Goal: Task Accomplishment & Management: Use online tool/utility

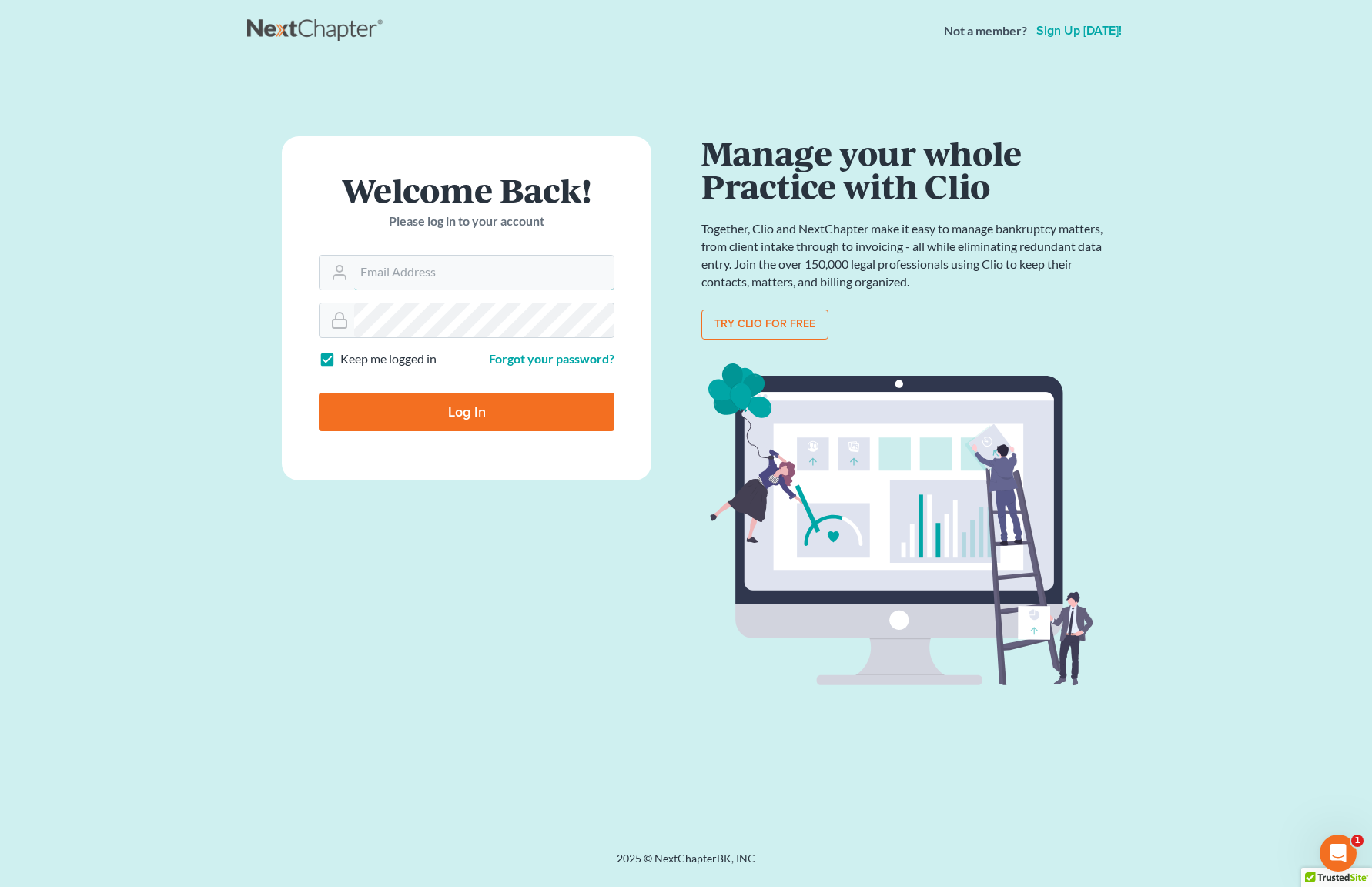
type input "[EMAIL_ADDRESS][DOMAIN_NAME]"
click at [411, 418] on input "Log In" at bounding box center [466, 412] width 296 height 39
type input "Thinking..."
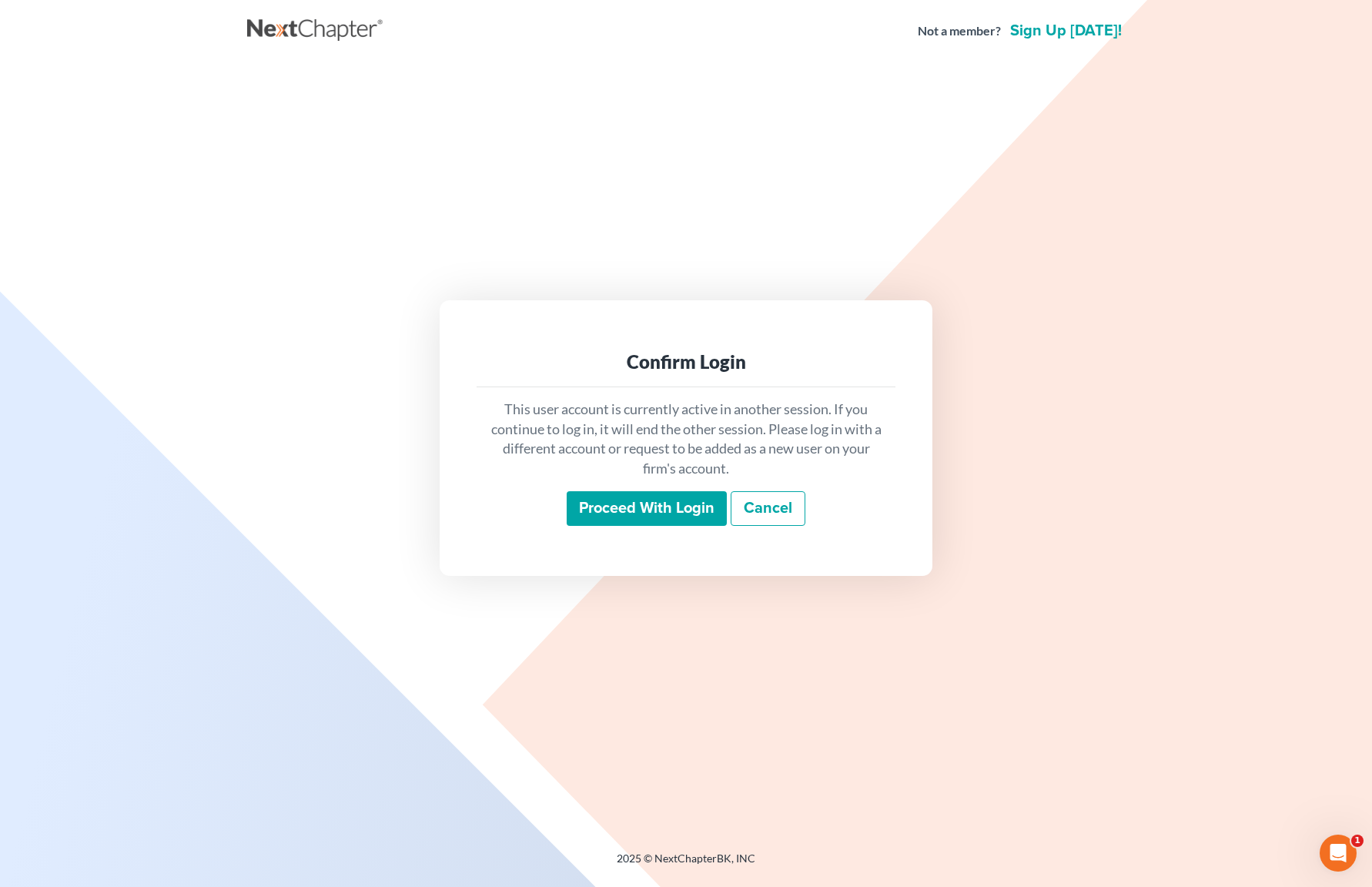
click at [676, 516] on input "Proceed with login" at bounding box center [646, 509] width 160 height 36
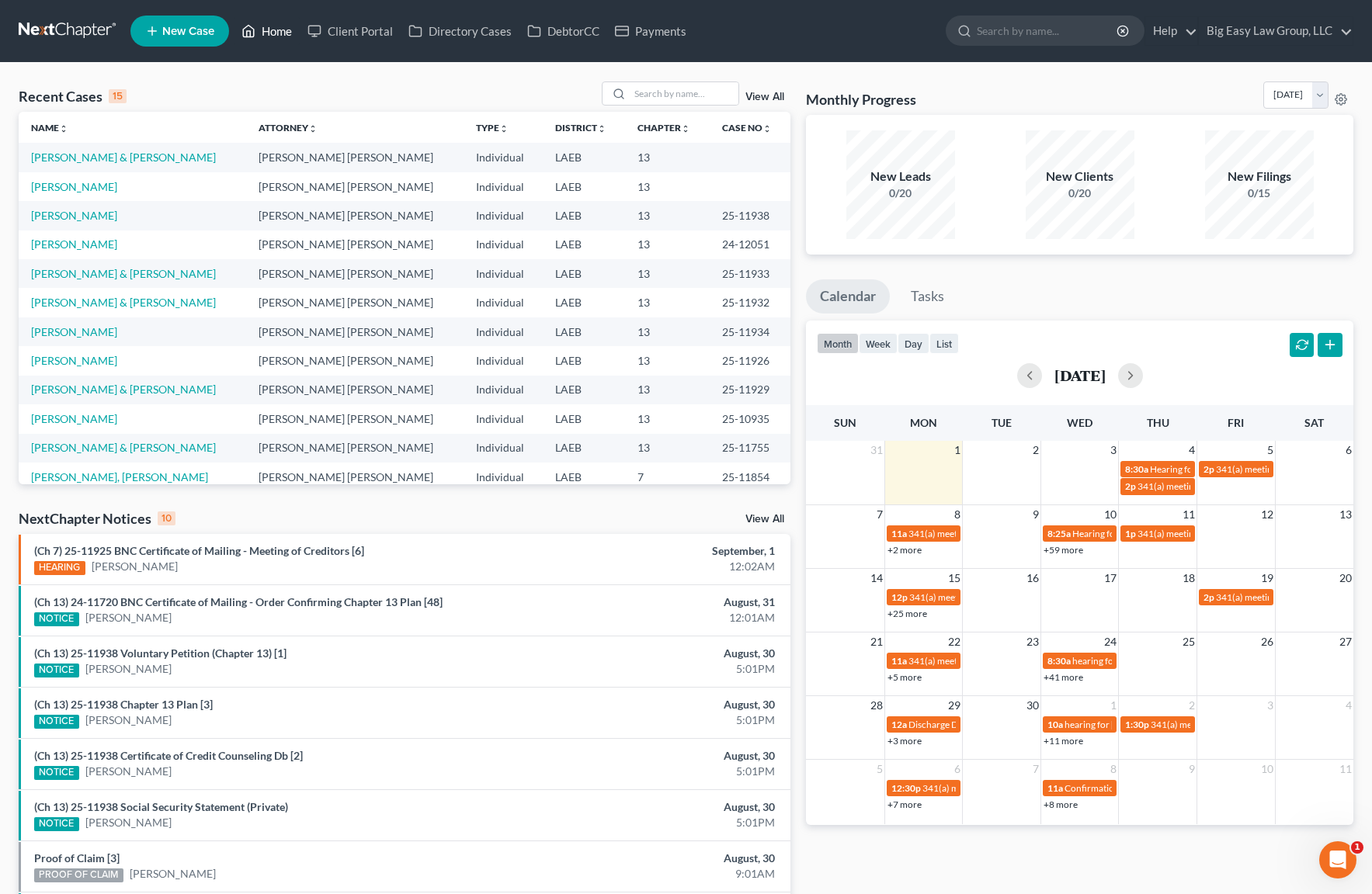
click at [285, 28] on link "Home" at bounding box center [267, 30] width 66 height 28
click at [271, 28] on link "Home" at bounding box center [267, 30] width 66 height 28
click at [272, 40] on link "Home" at bounding box center [267, 30] width 66 height 28
click at [275, 21] on link "Home" at bounding box center [267, 30] width 66 height 28
click at [278, 24] on link "Home" at bounding box center [267, 30] width 66 height 28
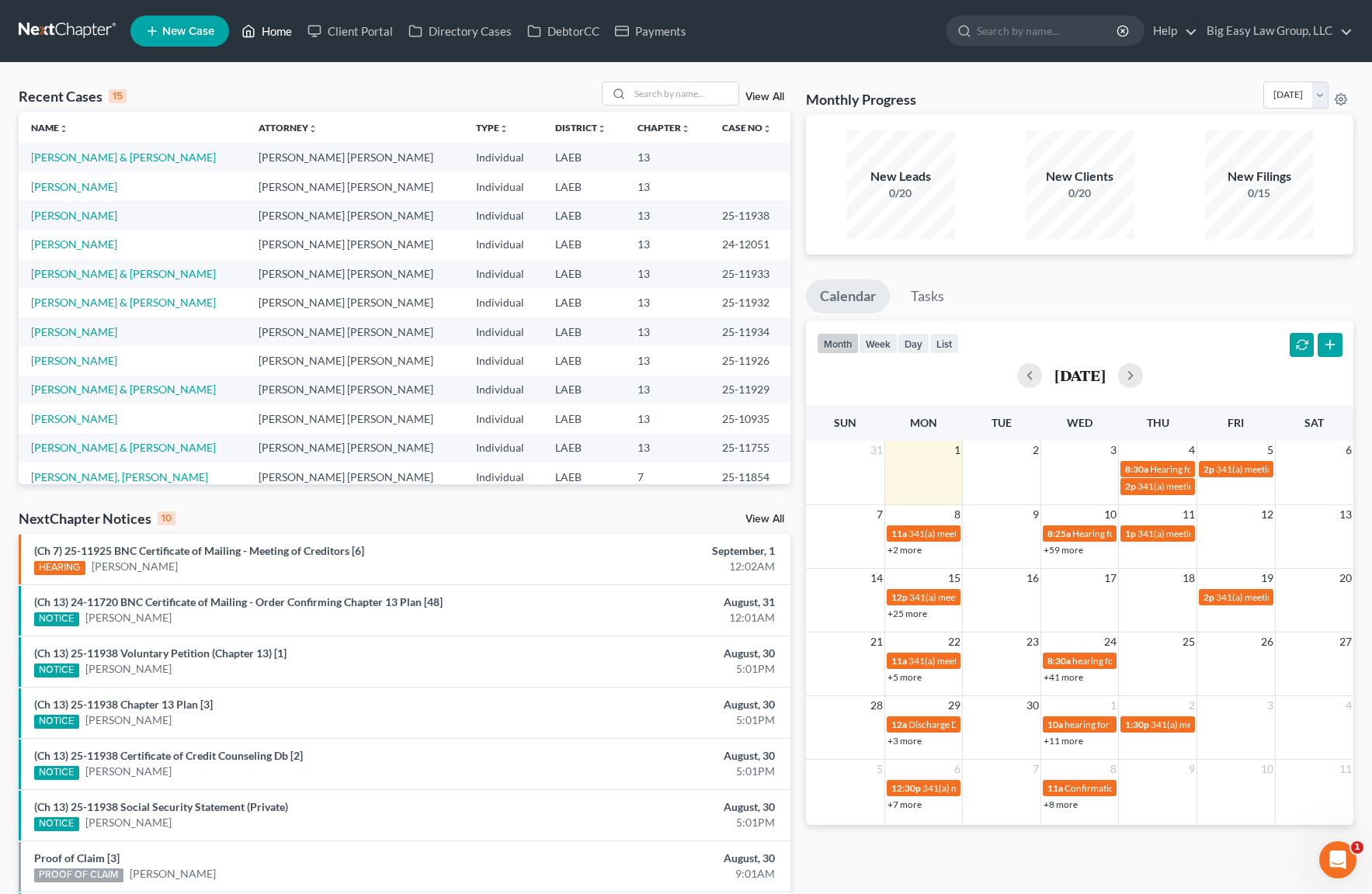
click at [272, 31] on link "Home" at bounding box center [267, 30] width 66 height 28
click at [335, 100] on div "Recent Cases 15 View All" at bounding box center [405, 96] width 772 height 30
click at [679, 96] on input "search" at bounding box center [683, 93] width 108 height 22
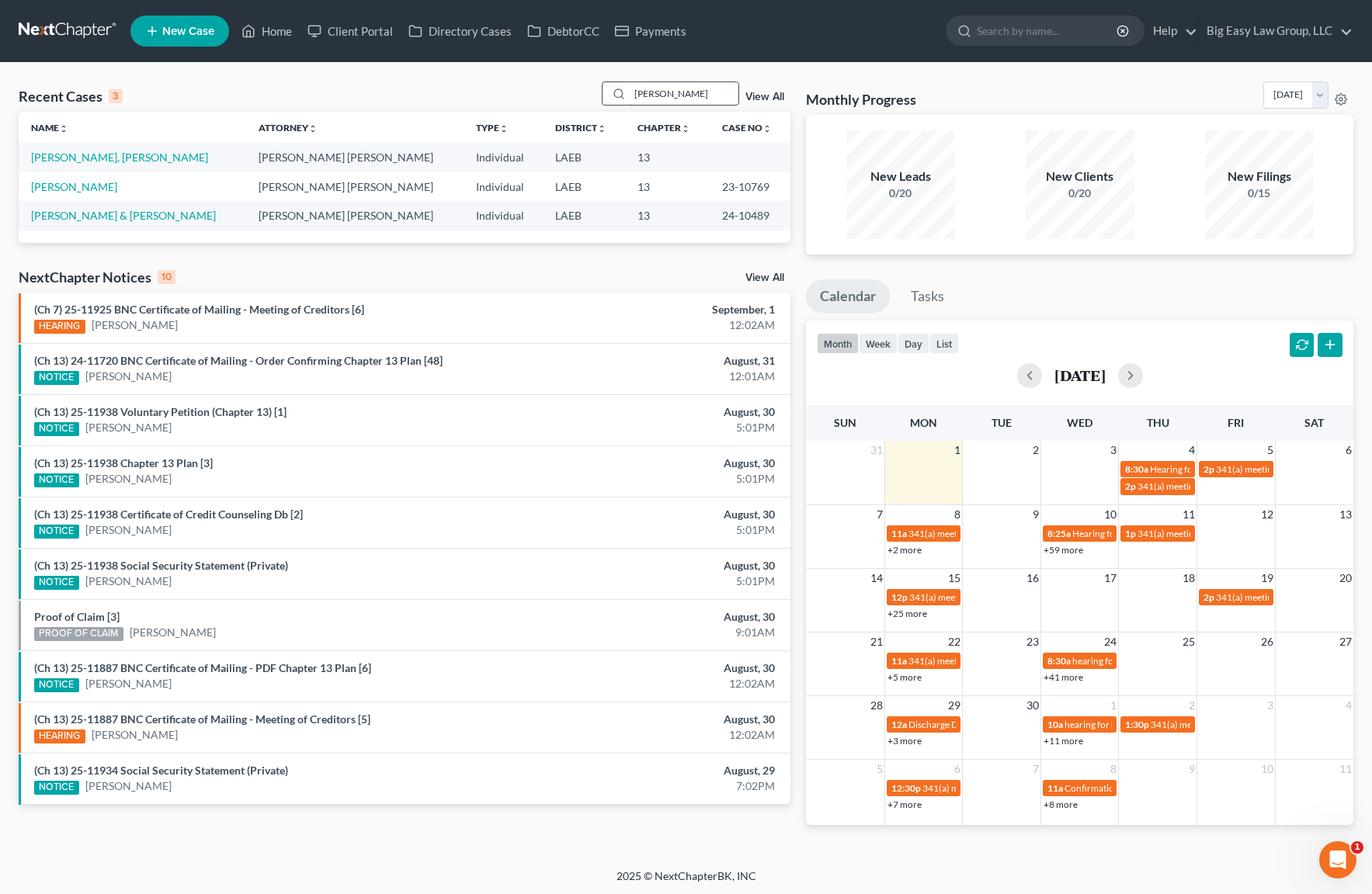
type input "matthews"
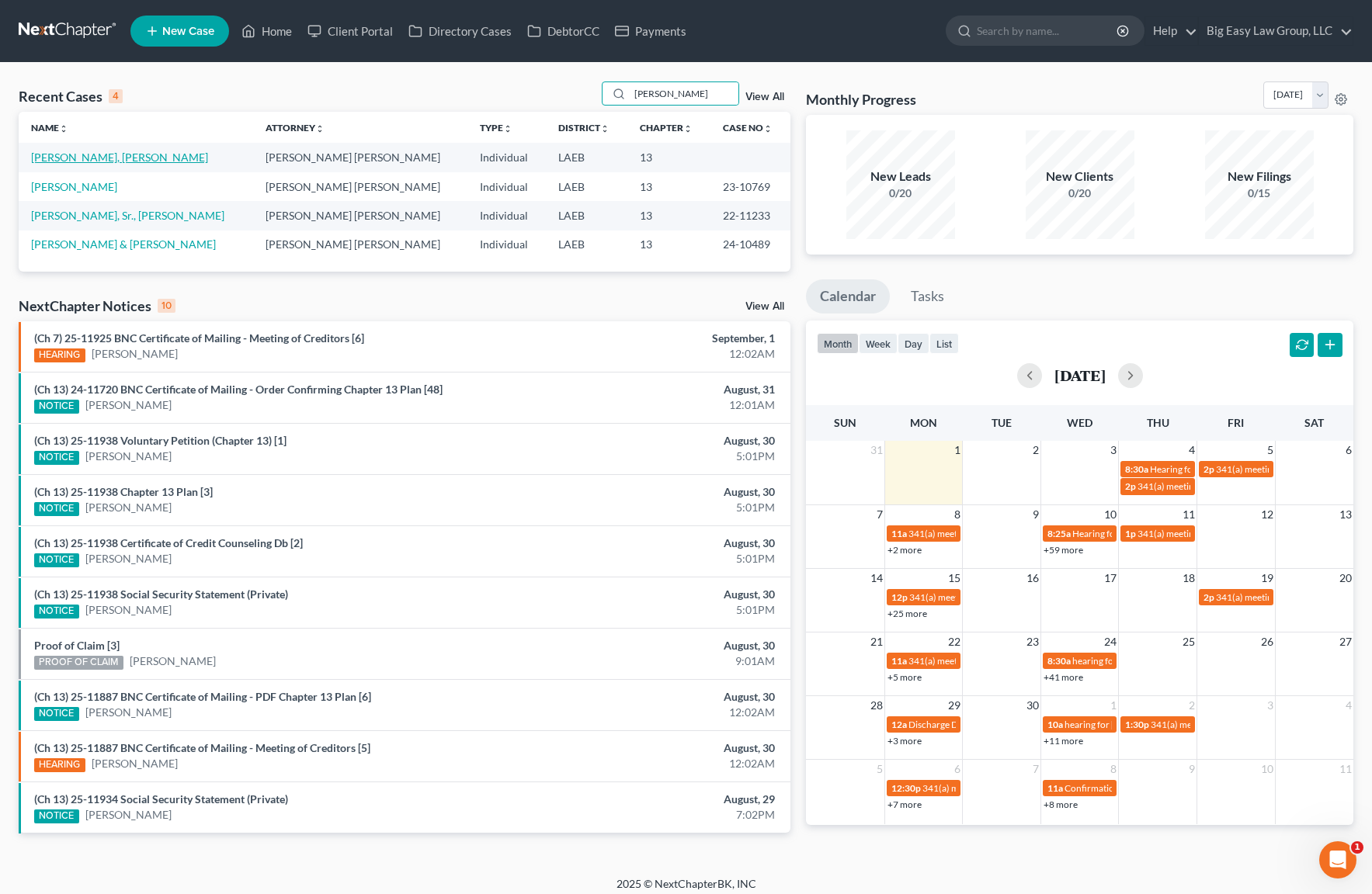
click at [41, 158] on link "[PERSON_NAME], [PERSON_NAME]" at bounding box center [119, 157] width 177 height 14
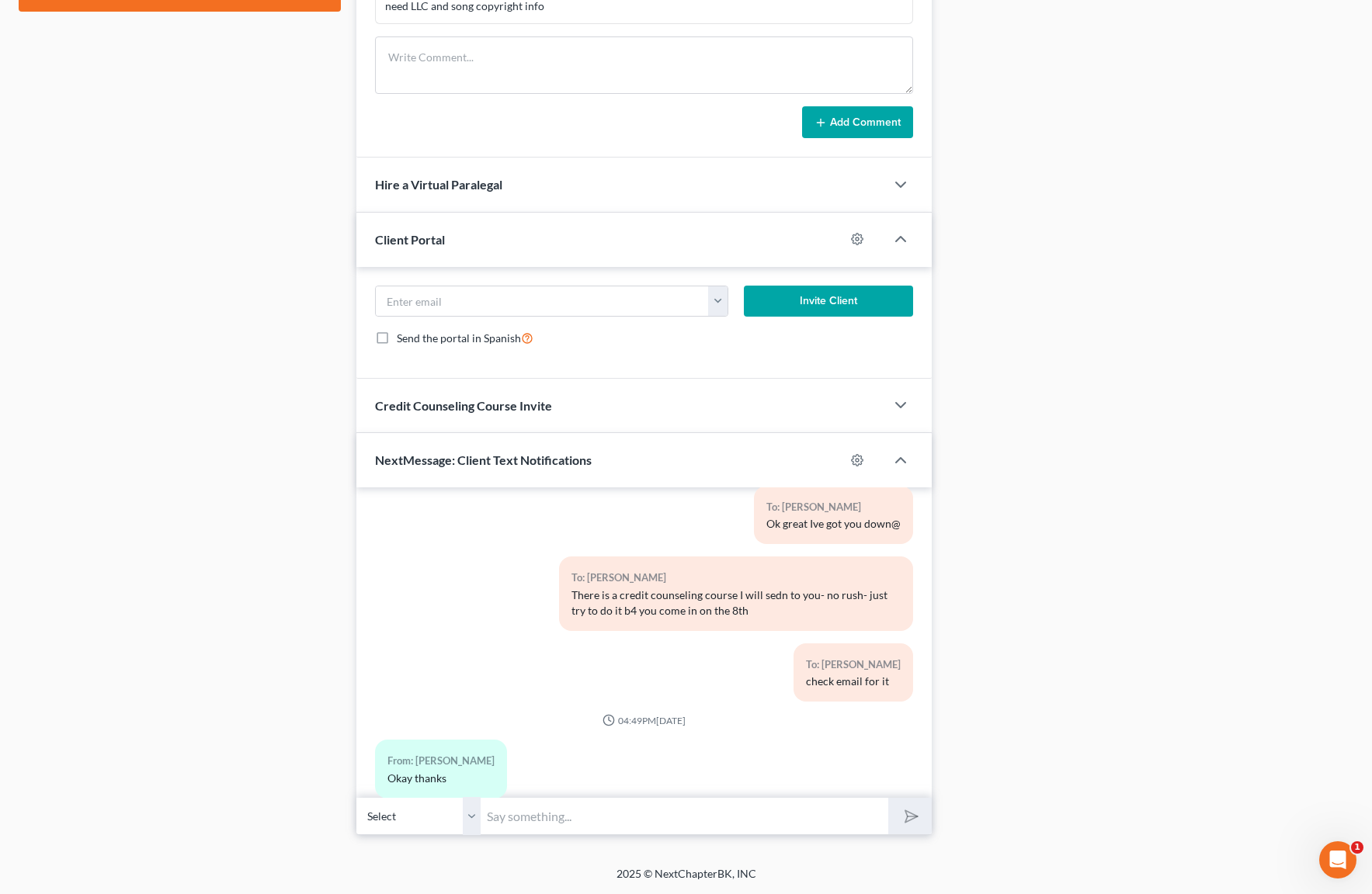
scroll to position [958, 0]
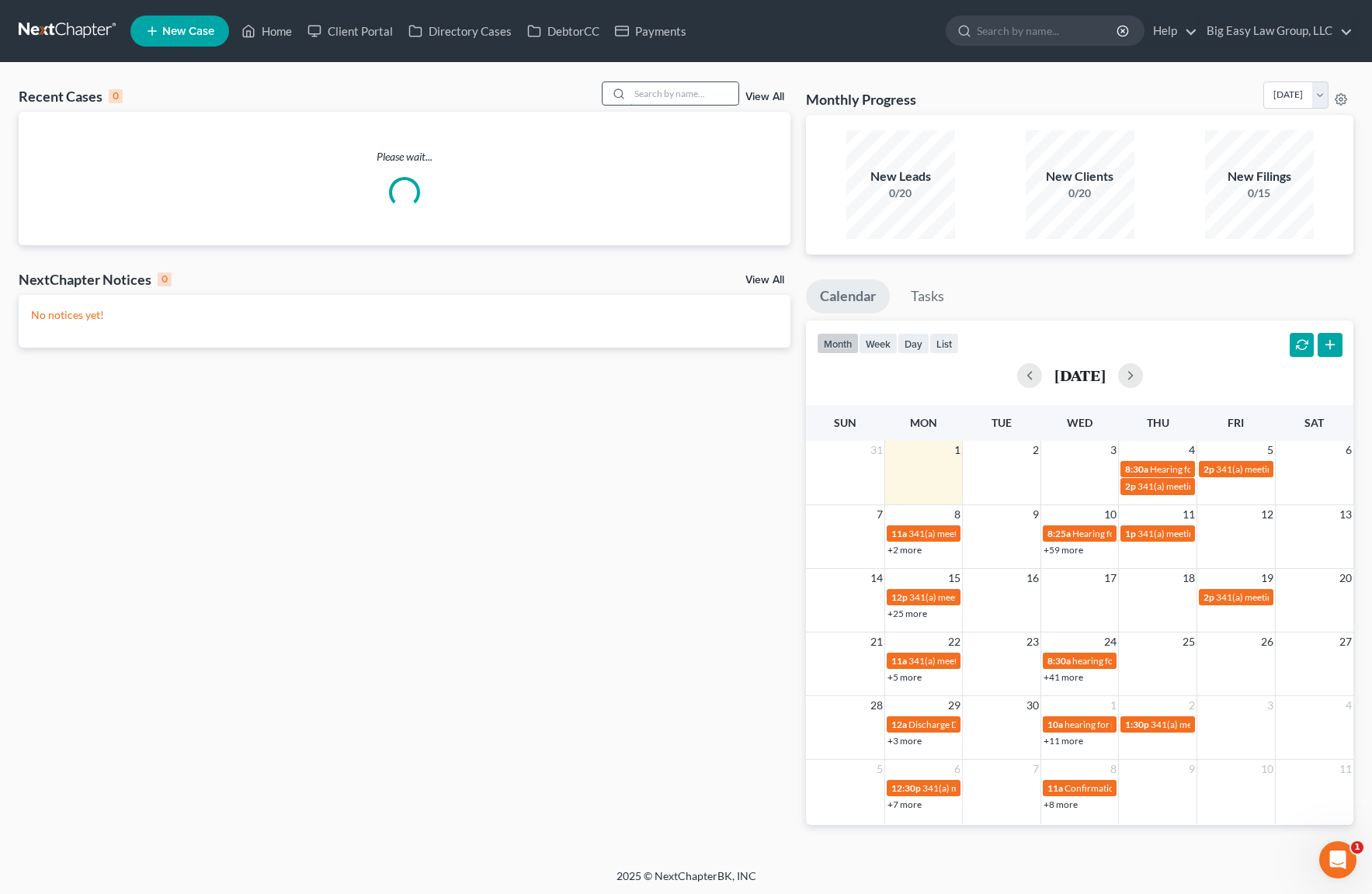
click at [645, 103] on input "search" at bounding box center [683, 93] width 108 height 22
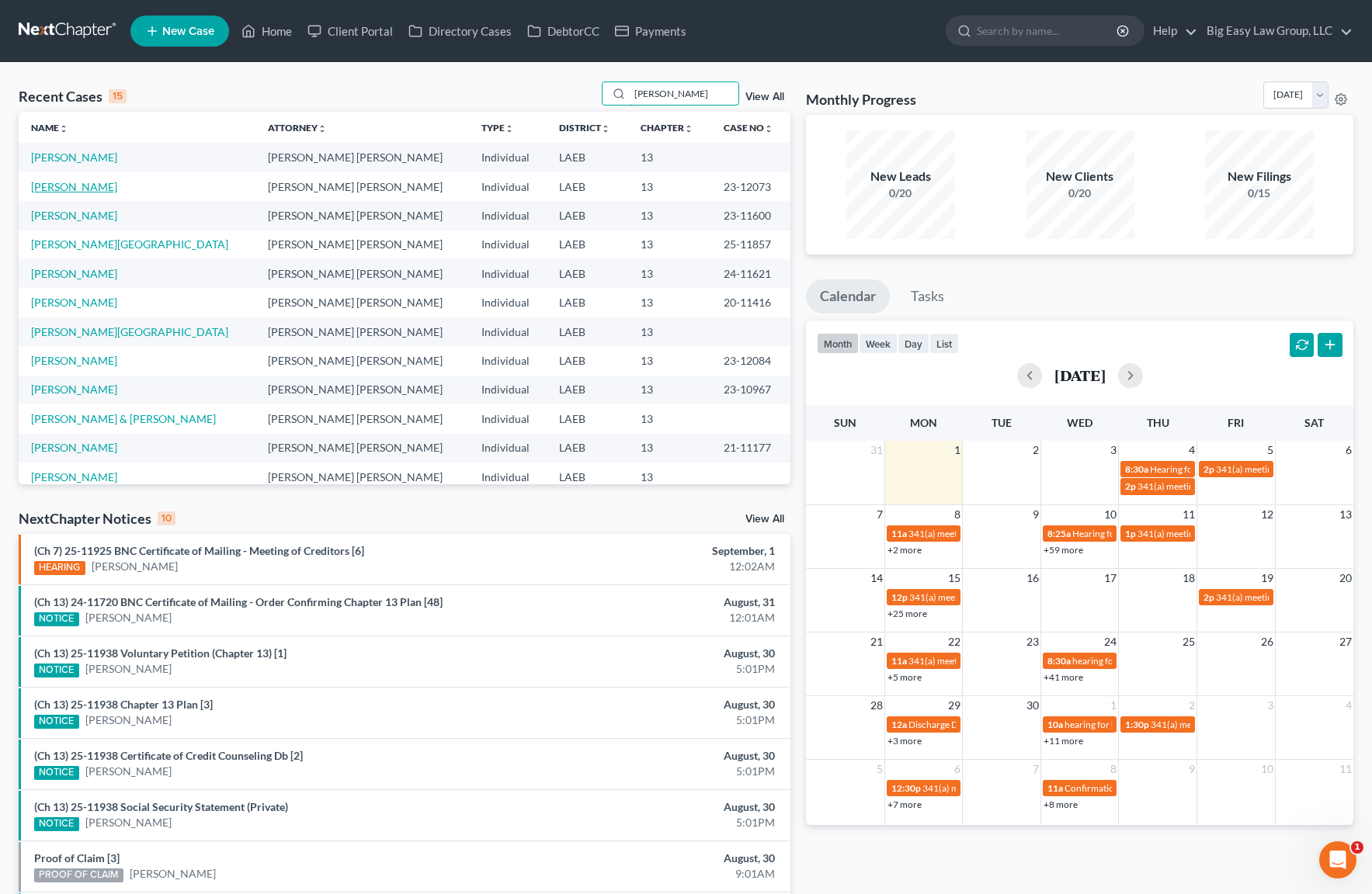
type input "[PERSON_NAME]"
click at [99, 181] on link "[PERSON_NAME]" at bounding box center [74, 187] width 86 height 14
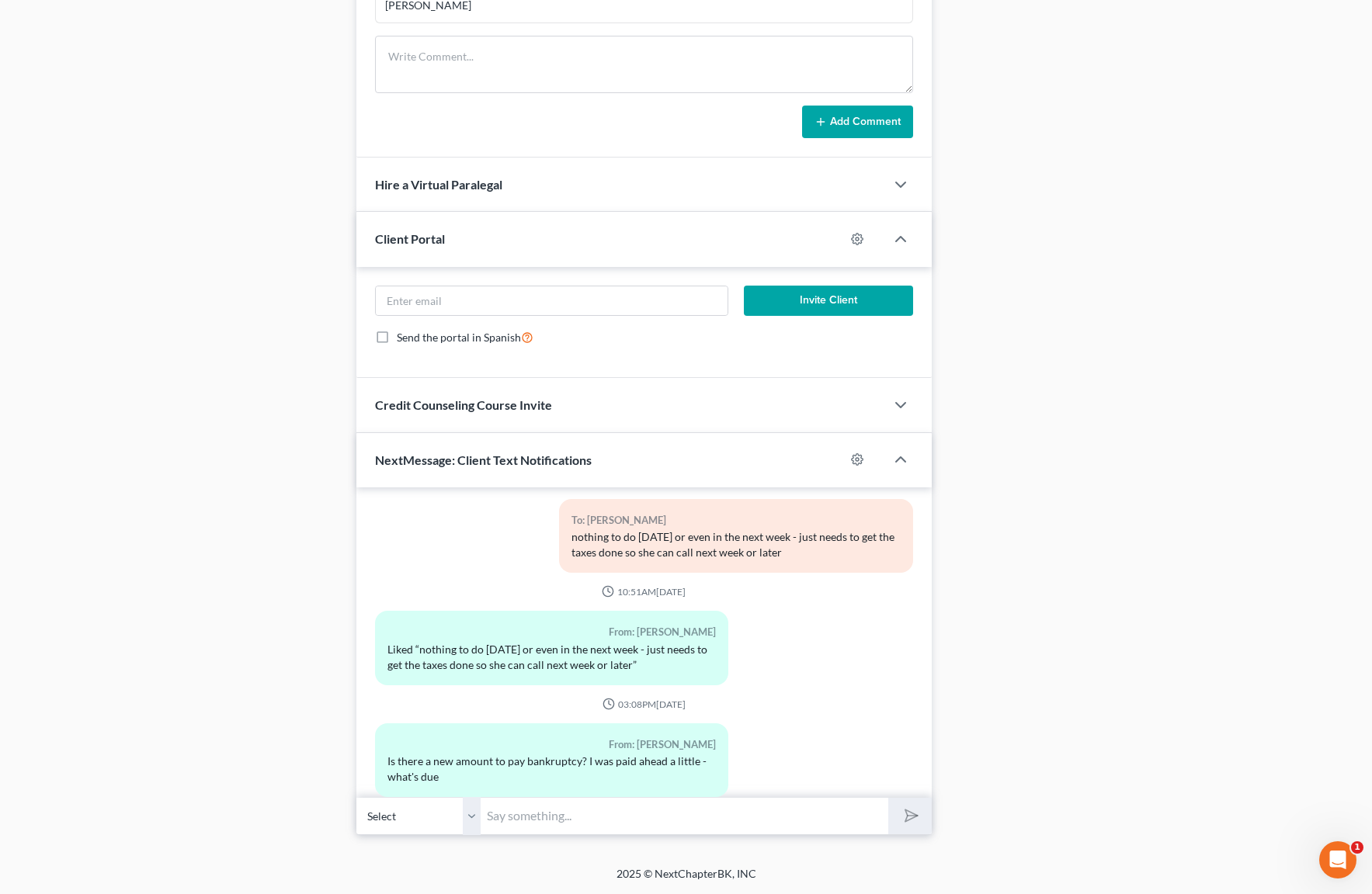
scroll to position [23329, 0]
click at [584, 819] on input "text" at bounding box center [685, 816] width 408 height 38
click at [665, 815] on input "You are paid ahead $450 - no balnace due for September" at bounding box center [685, 816] width 408 height 38
click at [811, 828] on input "You are paid ahead $450 - no balance due for September" at bounding box center [685, 816] width 408 height 38
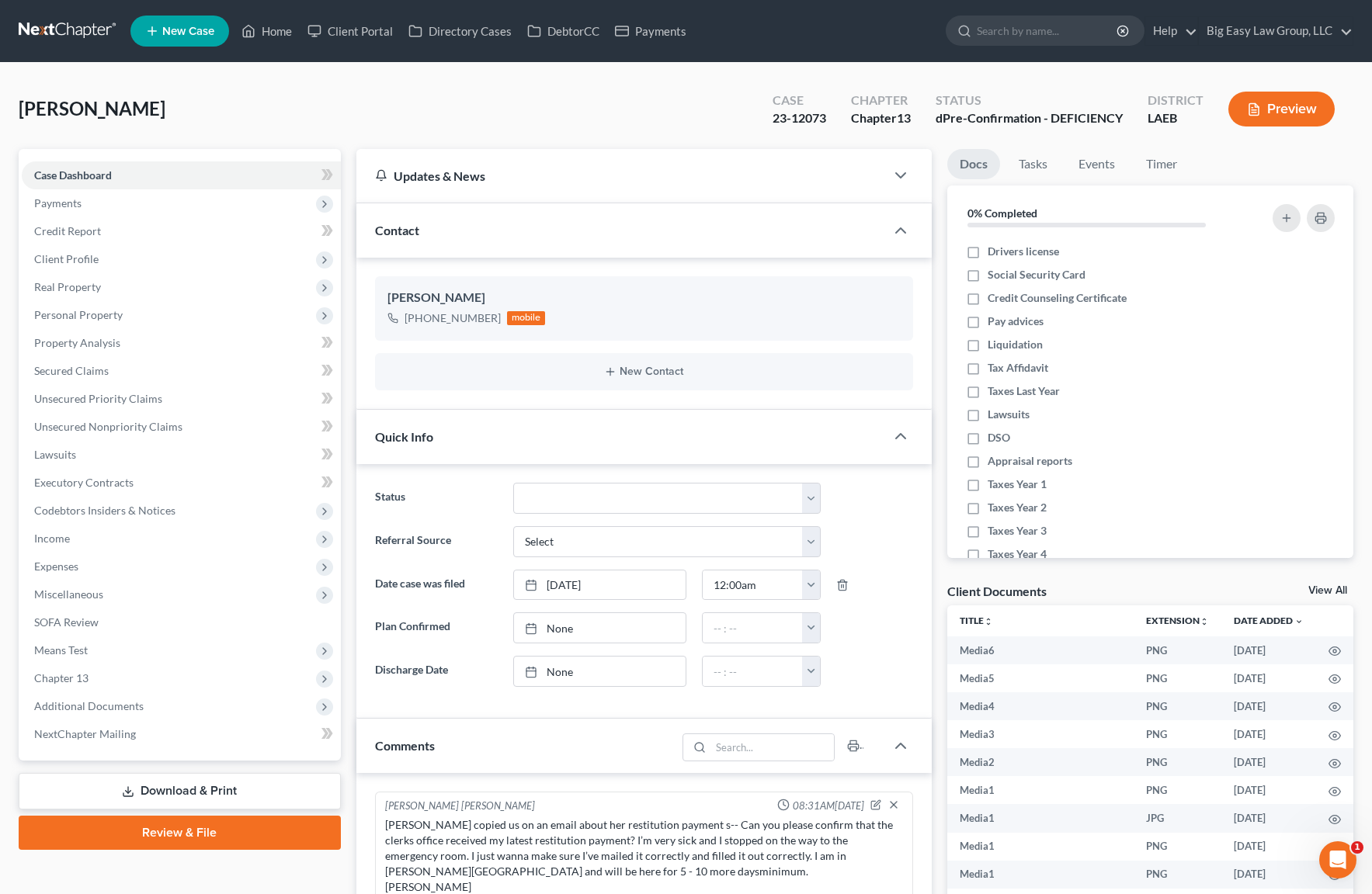
type input "You are paid ahead $450 - no balance due for September. $200 will be due in Oct…"
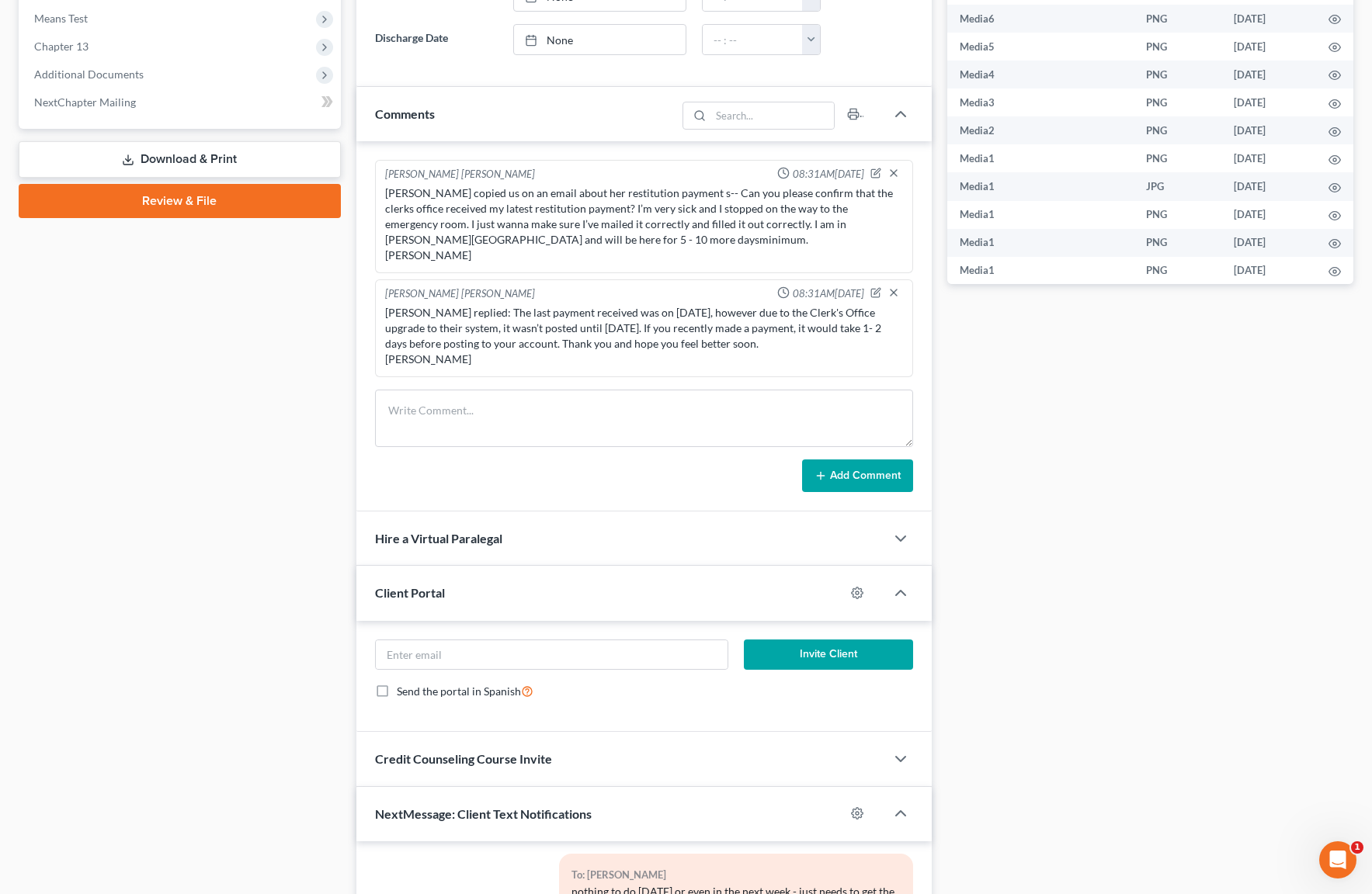
scroll to position [986, 0]
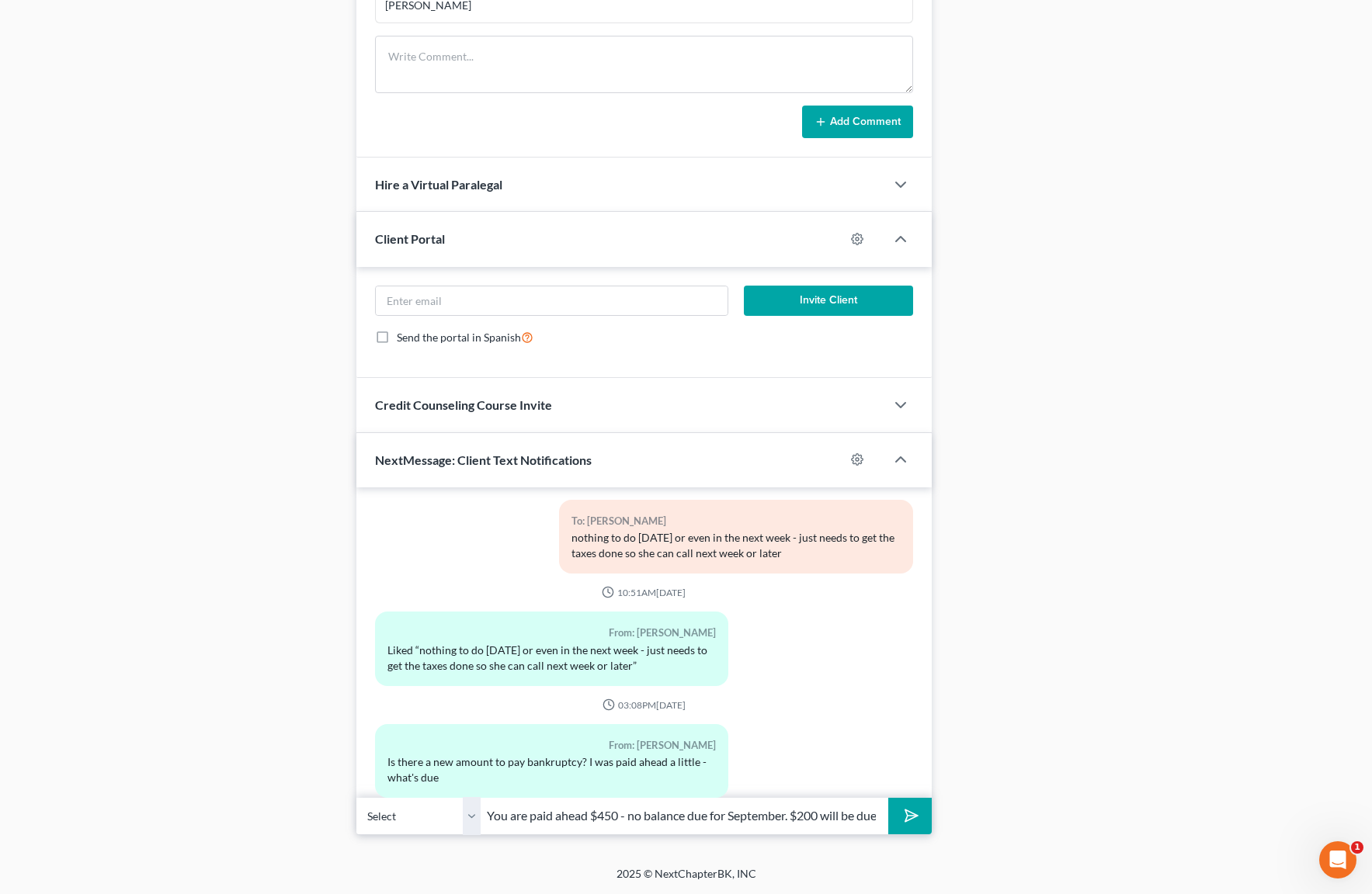
click at [915, 815] on polygon "submit" at bounding box center [909, 816] width 19 height 19
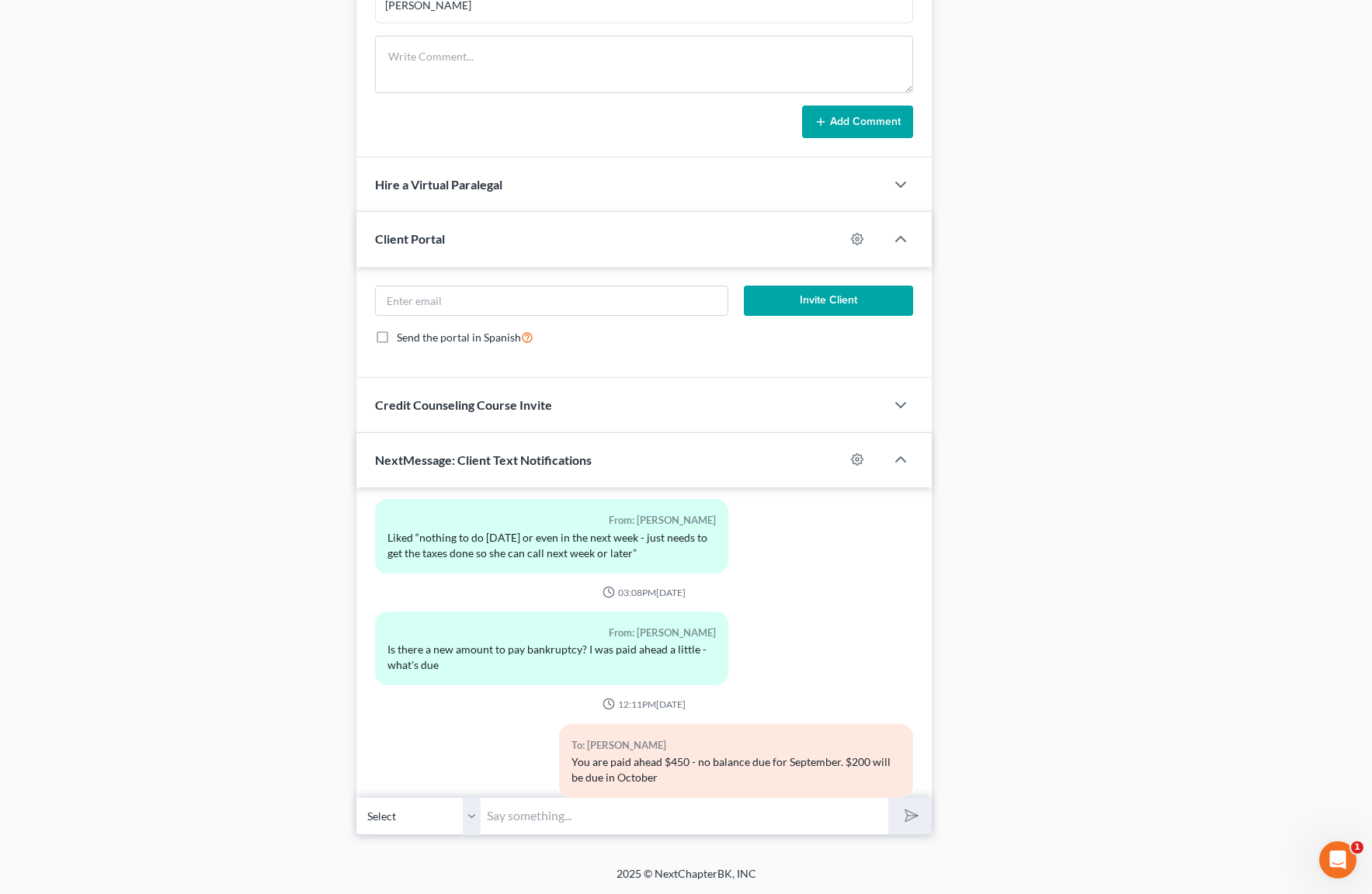
scroll to position [23527, 0]
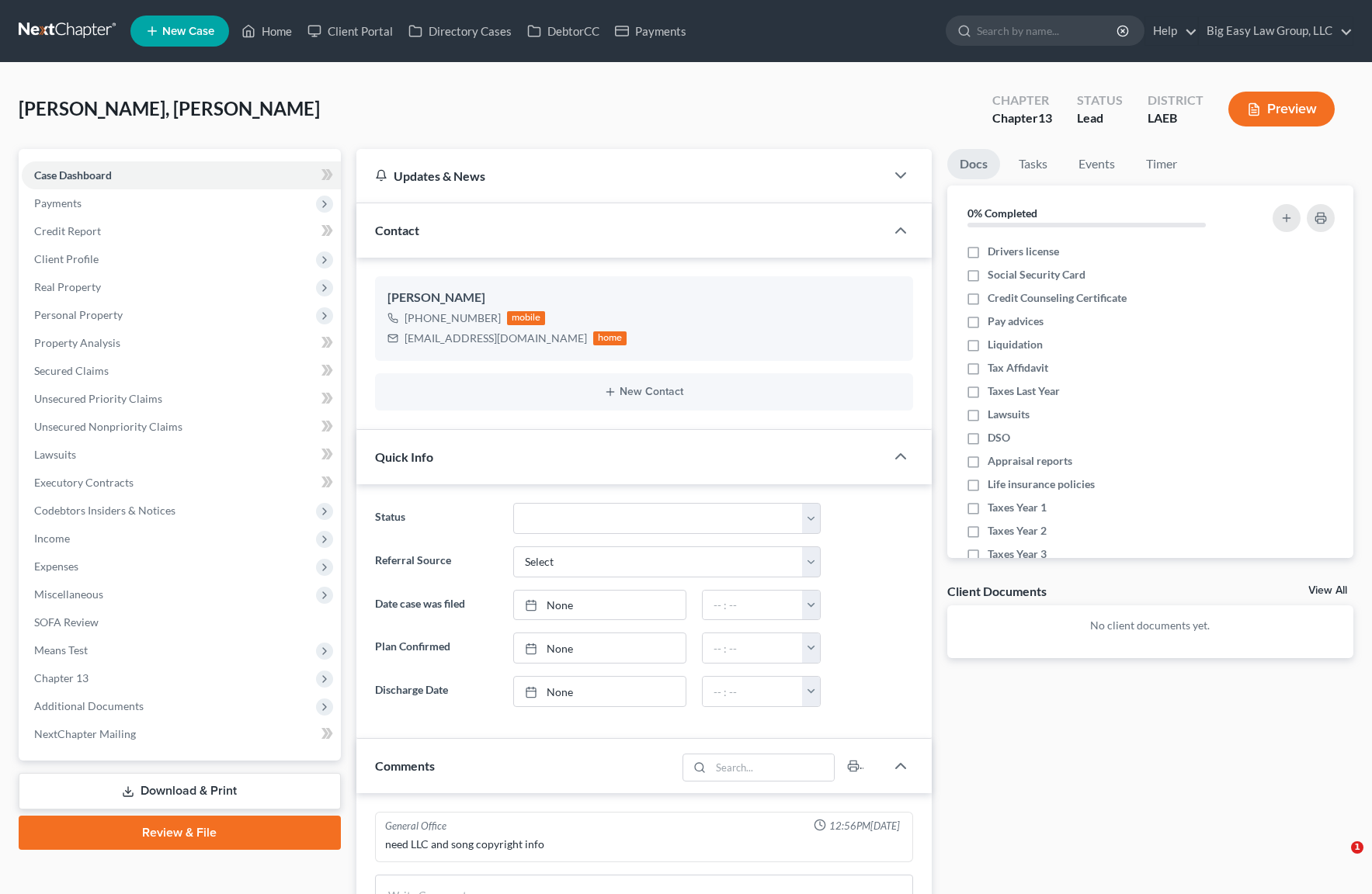
select select "0"
click at [279, 28] on link "Home" at bounding box center [267, 30] width 66 height 28
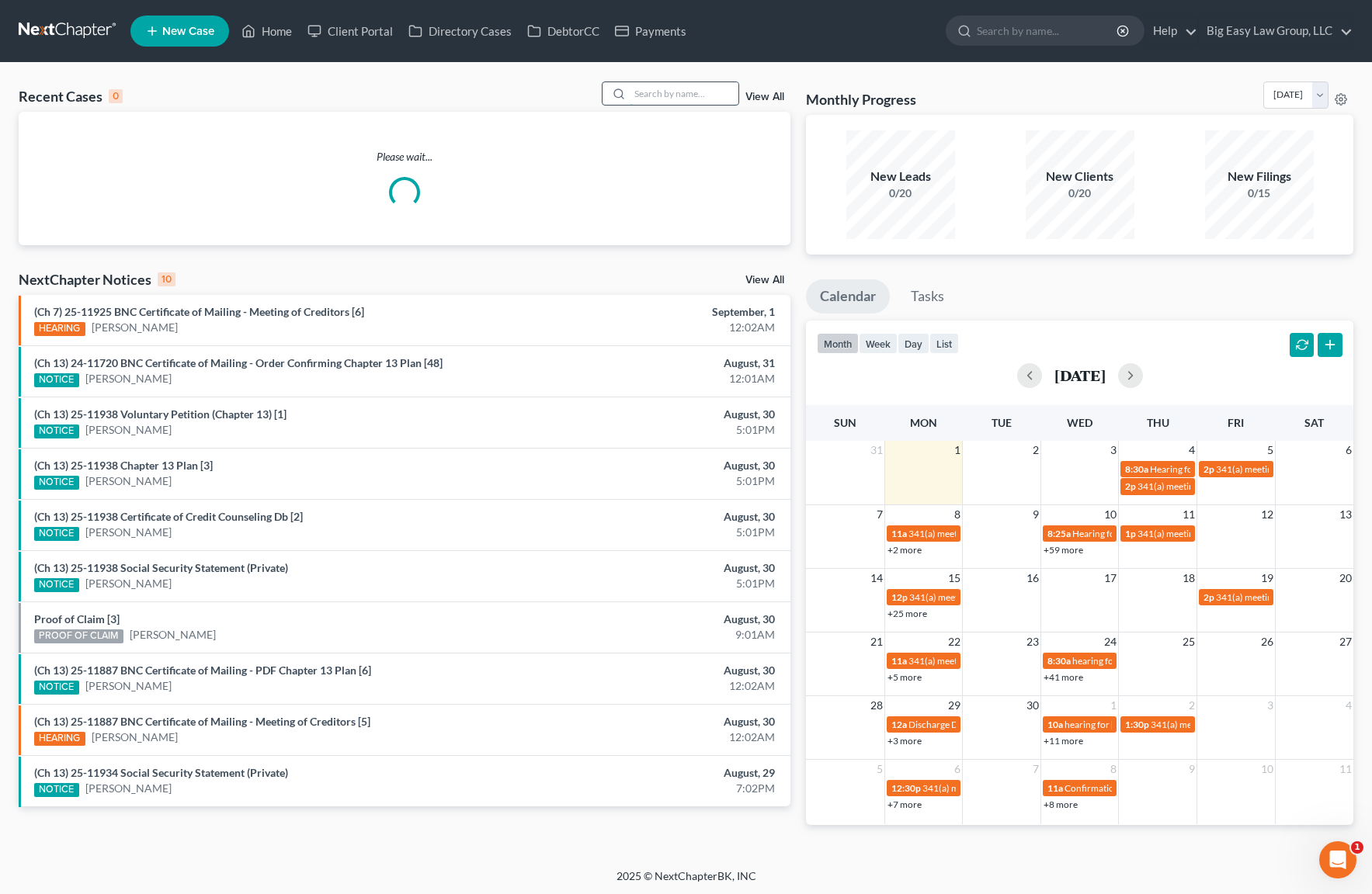
click at [653, 99] on input "search" at bounding box center [683, 93] width 108 height 22
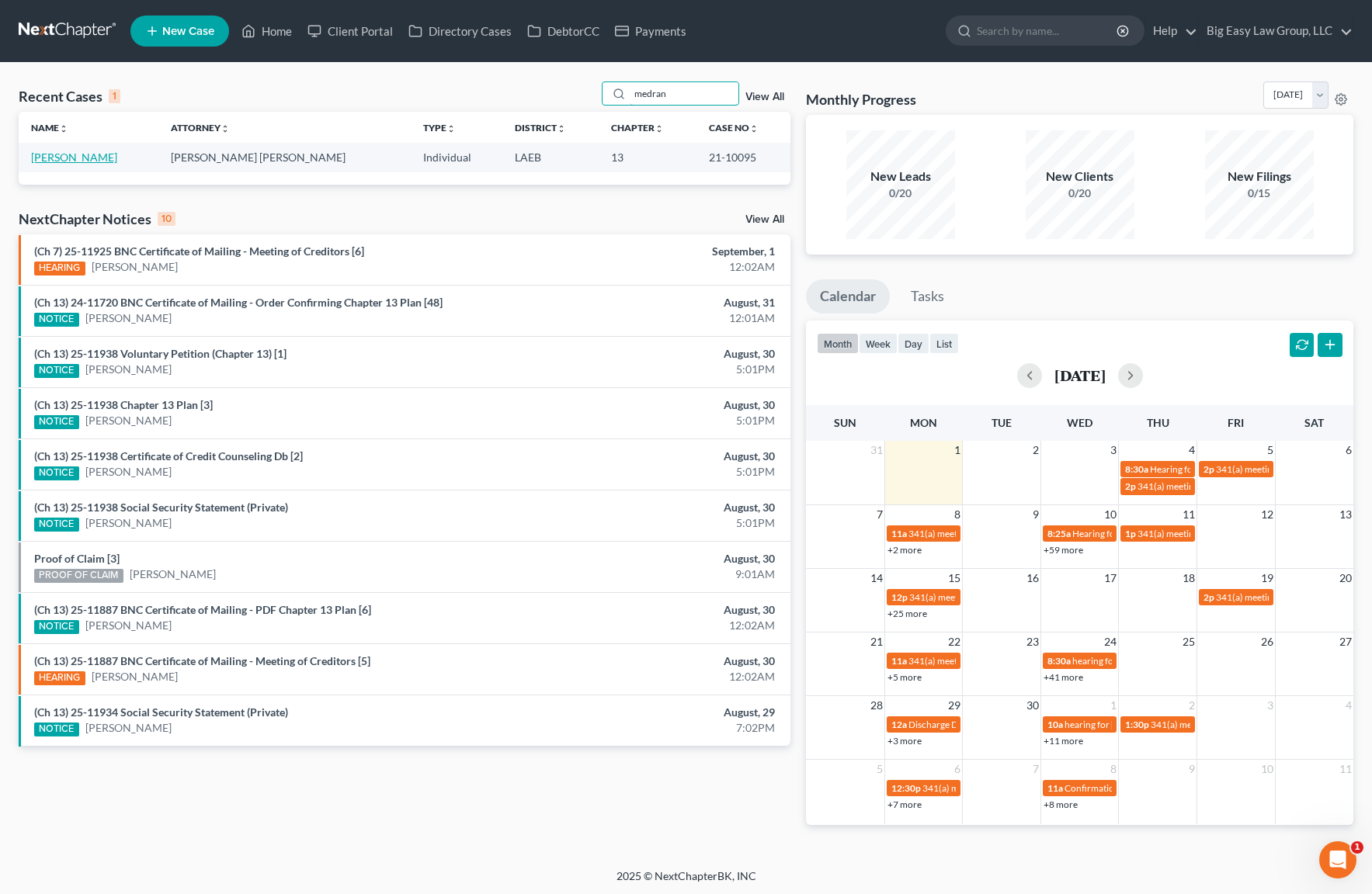
type input "medran"
drag, startPoint x: 97, startPoint y: 160, endPoint x: 109, endPoint y: 171, distance: 16.3
click at [97, 160] on link "[PERSON_NAME]" at bounding box center [74, 157] width 86 height 14
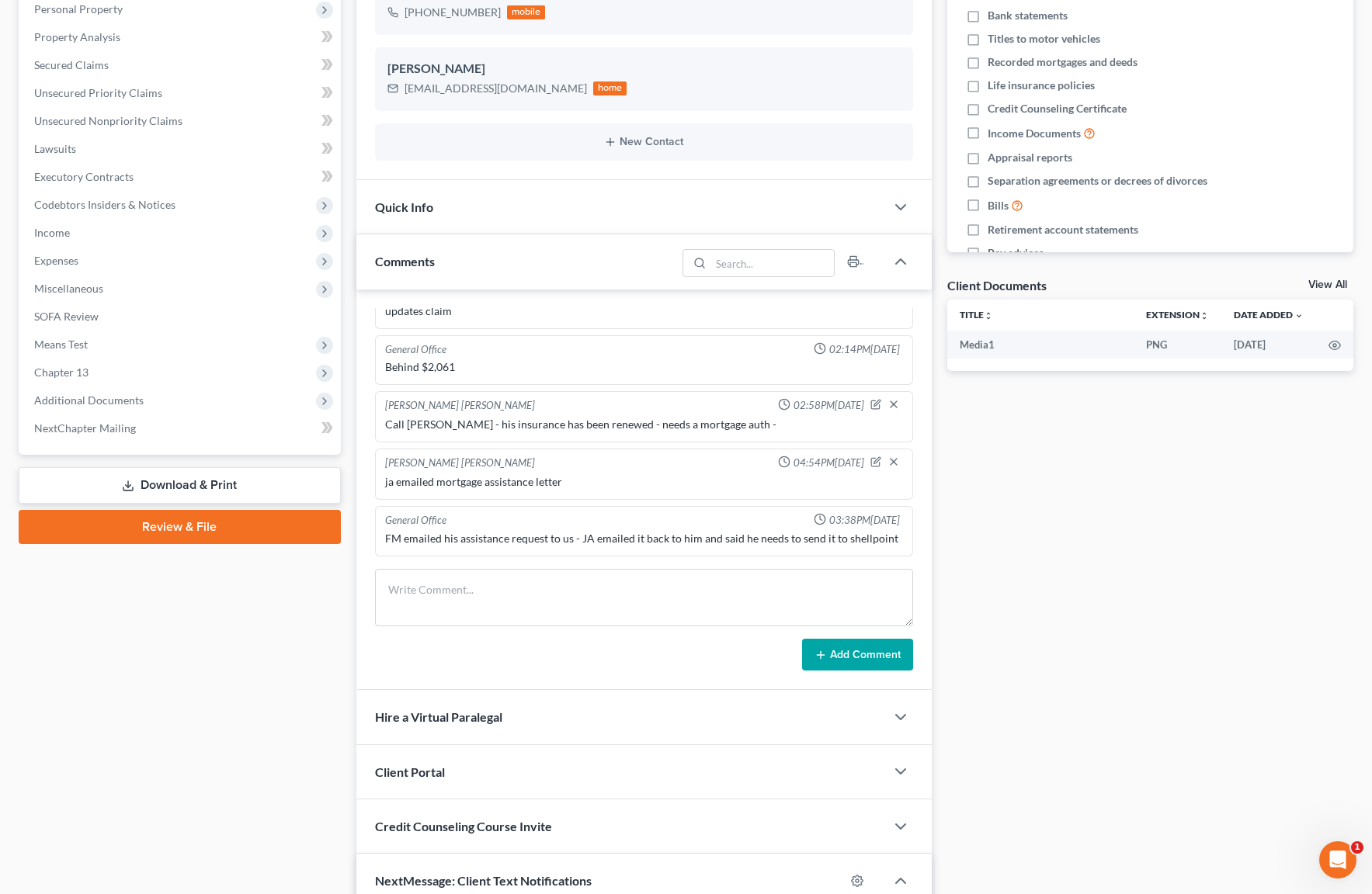
scroll to position [330, 0]
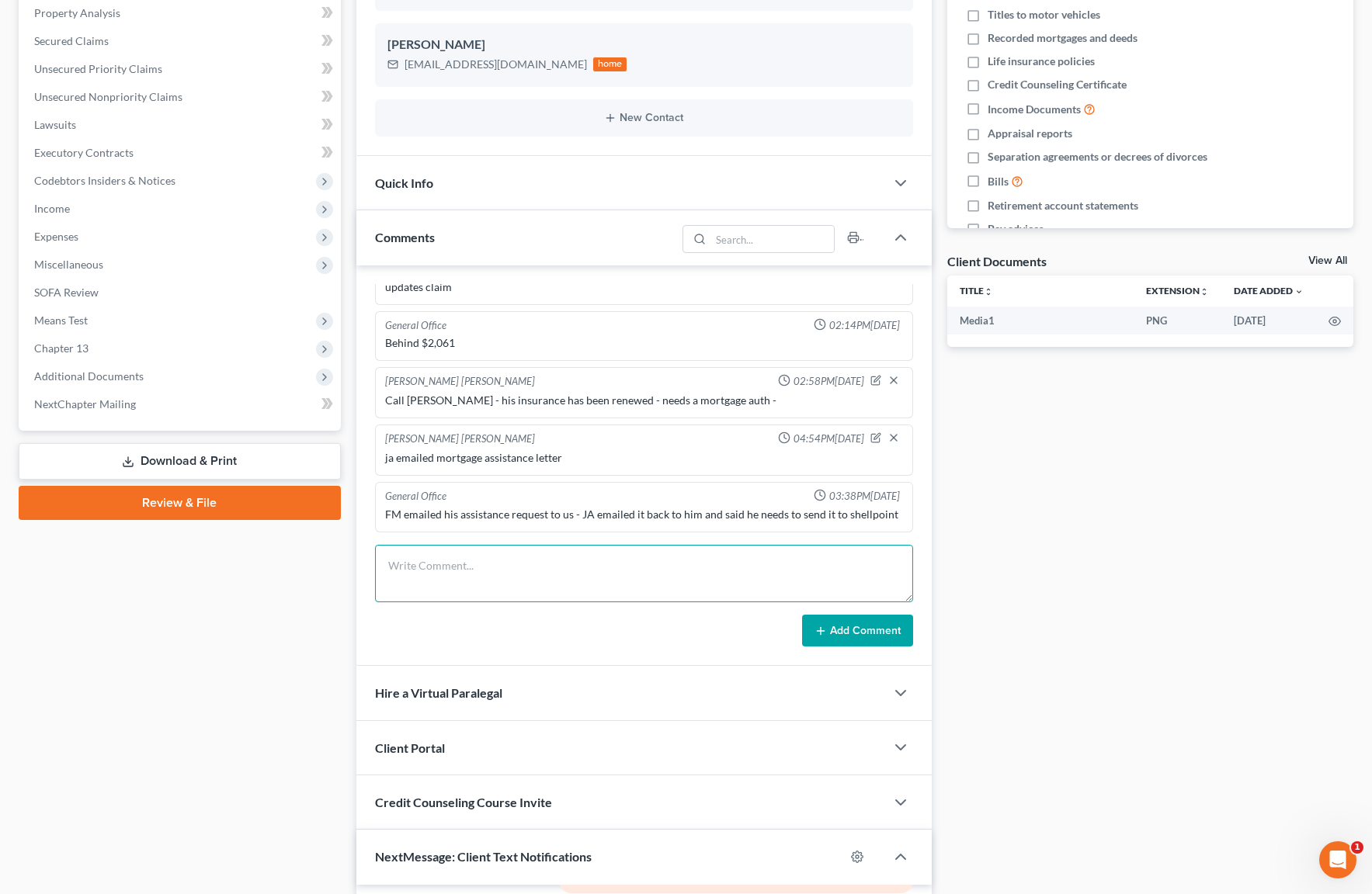
click at [558, 593] on textarea at bounding box center [644, 574] width 538 height 58
click at [558, 585] on textarea at bounding box center [644, 574] width 538 height 58
paste textarea "September 5,2025 Same amount. I will make regular payments from there on out. I…"
click at [388, 562] on textarea "September 5,2025 Same amount. I will make regular payments from there on out. I…" at bounding box center [644, 574] width 538 height 58
type textarea "From Freddy - September 5,2025 Same amount. I will make regular payments from t…"
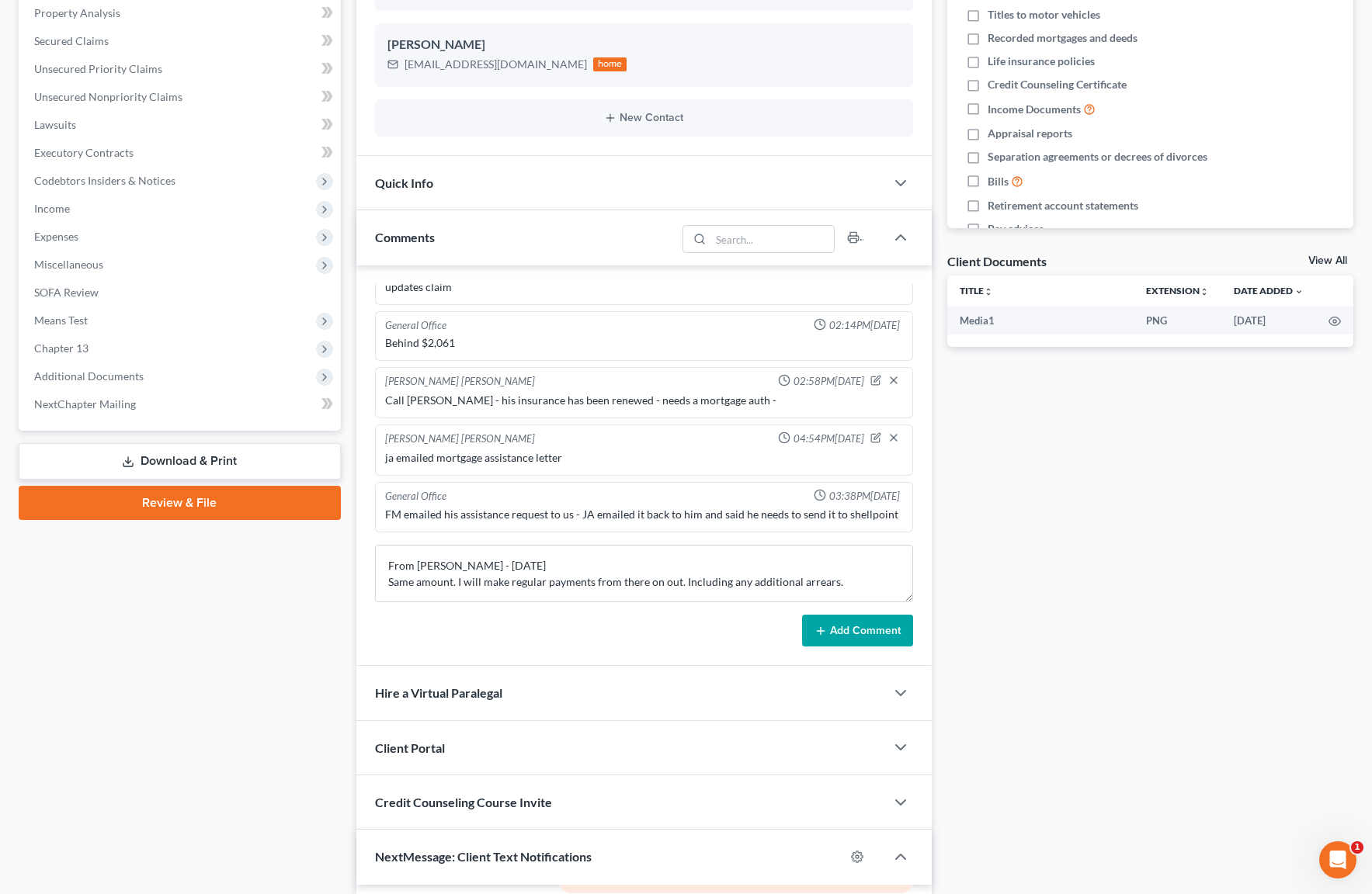
click at [819, 622] on button "Add Comment" at bounding box center [858, 630] width 111 height 32
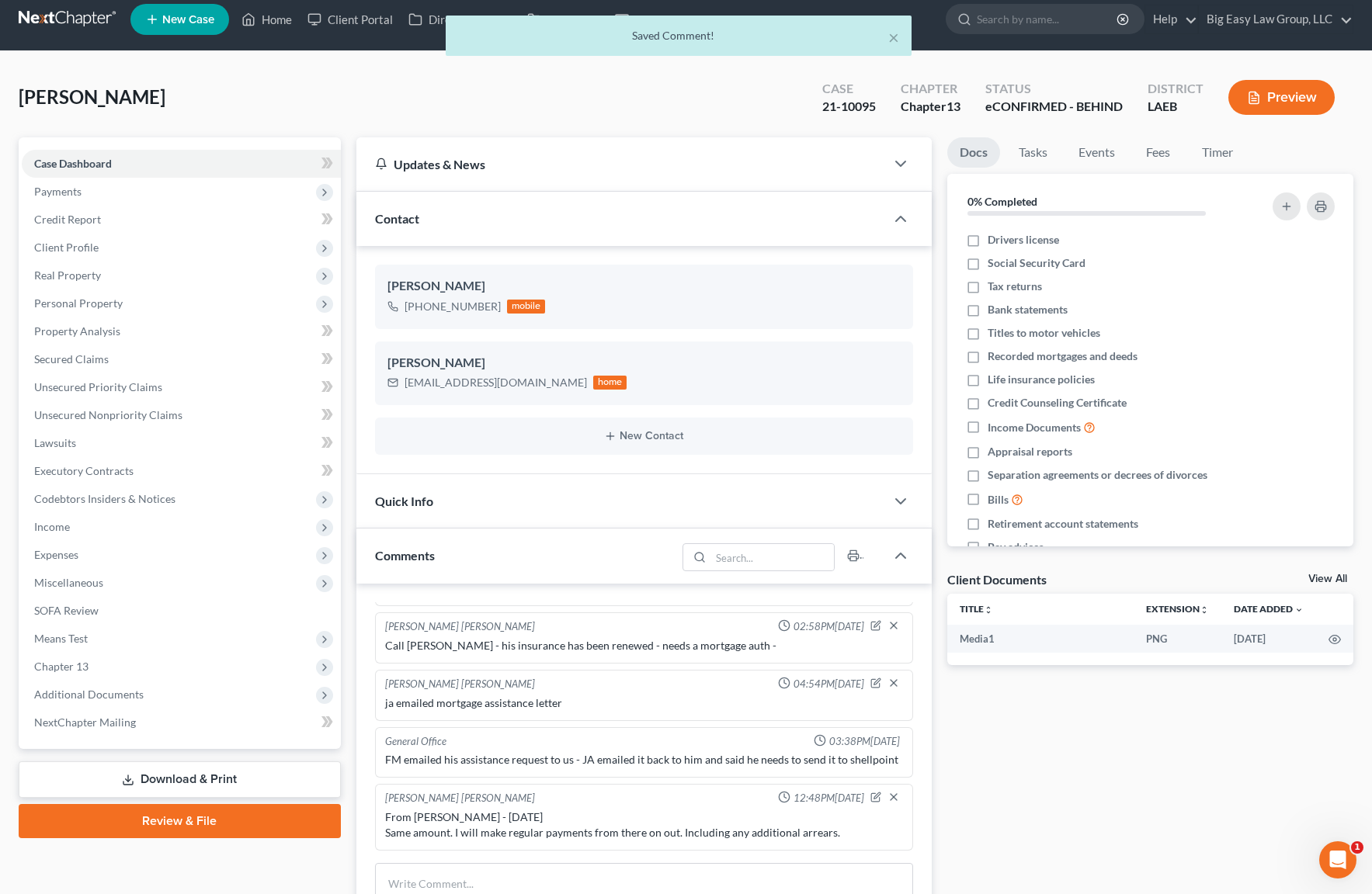
scroll to position [11, 0]
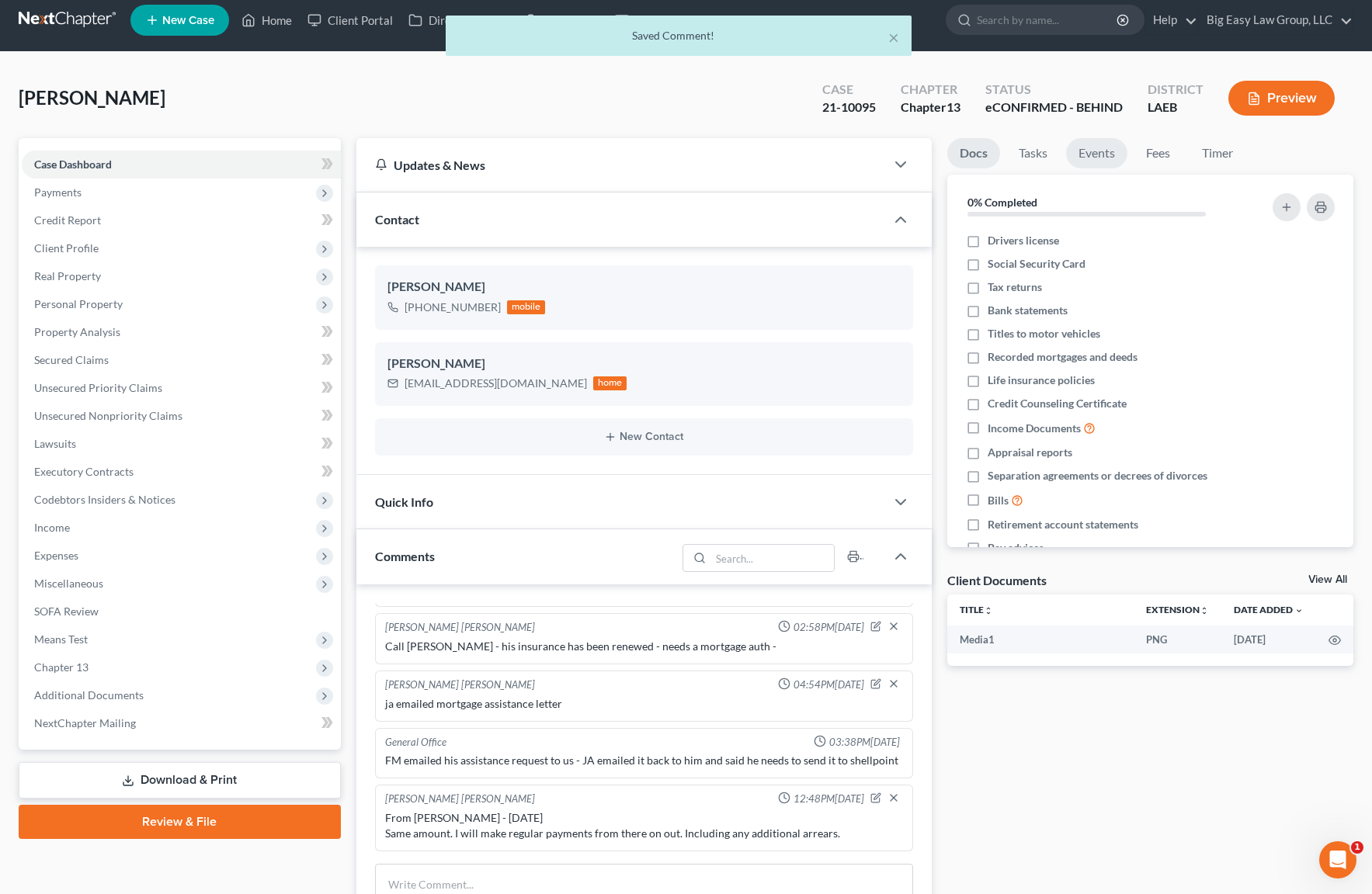
click at [1102, 155] on link "Events" at bounding box center [1096, 152] width 62 height 30
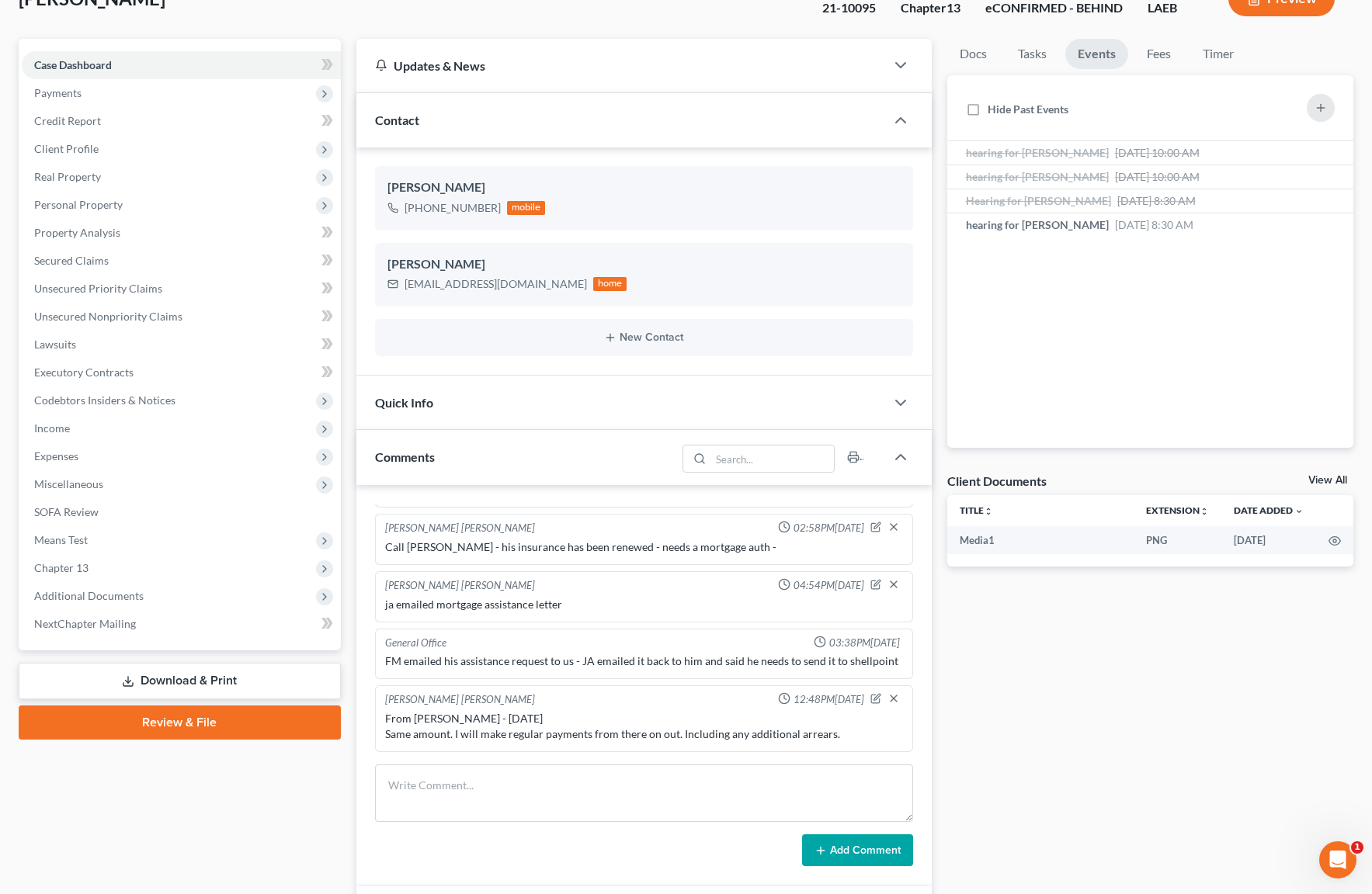
scroll to position [0, 0]
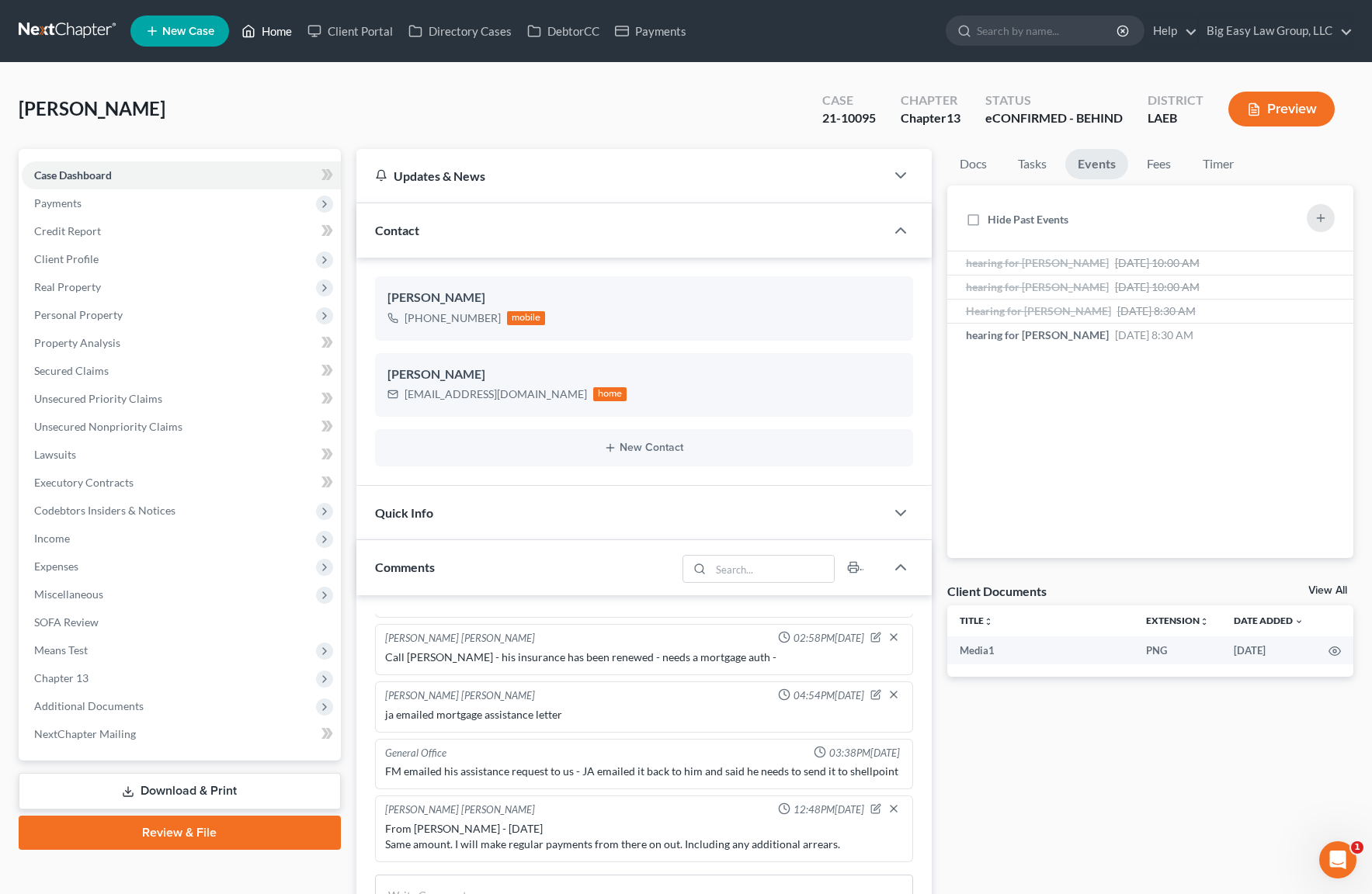
click at [278, 31] on link "Home" at bounding box center [267, 30] width 66 height 28
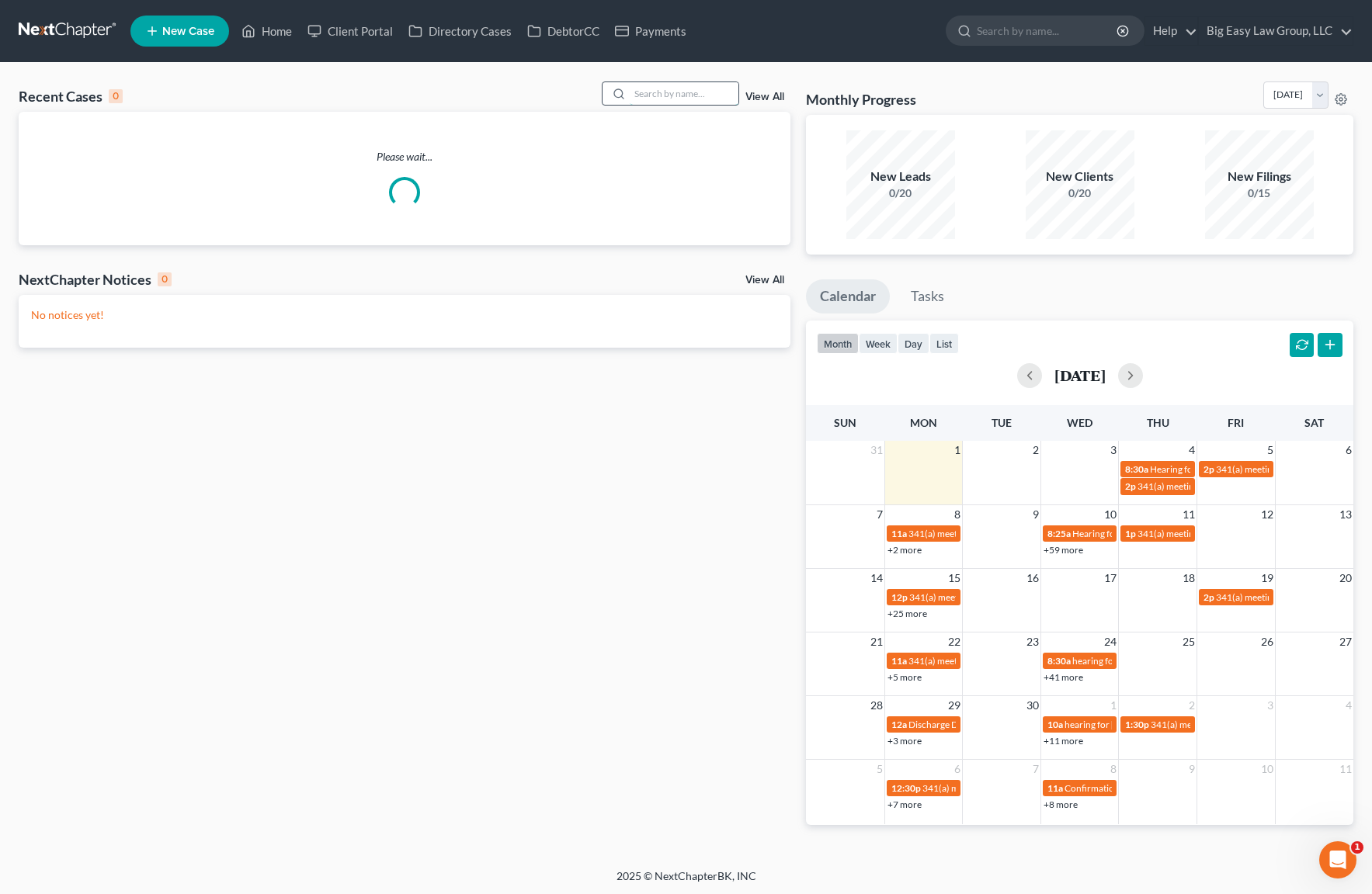
click at [652, 102] on input "search" at bounding box center [683, 93] width 108 height 22
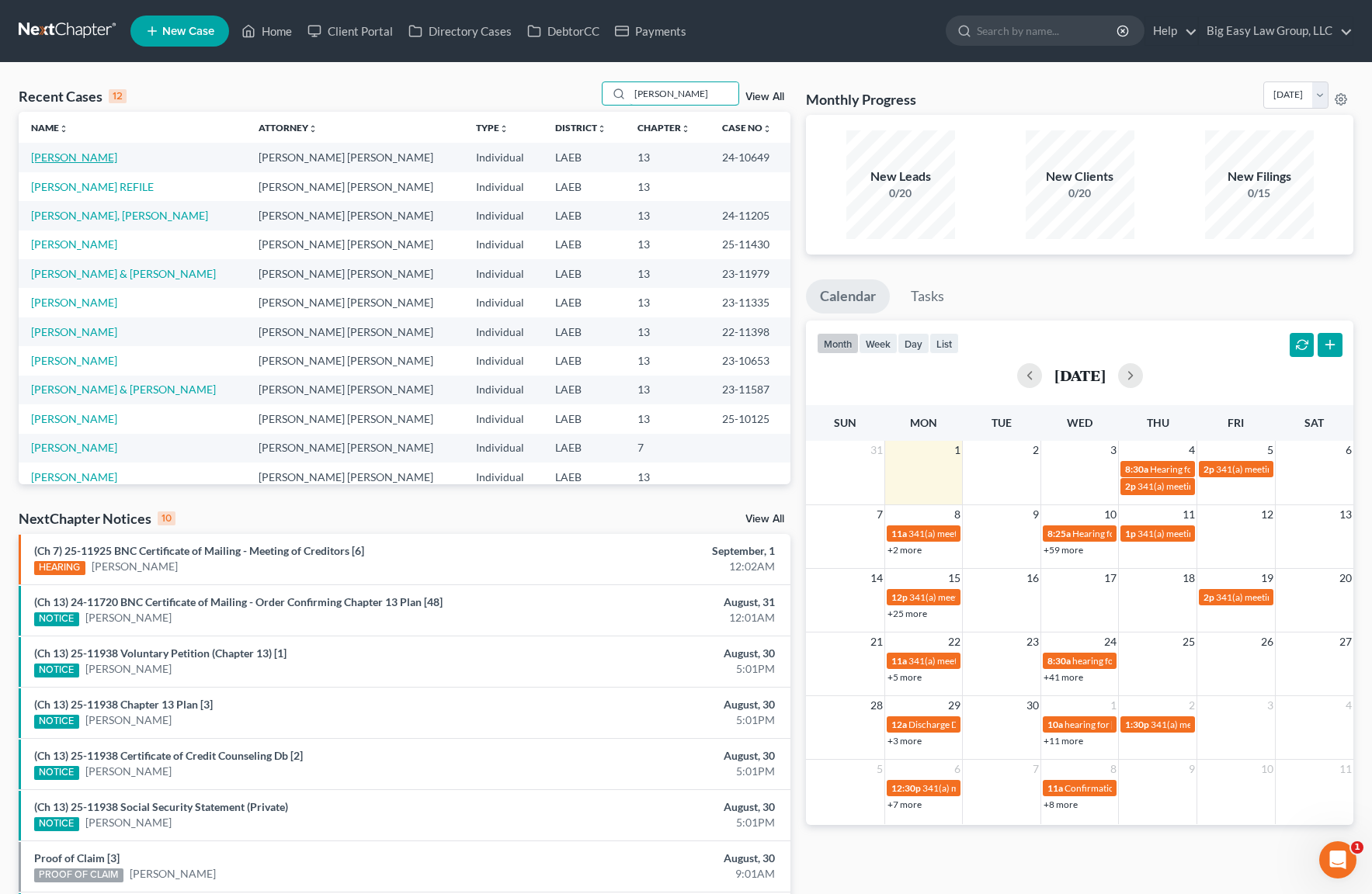
type input "davis"
click at [78, 158] on link "[PERSON_NAME]" at bounding box center [74, 157] width 86 height 14
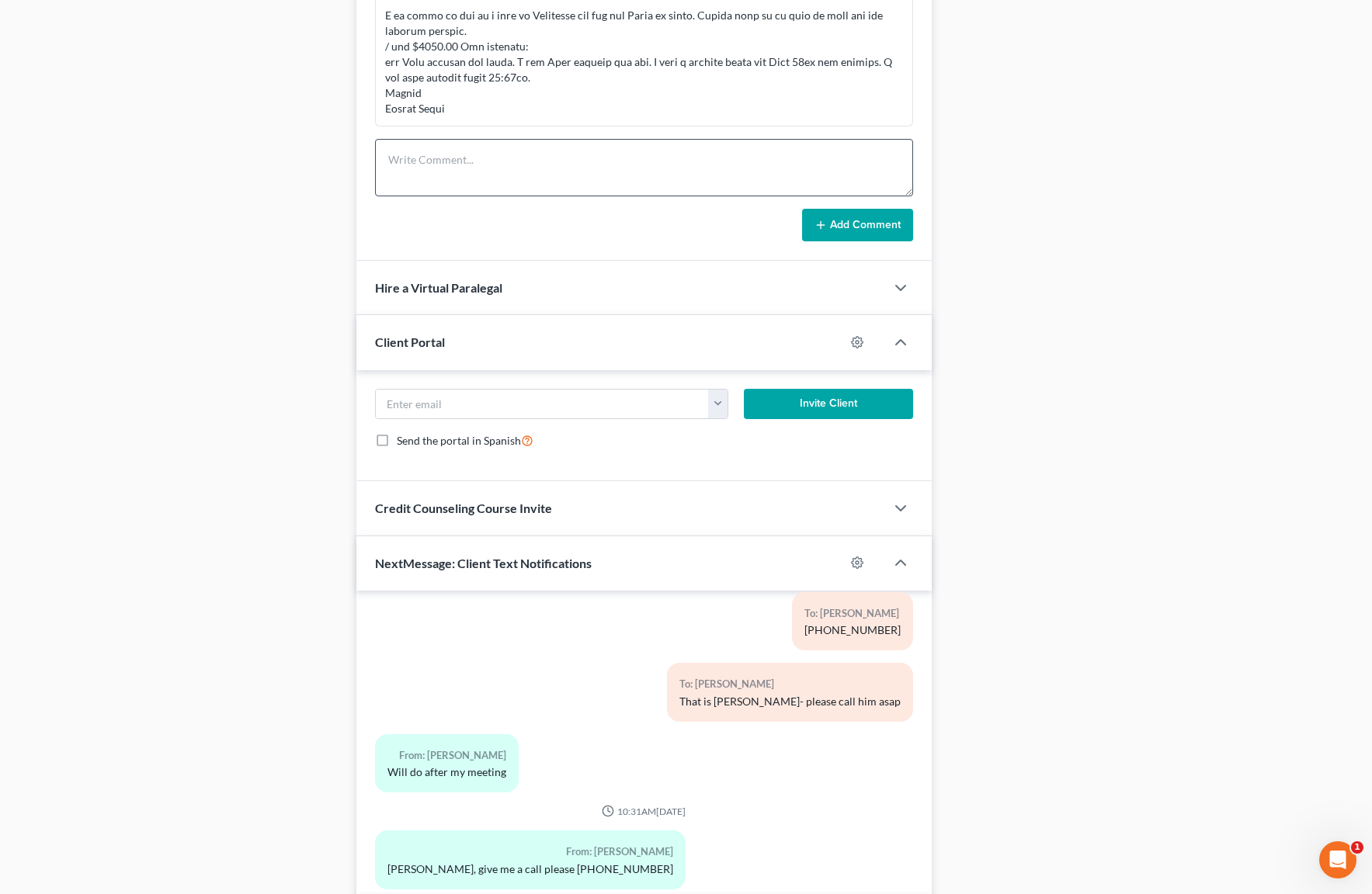
scroll to position [919, 0]
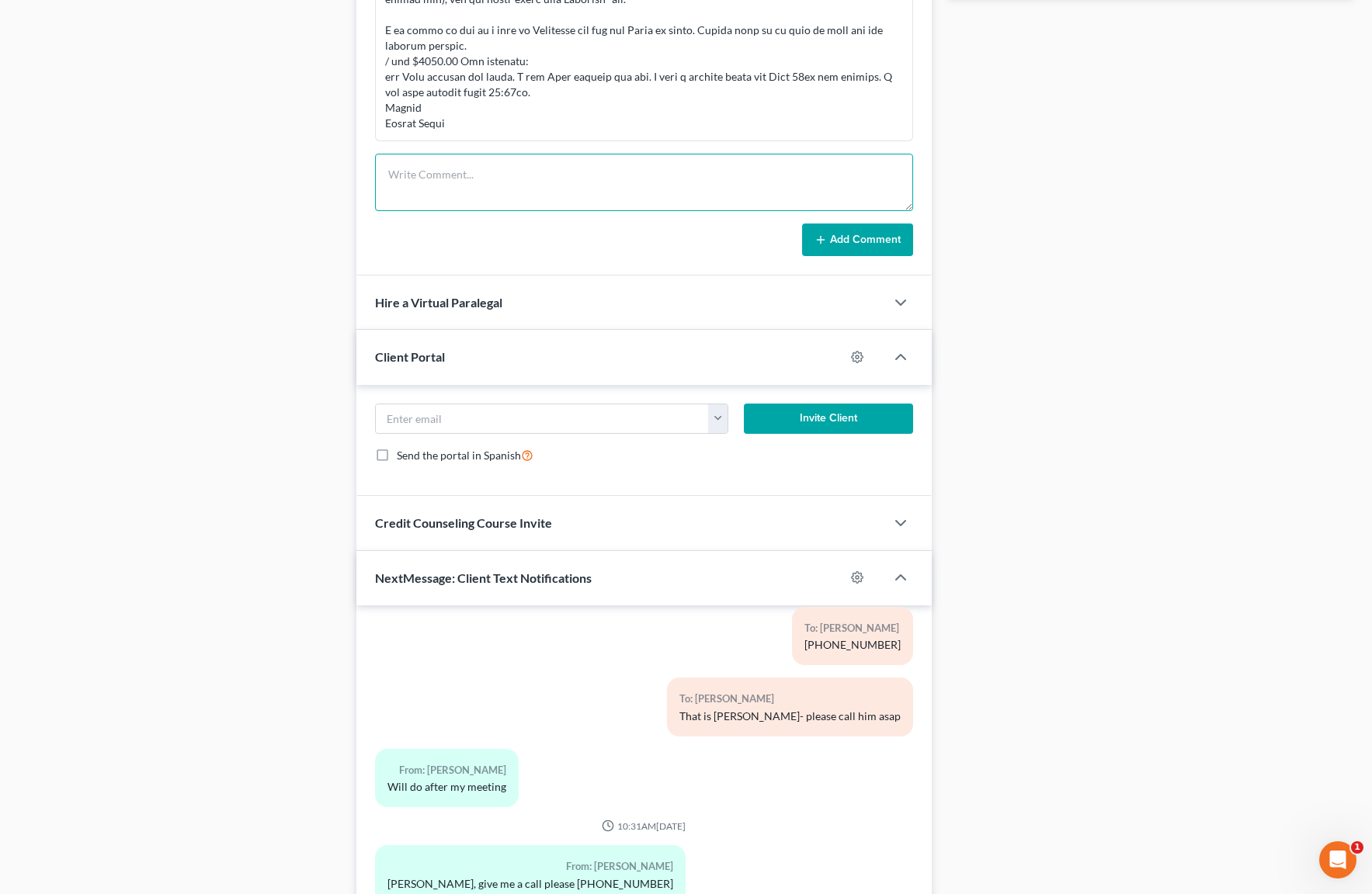
click at [475, 181] on textarea at bounding box center [644, 182] width 538 height 58
paste textarea "I am in the hospital. I had unexpected surgery. I will be discharged today. I w…"
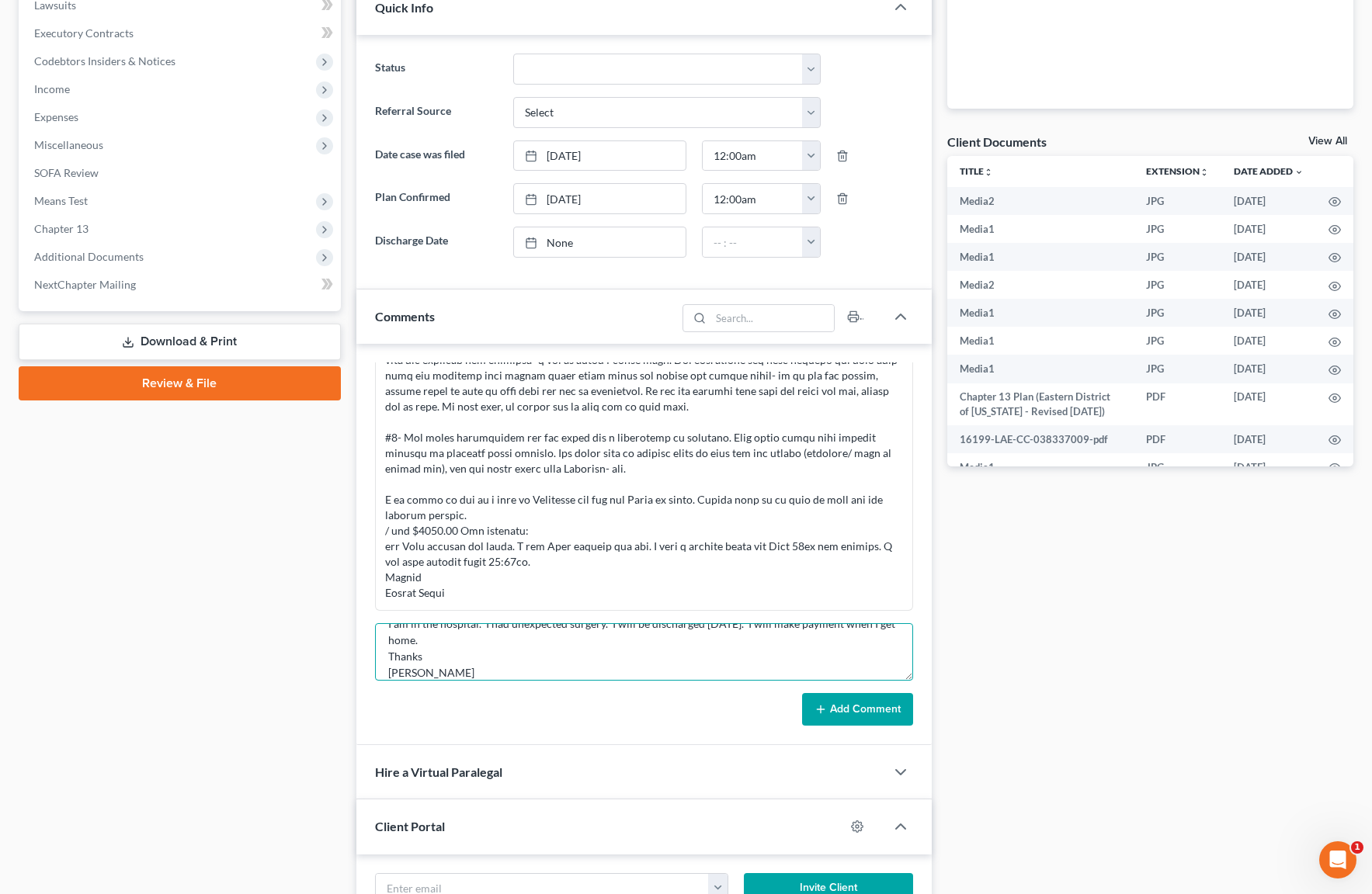
scroll to position [706, 0]
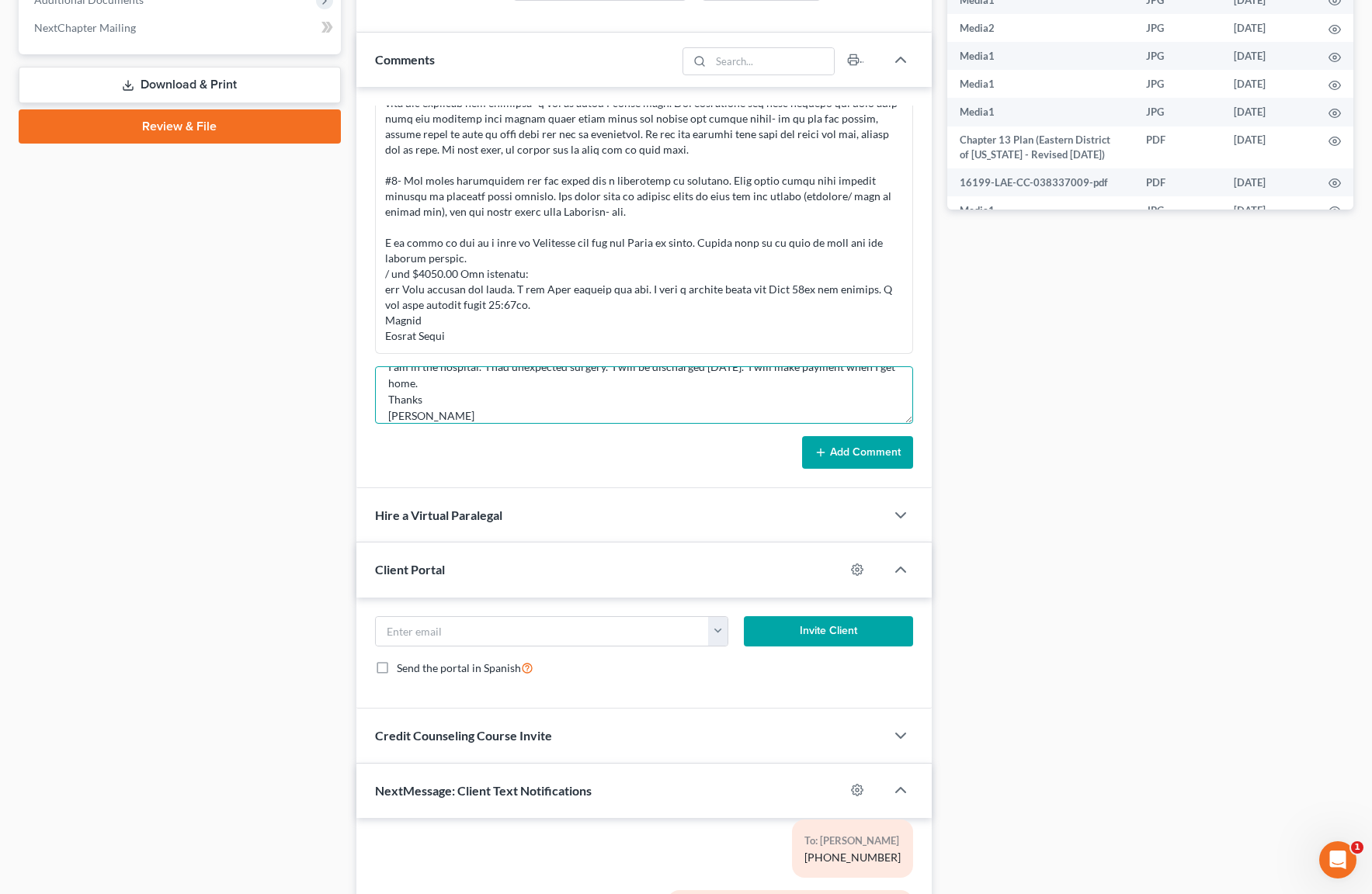
click at [386, 381] on textarea "I am in the hospital. I had unexpected surgery. I will be discharged today. I w…" at bounding box center [644, 395] width 538 height 58
type textarea "LG emailed notice of Honda default - CD replied - I am in the hospital. I had u…"
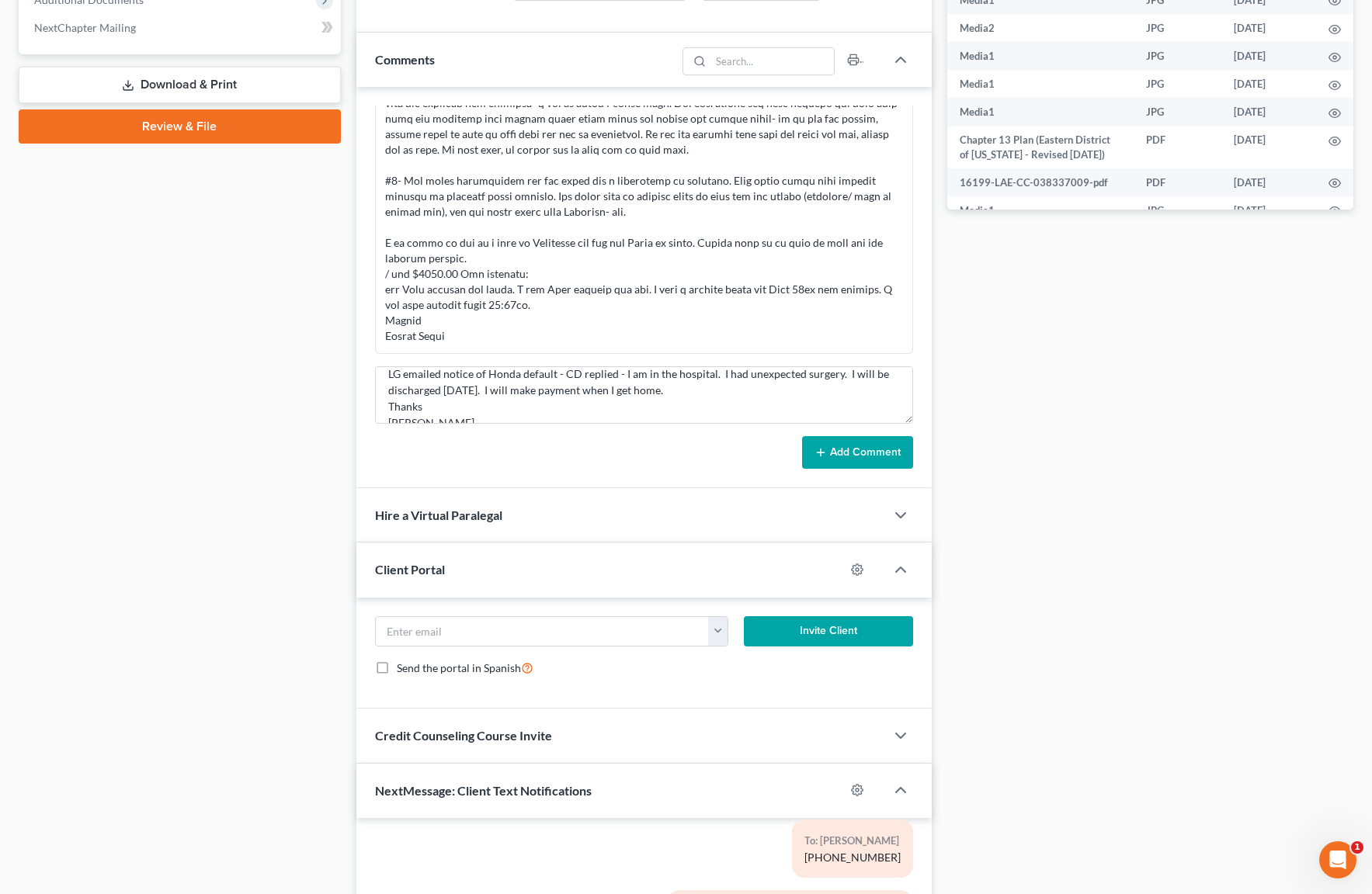
click at [825, 450] on icon at bounding box center [821, 452] width 13 height 13
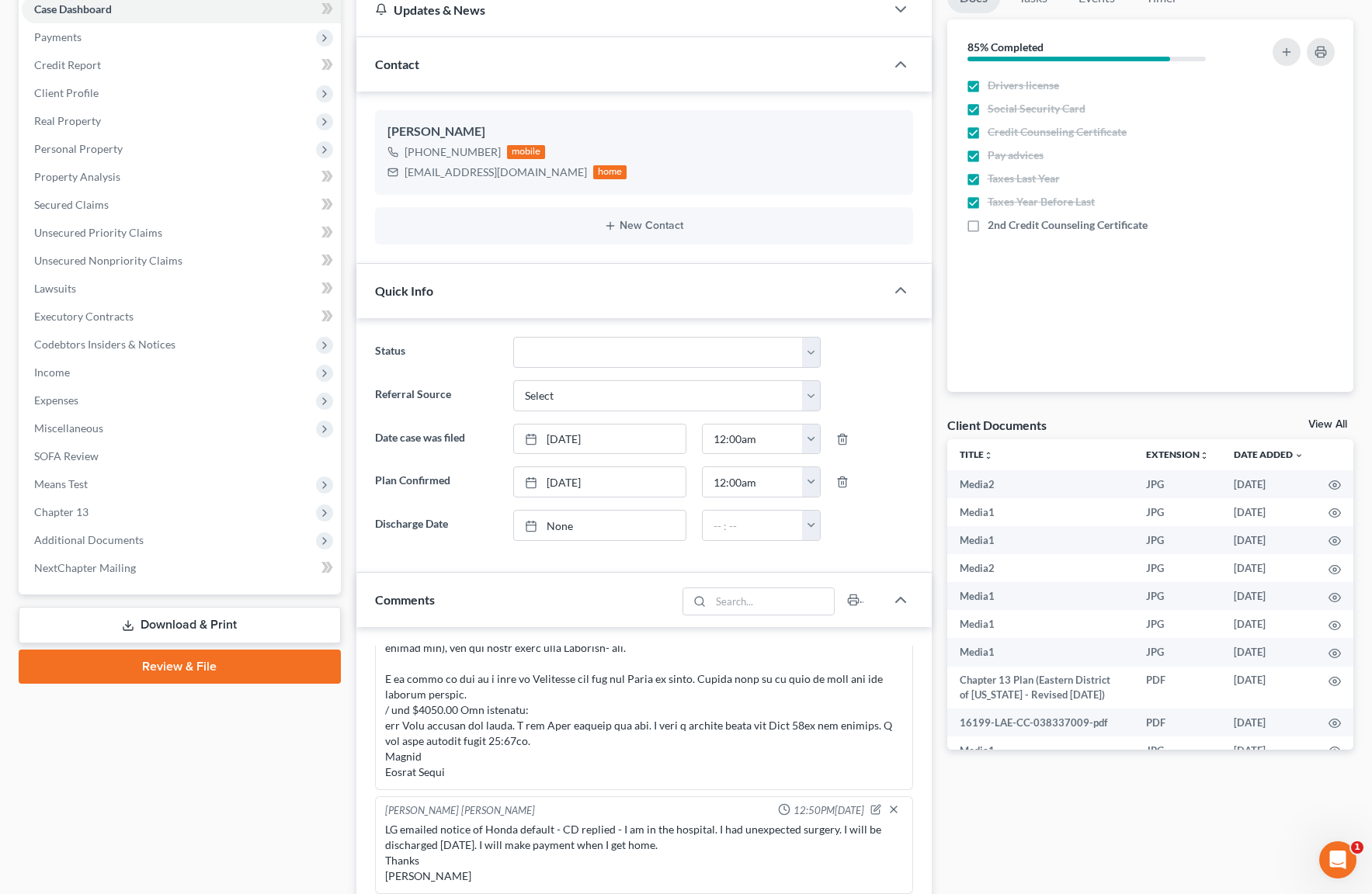
scroll to position [0, 0]
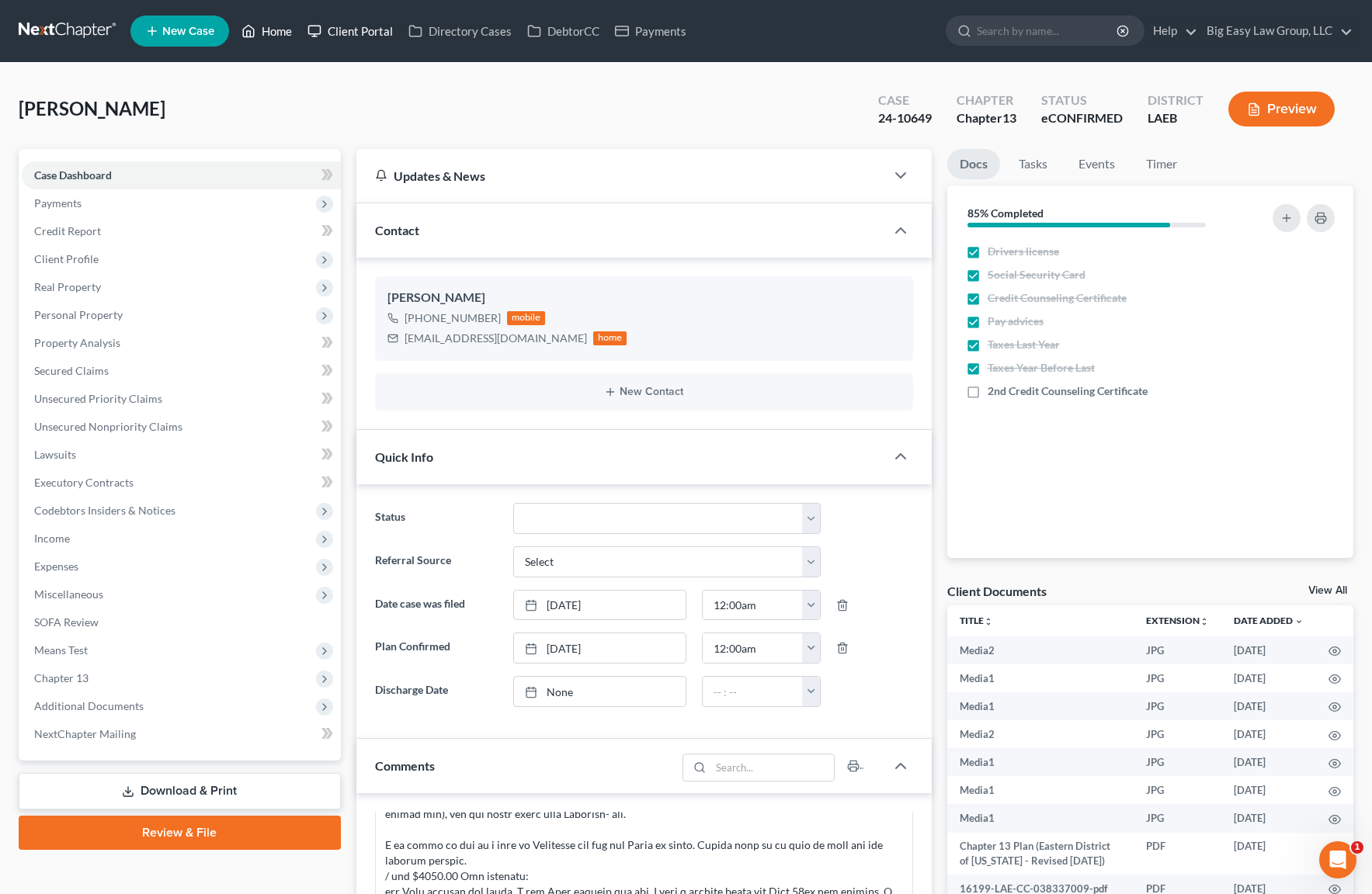
drag, startPoint x: 284, startPoint y: 22, endPoint x: 315, endPoint y: 27, distance: 31.4
click at [284, 23] on link "Home" at bounding box center [267, 30] width 66 height 28
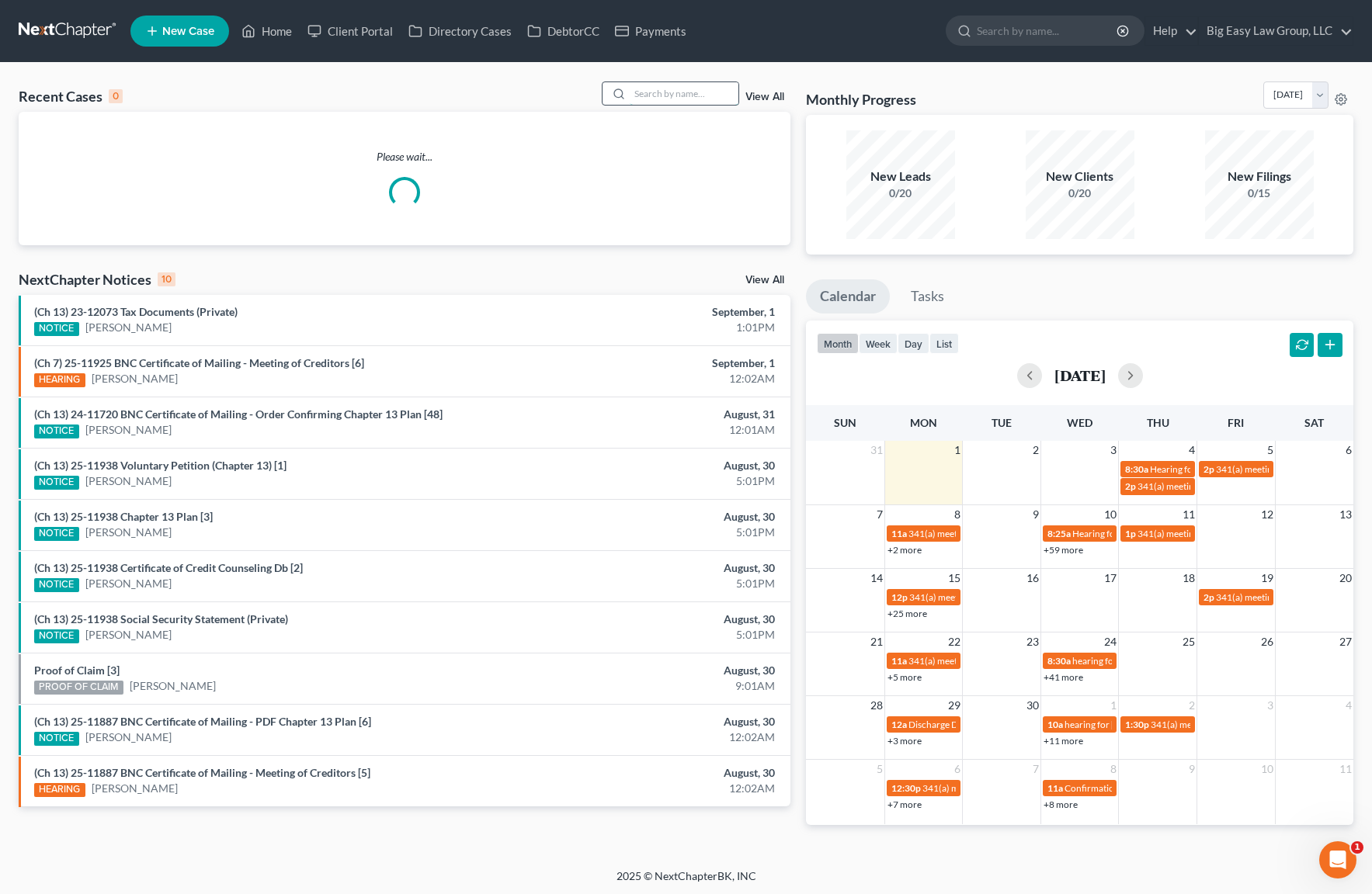
click at [659, 82] on input "search" at bounding box center [683, 93] width 108 height 22
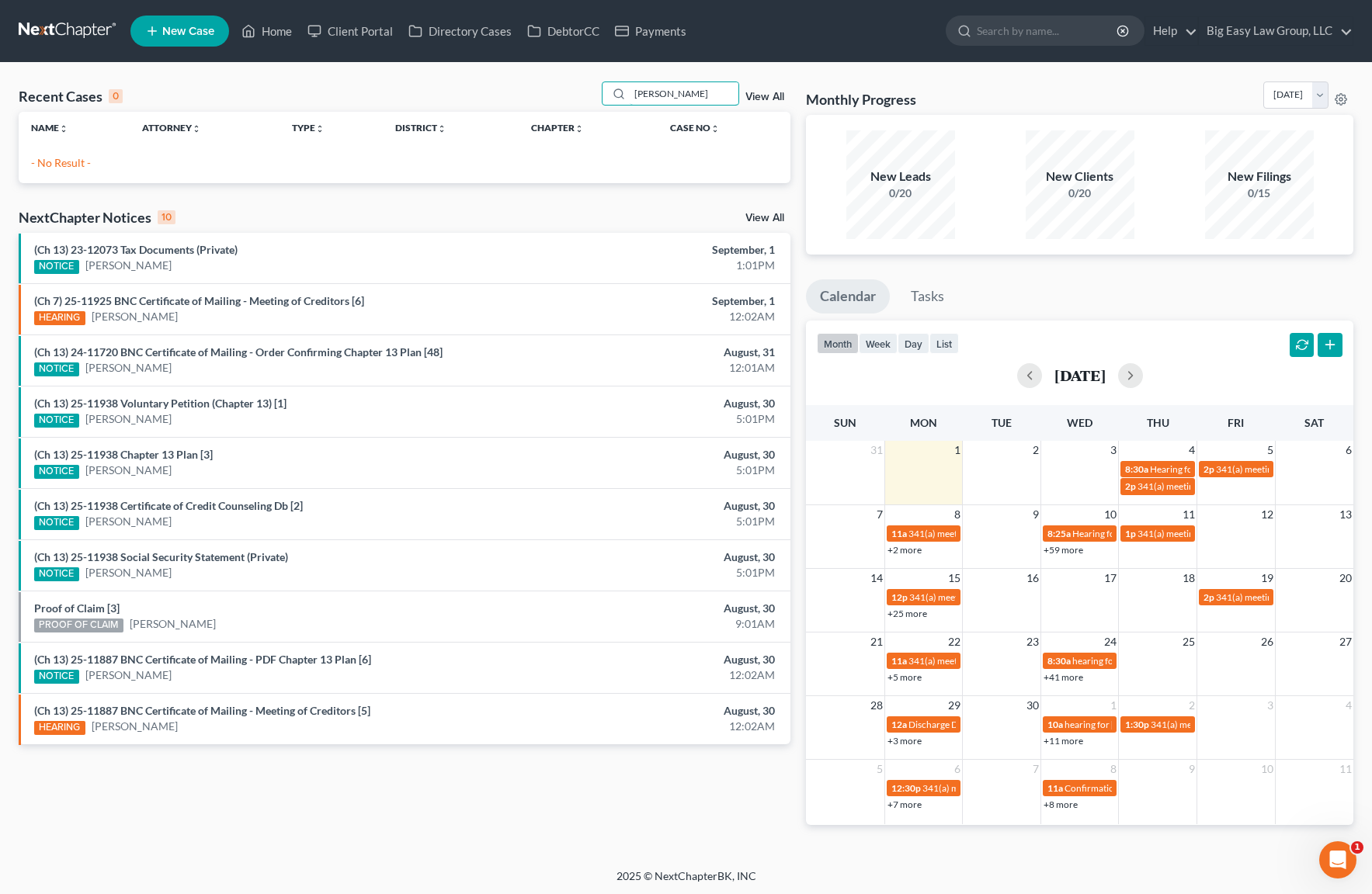
drag, startPoint x: 701, startPoint y: 89, endPoint x: 560, endPoint y: 56, distance: 144.8
click at [566, 59] on div "Home New Case Client Portal Directory Cases DebtorCC Payments Big Easy Law Grou…" at bounding box center [686, 448] width 1372 height 897
type input "smith"
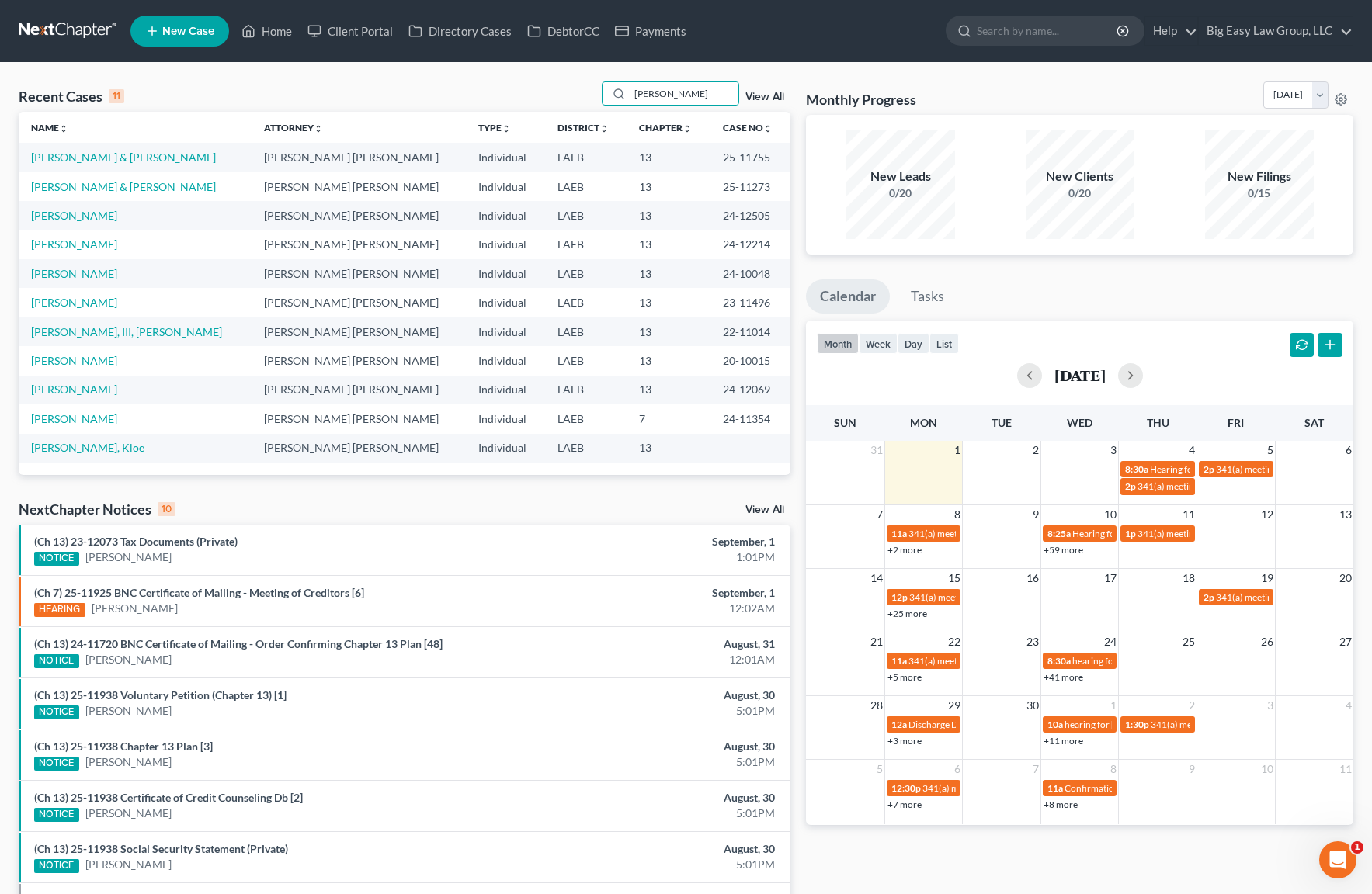
click at [101, 182] on link "[PERSON_NAME] & [PERSON_NAME]" at bounding box center [123, 187] width 185 height 14
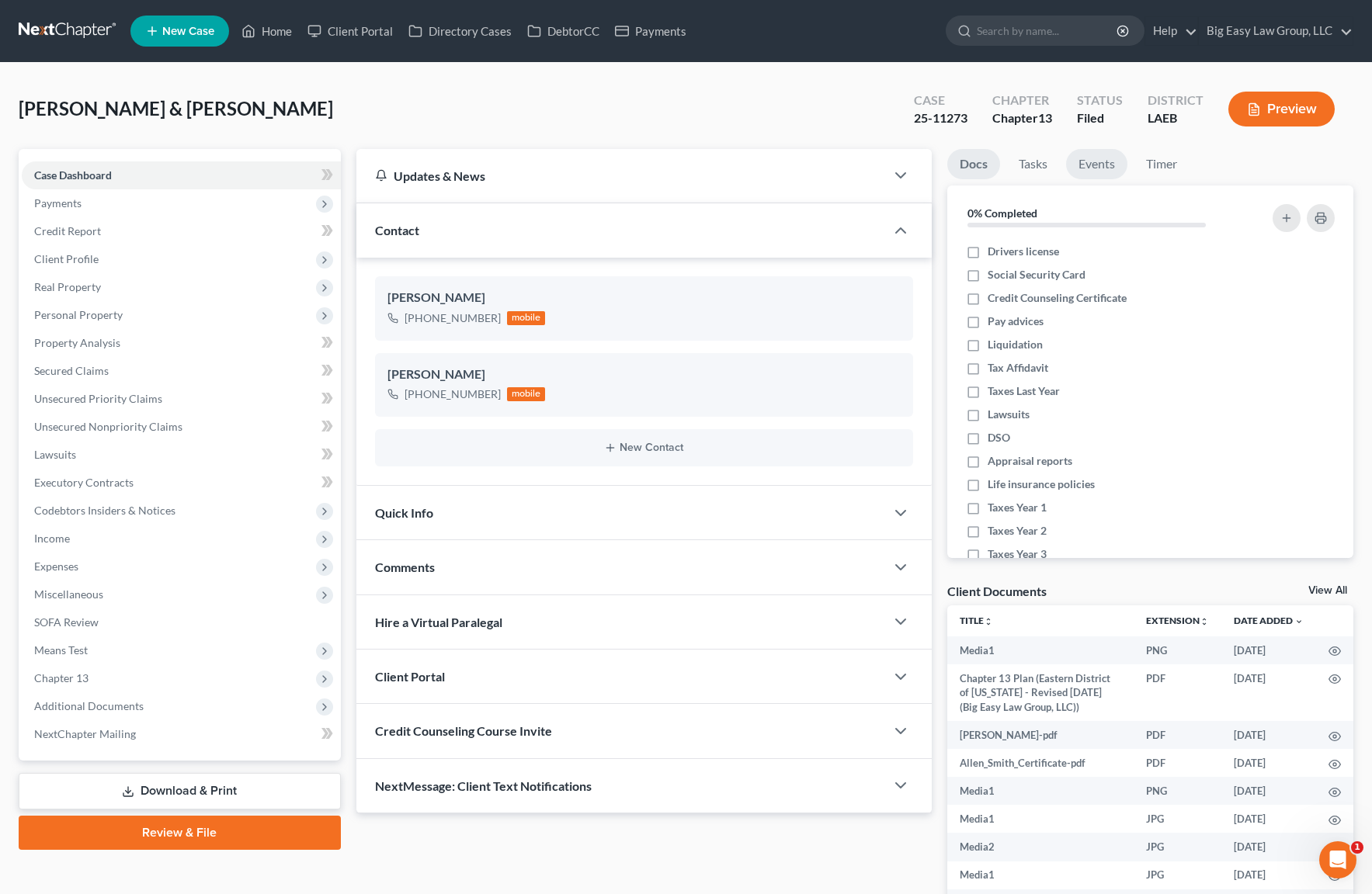
click at [1115, 172] on link "Events" at bounding box center [1096, 164] width 62 height 30
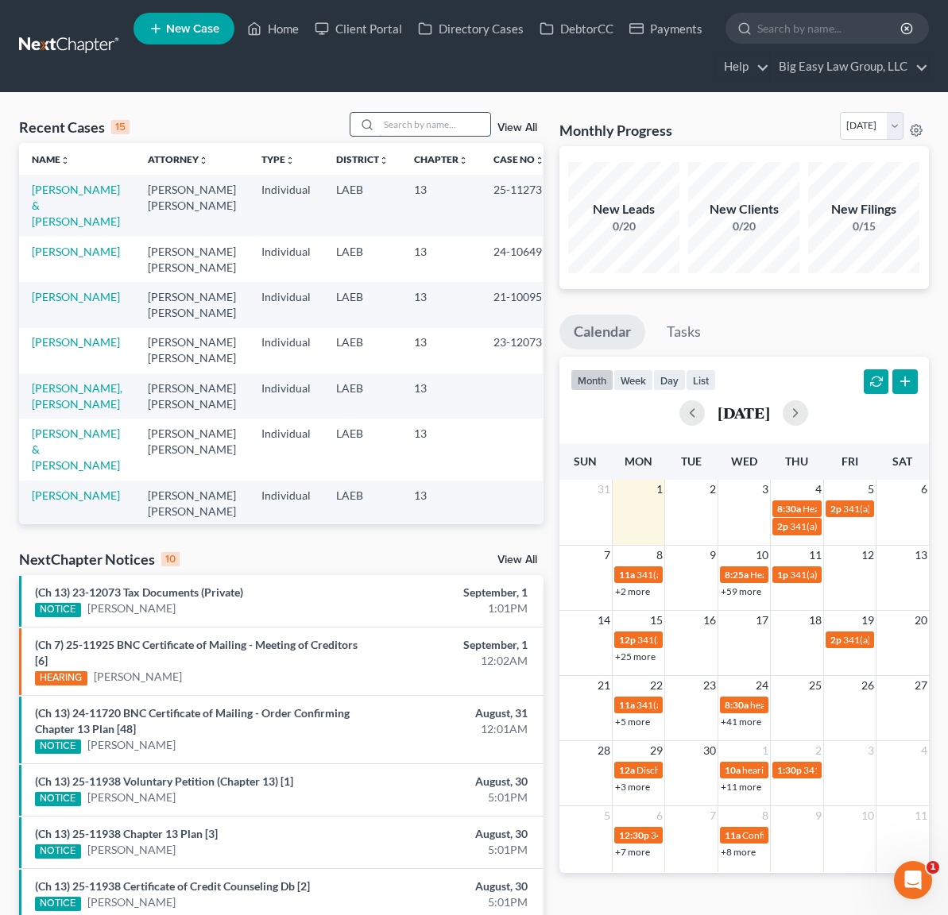
click at [431, 120] on input "search" at bounding box center [434, 124] width 111 height 23
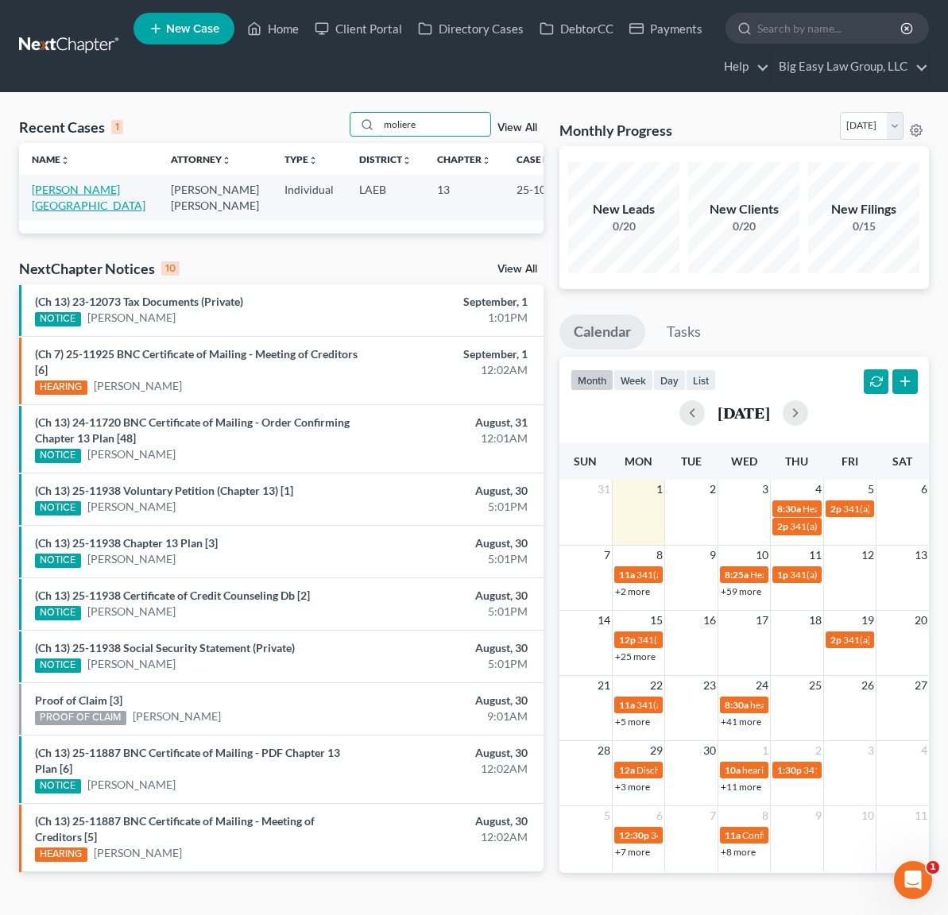
type input "moliere"
click at [45, 189] on link "[PERSON_NAME][GEOGRAPHIC_DATA]" at bounding box center [89, 197] width 114 height 29
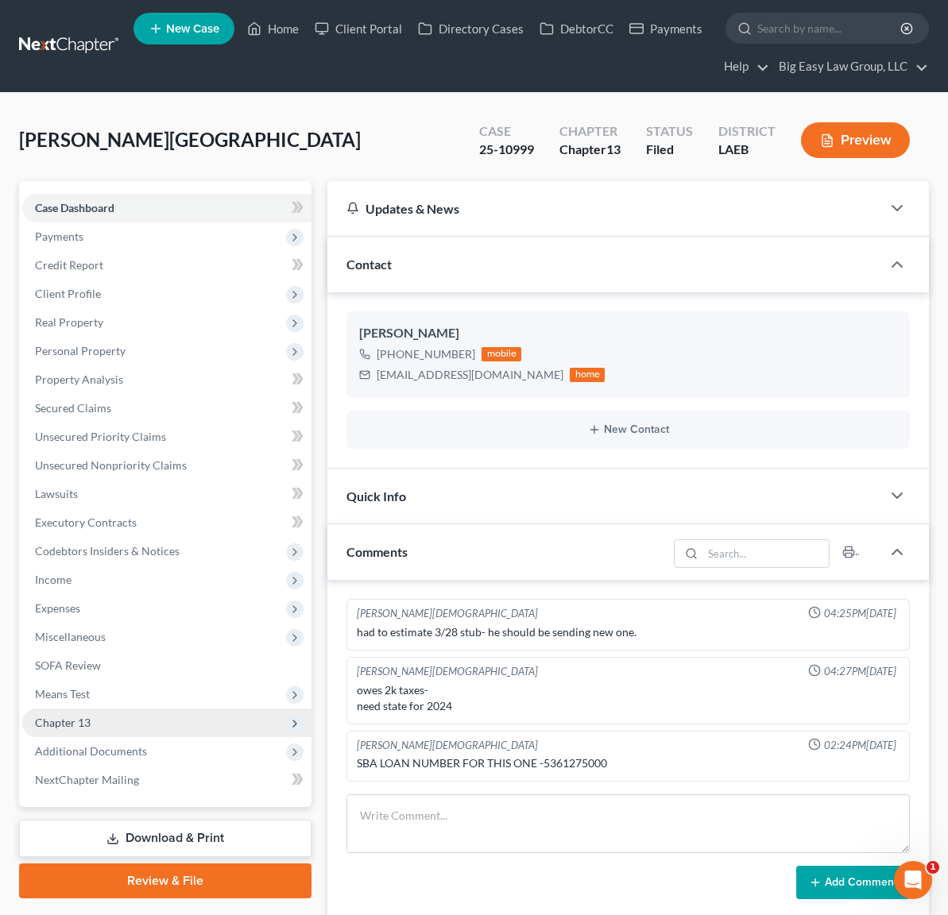
scroll to position [4762, 0]
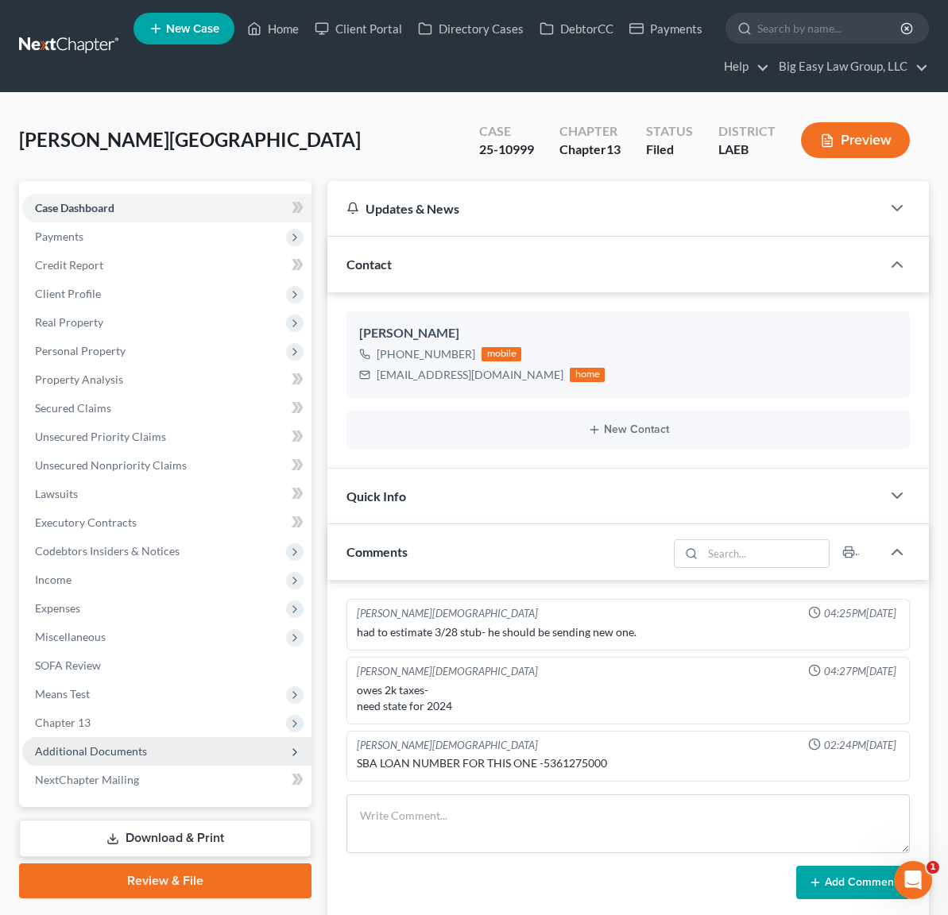
click at [161, 749] on span "Additional Documents" at bounding box center [166, 751] width 289 height 29
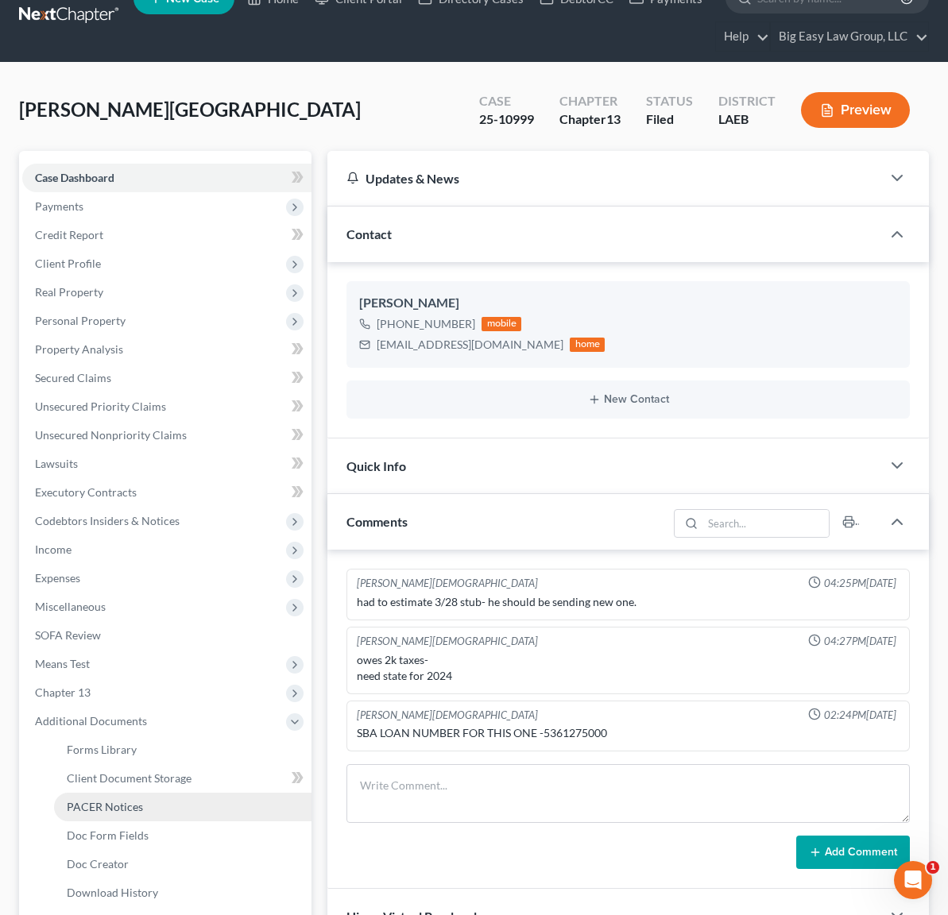
click at [156, 799] on link "PACER Notices" at bounding box center [182, 807] width 257 height 29
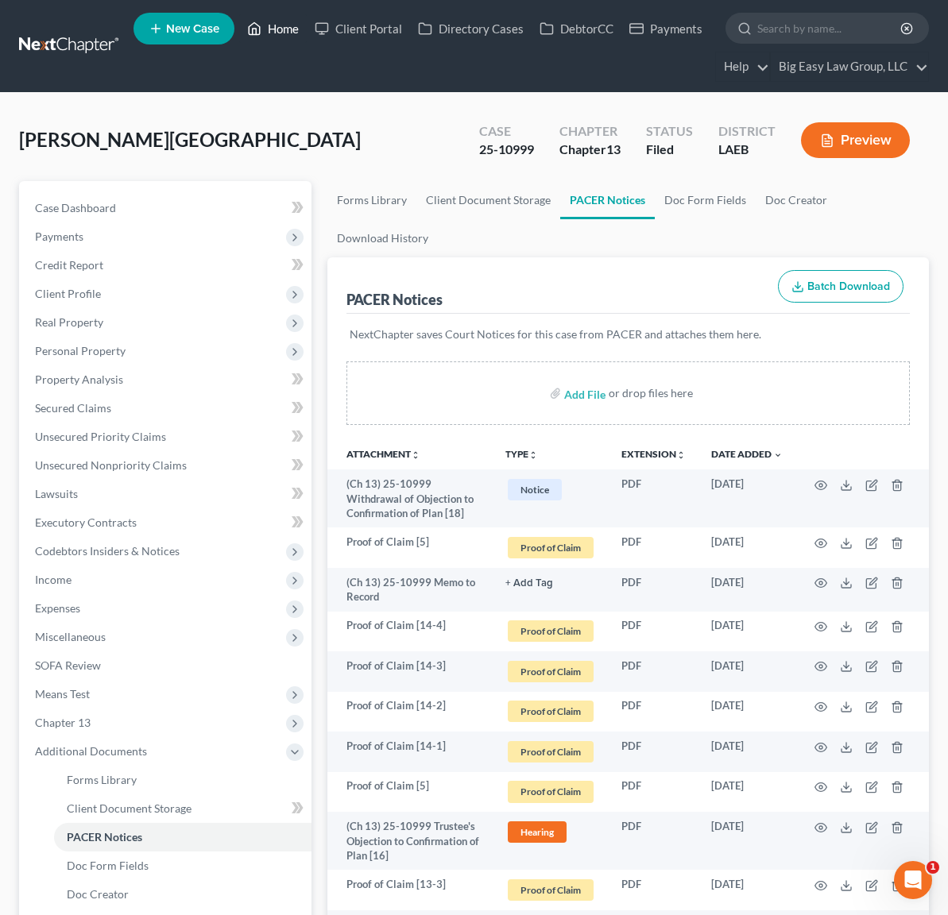
click at [279, 25] on link "Home" at bounding box center [273, 28] width 68 height 29
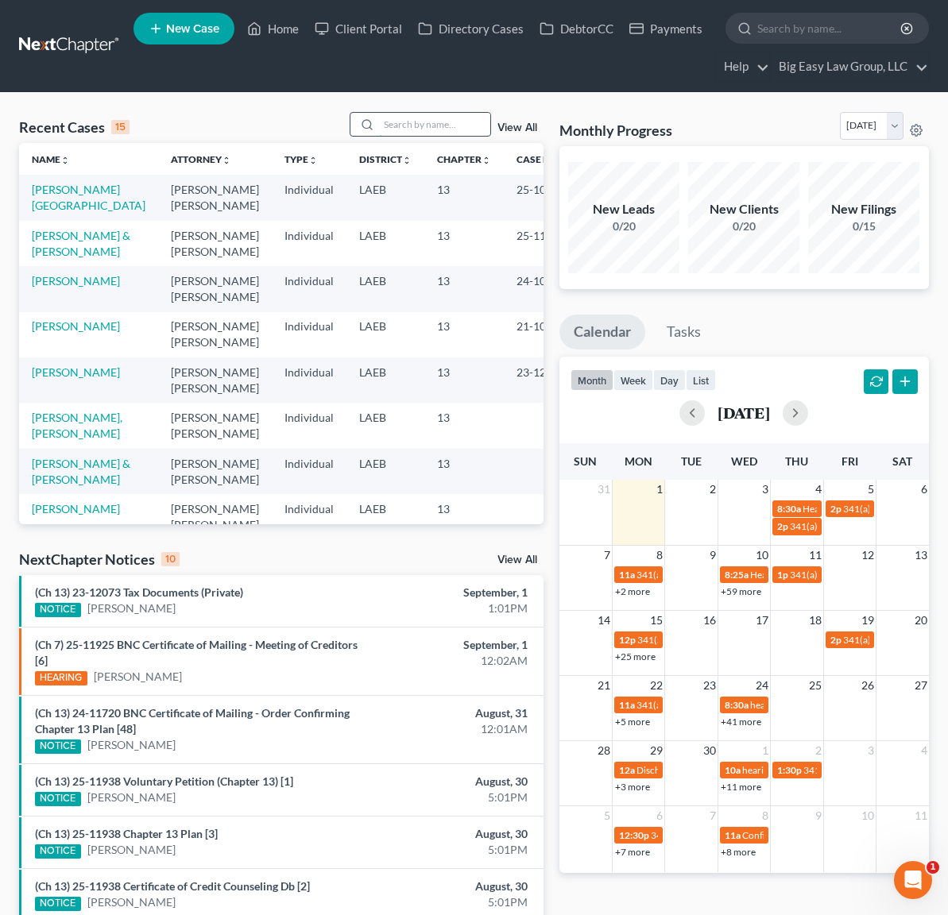
click at [396, 122] on input "search" at bounding box center [434, 124] width 111 height 23
click at [393, 122] on input "search" at bounding box center [434, 124] width 111 height 23
type input "morgan"
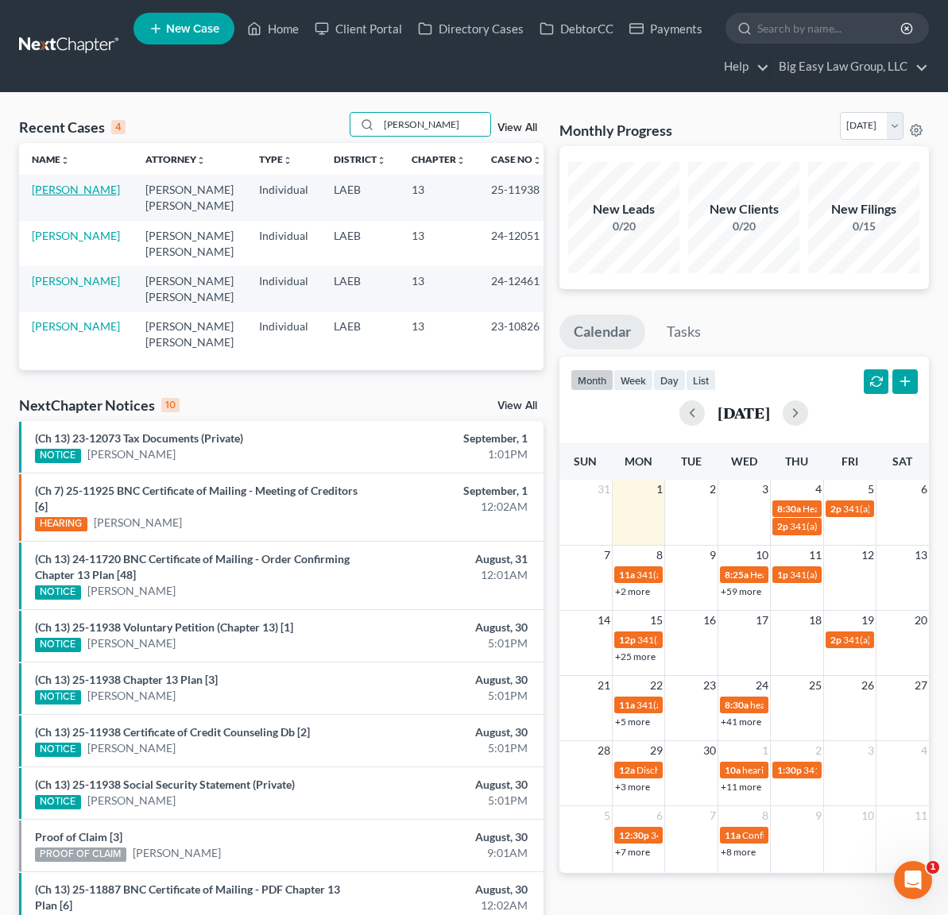
click at [60, 192] on link "[PERSON_NAME]" at bounding box center [76, 190] width 88 height 14
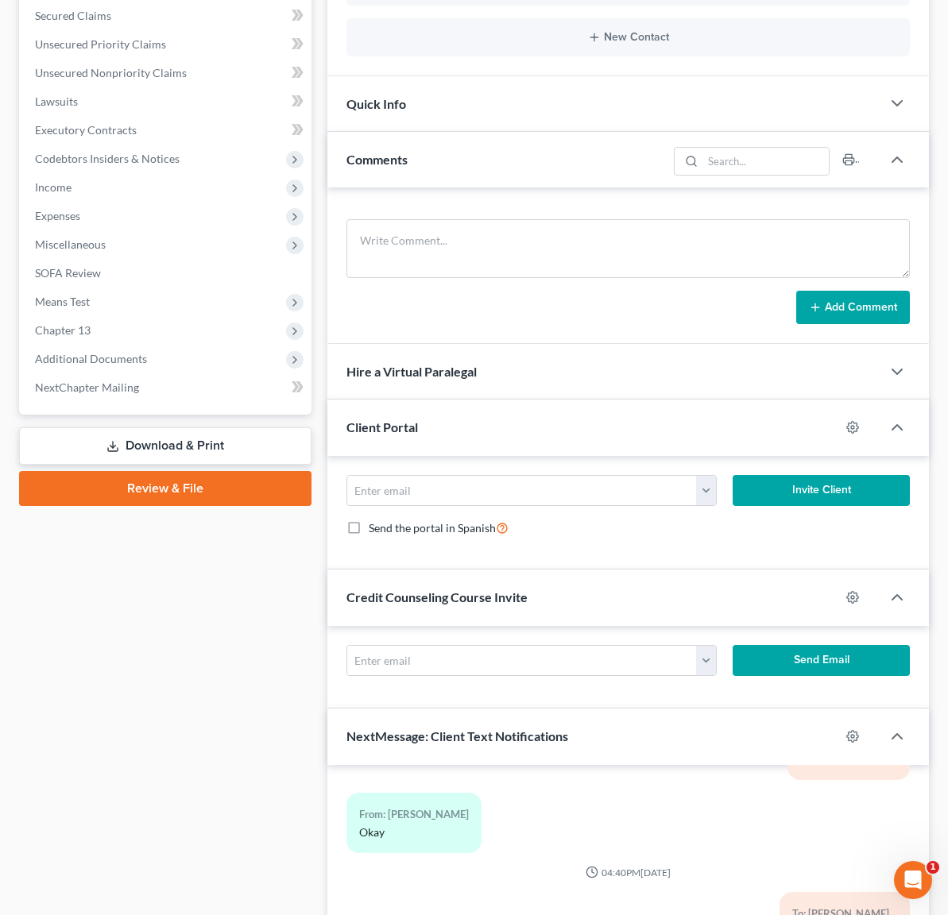
scroll to position [493, 0]
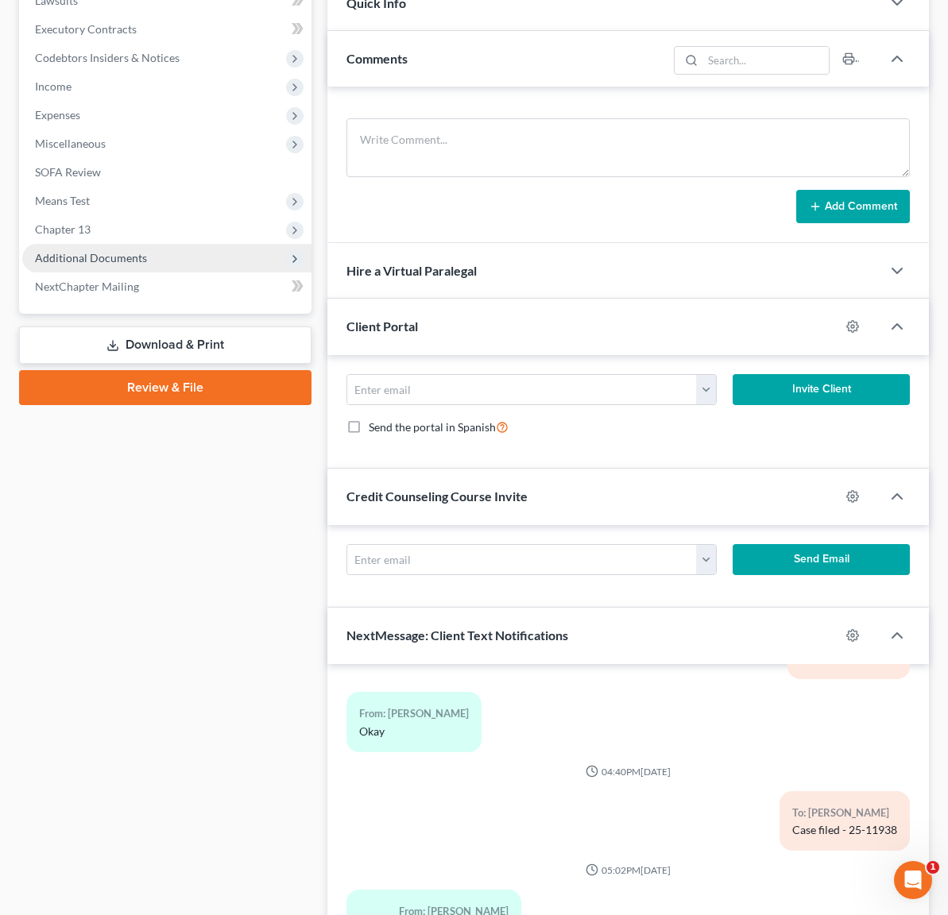
click at [90, 270] on span "Additional Documents" at bounding box center [166, 258] width 289 height 29
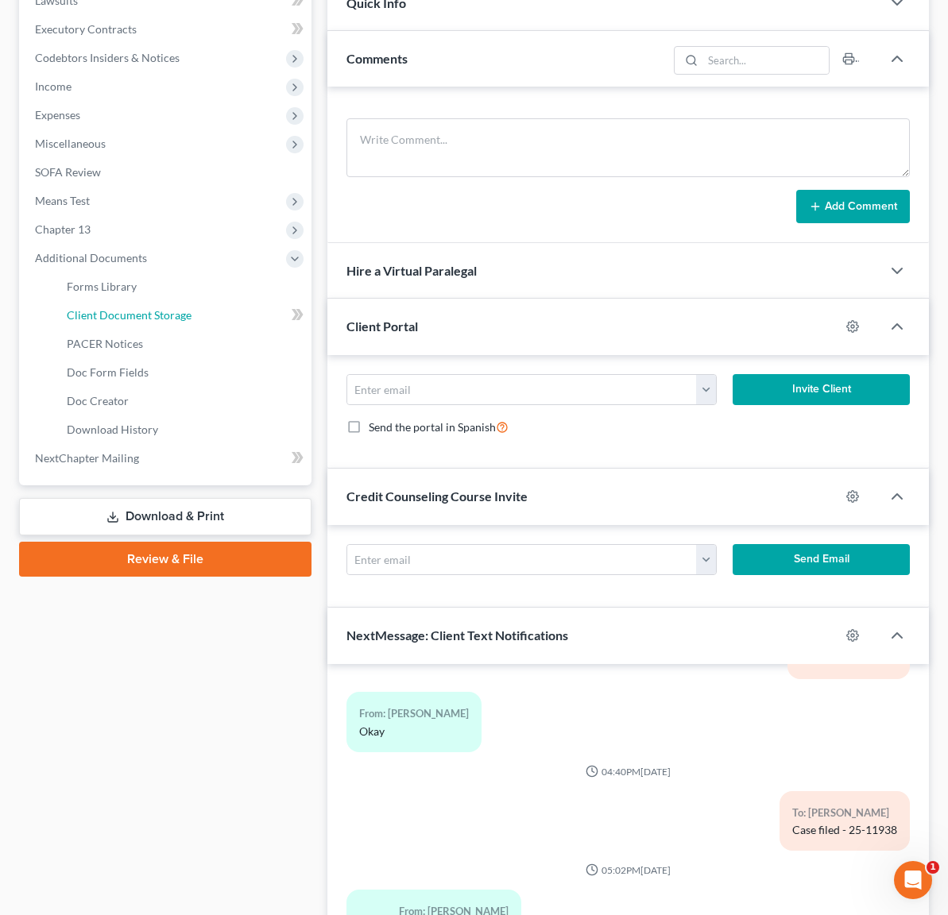
drag, startPoint x: 151, startPoint y: 317, endPoint x: 273, endPoint y: 322, distance: 122.5
click at [152, 317] on span "Client Document Storage" at bounding box center [129, 315] width 125 height 14
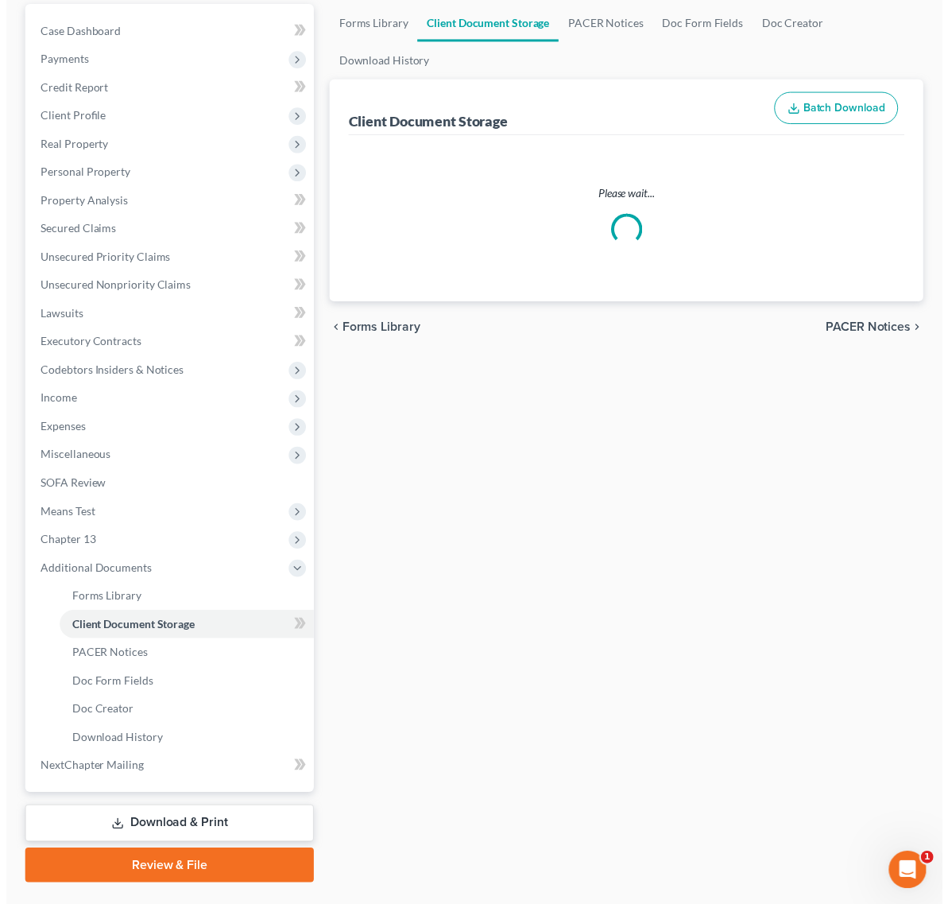
scroll to position [65, 0]
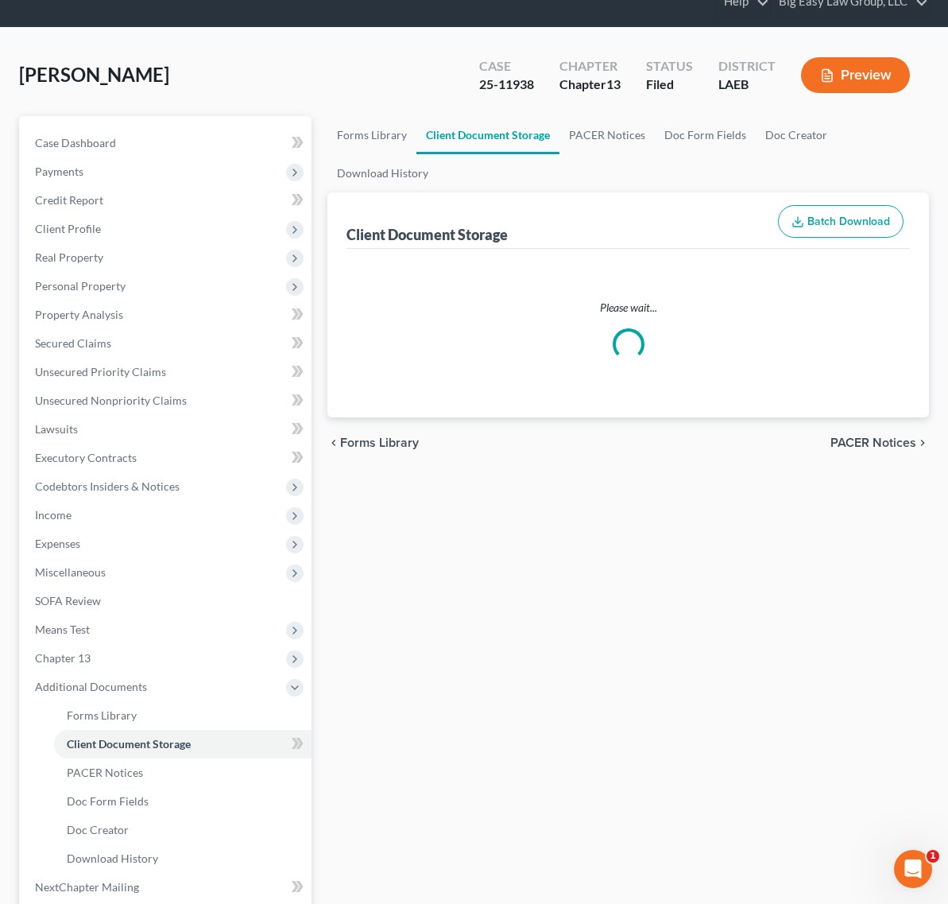
select select "0"
select select "3"
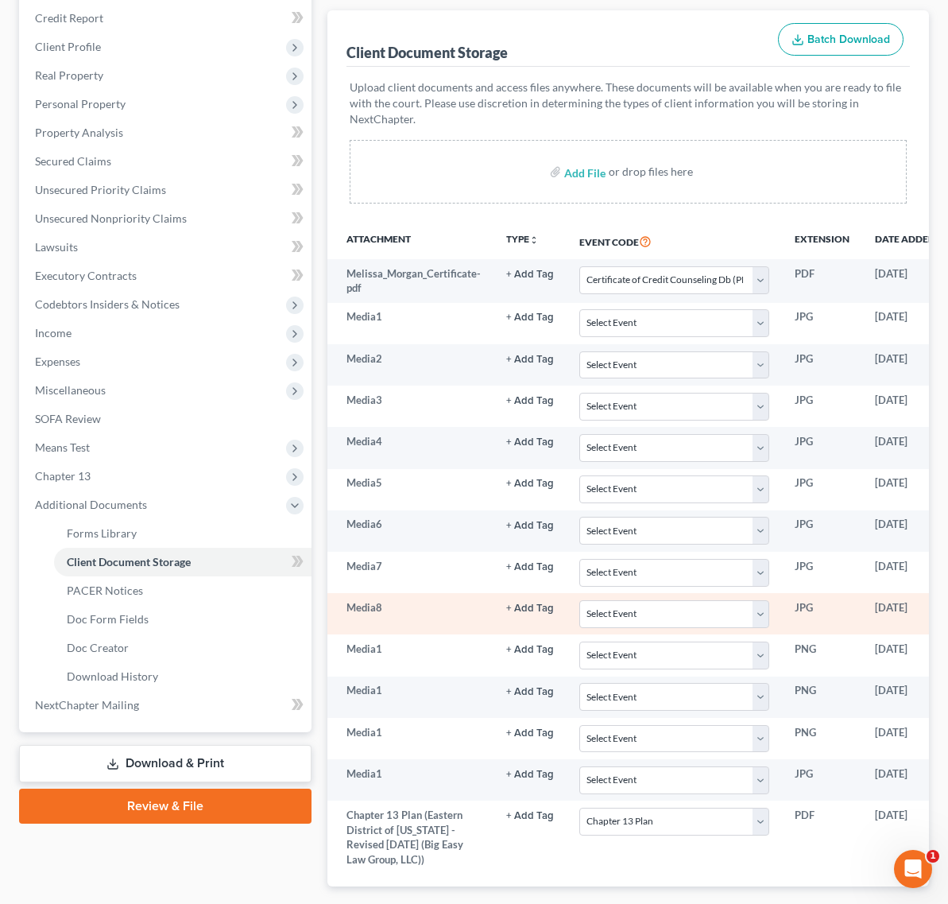
scroll to position [287, 0]
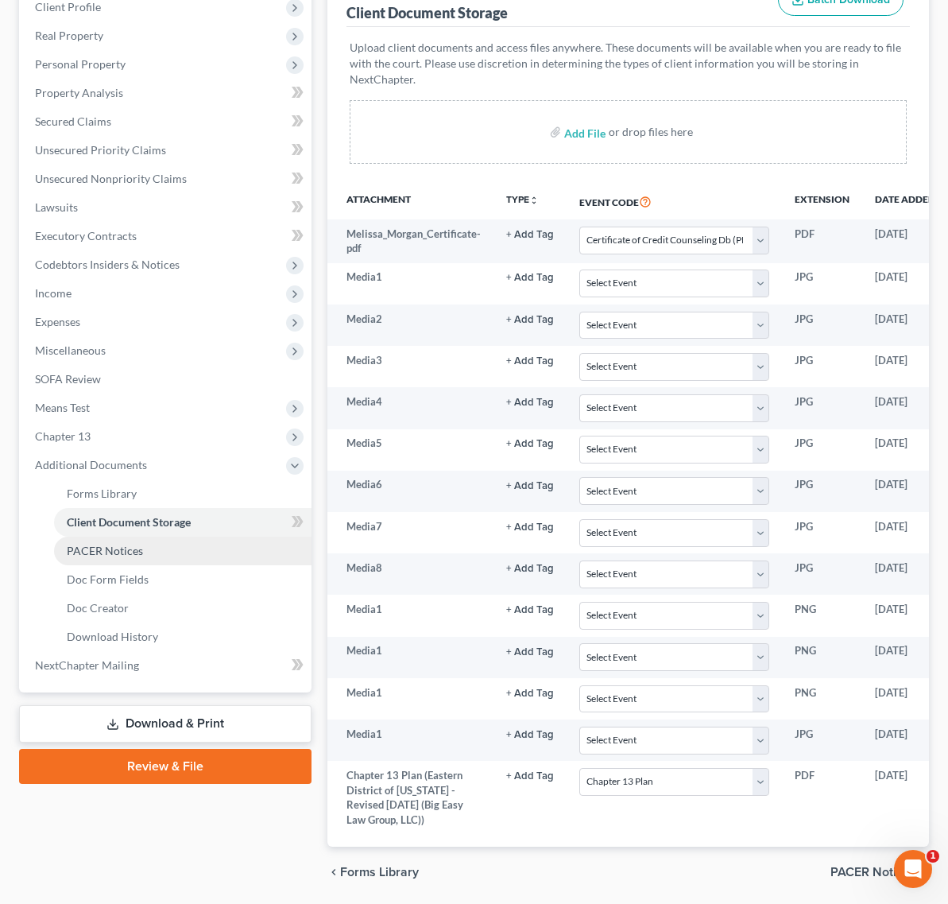
click at [159, 542] on link "PACER Notices" at bounding box center [182, 550] width 257 height 29
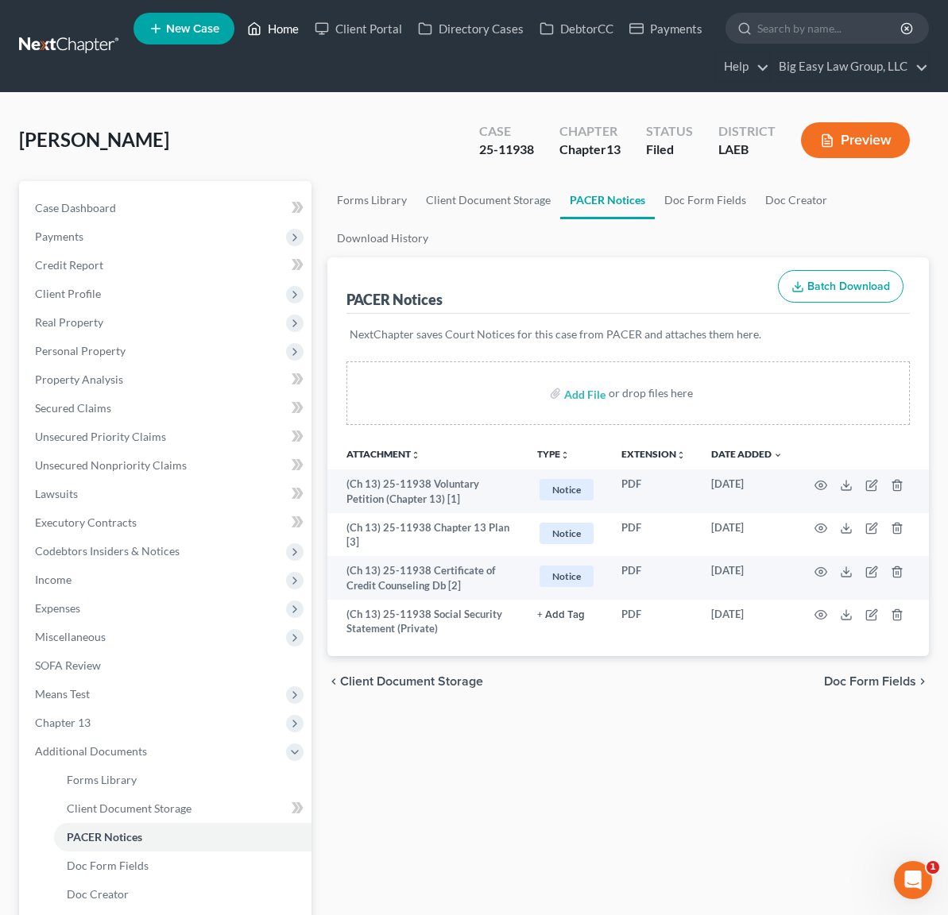
click at [262, 30] on link "Home" at bounding box center [273, 28] width 68 height 29
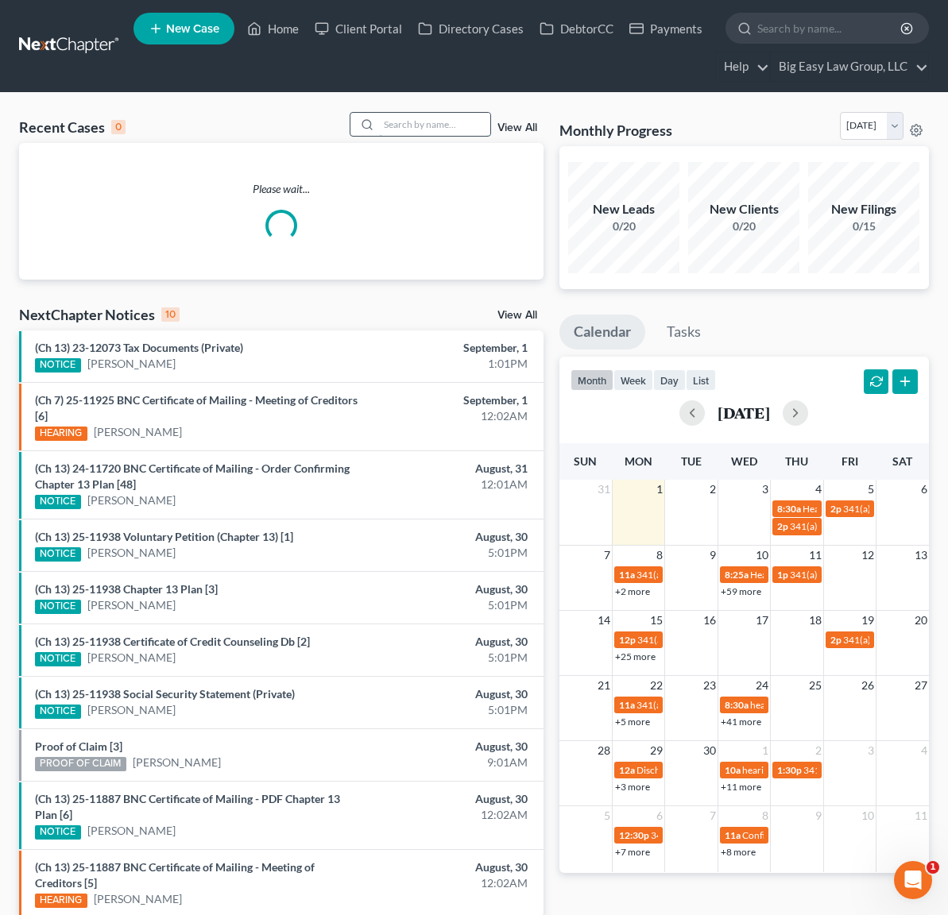
click at [435, 118] on input "search" at bounding box center [434, 124] width 111 height 23
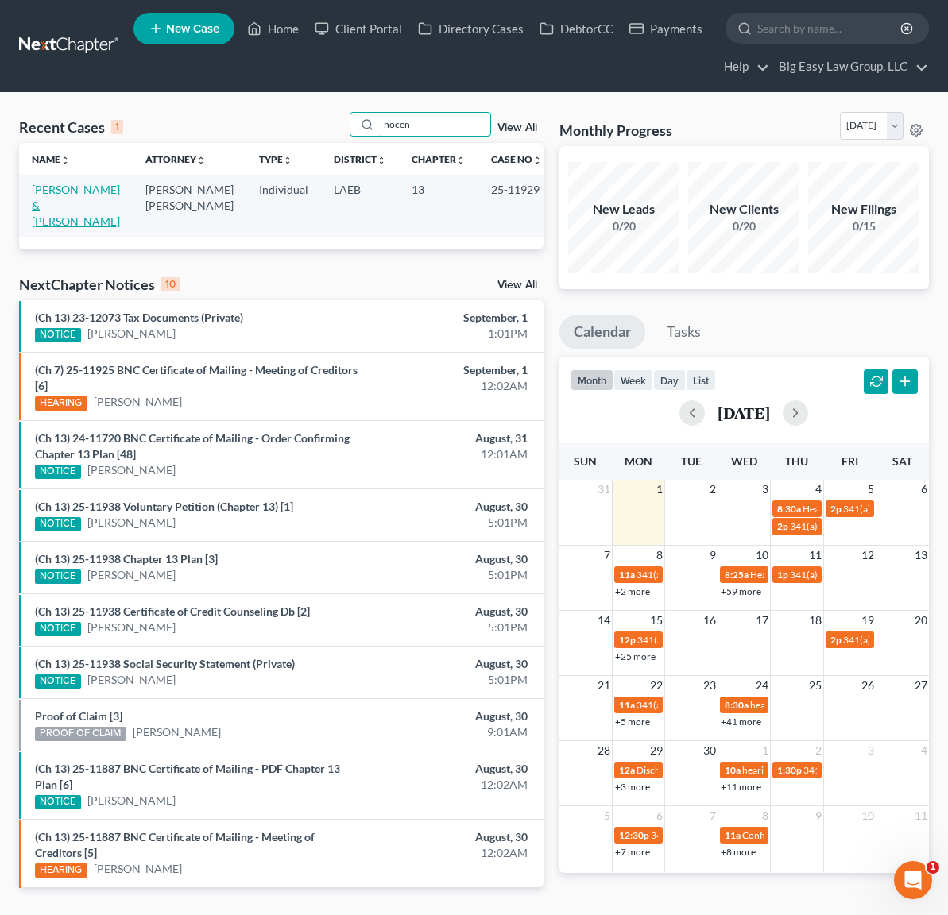
type input "nocen"
click at [76, 190] on link "[PERSON_NAME] & [PERSON_NAME]" at bounding box center [76, 205] width 88 height 45
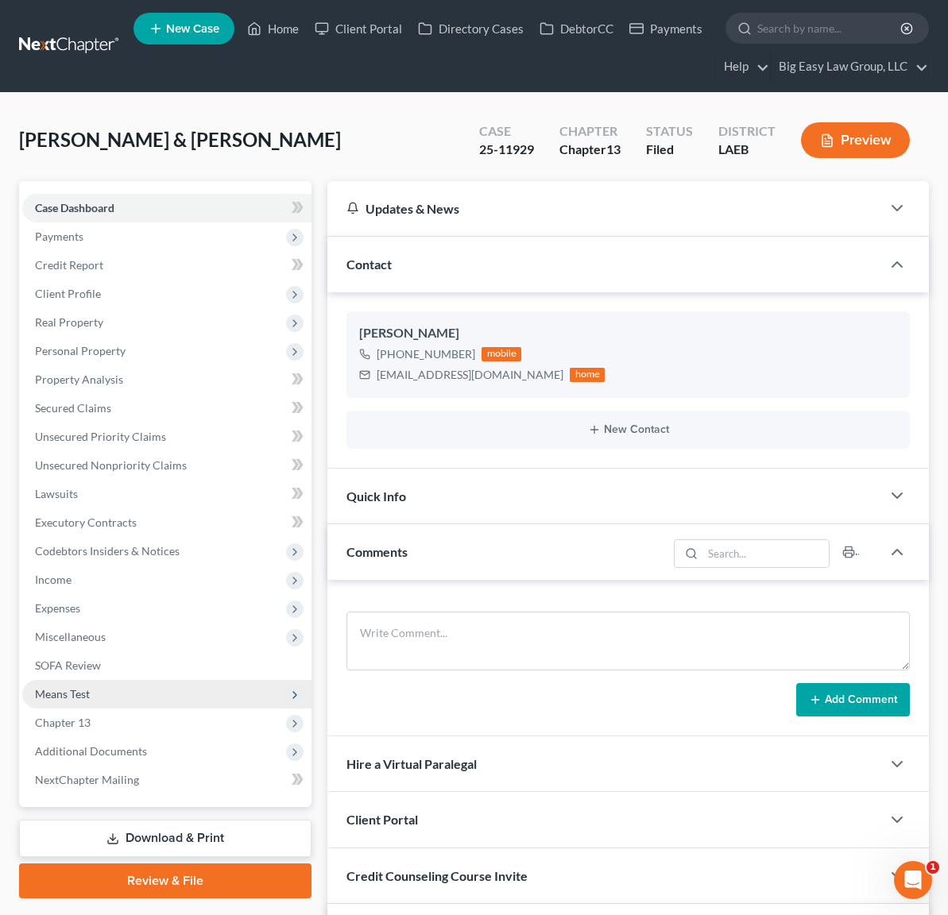
scroll to position [2312, 0]
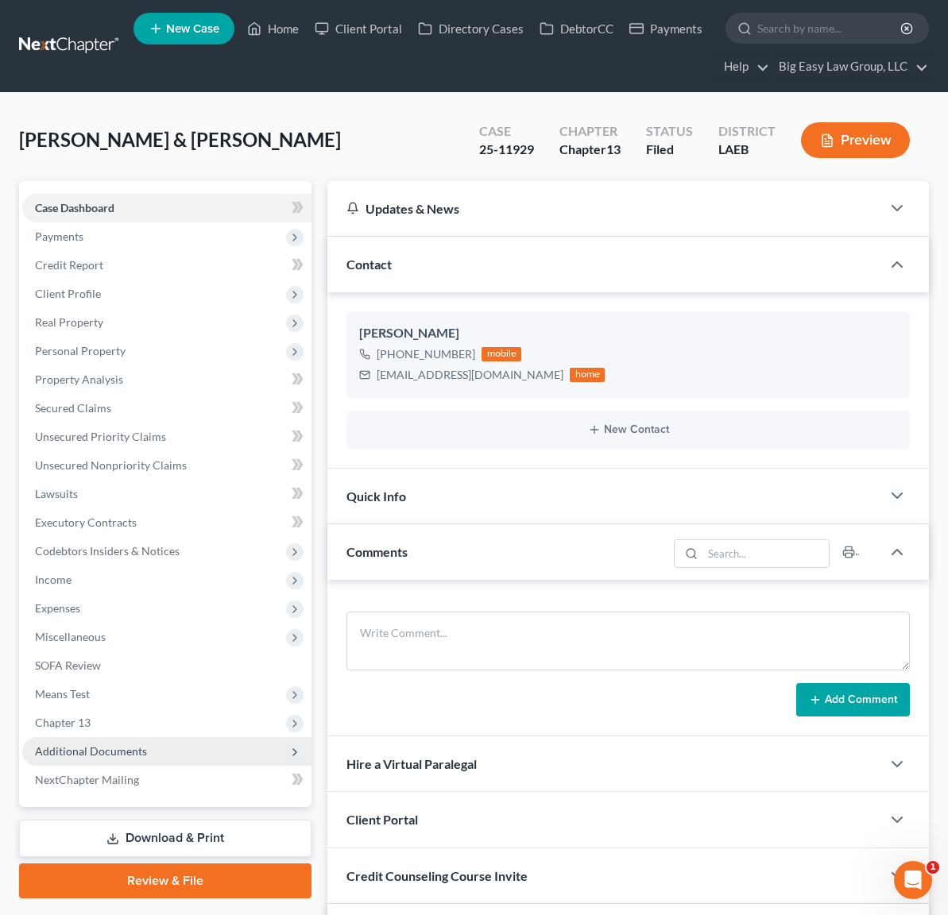
click at [129, 759] on span "Additional Documents" at bounding box center [166, 751] width 289 height 29
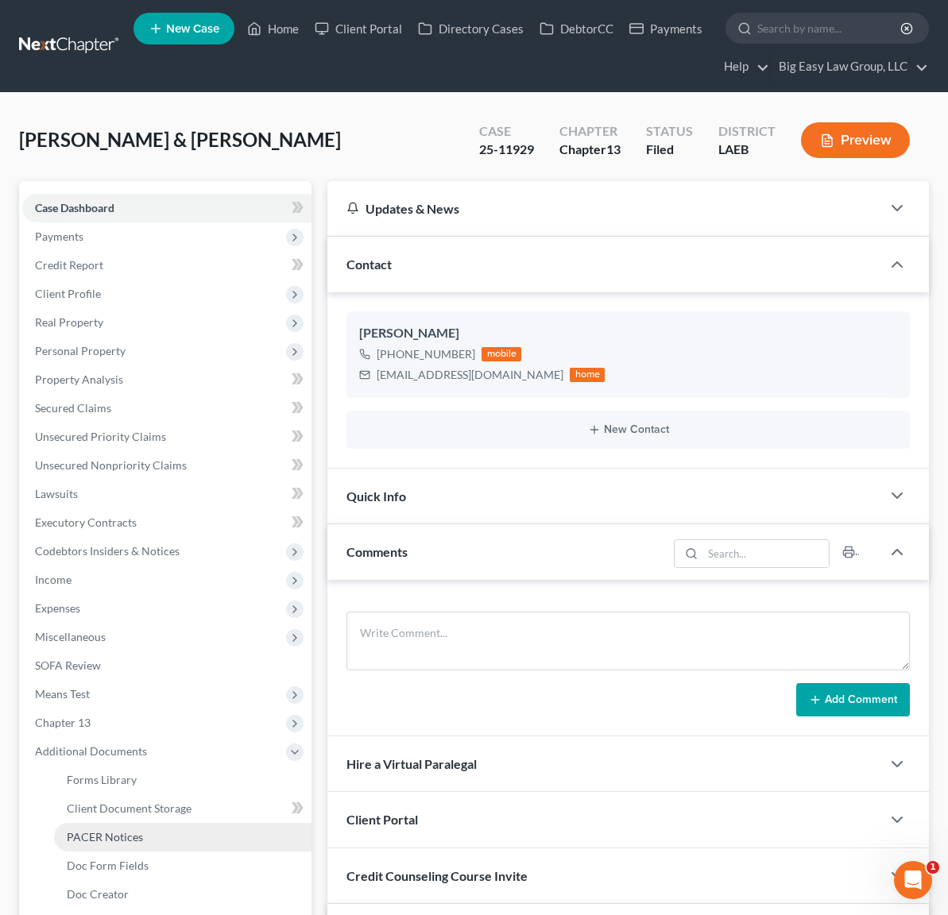
click at [137, 834] on span "PACER Notices" at bounding box center [105, 837] width 76 height 14
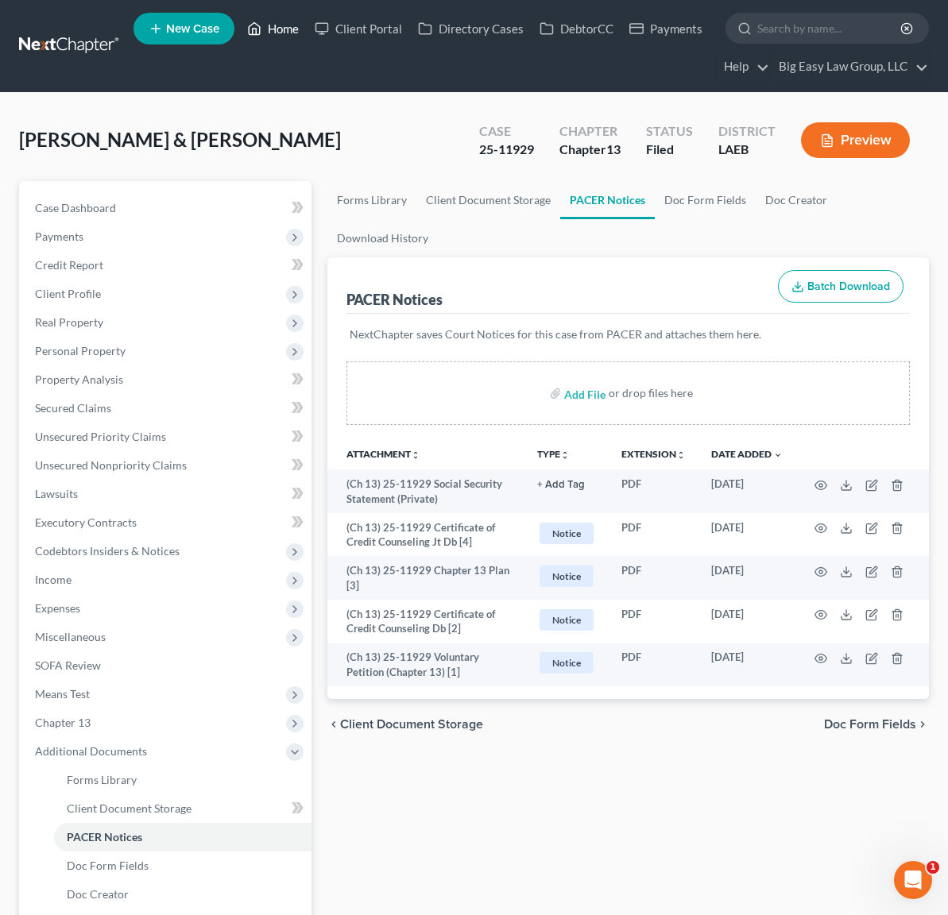
click at [271, 21] on link "Home" at bounding box center [273, 28] width 68 height 29
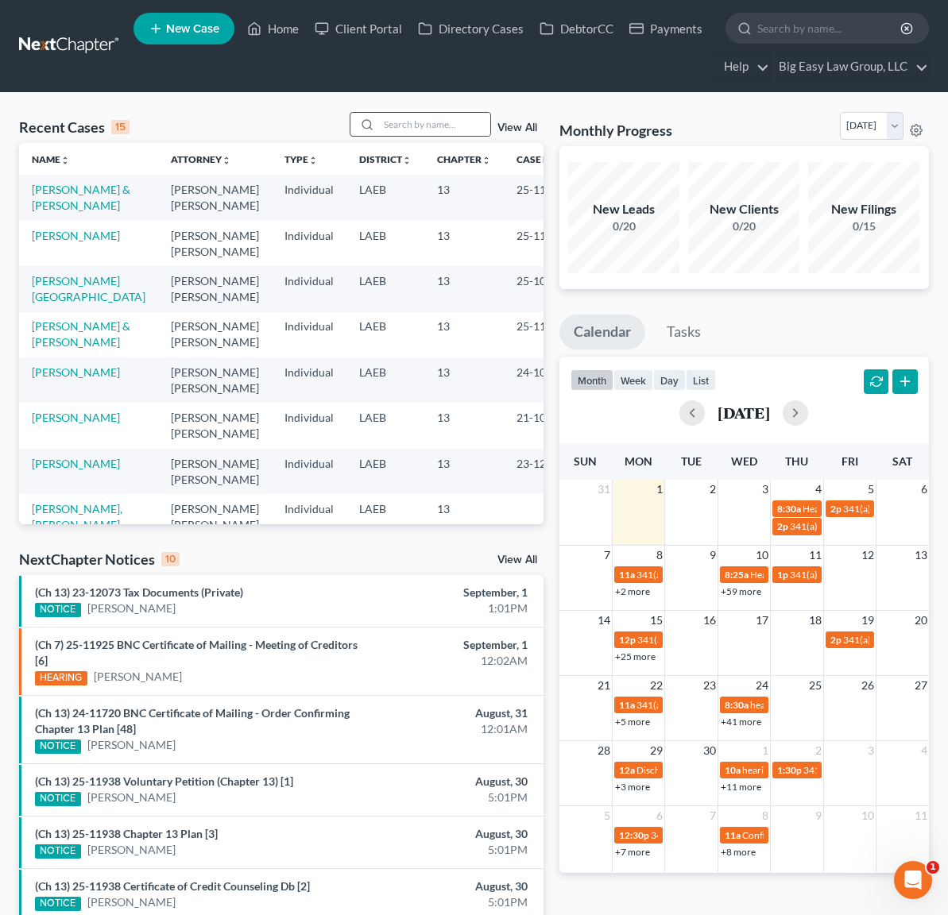
click at [397, 136] on div at bounding box center [420, 124] width 141 height 25
click at [395, 133] on input "search" at bounding box center [434, 124] width 111 height 23
type input "rapp"
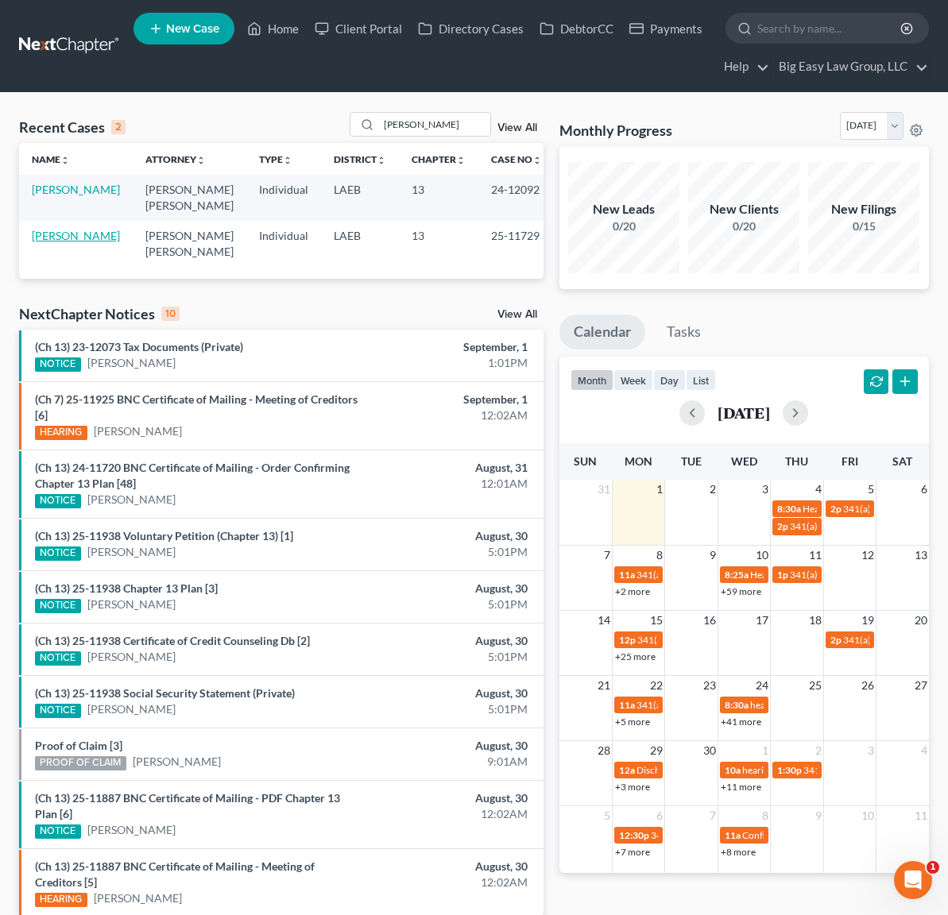
click at [43, 236] on link "[PERSON_NAME]" at bounding box center [76, 236] width 88 height 14
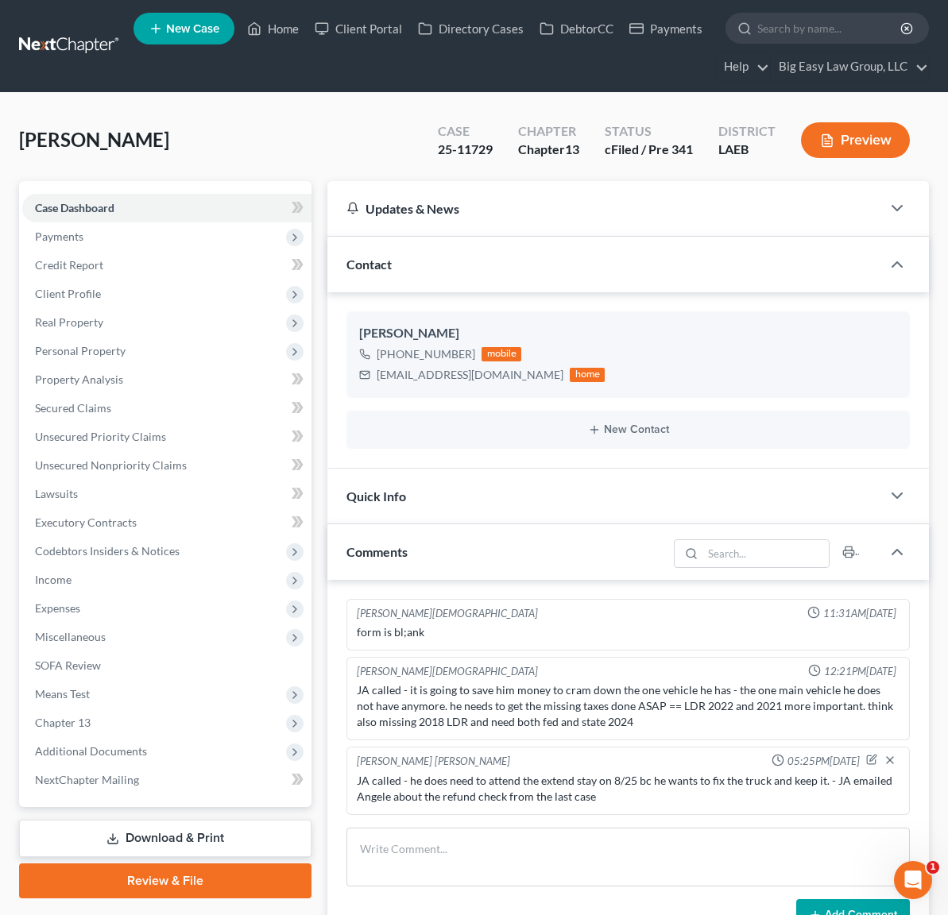
scroll to position [1161, 0]
click at [164, 751] on span "Additional Documents" at bounding box center [166, 751] width 289 height 29
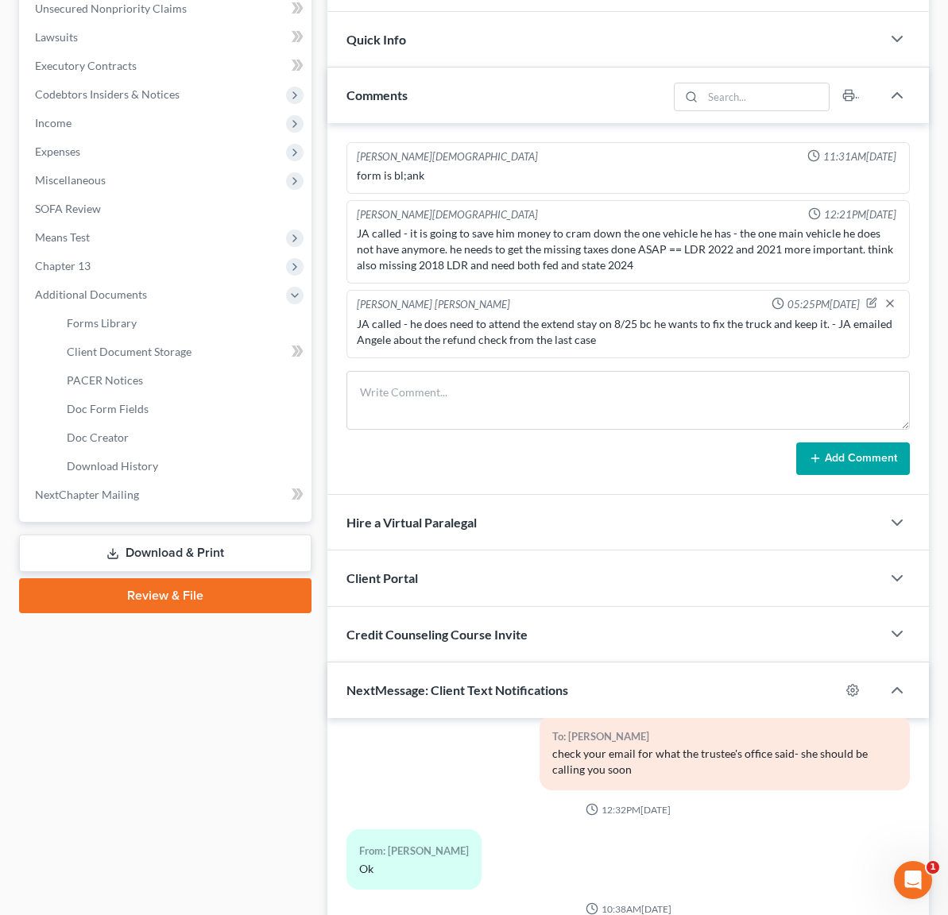
scroll to position [459, 0]
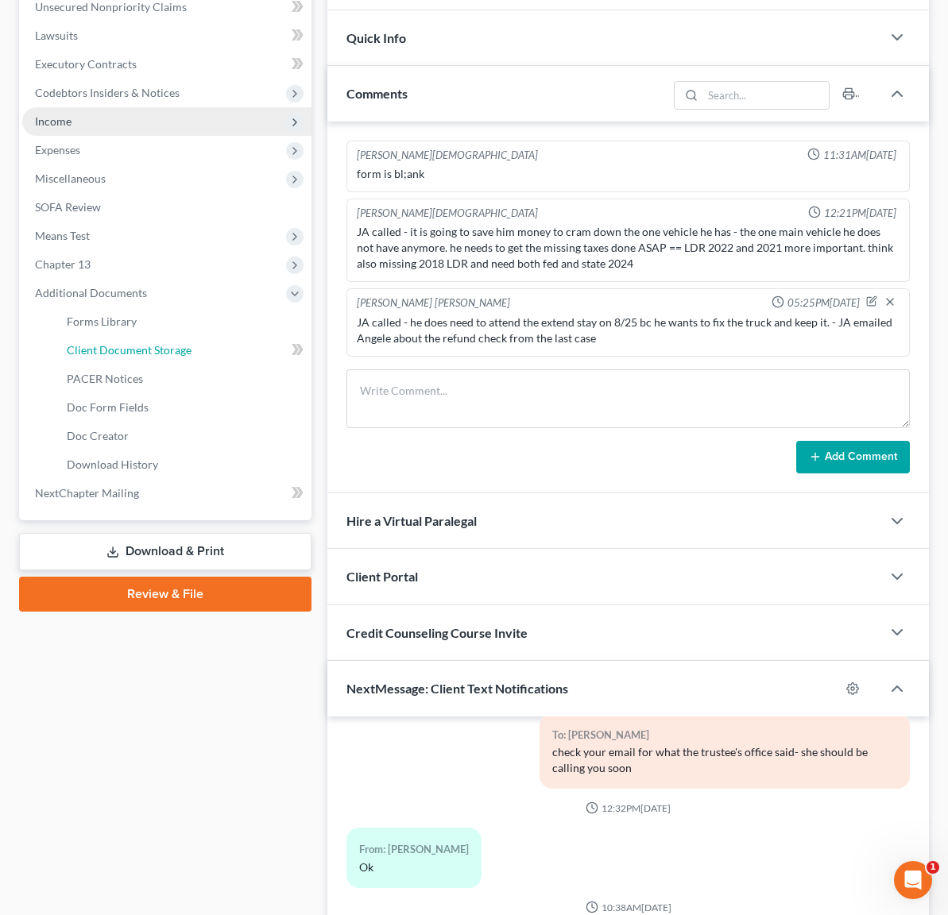
click at [156, 362] on link "Client Document Storage" at bounding box center [182, 350] width 257 height 29
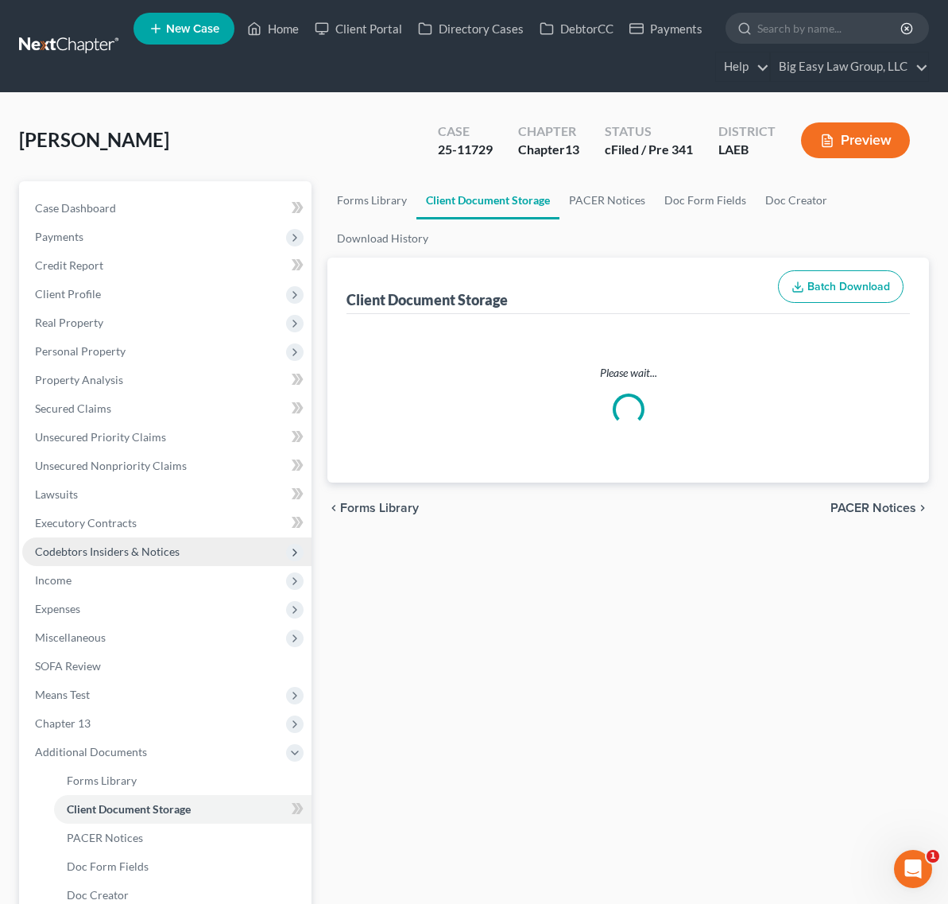
select select "0"
select select "3"
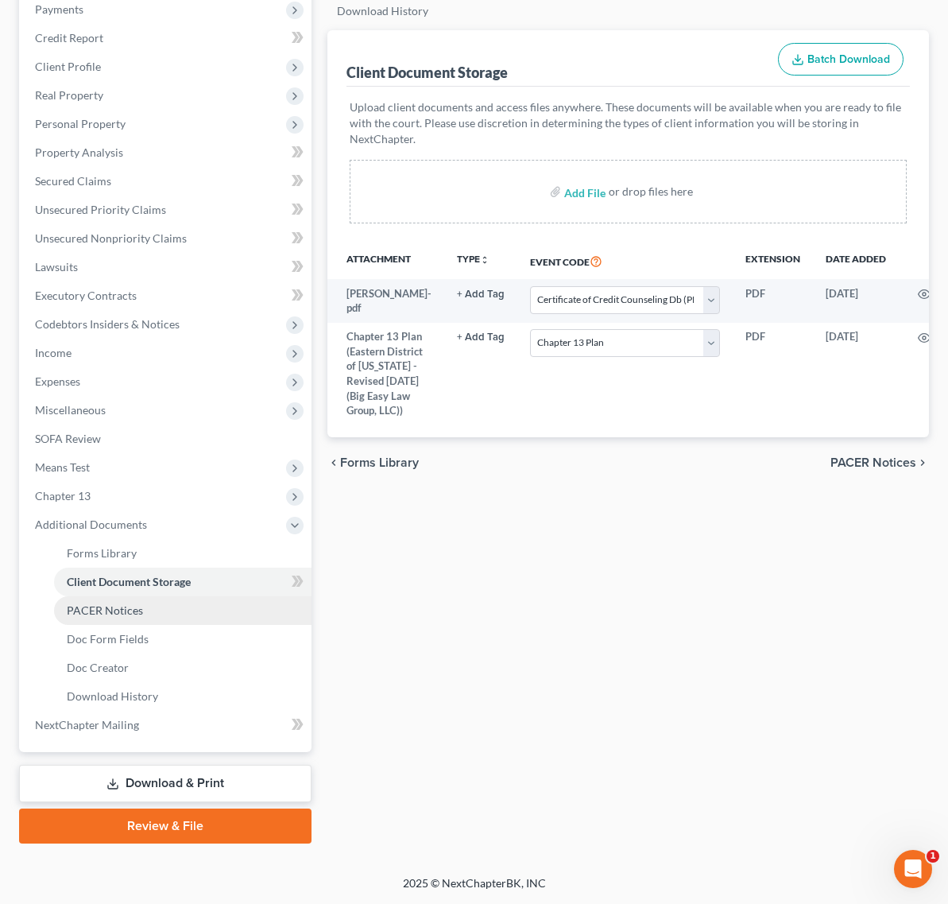
click at [125, 603] on span "PACER Notices" at bounding box center [105, 610] width 76 height 14
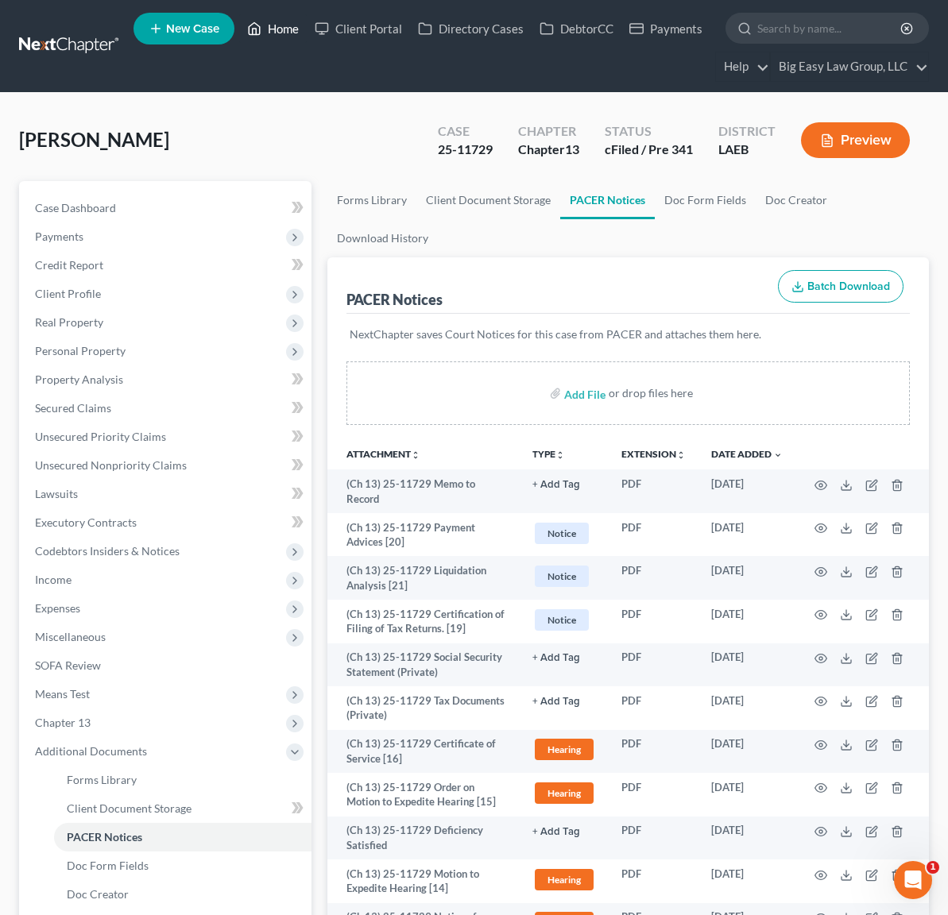
click at [284, 24] on link "Home" at bounding box center [273, 28] width 68 height 29
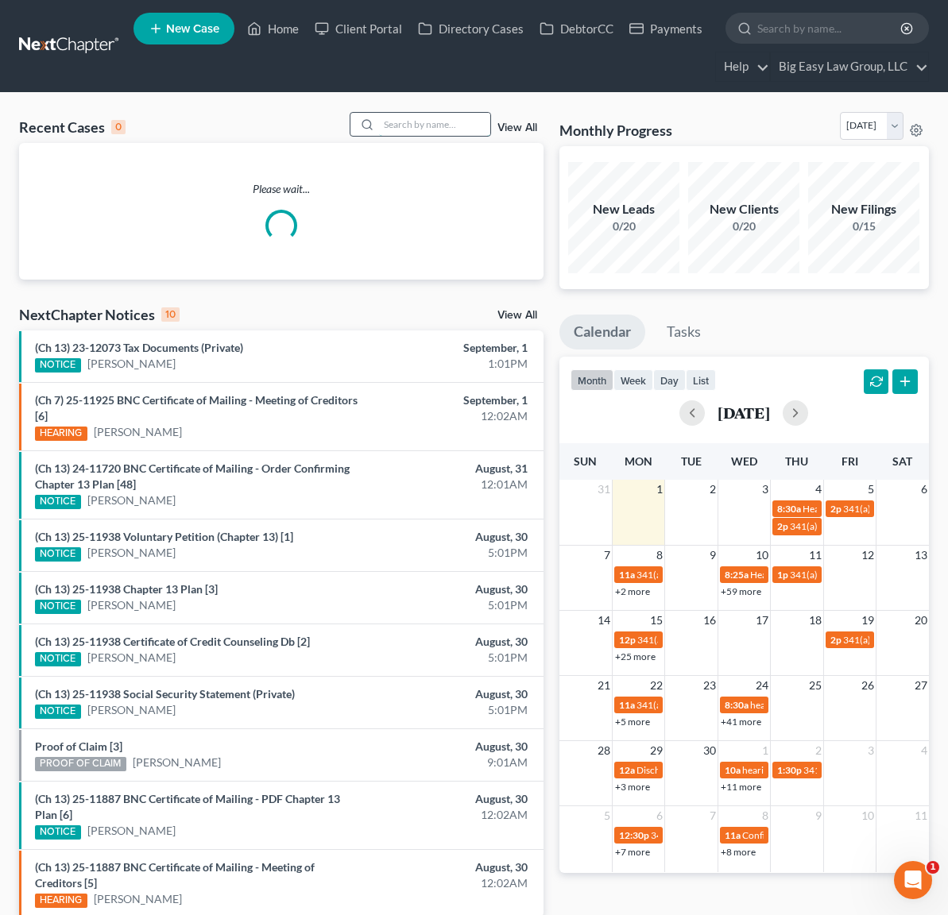
click at [435, 128] on input "search" at bounding box center [434, 124] width 111 height 23
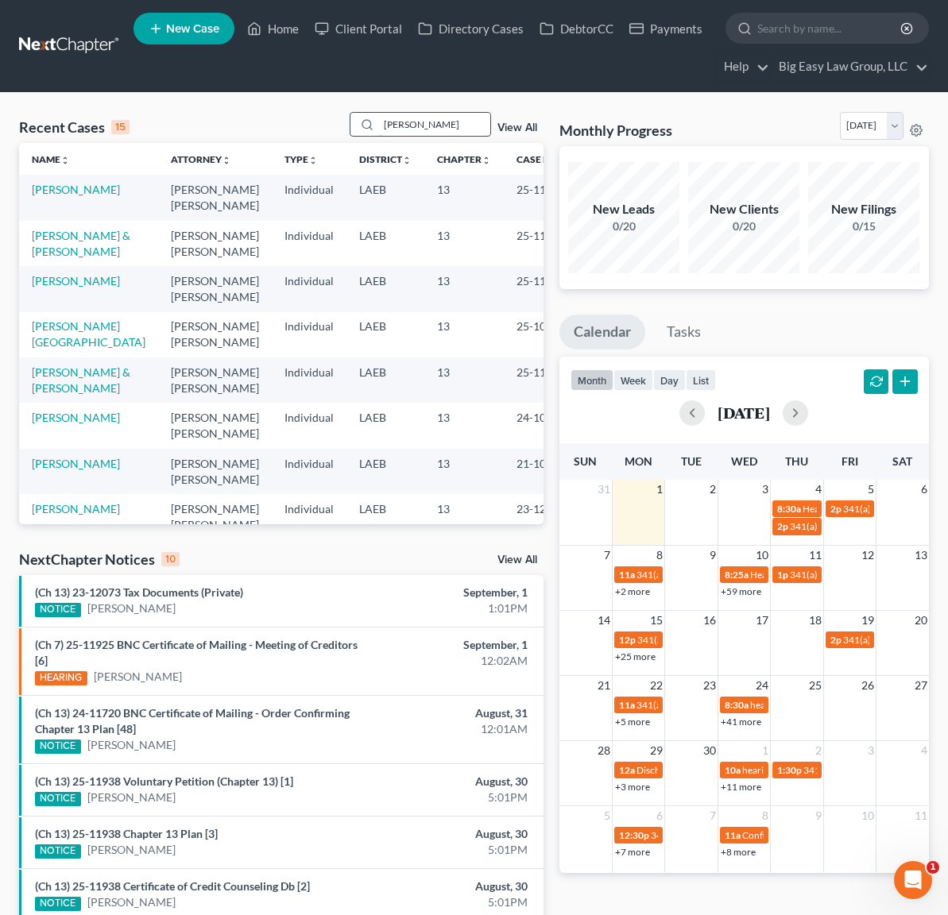
type input "riles"
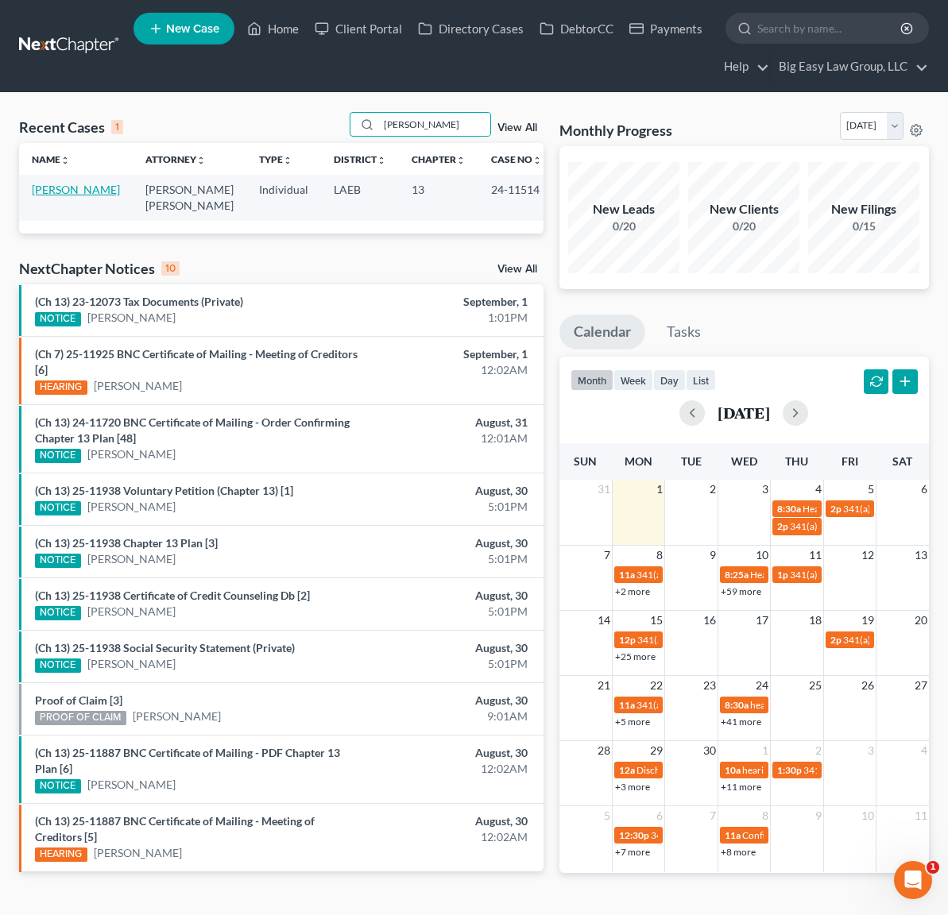
click at [44, 196] on link "[PERSON_NAME]" at bounding box center [76, 190] width 88 height 14
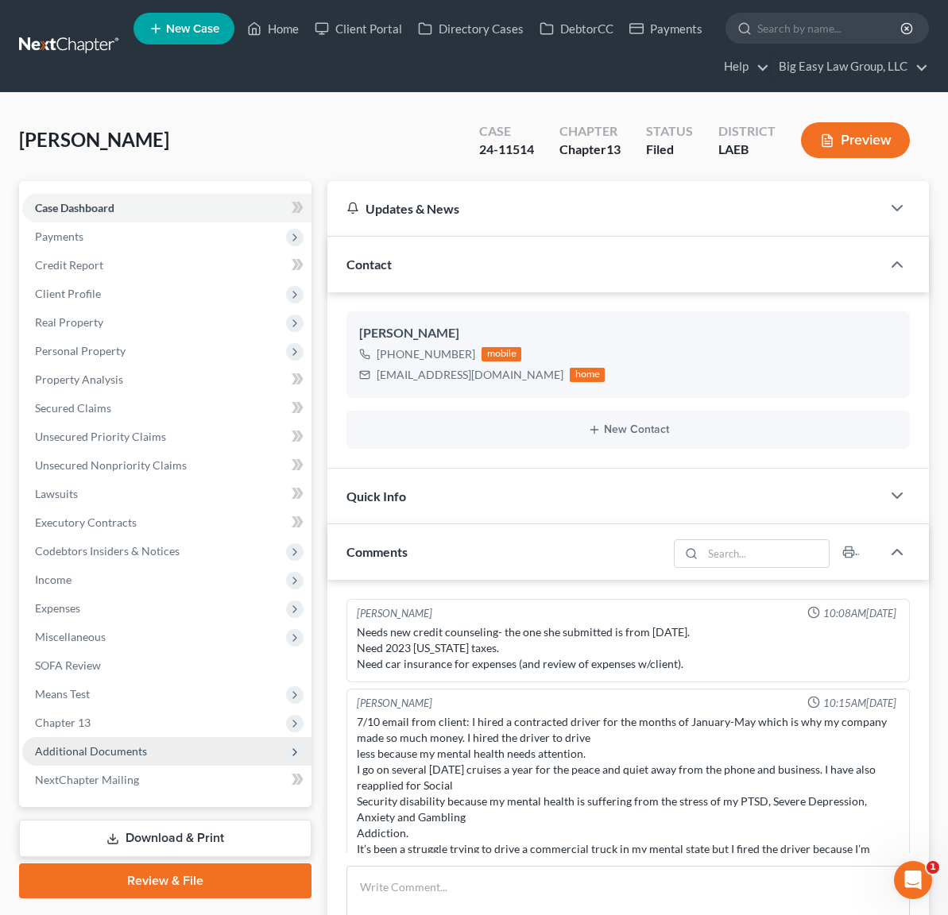
scroll to position [617, 0]
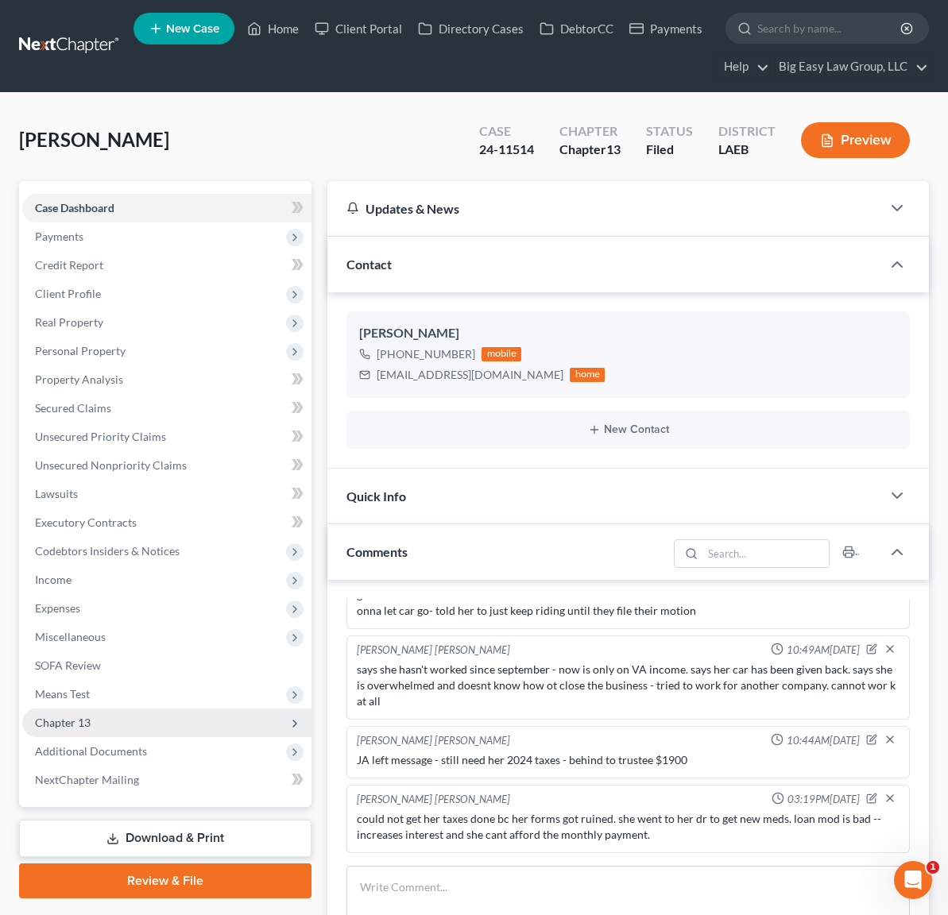
click at [137, 745] on span "Additional Documents" at bounding box center [91, 752] width 112 height 14
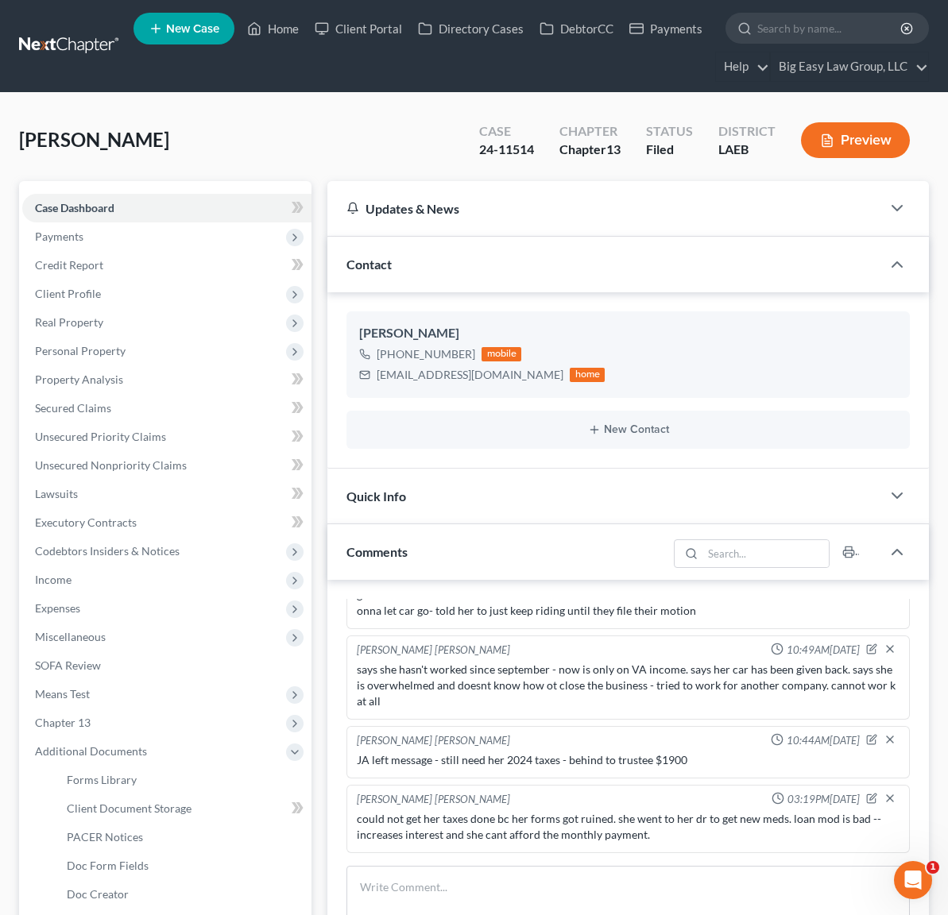
scroll to position [10394, 0]
drag, startPoint x: 125, startPoint y: 838, endPoint x: 146, endPoint y: 822, distance: 26.7
click at [126, 838] on span "PACER Notices" at bounding box center [105, 837] width 76 height 14
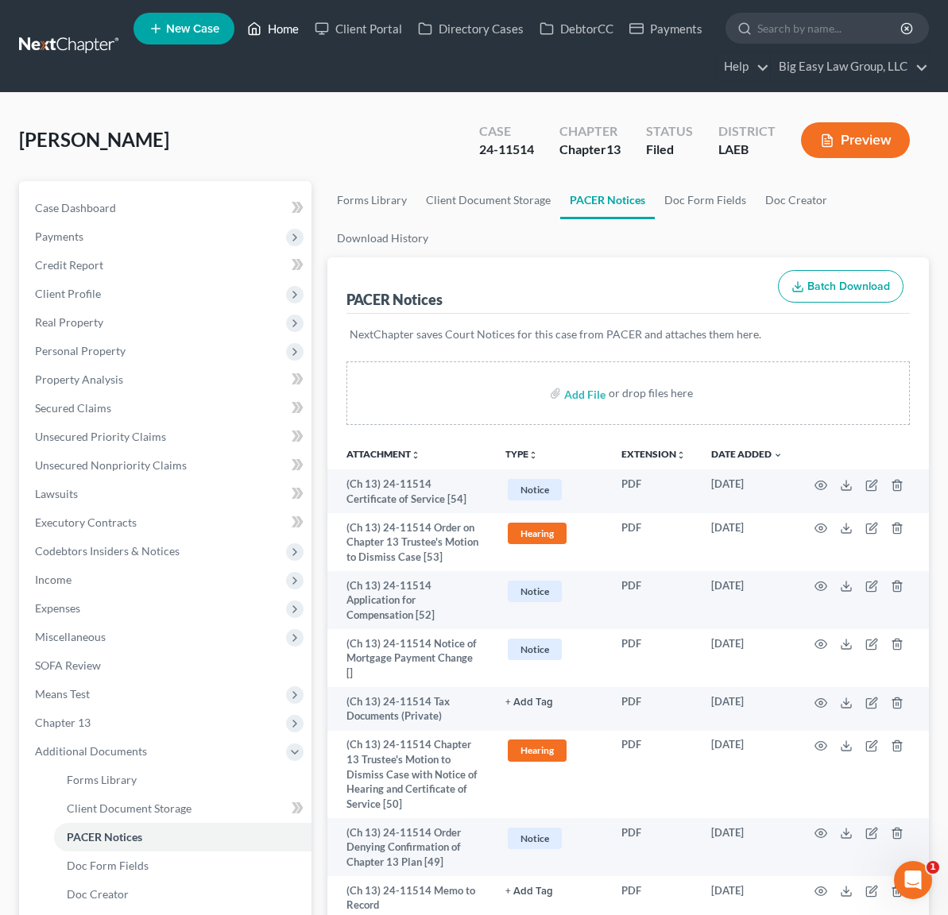
click at [274, 27] on link "Home" at bounding box center [273, 28] width 68 height 29
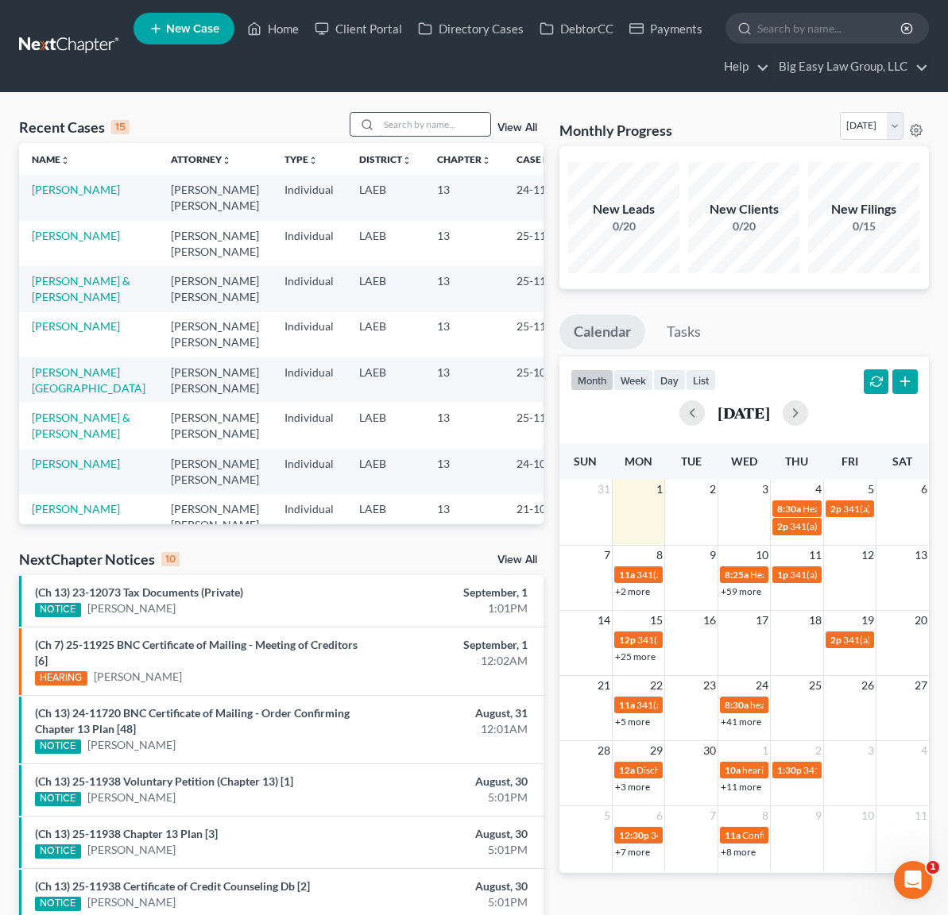
click at [406, 122] on input "search" at bounding box center [434, 124] width 111 height 23
type input "barnes"
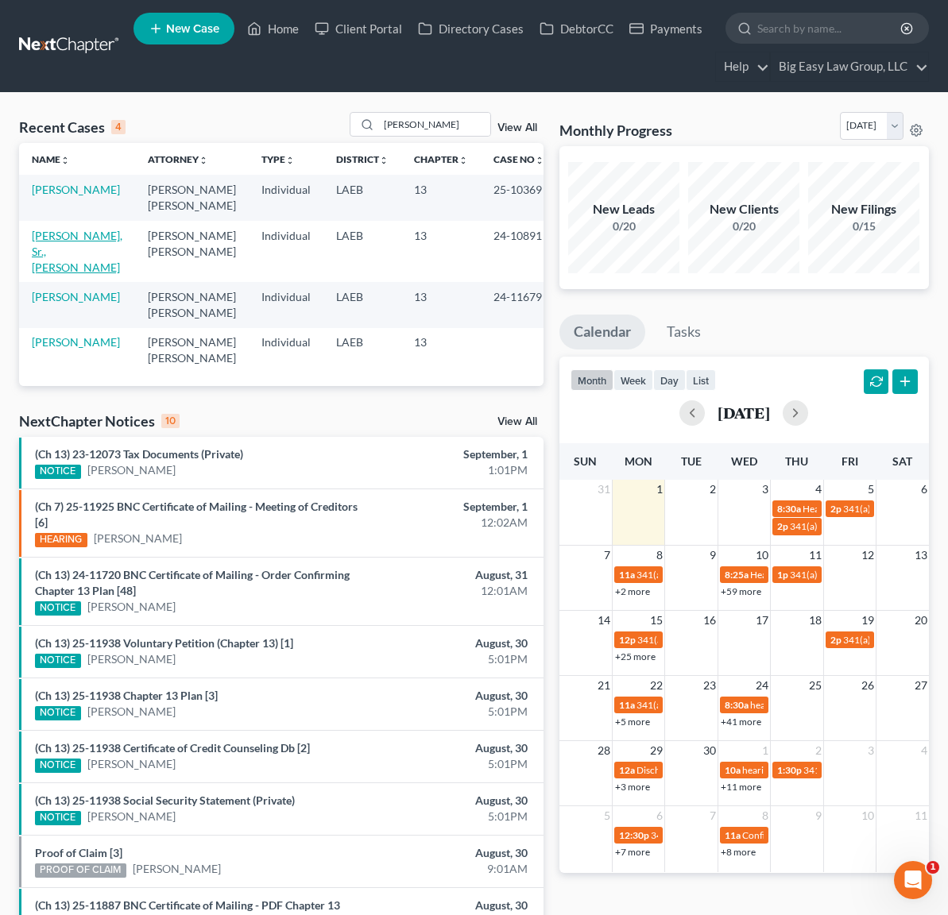
click at [62, 234] on link "[PERSON_NAME], Sr., [PERSON_NAME]" at bounding box center [77, 251] width 91 height 45
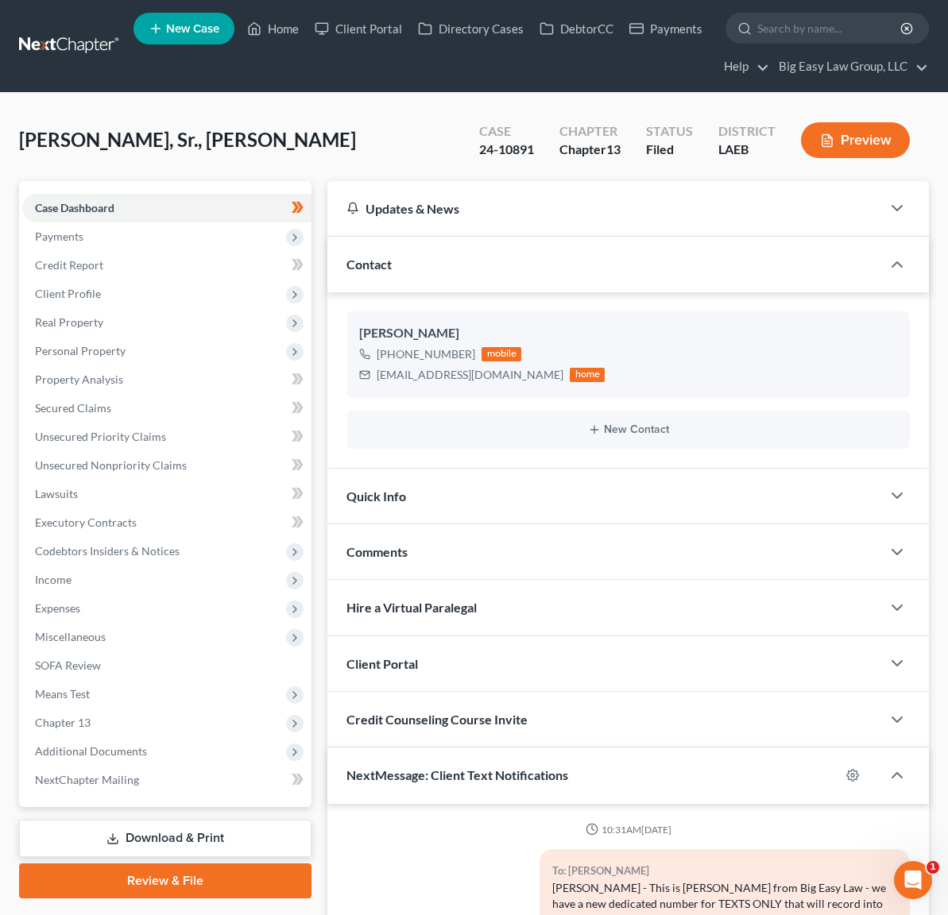
scroll to position [40590, 0]
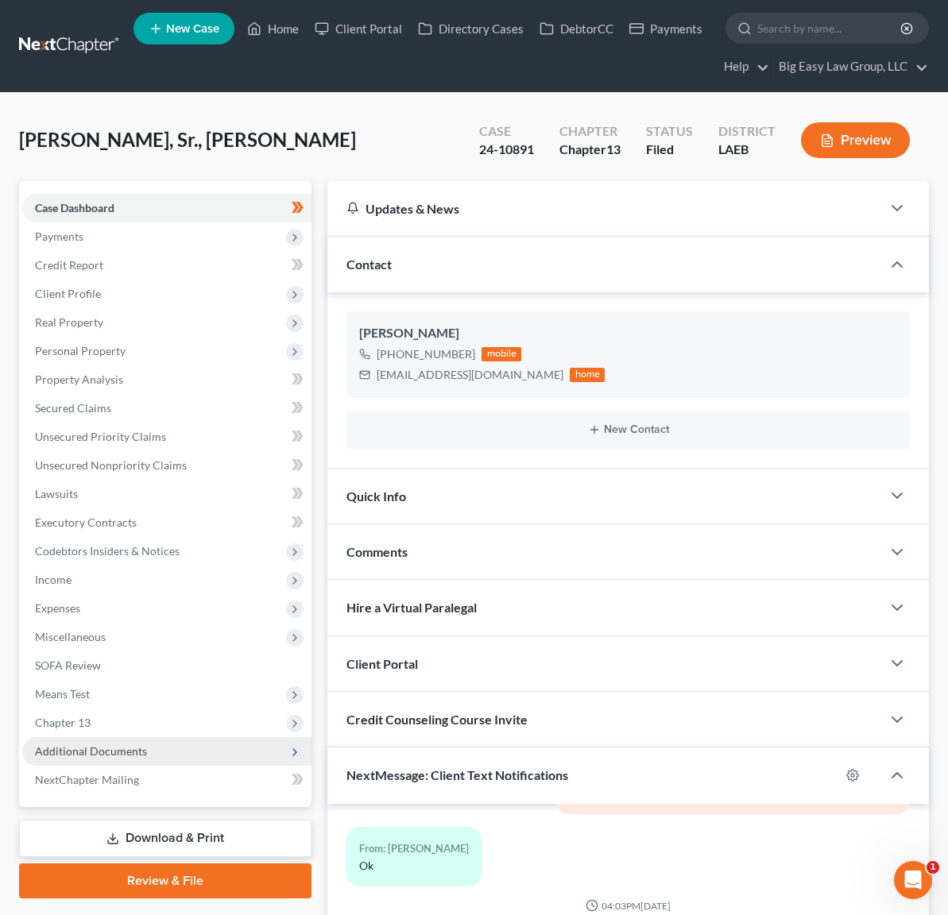
click at [134, 757] on span "Additional Documents" at bounding box center [91, 752] width 112 height 14
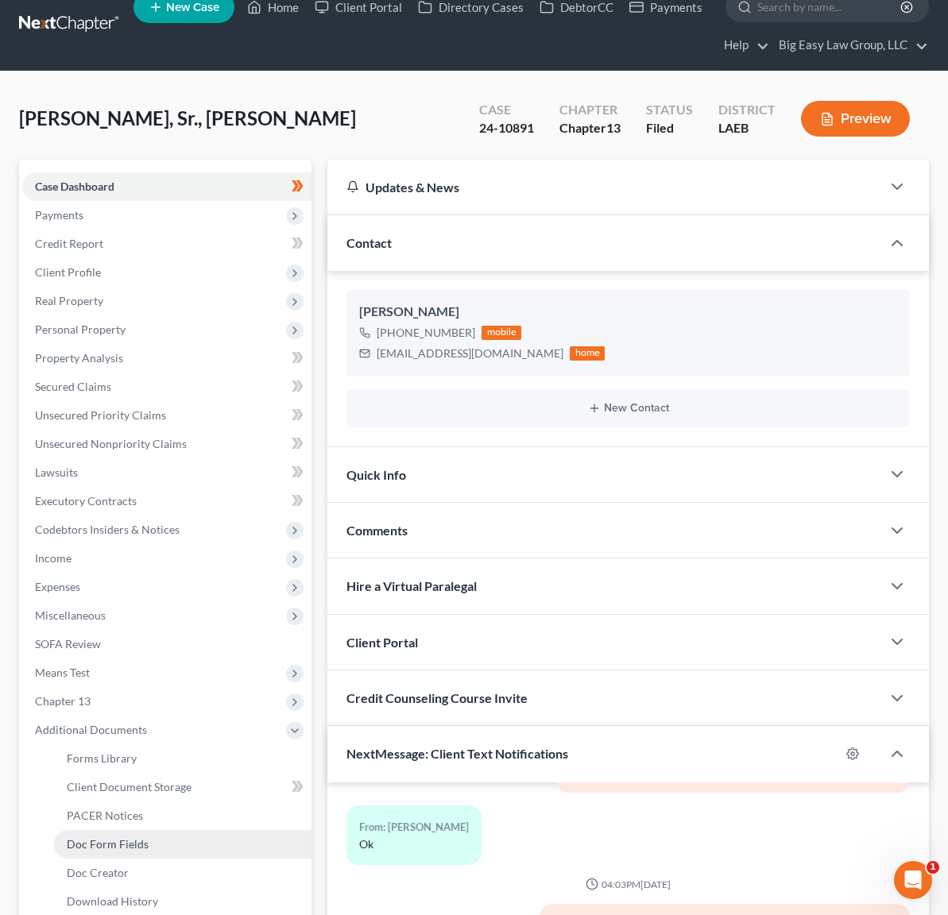
scroll to position [23, 0]
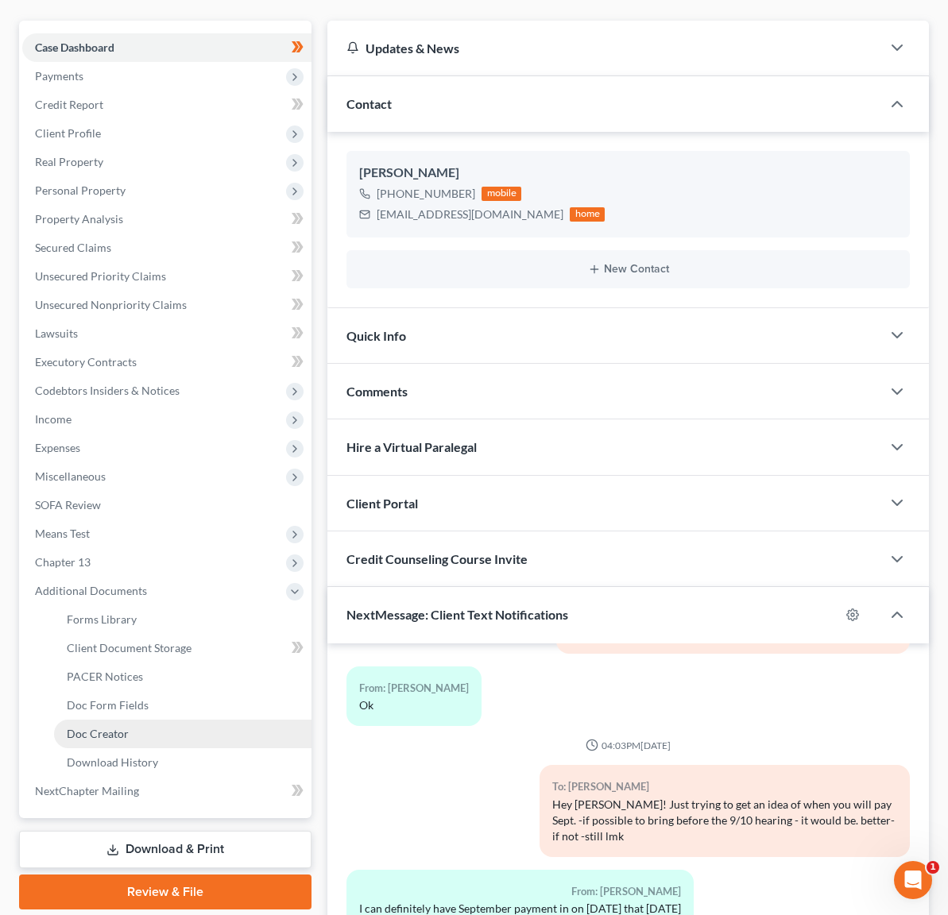
click at [143, 740] on link "Doc Creator" at bounding box center [182, 734] width 257 height 29
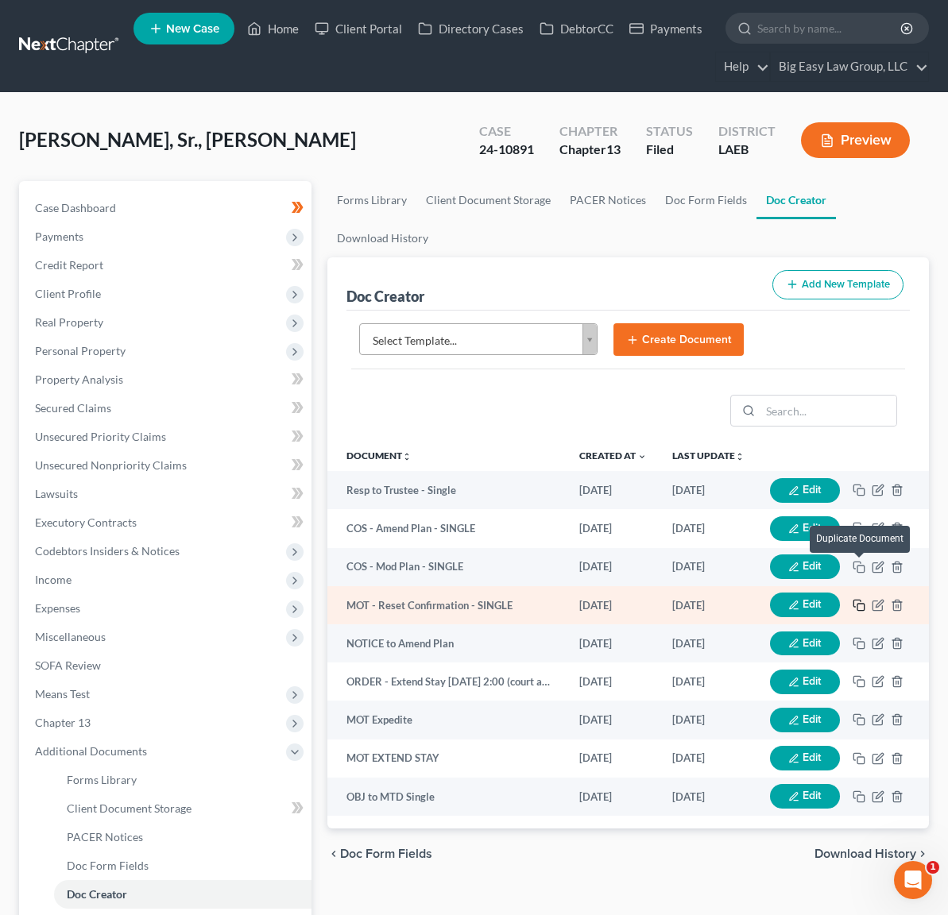
click at [858, 604] on rect "button" at bounding box center [860, 607] width 7 height 7
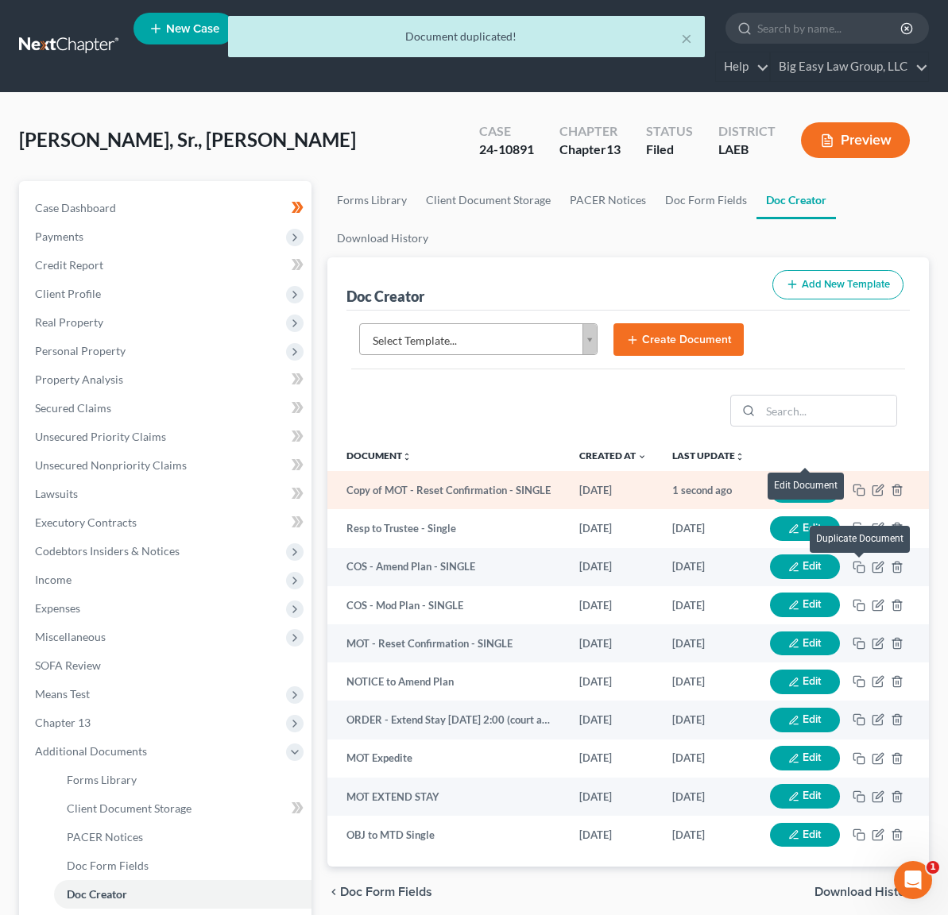
click at [815, 478] on button "Edit" at bounding box center [805, 490] width 70 height 25
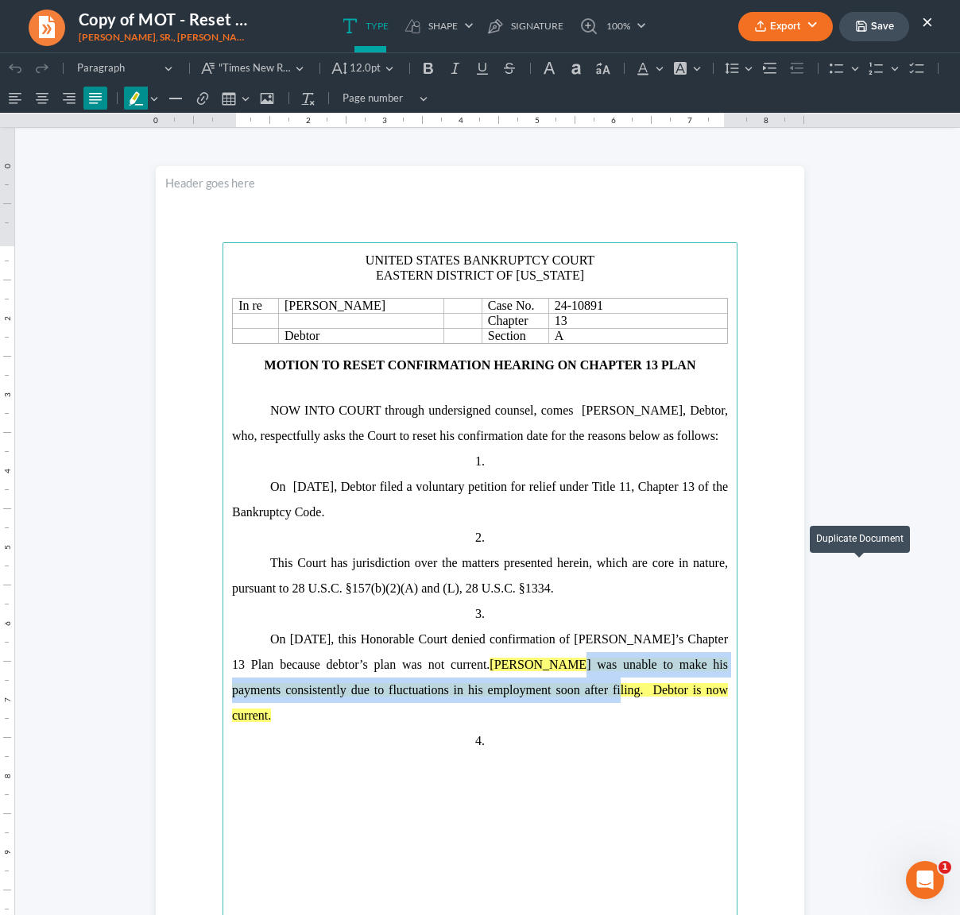
drag, startPoint x: 572, startPoint y: 690, endPoint x: 563, endPoint y: 678, distance: 14.8
click at [560, 674] on p "On January 8, 2025, this Honorable Court denied confirmation of Debtor’s Chapte…" at bounding box center [480, 678] width 496 height 102
click at [569, 684] on mark "Debtor was unable to make his payments consistently due to fluctuations in his …" at bounding box center [480, 690] width 496 height 64
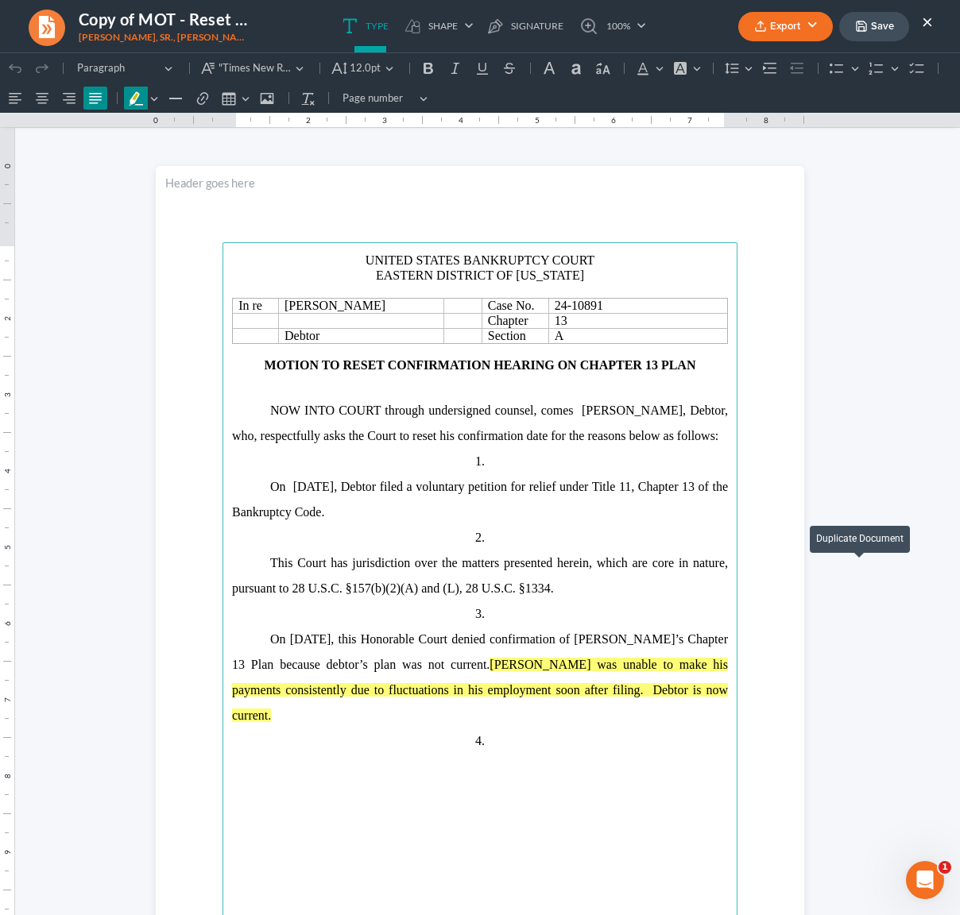
click at [567, 689] on mark "Debtor was unable to make his payments consistently due to fluctuations in his …" at bounding box center [480, 690] width 496 height 64
click at [476, 716] on mark "Debtor was unable to make his payments consistently due to fluctuations in his …" at bounding box center [480, 690] width 496 height 64
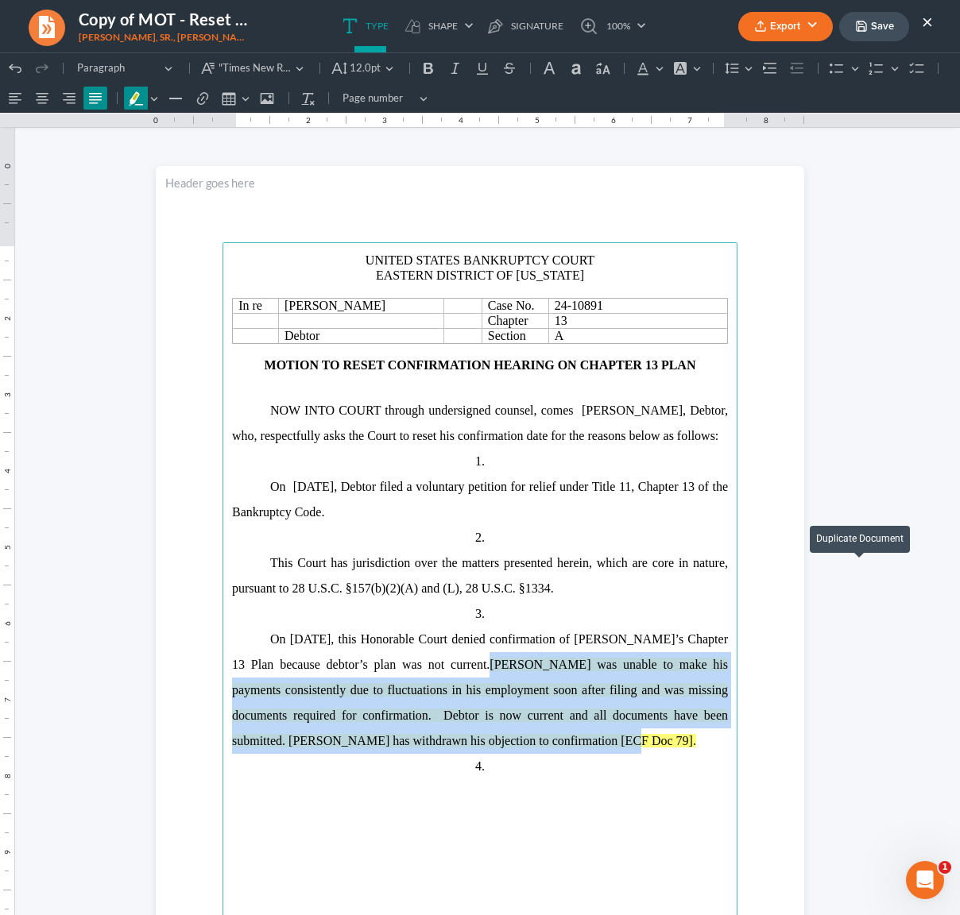
drag, startPoint x: 613, startPoint y: 749, endPoint x: 480, endPoint y: 660, distance: 160.0
click at [480, 660] on p "On January 8, 2025, this Honorable Court denied confirmation of Debtor’s Chapte…" at bounding box center [480, 690] width 496 height 127
click at [697, 64] on button "Font Background Color Font Background Color" at bounding box center [686, 68] width 35 height 24
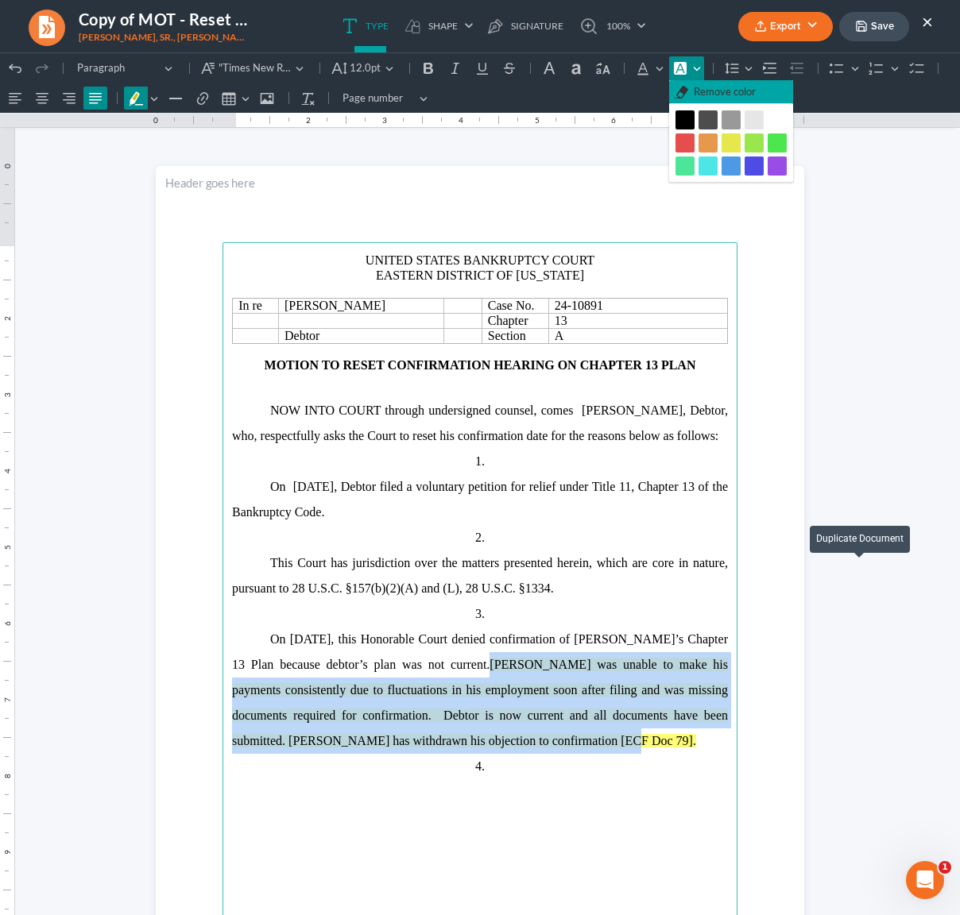
click at [698, 87] on span "Remove color" at bounding box center [725, 92] width 62 height 16
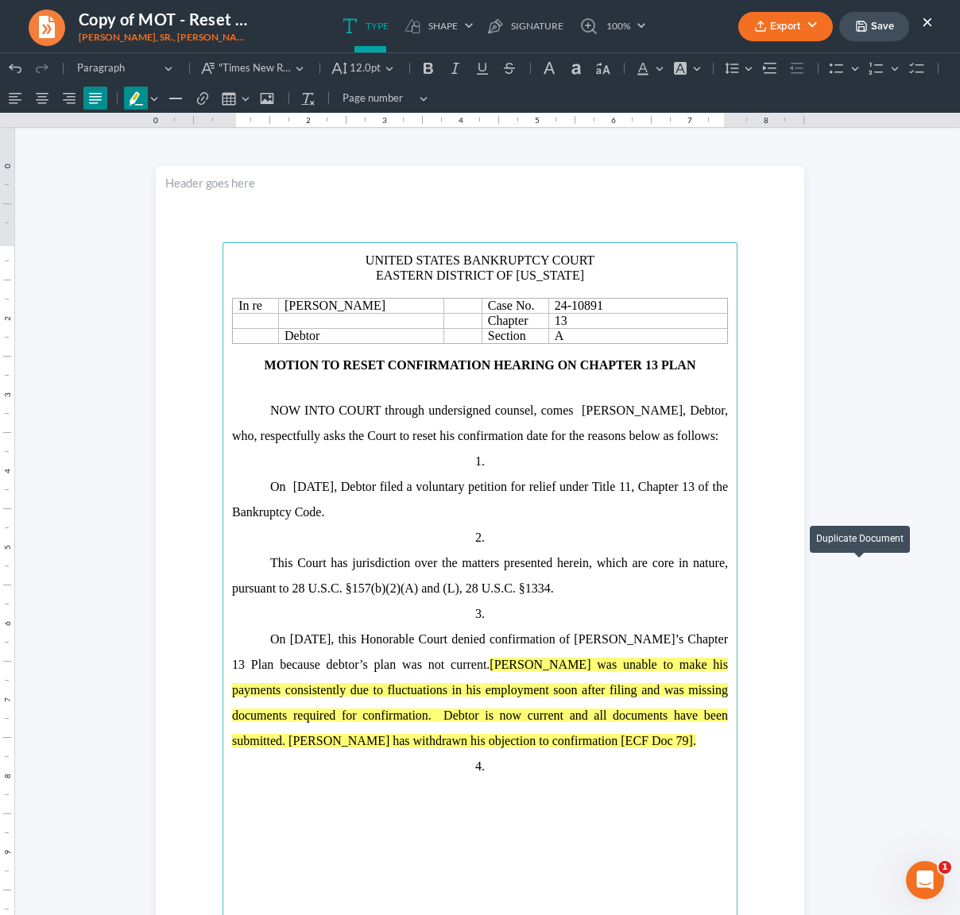
click at [582, 531] on p "2." at bounding box center [480, 537] width 496 height 25
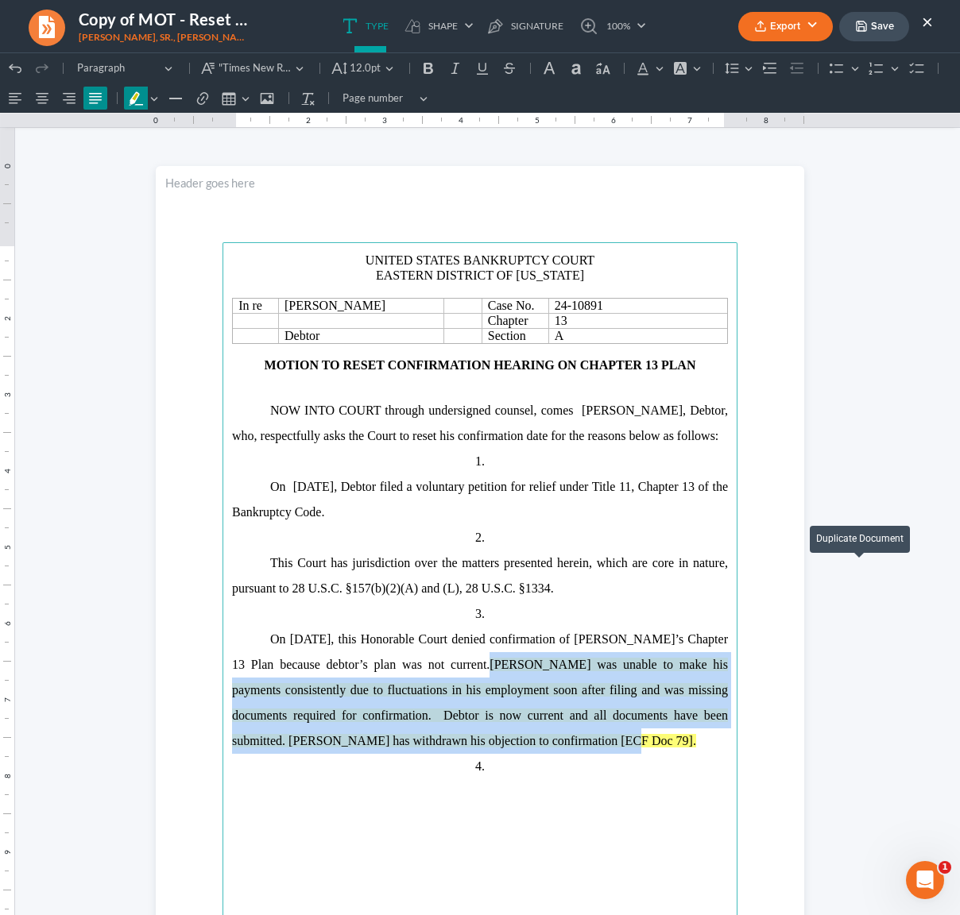
drag, startPoint x: 603, startPoint y: 741, endPoint x: 473, endPoint y: 660, distance: 153.5
click at [476, 670] on p "On January 8, 2025, this Honorable Court denied confirmation of Debtor’s Chapte…" at bounding box center [480, 690] width 496 height 127
click at [153, 101] on icon "Editor toolbar" at bounding box center [154, 99] width 8 height 16
click at [231, 121] on icon "Text highlight toolbar" at bounding box center [230, 125] width 11 height 12
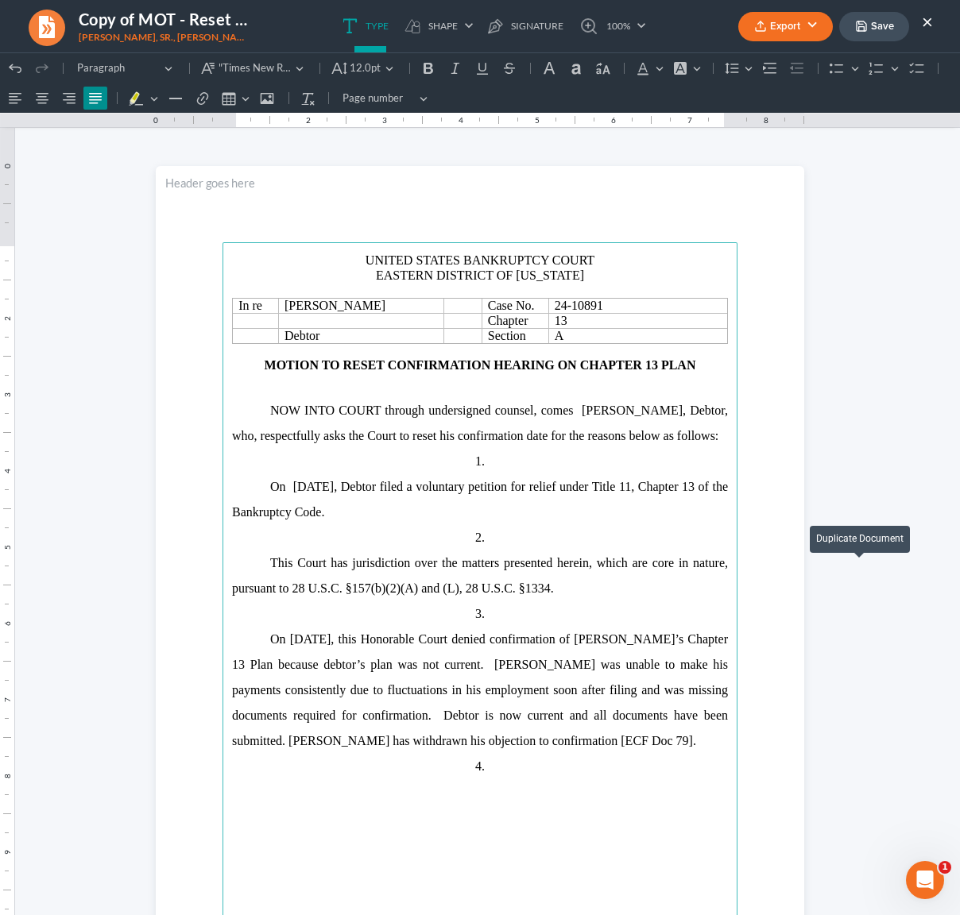
click at [494, 517] on p "On 05/08/2024, Debtor filed a voluntary petition for relief under Title 11, Cha…" at bounding box center [480, 499] width 496 height 51
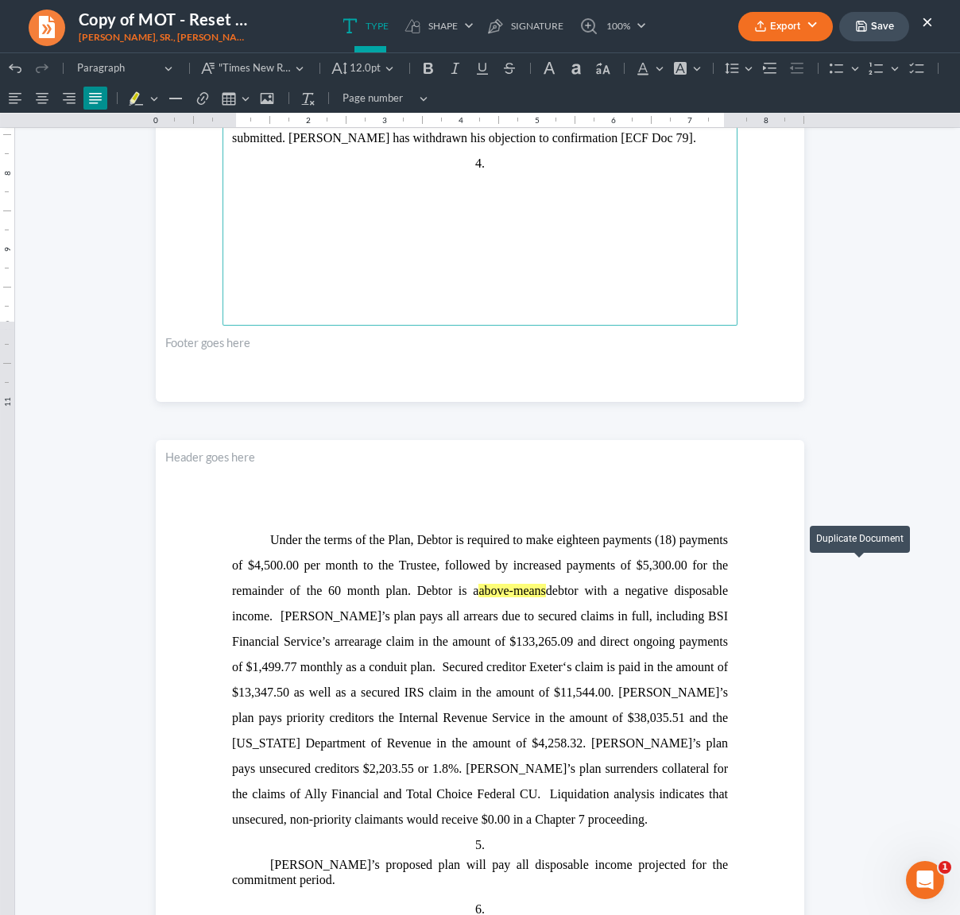
scroll to position [606, 0]
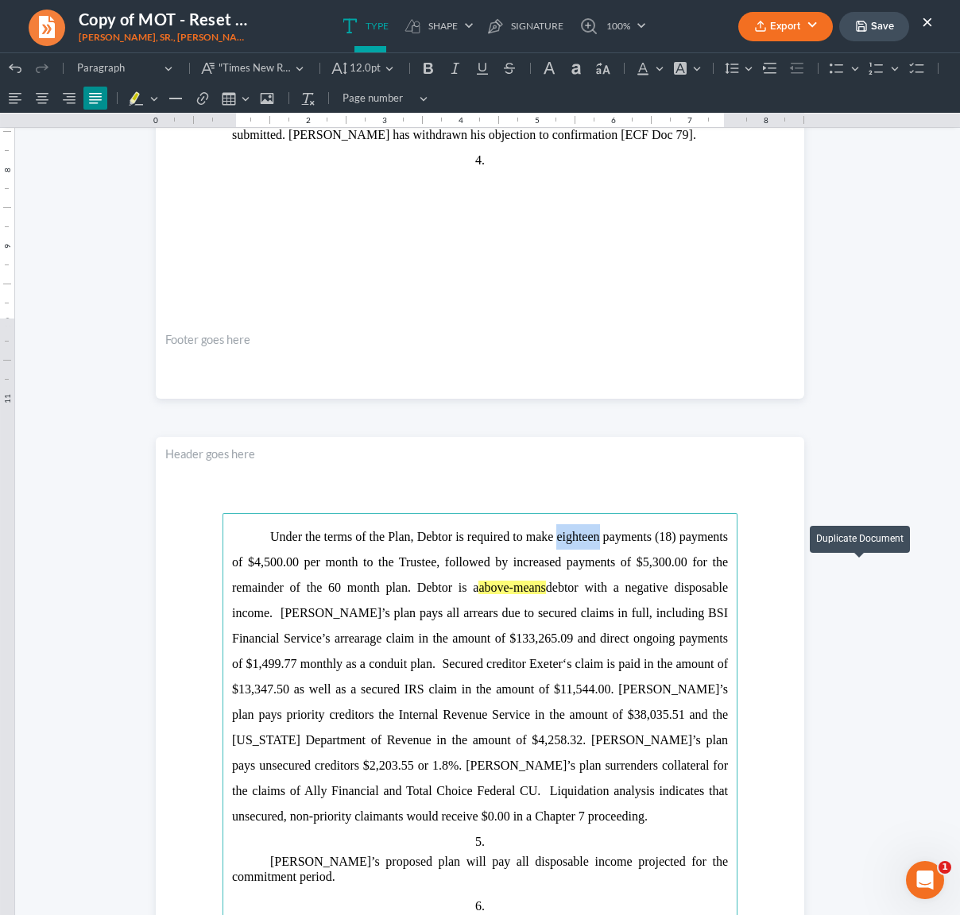
drag, startPoint x: 592, startPoint y: 538, endPoint x: 554, endPoint y: 529, distance: 39.1
click at [551, 540] on span "Under the terms of the Plan, Debtor is required to make eighteen payments (18) …" at bounding box center [480, 676] width 496 height 293
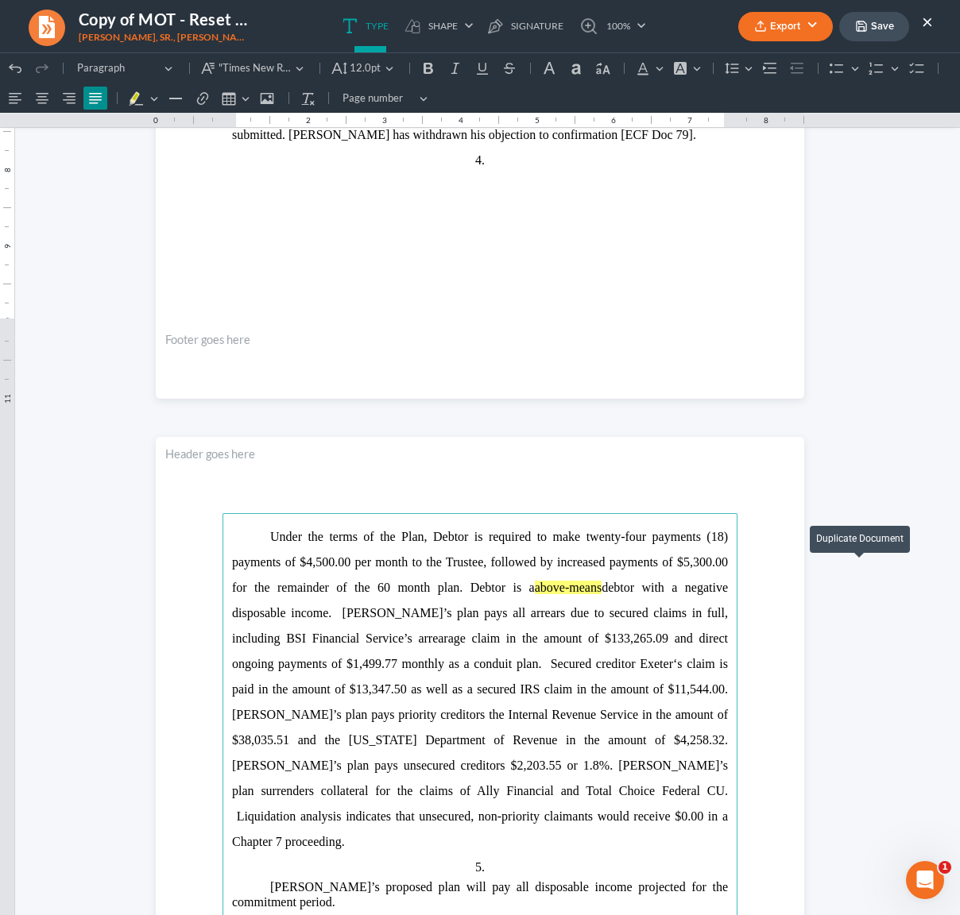
click at [715, 535] on span "Under the terms of the Plan, Debtor is required to make twenty-four payments (1…" at bounding box center [480, 689] width 496 height 319
drag, startPoint x: 689, startPoint y: 563, endPoint x: 678, endPoint y: 563, distance: 11.1
click at [677, 564] on span "Under the terms of the Plan, Debtor is required to make twenty-four payments (2…" at bounding box center [480, 689] width 496 height 319
click at [446, 586] on span "Under the terms of the Plan, Debtor is required to make twenty-four payments (2…" at bounding box center [480, 689] width 496 height 319
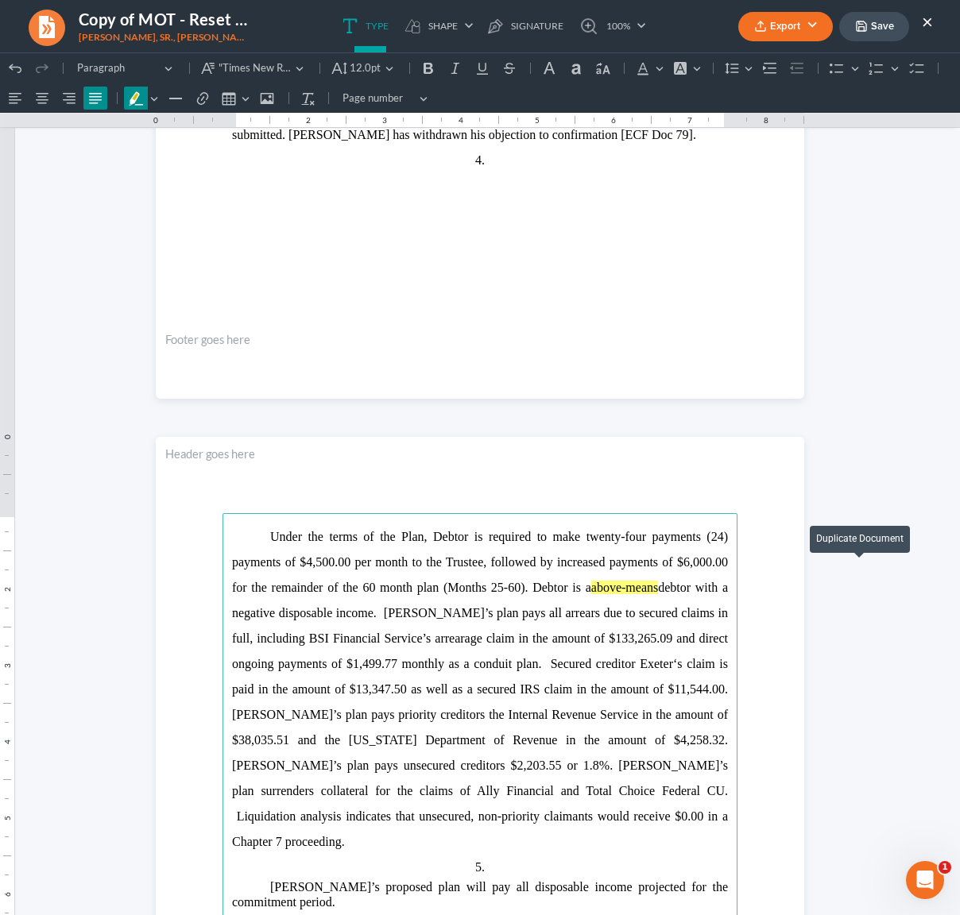
click at [630, 583] on mark "above-means" at bounding box center [624, 588] width 67 height 14
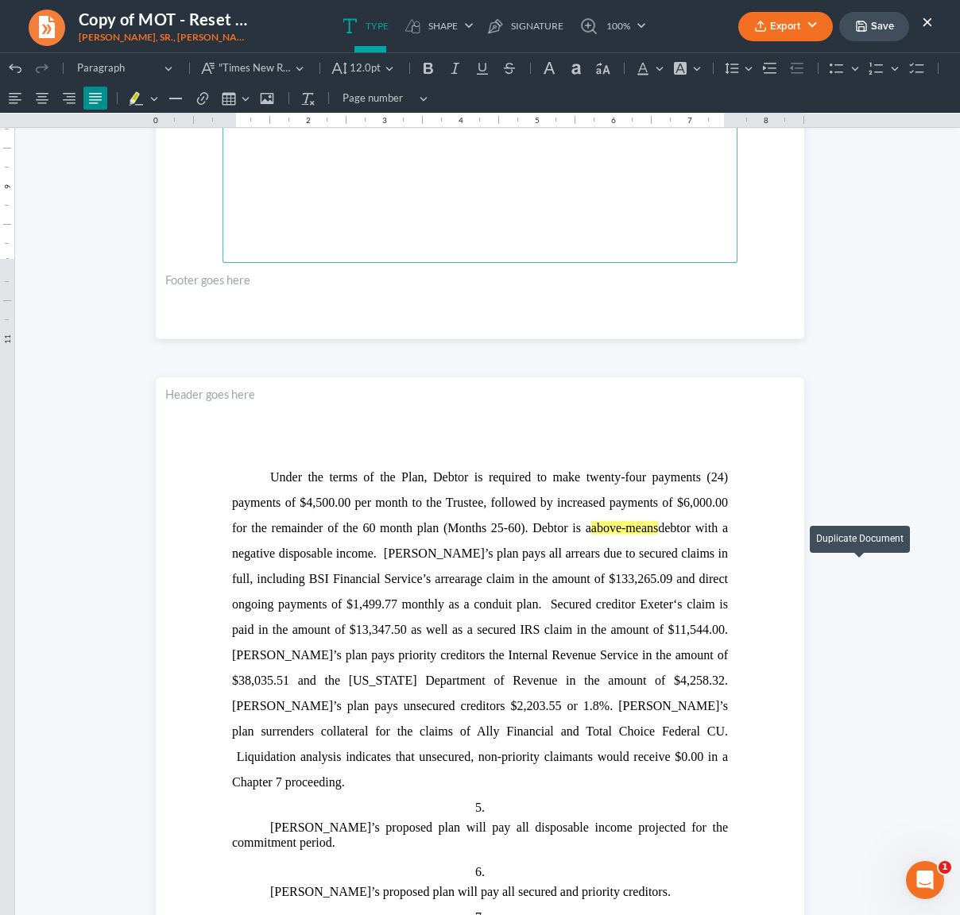
scroll to position [667, 0]
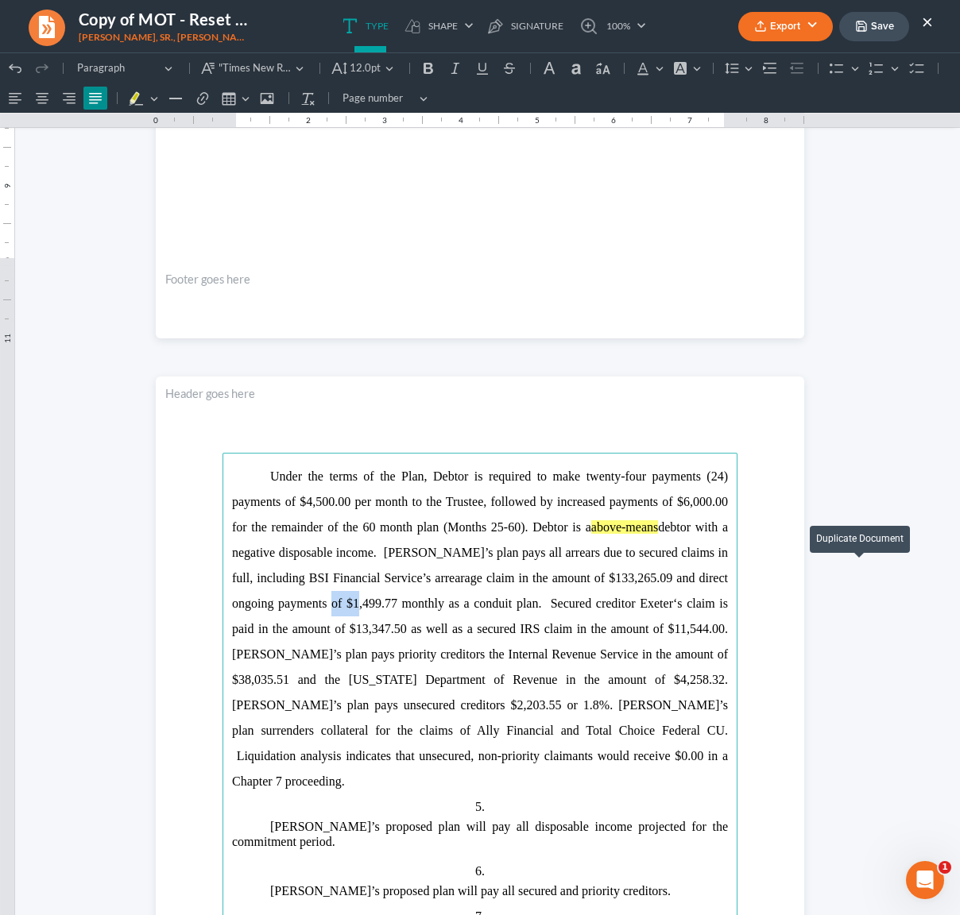
drag, startPoint x: 389, startPoint y: 604, endPoint x: 362, endPoint y: 610, distance: 27.6
click at [362, 610] on span "Under the terms of the Plan, Debtor is required to make twenty-four payments (2…" at bounding box center [480, 629] width 496 height 319
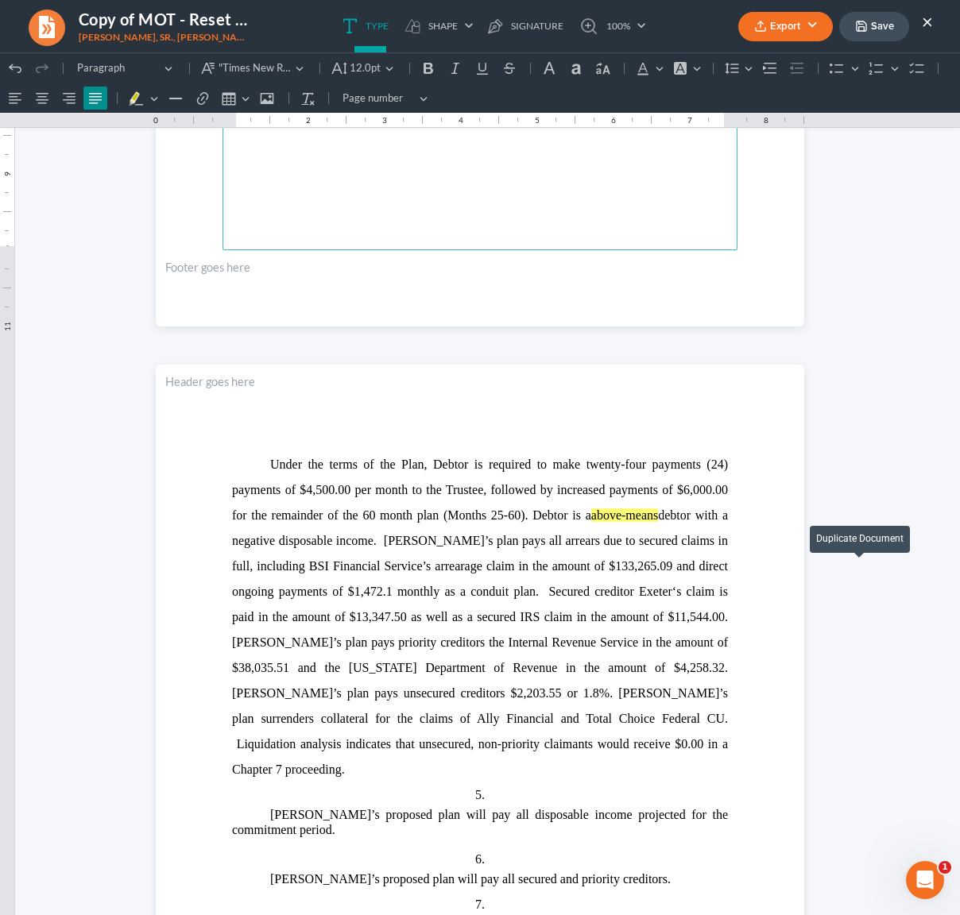
scroll to position [690, 0]
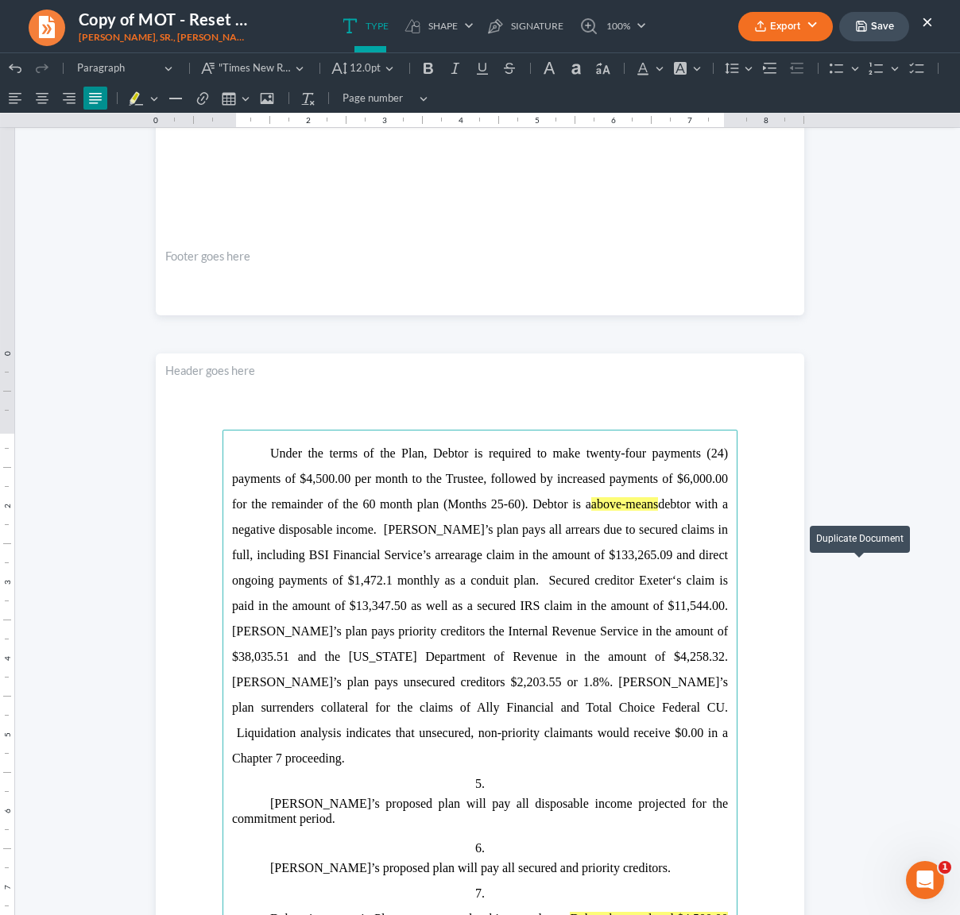
drag, startPoint x: 383, startPoint y: 579, endPoint x: 399, endPoint y: 590, distance: 19.0
click at [383, 579] on span "Under the terms of the Plan, Debtor is required to make twenty-four payments (2…" at bounding box center [480, 606] width 496 height 319
drag, startPoint x: 401, startPoint y: 606, endPoint x: 359, endPoint y: 614, distance: 43.0
click at [356, 613] on p "Under the terms of the Plan, Debtor is required to make twenty-four payments (2…" at bounding box center [480, 606] width 496 height 331
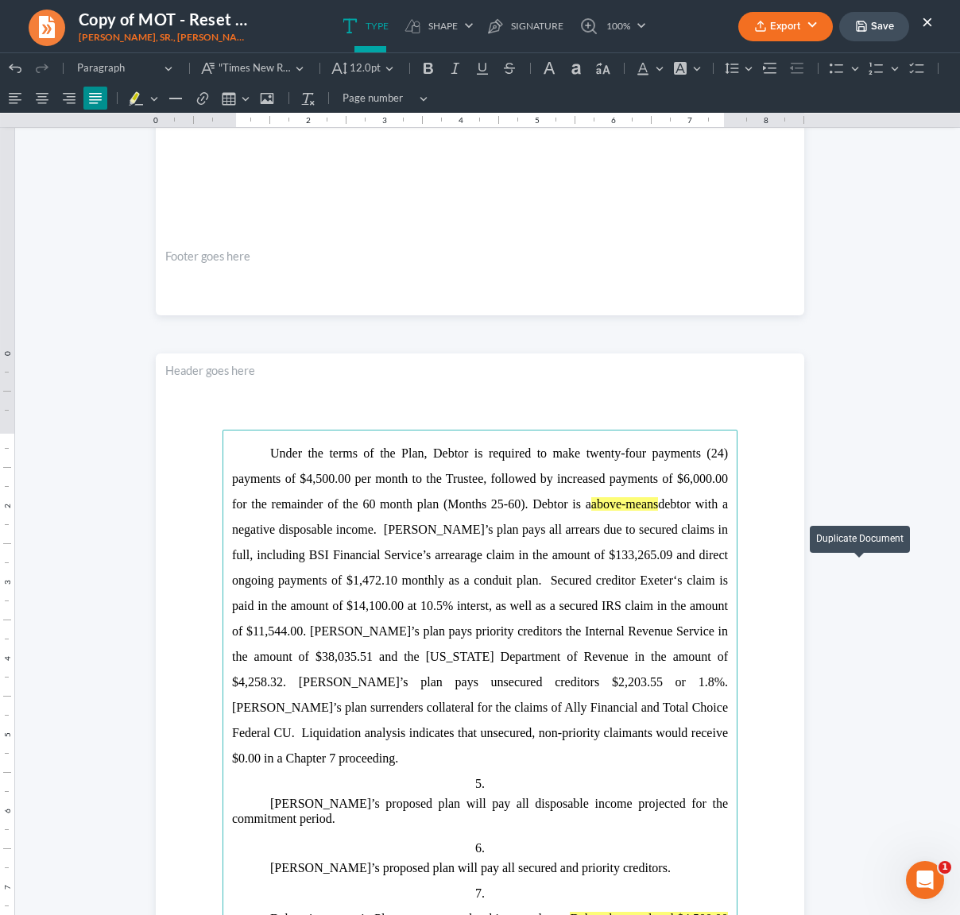
drag, startPoint x: 476, startPoint y: 607, endPoint x: 528, endPoint y: 633, distance: 57.9
click at [477, 606] on span "Under the terms of the Plan, Debtor is required to make twenty-four payments (2…" at bounding box center [480, 606] width 496 height 319
click at [297, 635] on span "Under the terms of the Plan, Debtor is required to make twenty-four payments (2…" at bounding box center [480, 606] width 496 height 319
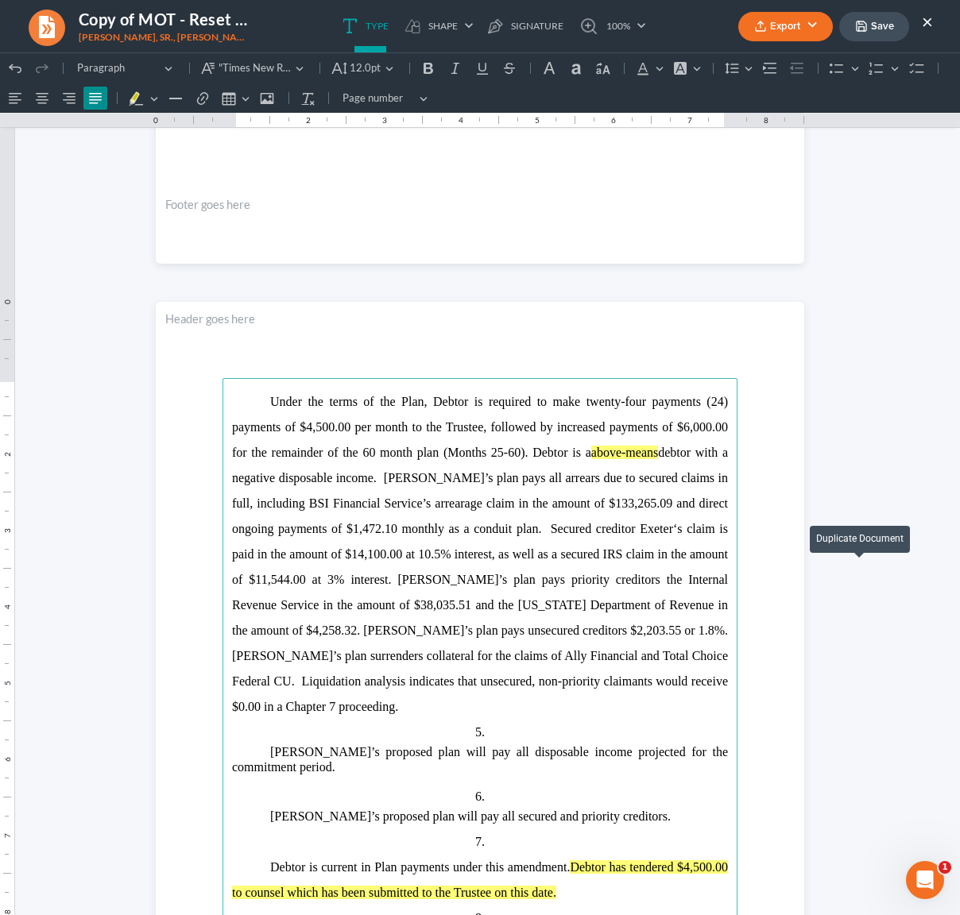
scroll to position [745, 0]
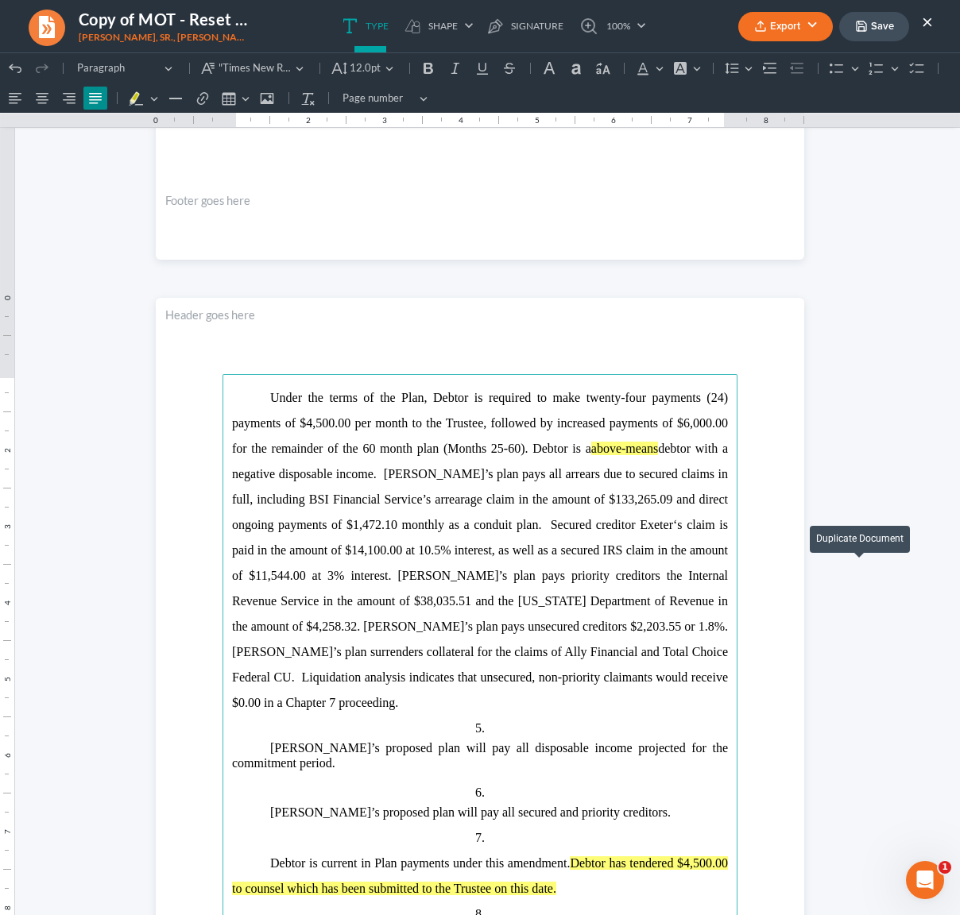
click at [285, 623] on span "Under the terms of the Plan, Debtor is required to make twenty-four payments (2…" at bounding box center [480, 550] width 496 height 319
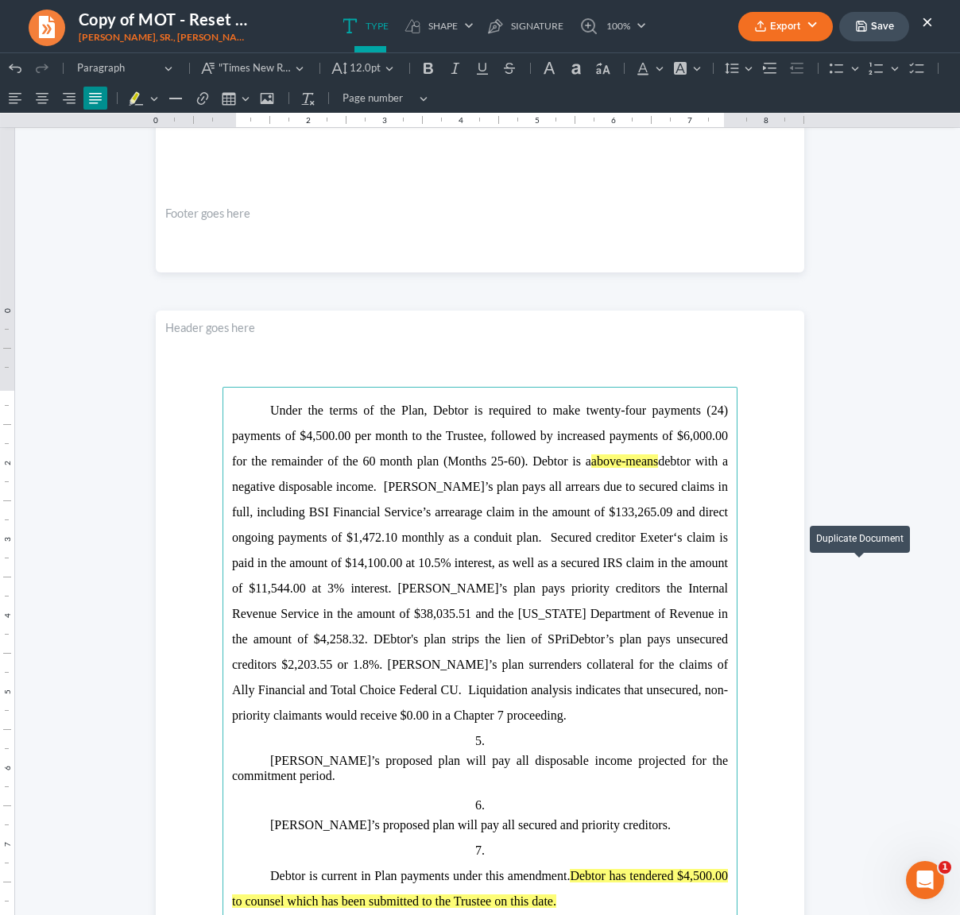
scroll to position [731, 0]
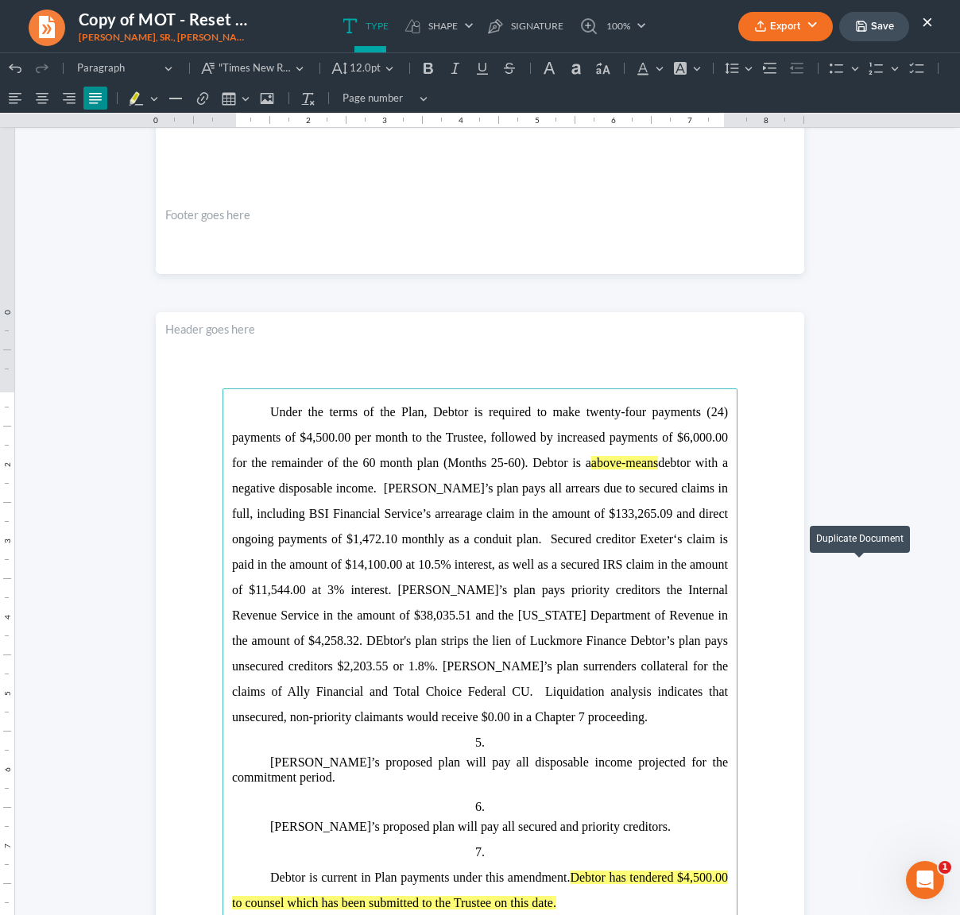
click at [301, 639] on span "Under the terms of the Plan, Debtor is required to make twenty-four payments (2…" at bounding box center [480, 564] width 496 height 319
click at [556, 641] on span "Under the terms of the Plan, Debtor is required to make twenty-four payments (2…" at bounding box center [480, 564] width 496 height 319
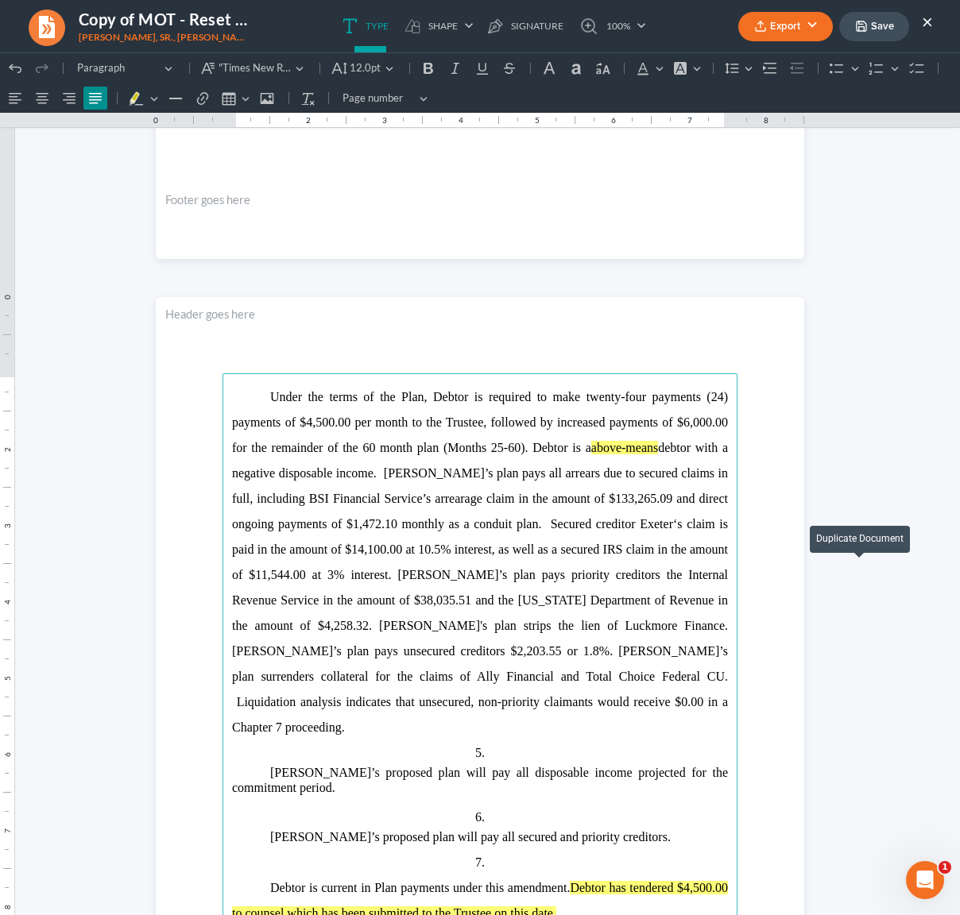
scroll to position [748, 0]
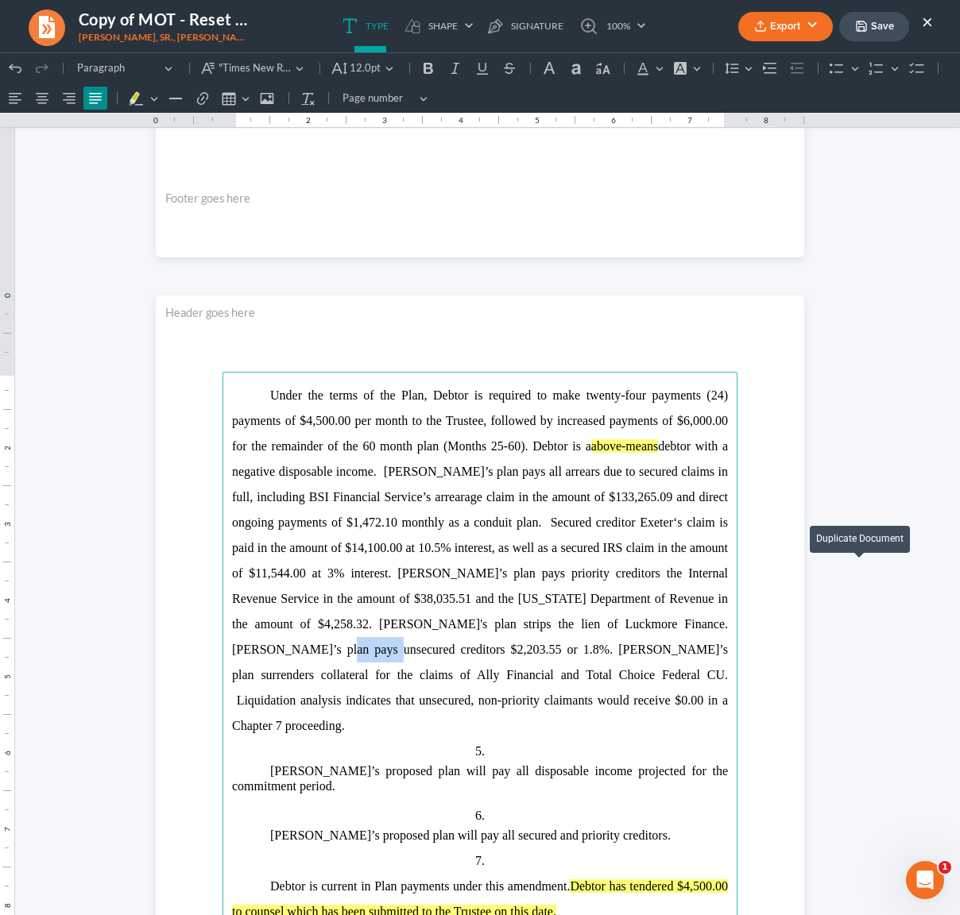
drag, startPoint x: 308, startPoint y: 648, endPoint x: 279, endPoint y: 648, distance: 28.6
click at [279, 648] on span "Under the terms of the Plan, Debtor is required to make twenty-four payments (2…" at bounding box center [480, 561] width 496 height 344
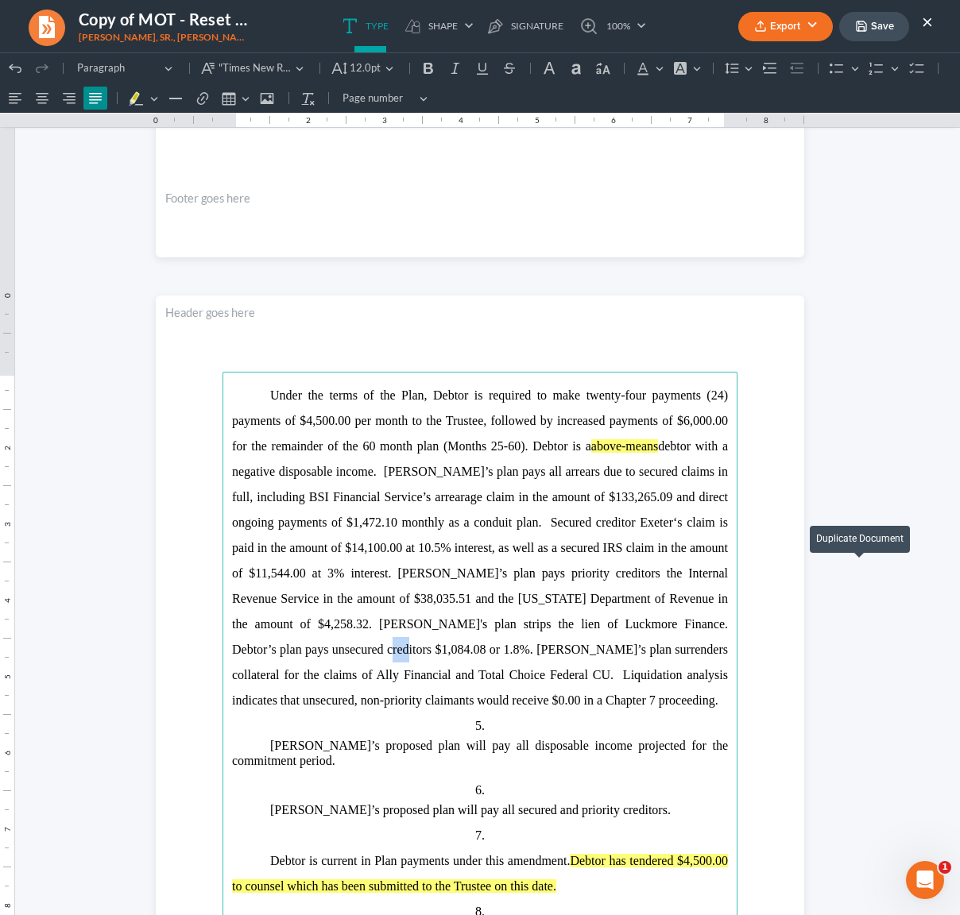
drag, startPoint x: 358, startPoint y: 644, endPoint x: 373, endPoint y: 645, distance: 15.9
click at [348, 646] on span "Under the terms of the Plan, Debtor is required to make twenty-four payments (2…" at bounding box center [480, 548] width 496 height 319
click at [348, 649] on span "Under the terms of the Plan, Debtor is required to make twenty-four payments (2…" at bounding box center [480, 548] width 496 height 319
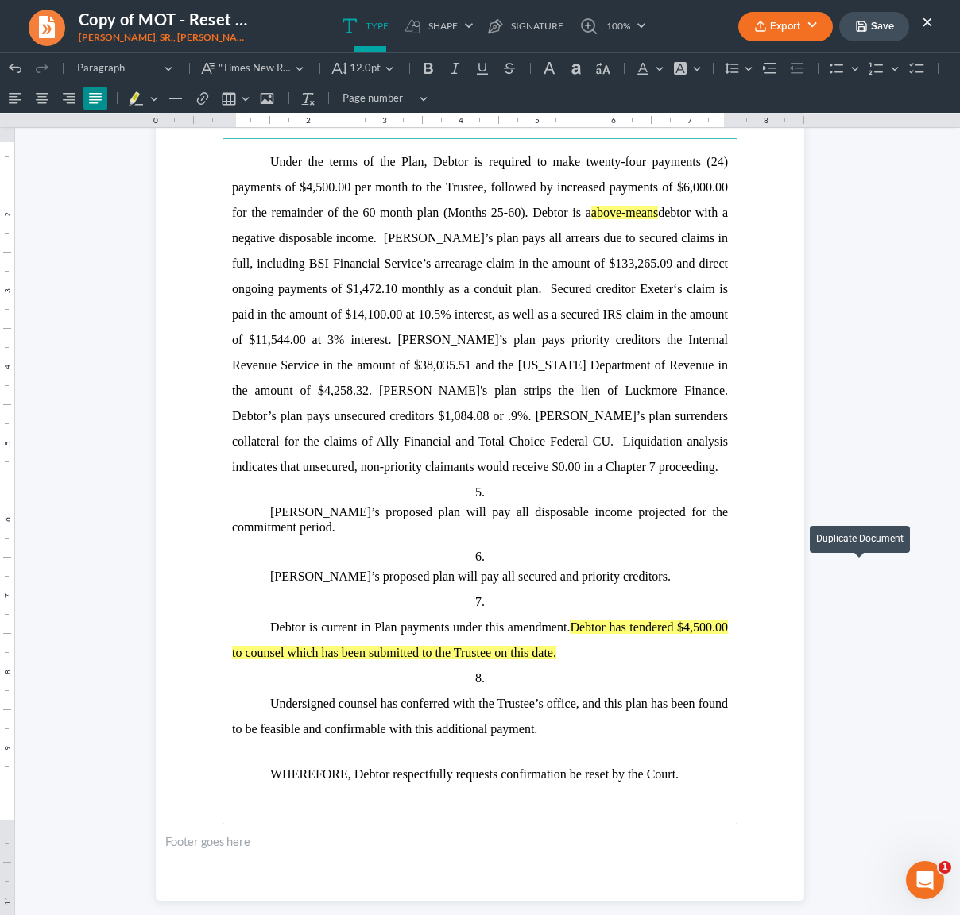
scroll to position [984, 0]
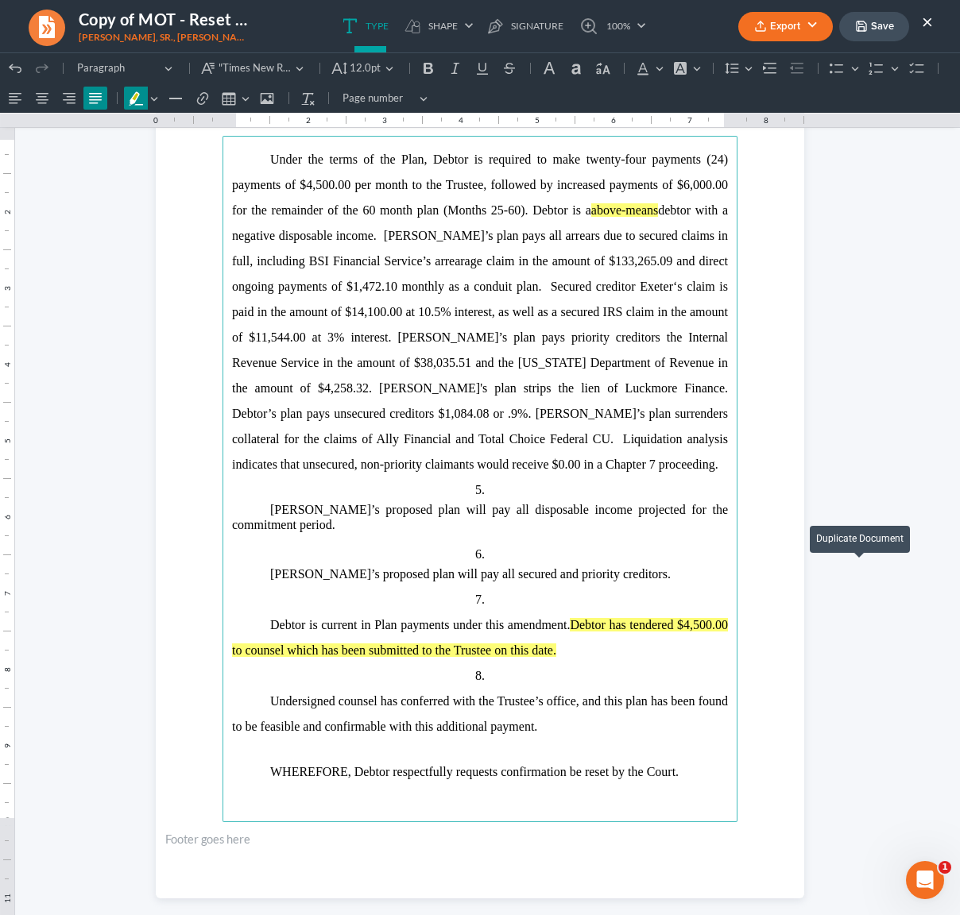
drag, startPoint x: 610, startPoint y: 653, endPoint x: 606, endPoint y: 629, distance: 25.1
click at [606, 629] on p "Debtor is current in Plan payments under this amendment. Debtor has tendered $4…" at bounding box center [480, 638] width 496 height 51
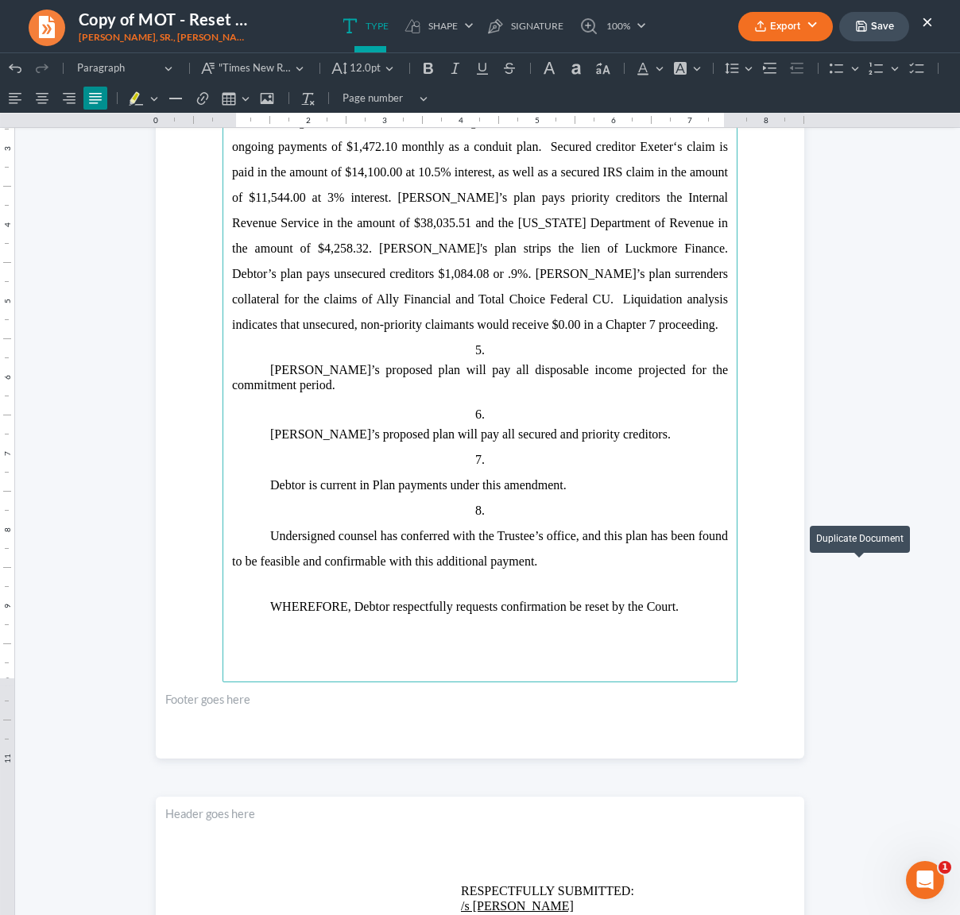
scroll to position [1127, 0]
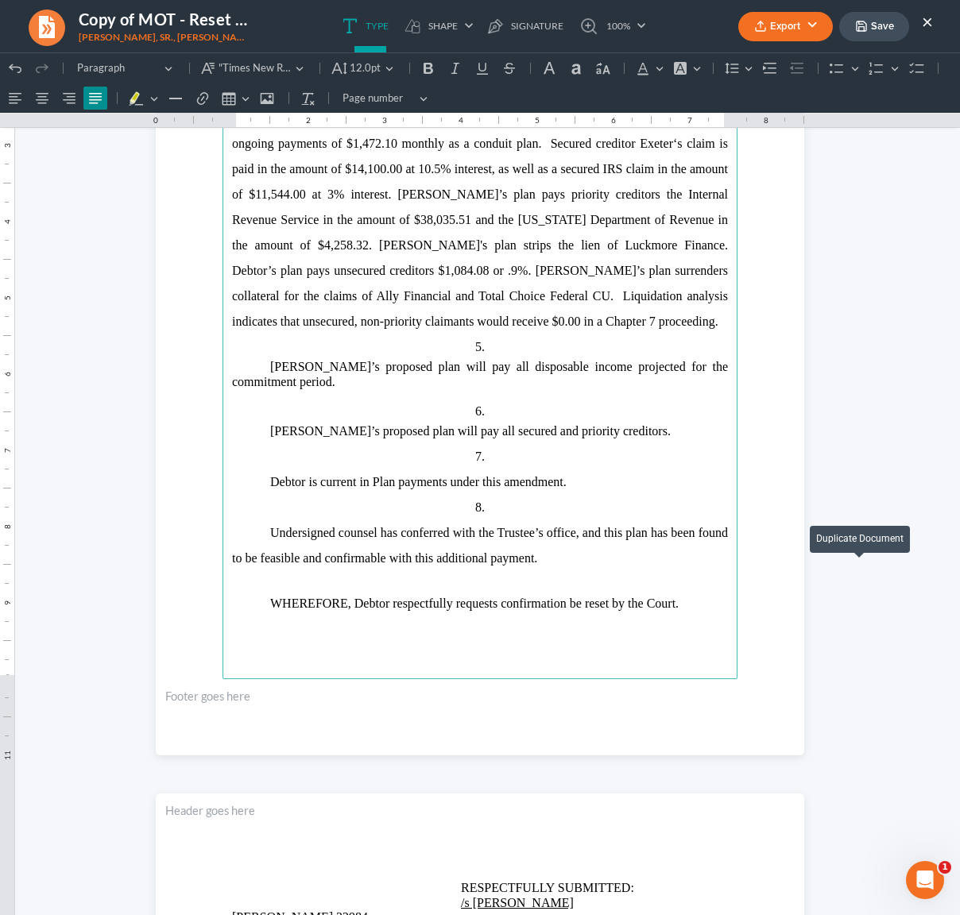
click at [380, 559] on span "Undersigned counsel has conferred with the Trustee’s office, and this plan has …" at bounding box center [480, 545] width 496 height 39
drag, startPoint x: 491, startPoint y: 559, endPoint x: 389, endPoint y: 557, distance: 101.7
click at [389, 556] on p "Undersigned counsel has conferred with the Trustee’s office, and this plan has …" at bounding box center [480, 546] width 496 height 51
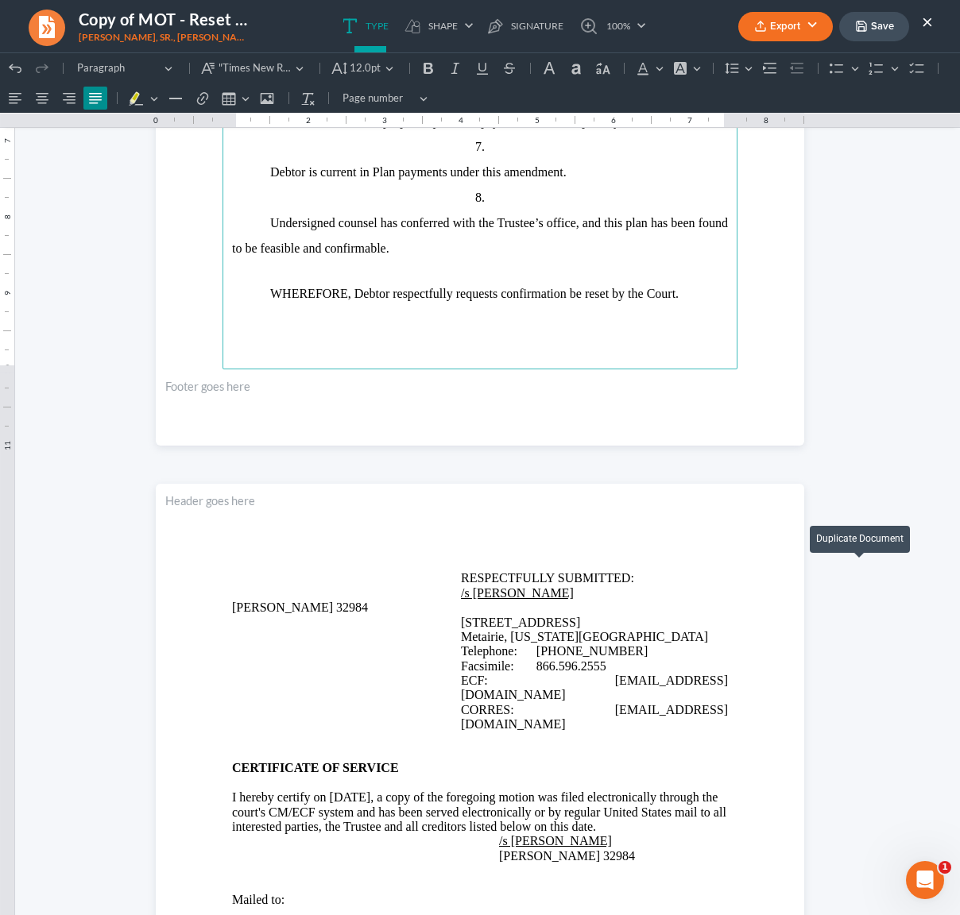
scroll to position [1683, 0]
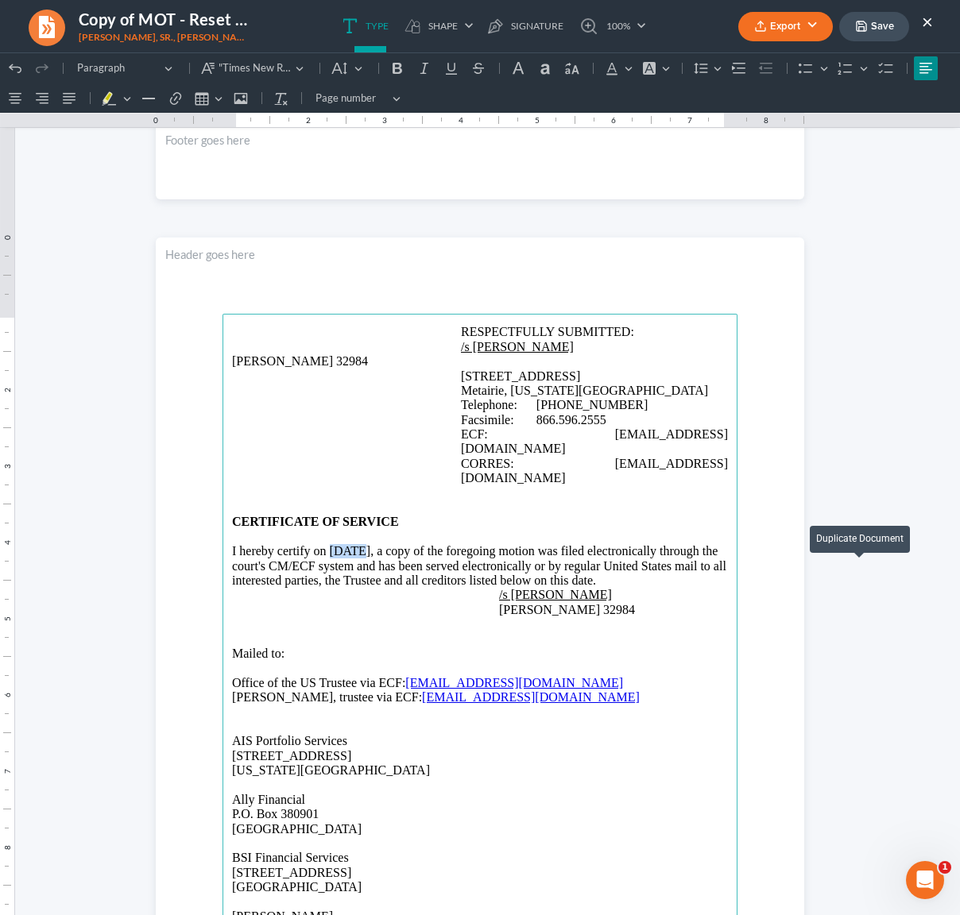
drag, startPoint x: 350, startPoint y: 535, endPoint x: 331, endPoint y: 532, distance: 20.0
click at [325, 544] on span "I hereby certify on 04/29/2025, a copy of the foregoing motion was filed electr…" at bounding box center [479, 565] width 494 height 43
drag, startPoint x: 352, startPoint y: 535, endPoint x: 324, endPoint y: 536, distance: 27.8
click at [324, 544] on span "I hereby certify on 09/01/2025, a copy of the foregoing motion was filed electr…" at bounding box center [479, 565] width 494 height 43
click at [223, 536] on main "RESPECTFULLY SUBMITTED: /s Jenny A. Abshier Jenny A. Abshier 32984 3939 Veteran…" at bounding box center [480, 657] width 515 height 687
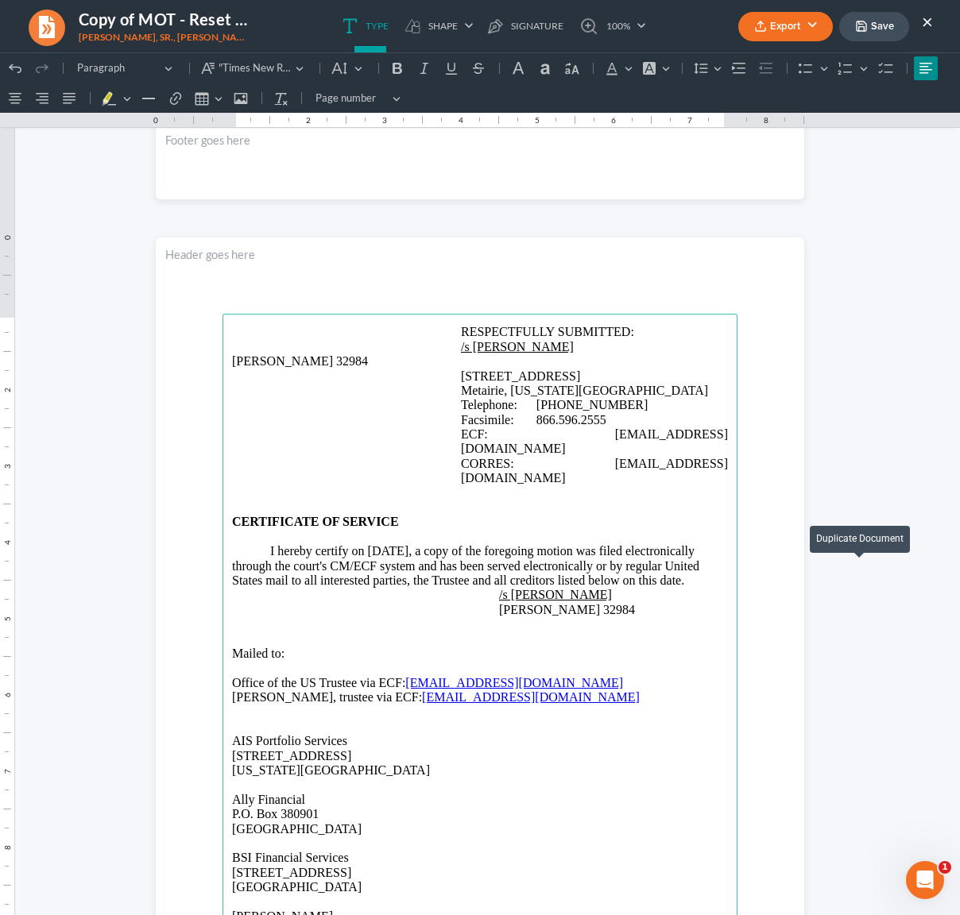
click at [780, 26] on button "Export" at bounding box center [785, 26] width 95 height 29
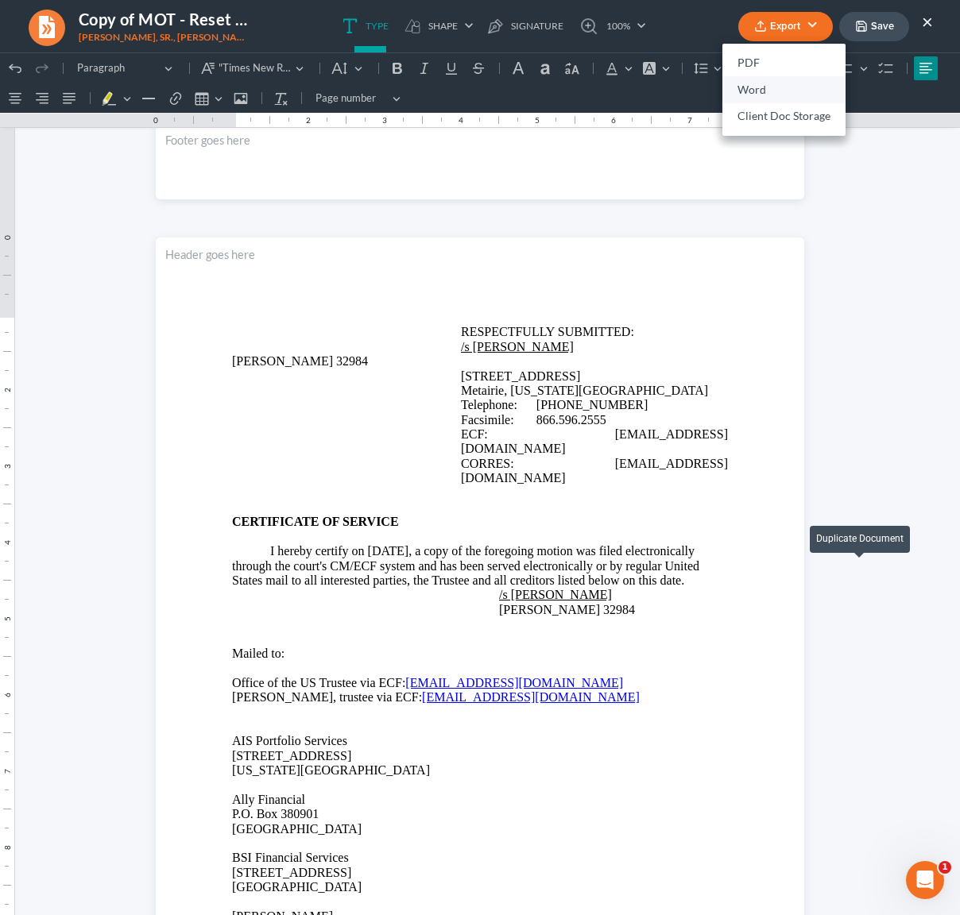
click at [767, 99] on link "Word" at bounding box center [783, 89] width 123 height 27
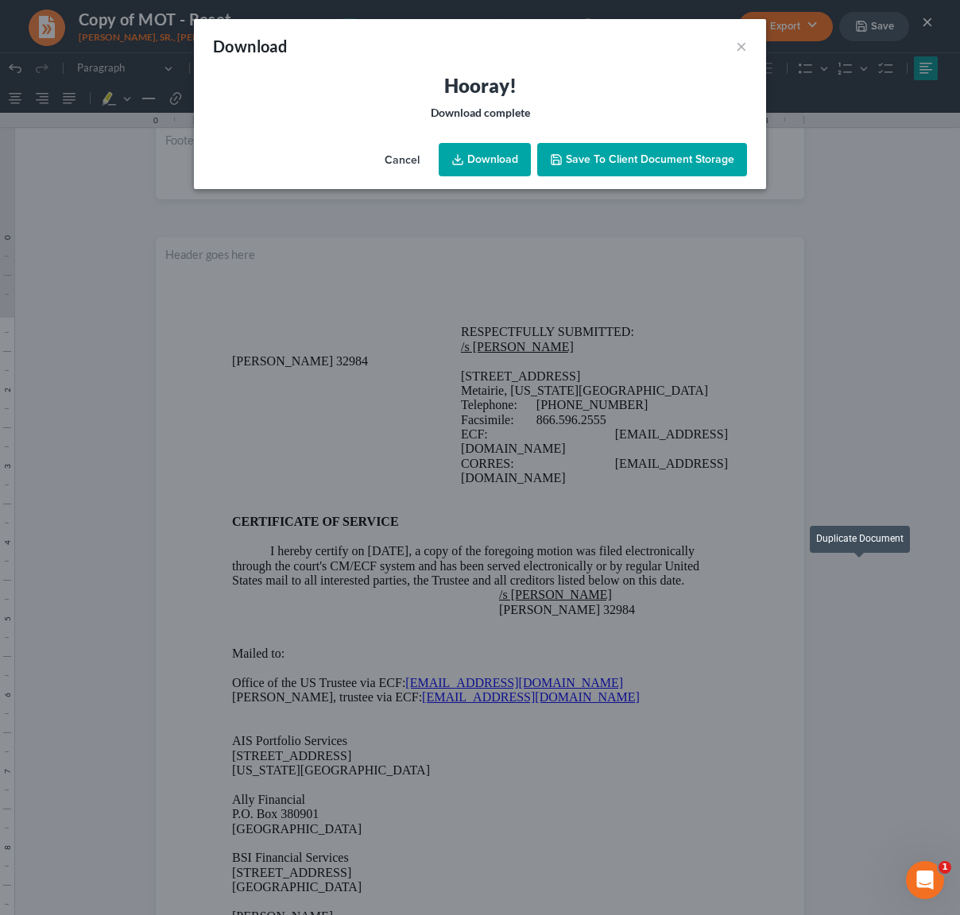
click at [480, 136] on div "Hooray! Download complete" at bounding box center [480, 105] width 572 height 64
click at [484, 145] on link "Download" at bounding box center [485, 159] width 92 height 33
click at [741, 45] on button "×" at bounding box center [741, 46] width 11 height 19
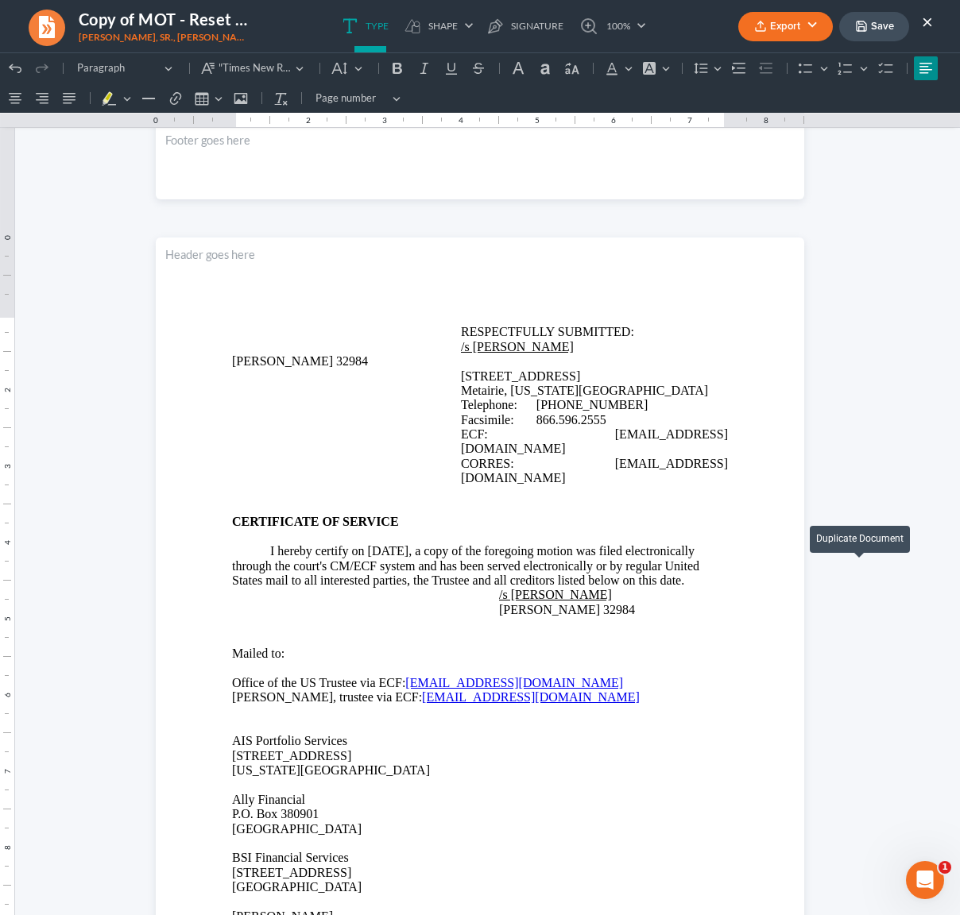
click at [869, 40] on button "Save" at bounding box center [874, 26] width 70 height 29
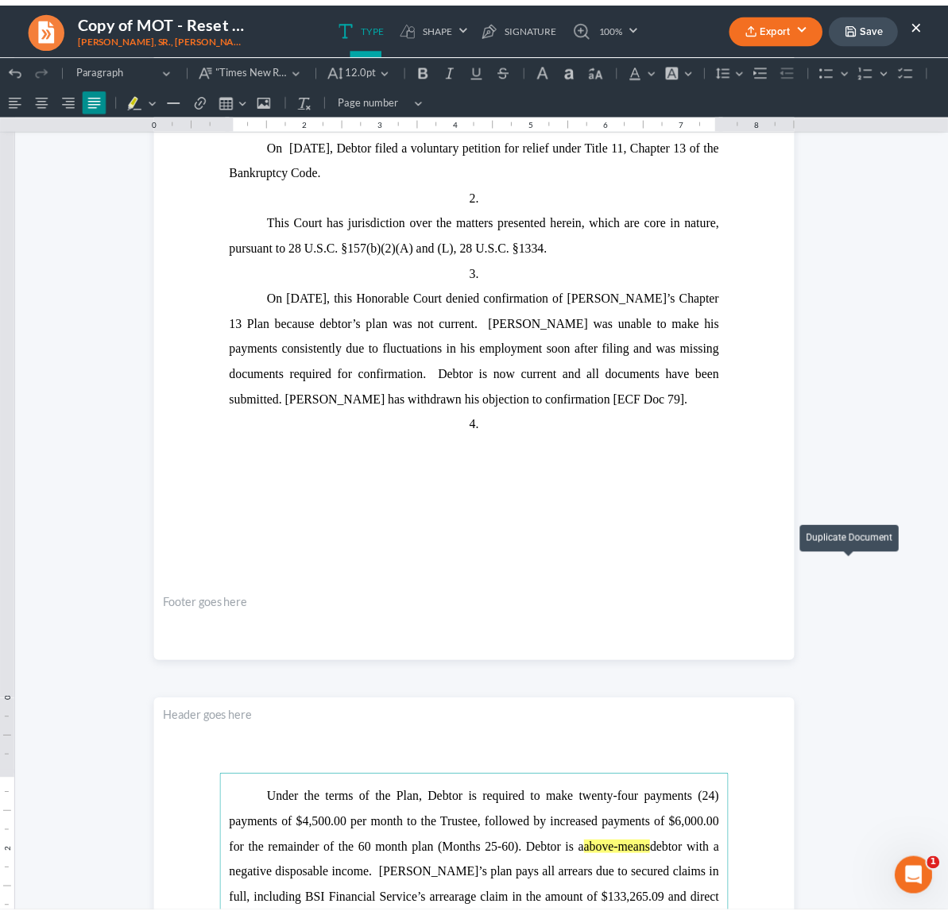
scroll to position [0, 0]
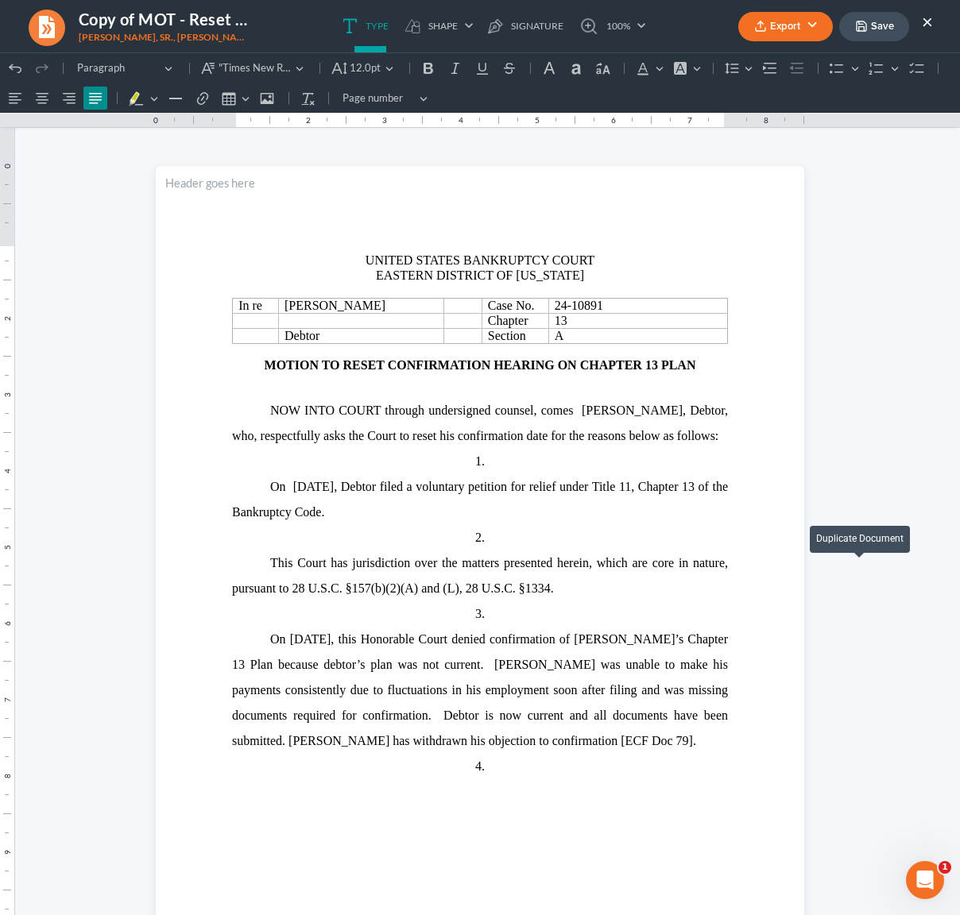
click html "1.00 10.00 0 1 1 2 2 3 3 4 4 5 5 6 6 7 7 8 8 9 9 10 10 11 11 Undo (⌘Z) Undo Red…"
click at [929, 21] on button "×" at bounding box center [927, 21] width 11 height 19
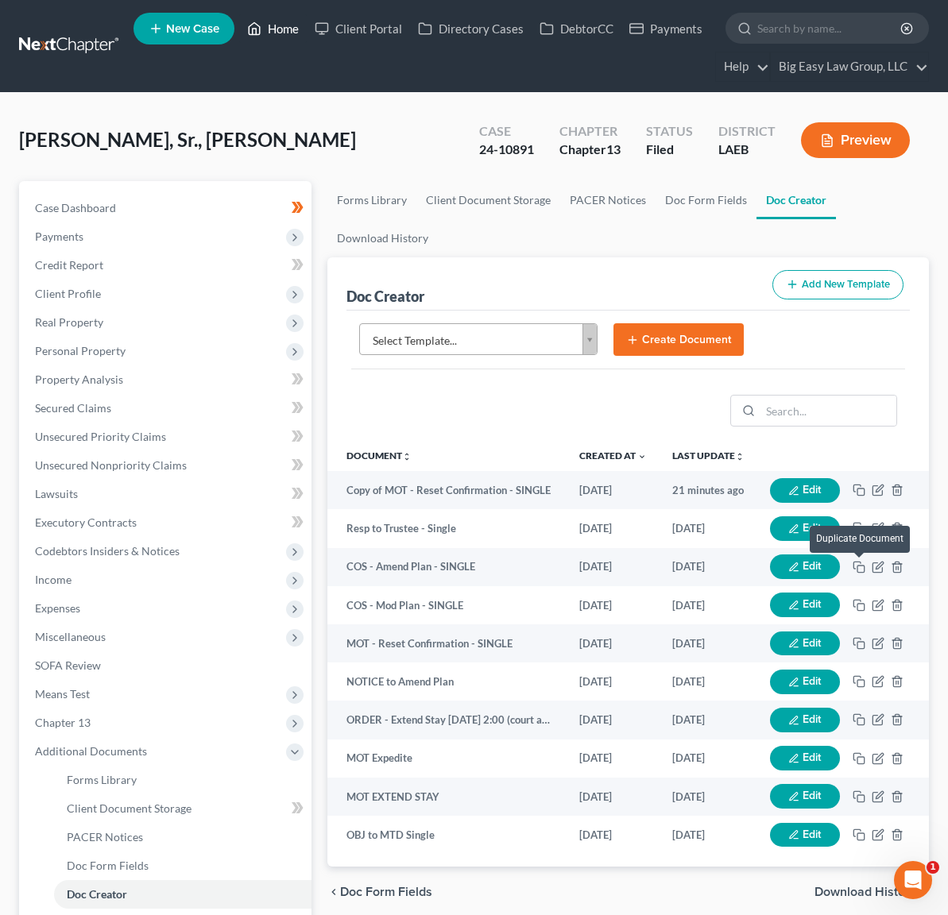
click at [274, 23] on link "Home" at bounding box center [273, 28] width 68 height 29
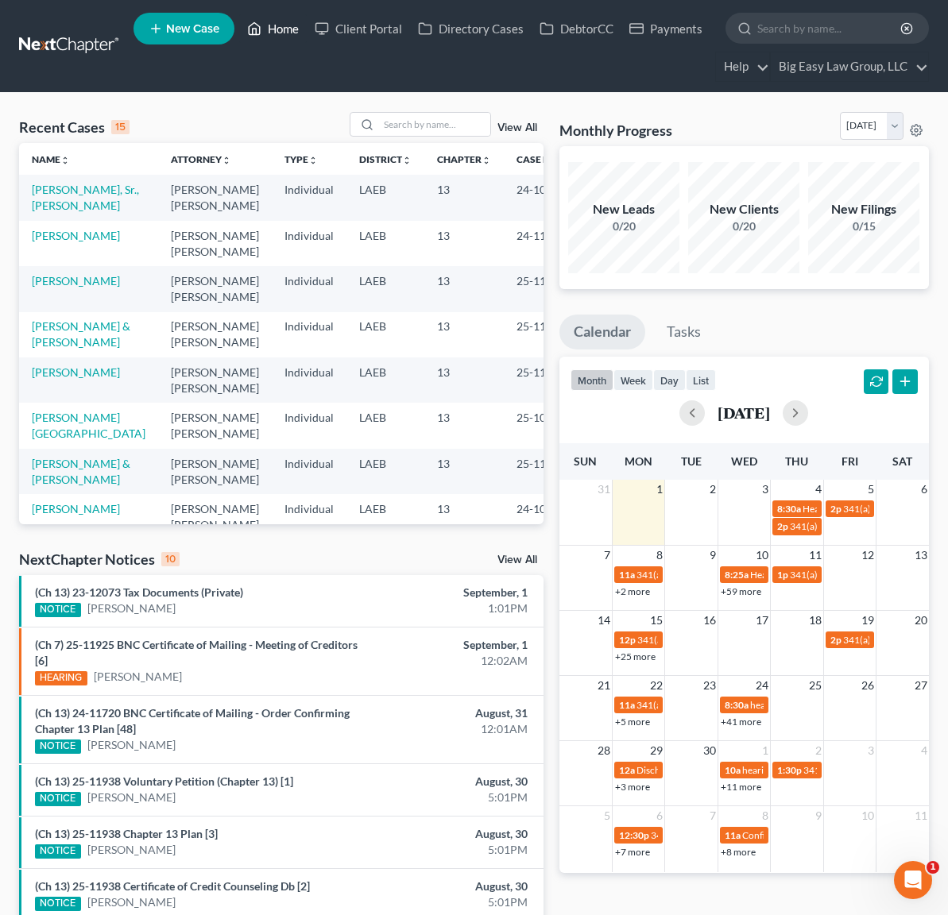
click at [290, 29] on link "Home" at bounding box center [273, 28] width 68 height 29
click at [433, 123] on input "search" at bounding box center [434, 124] width 111 height 23
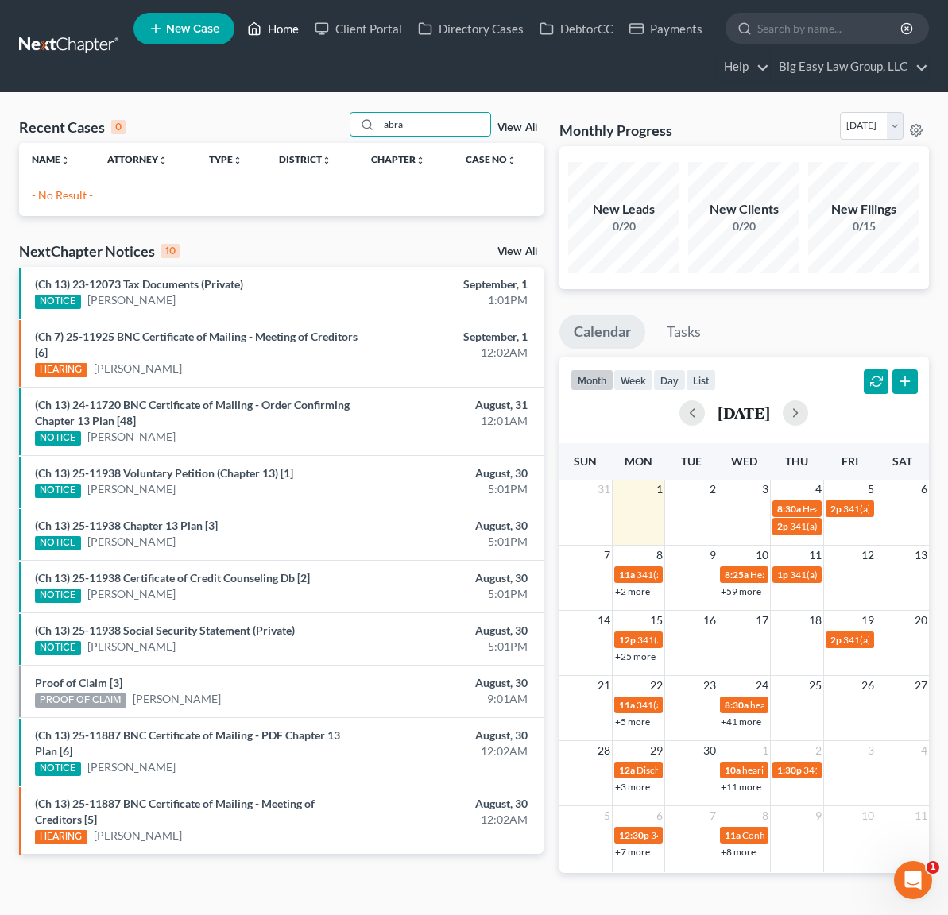
click at [279, 34] on link "Home" at bounding box center [273, 28] width 68 height 29
drag, startPoint x: 413, startPoint y: 119, endPoint x: 322, endPoint y: 107, distance: 92.2
click at [323, 108] on div "Recent Cases 0 abra View All Name unfold_more expand_more expand_less Attorney …" at bounding box center [474, 505] width 948 height 825
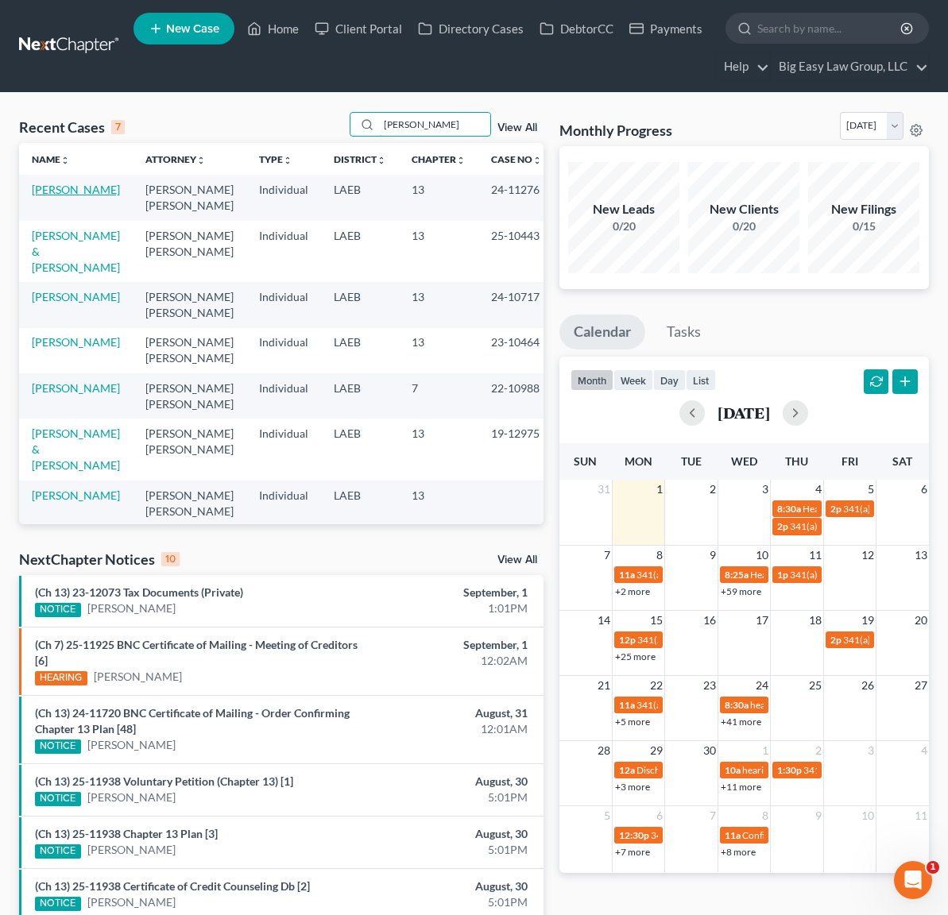
type input "reau"
click at [45, 196] on link "[PERSON_NAME]" at bounding box center [76, 190] width 88 height 14
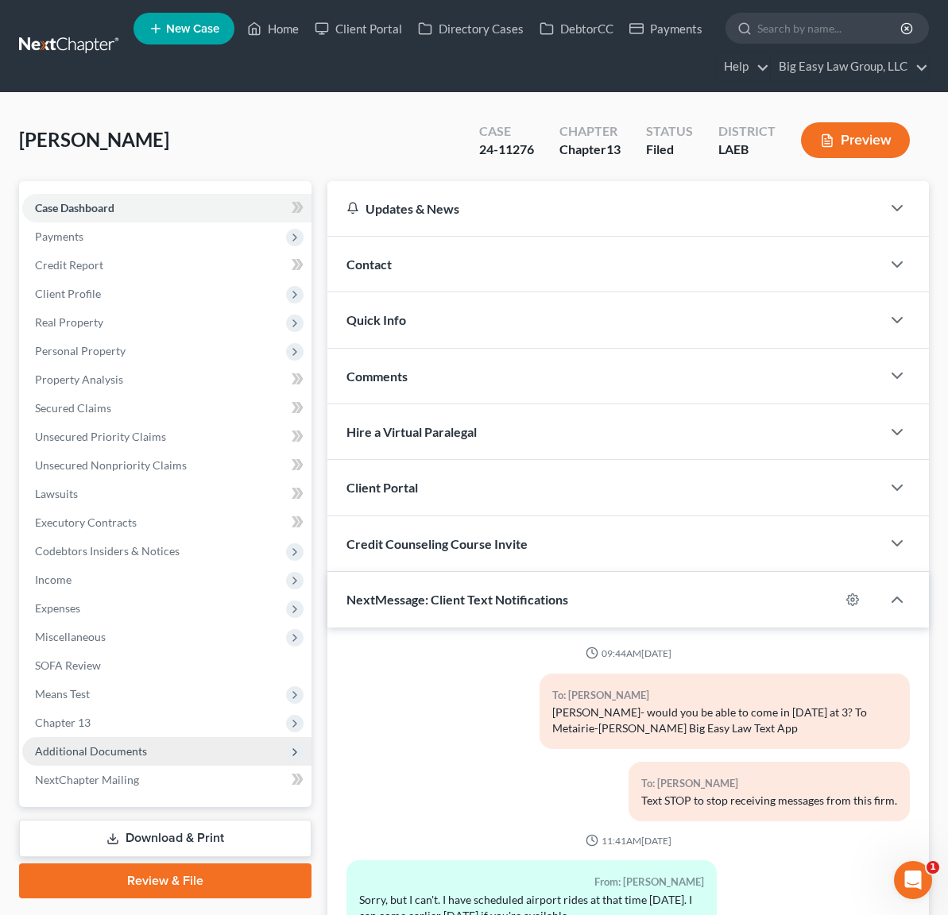
scroll to position [15120, 0]
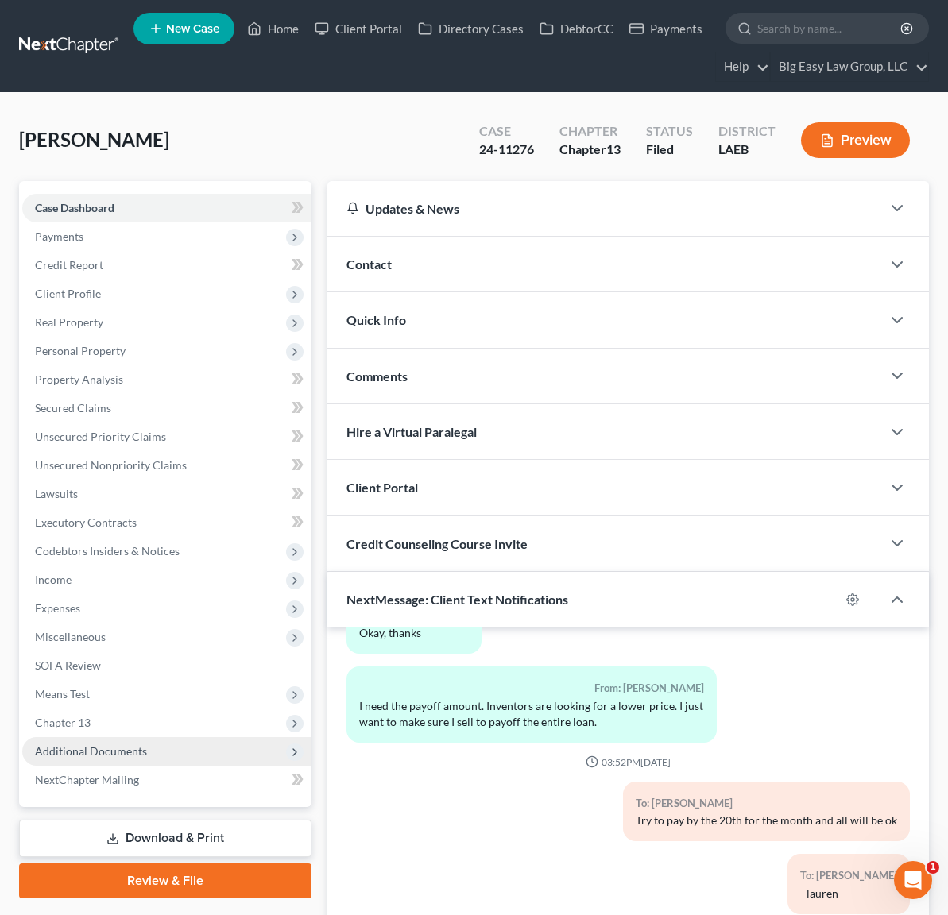
click at [115, 748] on span "Additional Documents" at bounding box center [91, 752] width 112 height 14
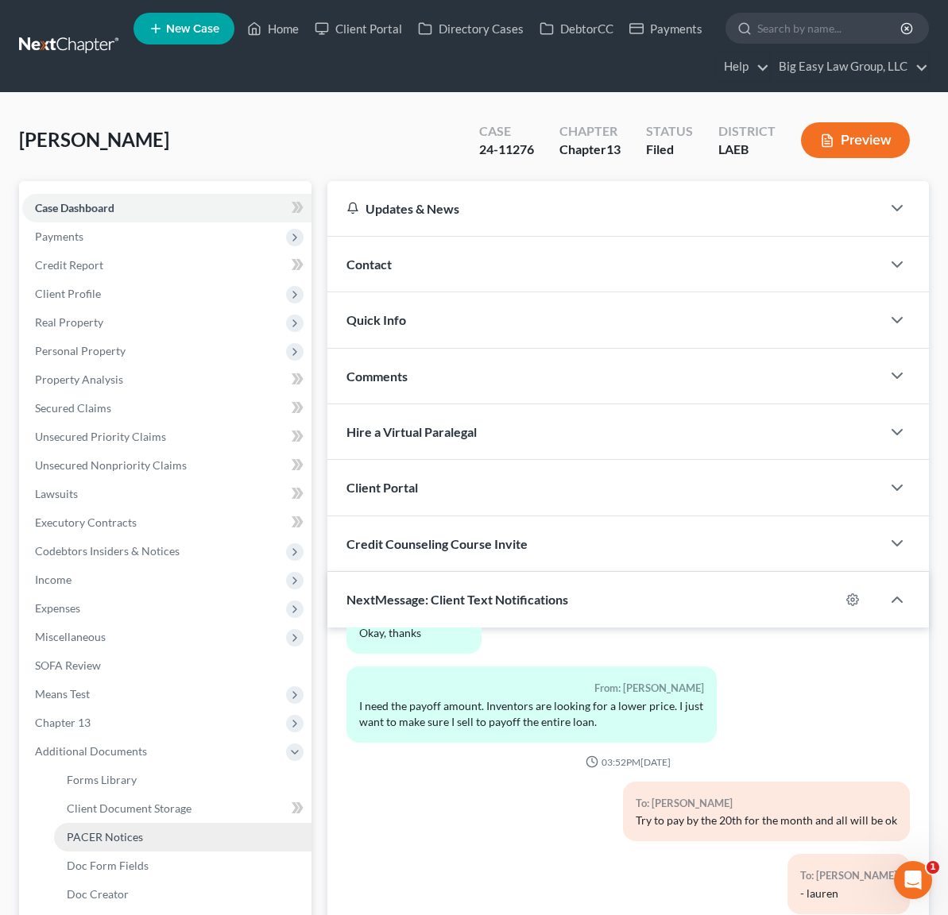
click at [136, 834] on span "PACER Notices" at bounding box center [105, 837] width 76 height 14
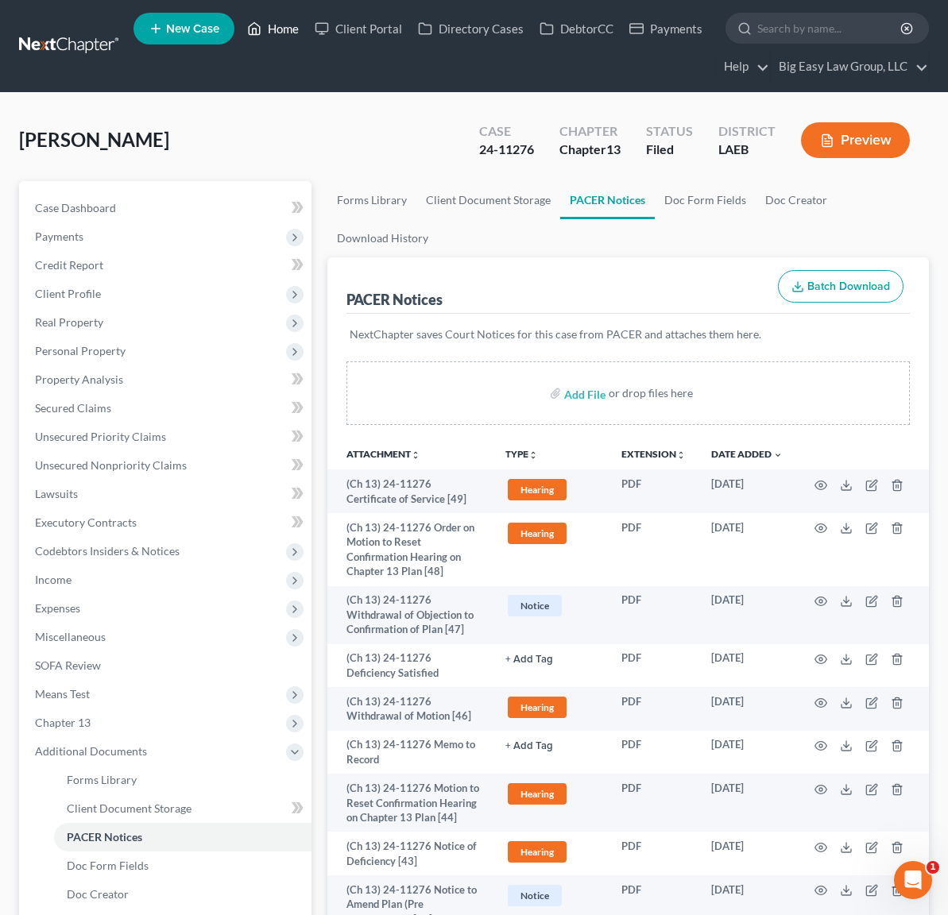
drag, startPoint x: 272, startPoint y: 24, endPoint x: 200, endPoint y: 91, distance: 98.4
click at [272, 24] on link "Home" at bounding box center [273, 28] width 68 height 29
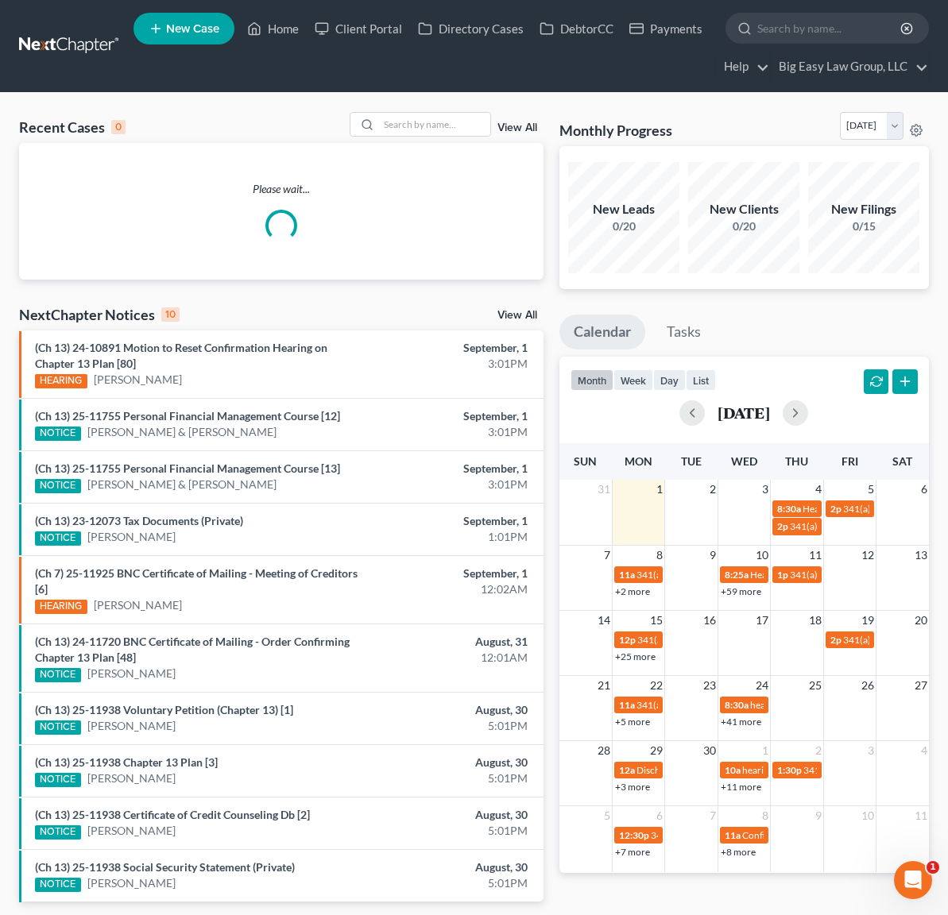
scroll to position [60, 0]
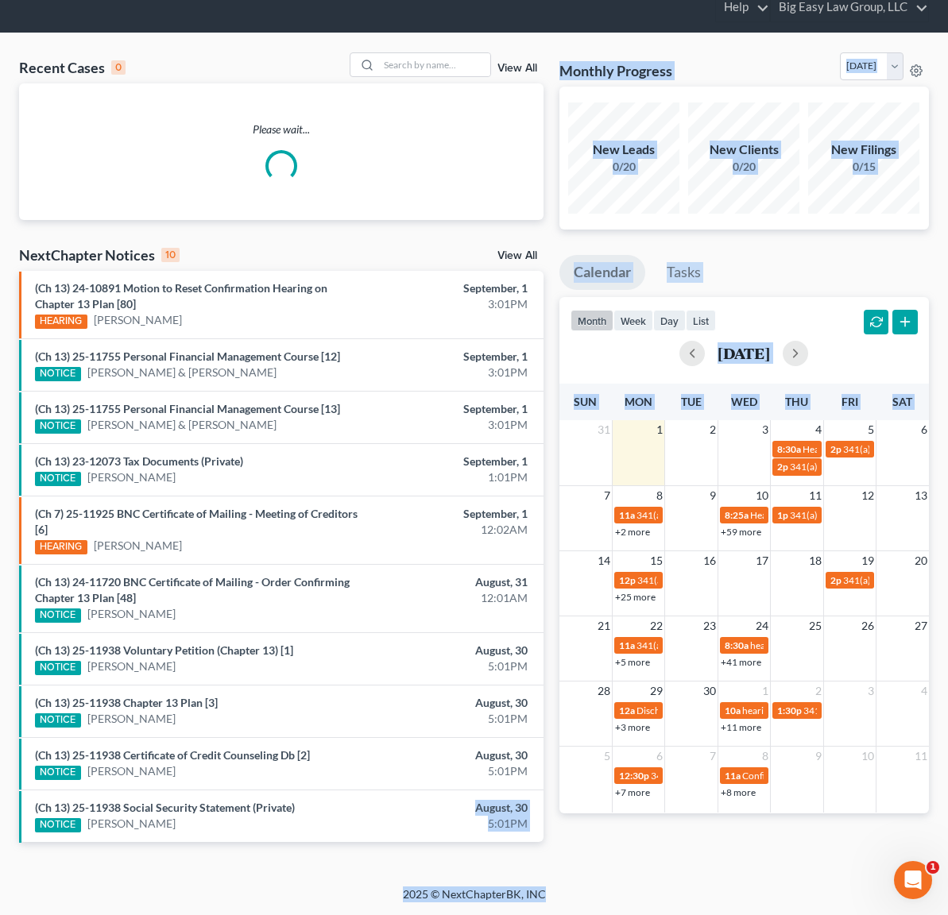
click at [437, 915] on html "Home New Case Client Portal Directory Cases DebtorCC Payments Big Easy Law Grou…" at bounding box center [474, 450] width 948 height 1020
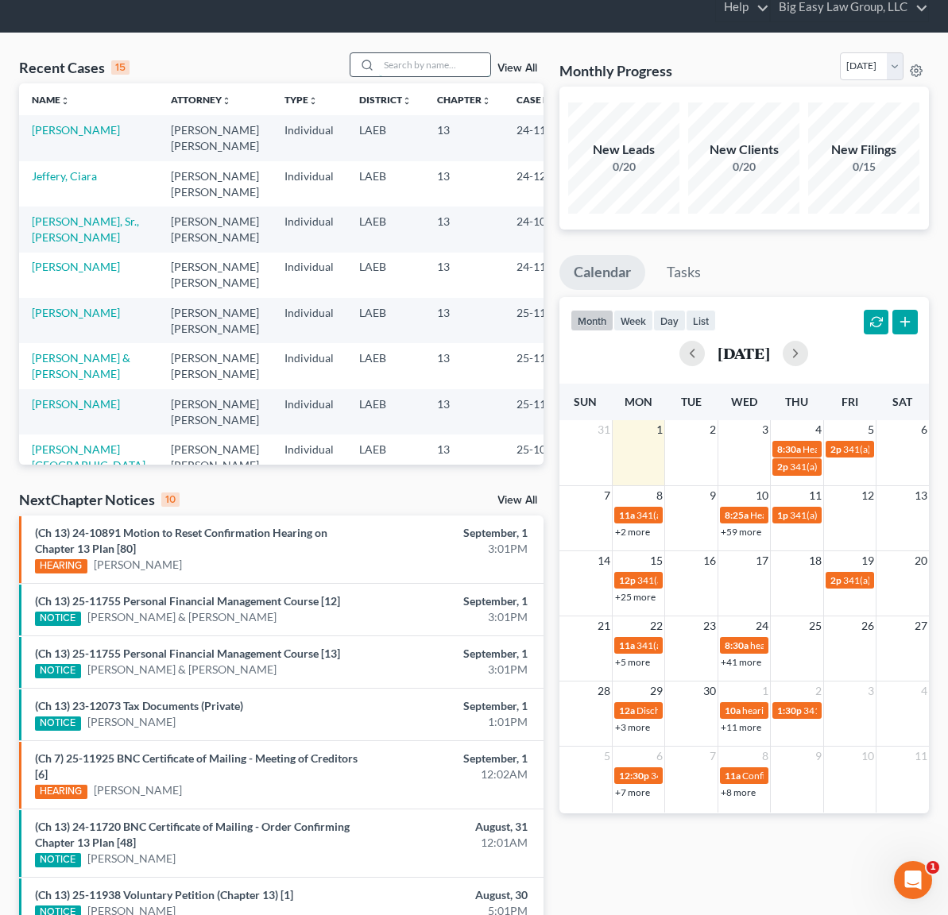
click at [439, 64] on input "search" at bounding box center [434, 64] width 111 height 23
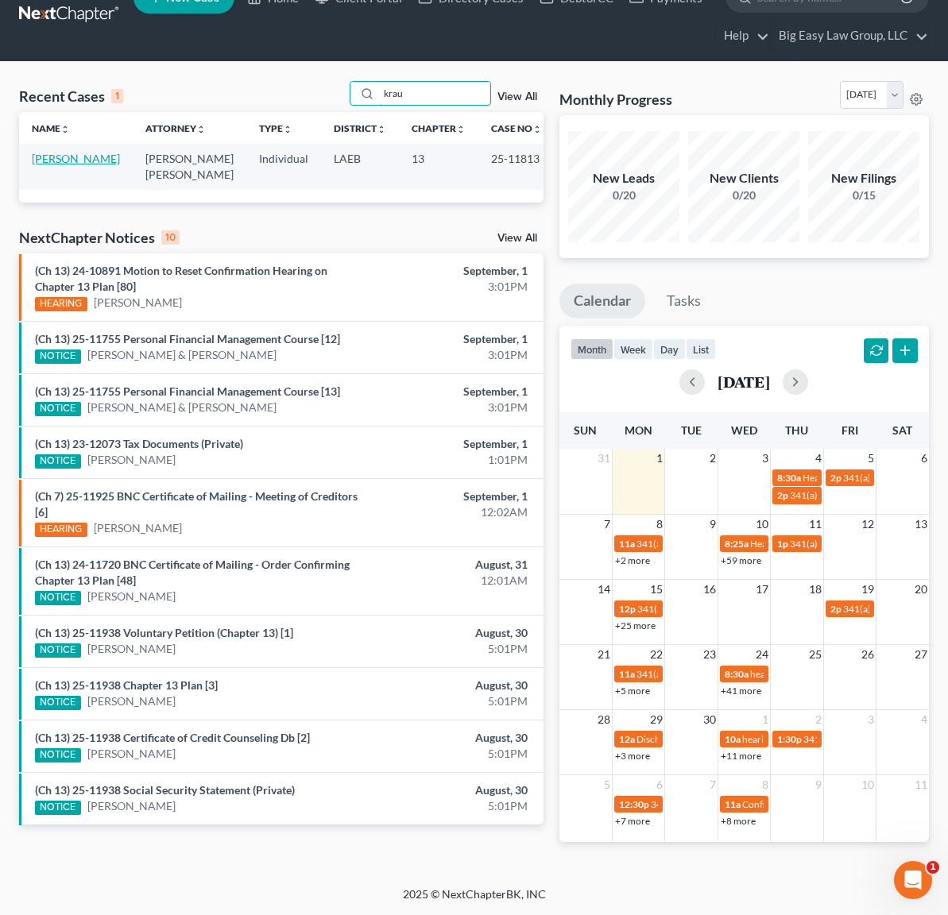
type input "krau"
click at [63, 158] on link "[PERSON_NAME]" at bounding box center [76, 159] width 88 height 14
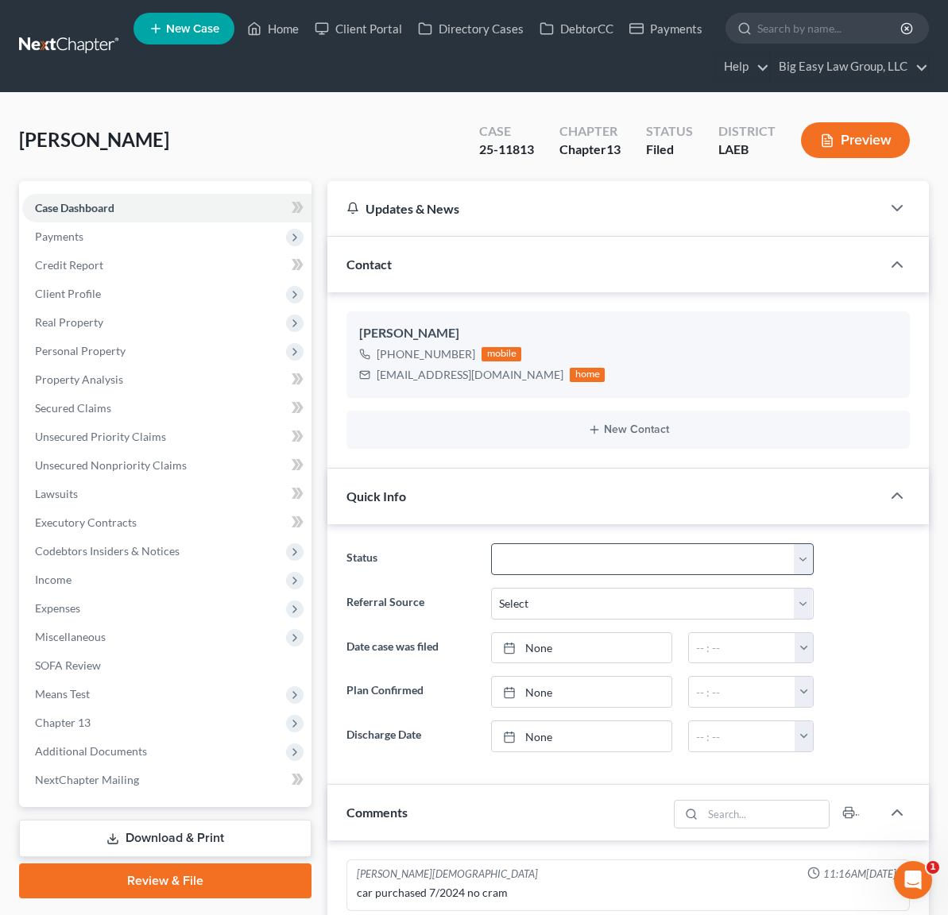
scroll to position [2885, 0]
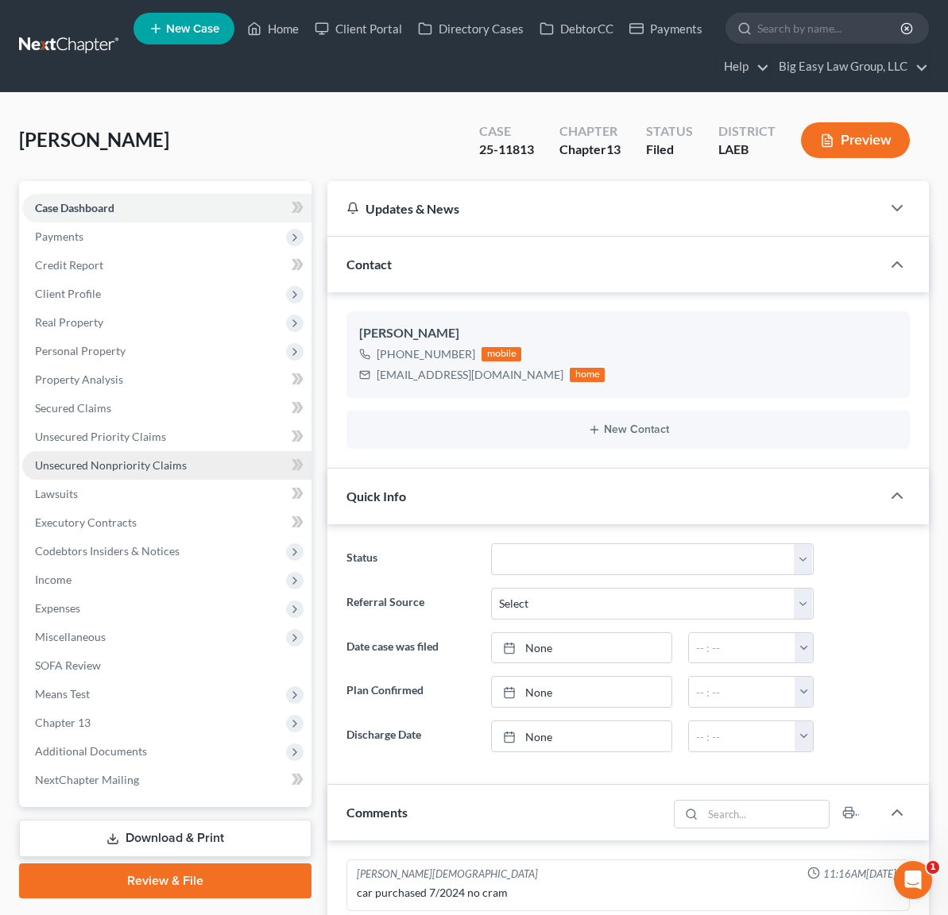
click at [149, 467] on span "Unsecured Nonpriority Claims" at bounding box center [111, 466] width 152 height 14
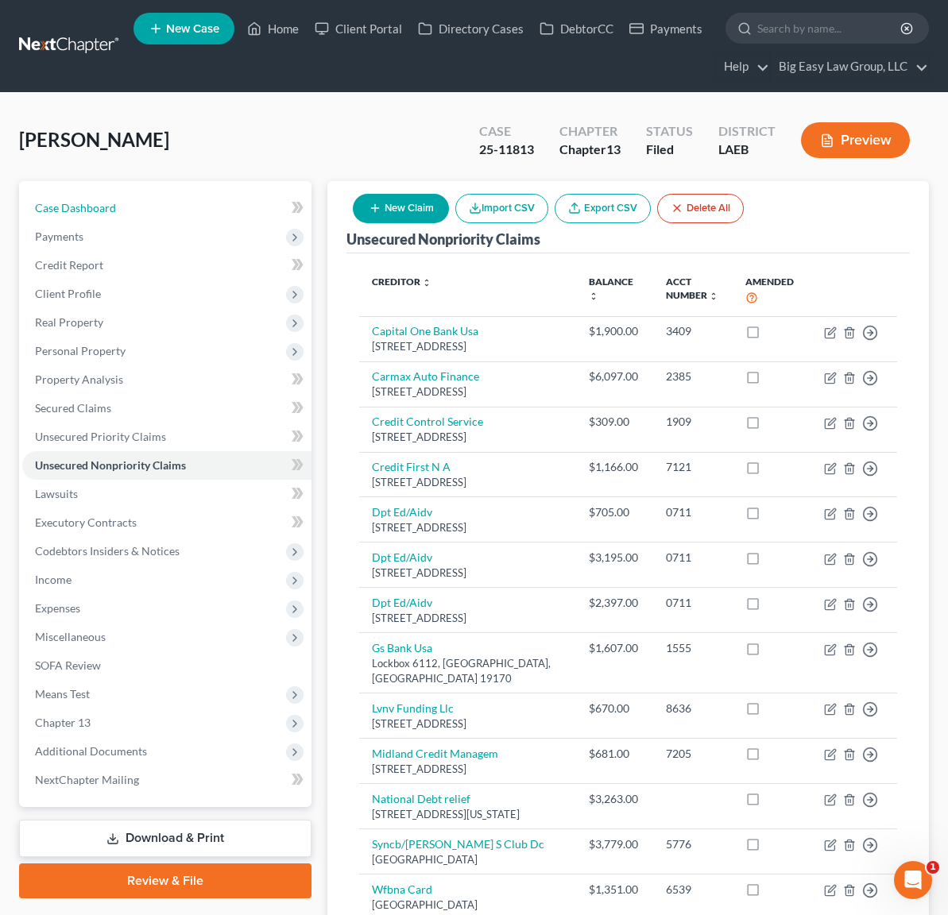
drag, startPoint x: 137, startPoint y: 209, endPoint x: 234, endPoint y: 114, distance: 135.4
click at [137, 209] on link "Case Dashboard" at bounding box center [166, 208] width 289 height 29
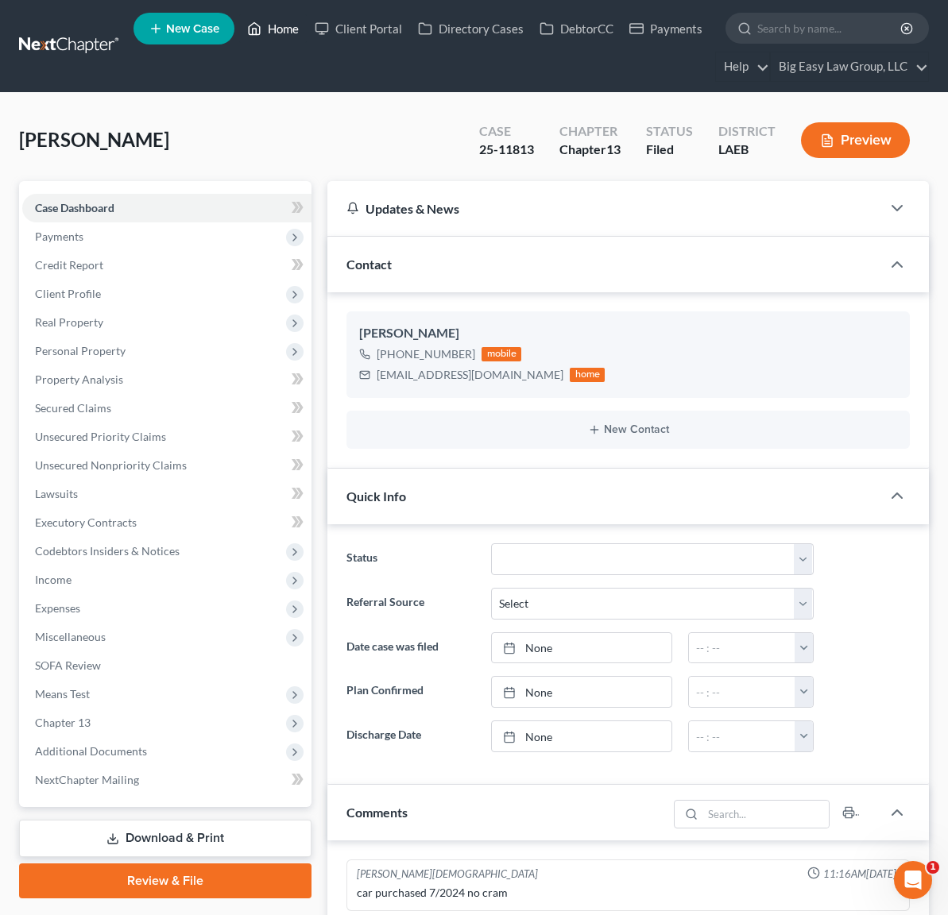
click at [281, 22] on link "Home" at bounding box center [273, 28] width 68 height 29
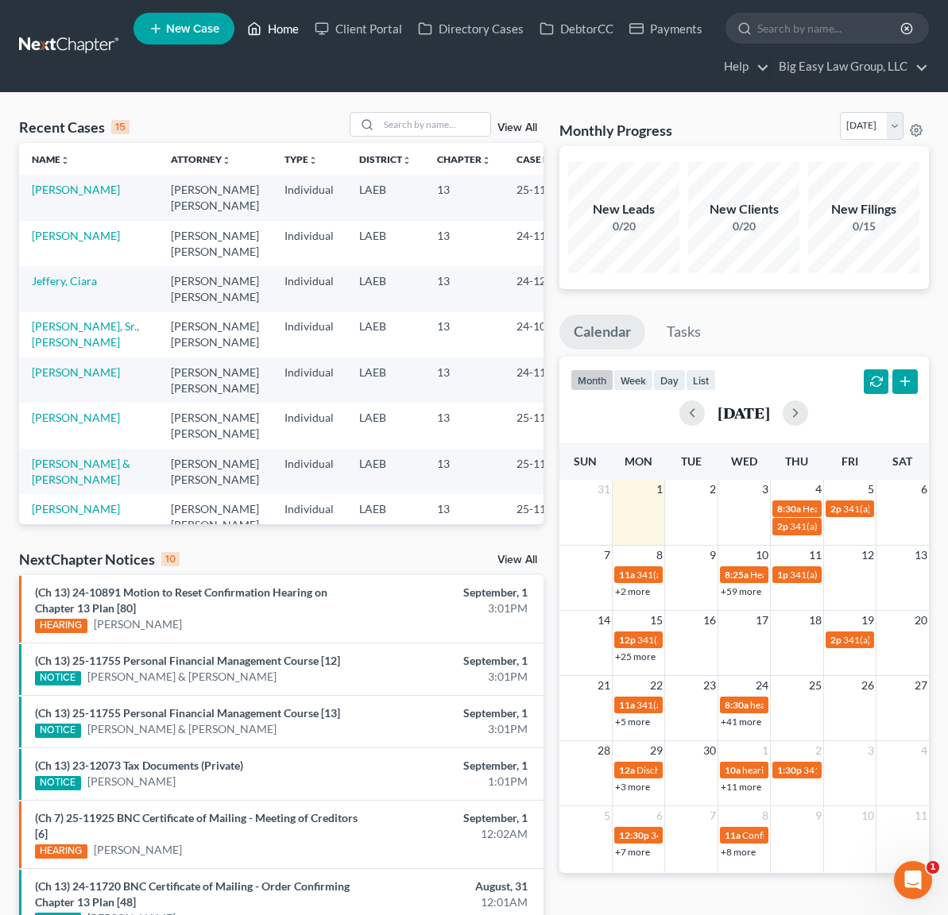
click at [283, 29] on link "Home" at bounding box center [273, 28] width 68 height 29
click at [920, 869] on div "Open Intercom Messenger" at bounding box center [910, 878] width 52 height 52
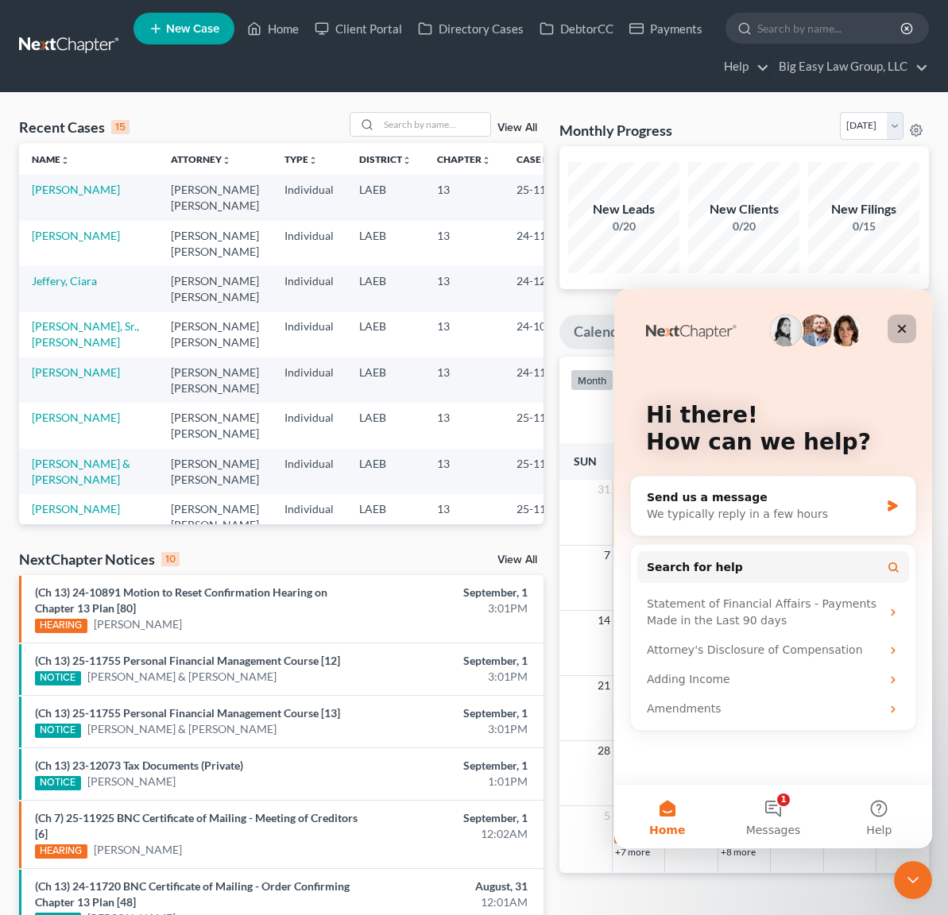
click at [908, 327] on div "Close" at bounding box center [902, 329] width 29 height 29
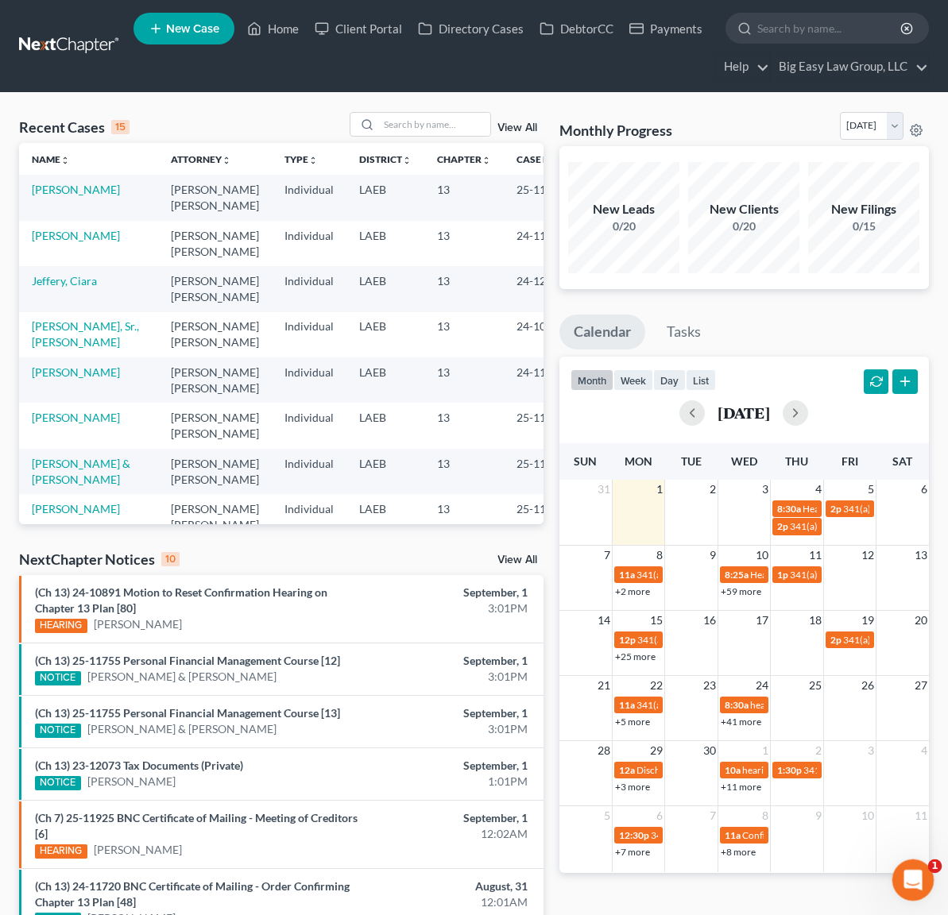
click at [924, 887] on div "Open Intercom Messenger" at bounding box center [910, 878] width 52 height 52
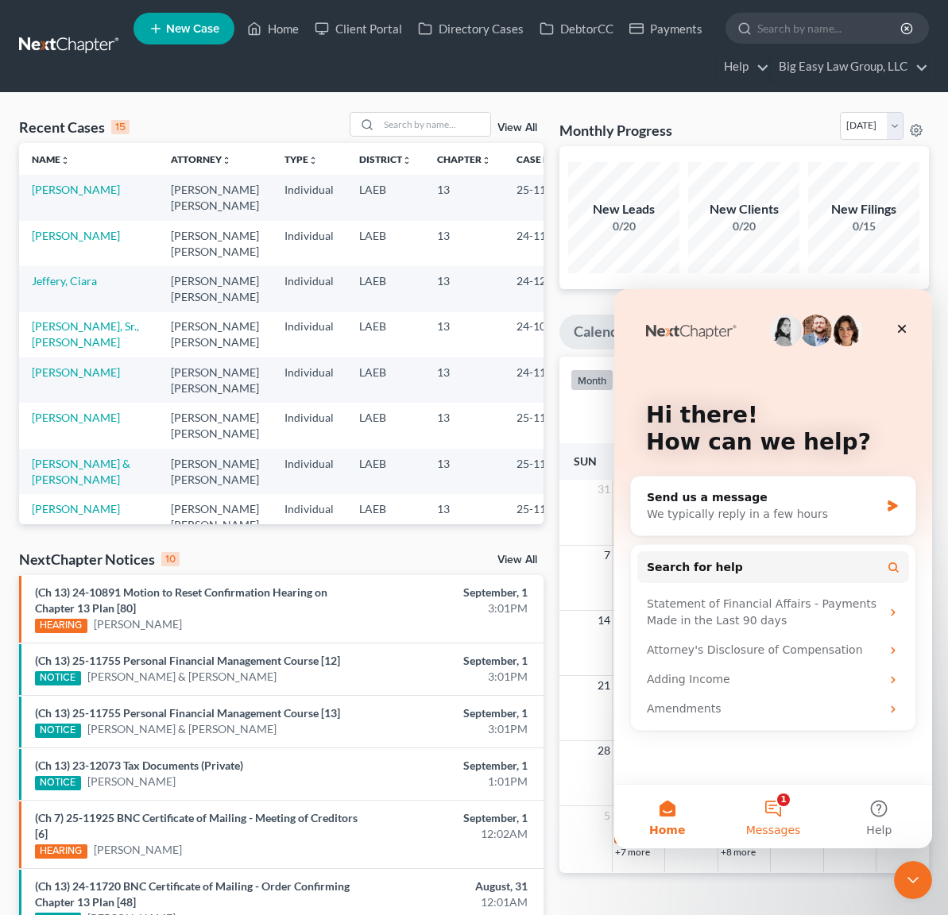
click at [780, 804] on button "1 Messages" at bounding box center [773, 817] width 106 height 64
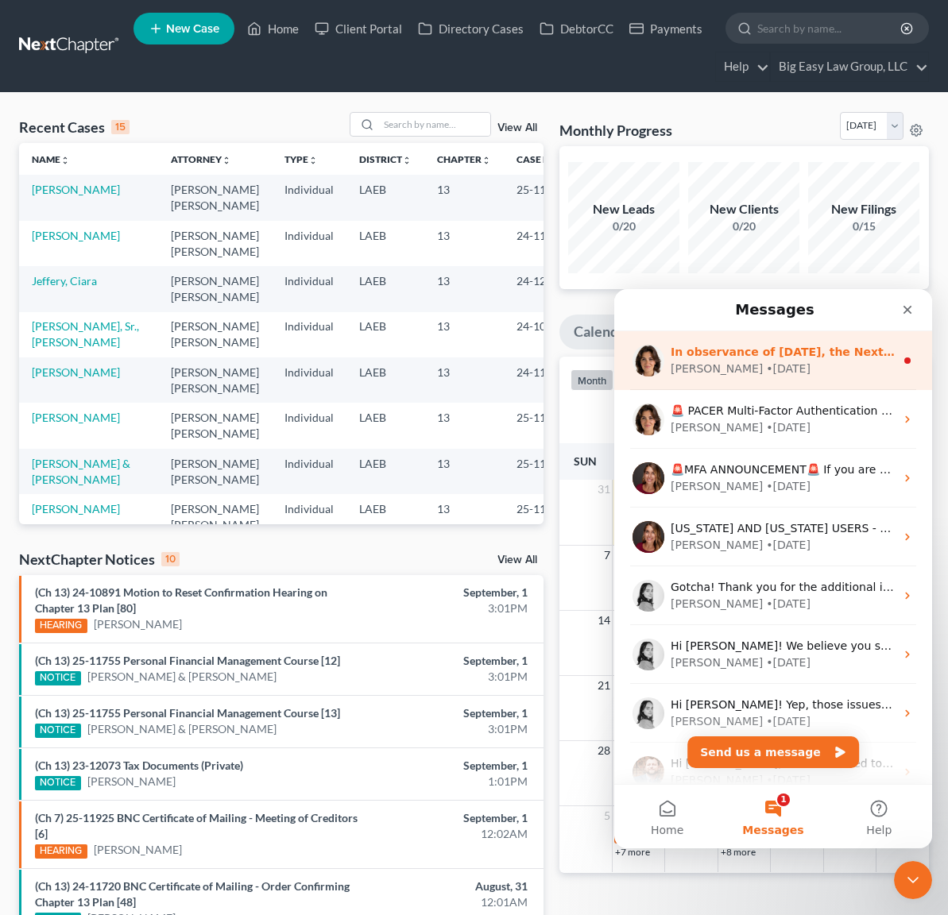
click at [811, 376] on div "Emma • 2d ago" at bounding box center [783, 369] width 224 height 17
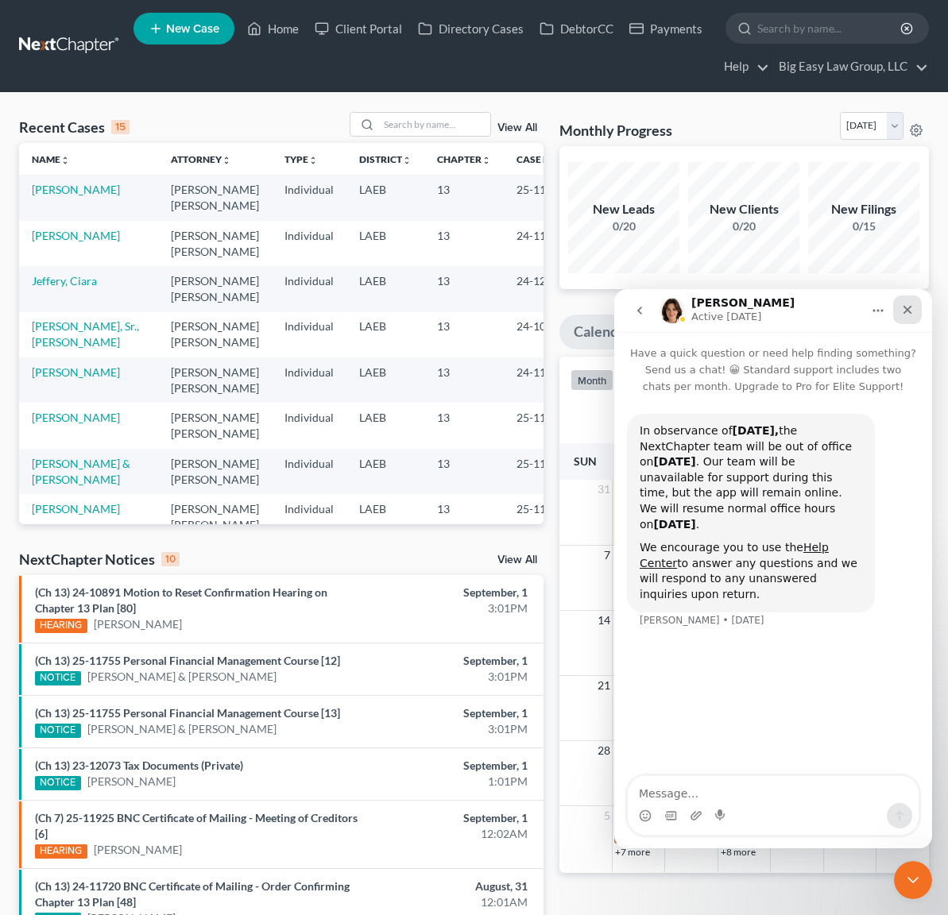
click at [911, 308] on icon "Close" at bounding box center [907, 310] width 13 height 13
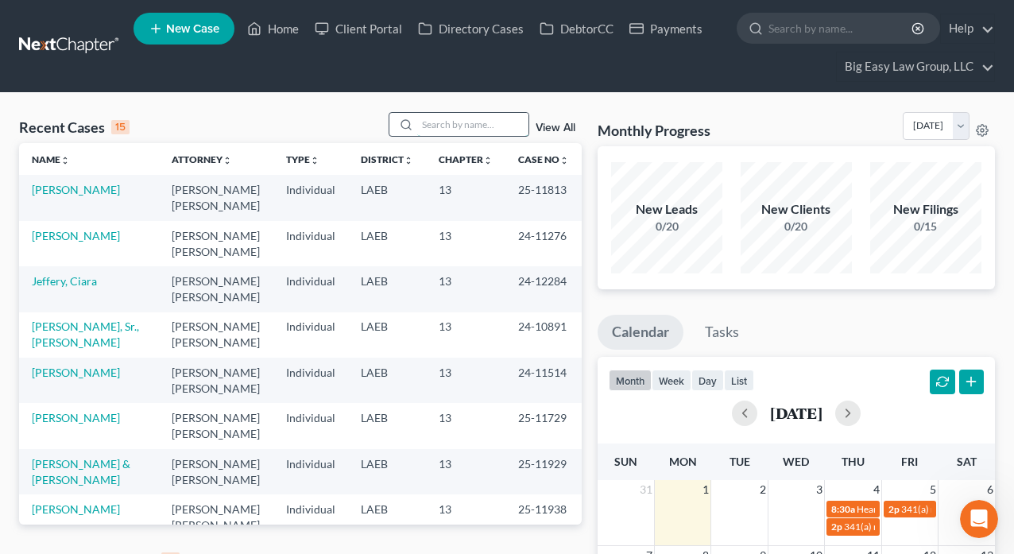
click at [432, 126] on input "search" at bounding box center [472, 124] width 111 height 23
type input "[PERSON_NAME]"
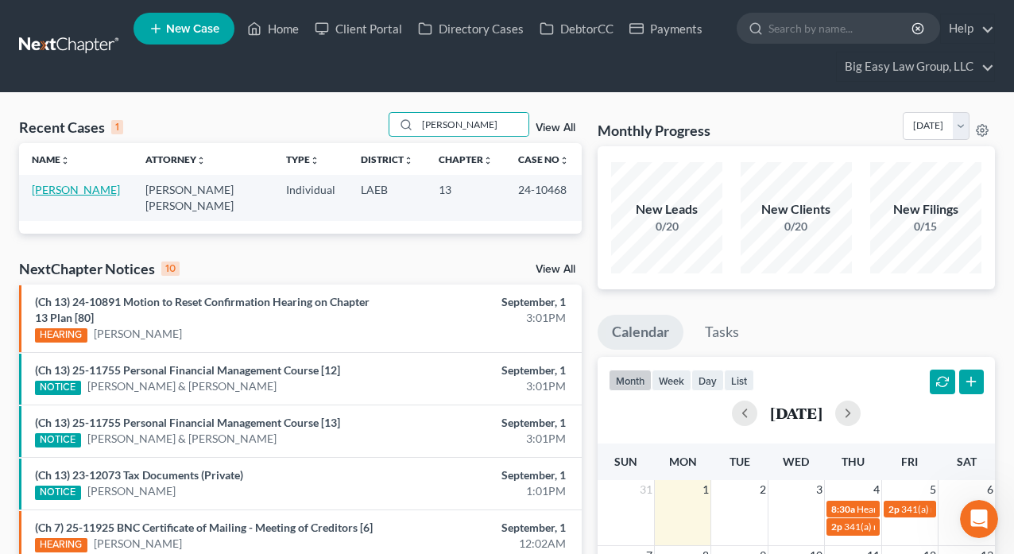
click at [58, 189] on link "[PERSON_NAME]" at bounding box center [76, 190] width 88 height 14
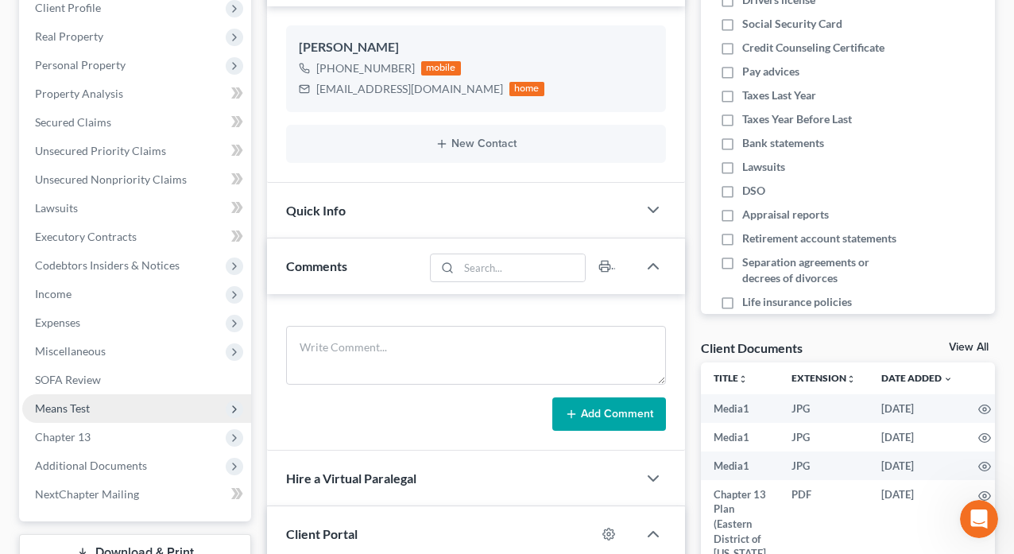
scroll to position [290, 0]
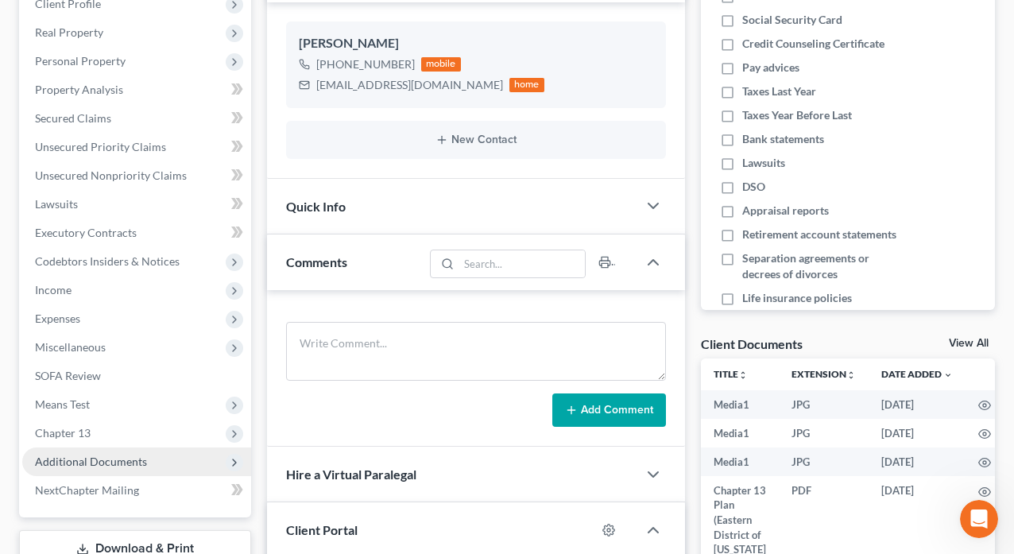
click at [173, 459] on span "Additional Documents" at bounding box center [136, 461] width 229 height 29
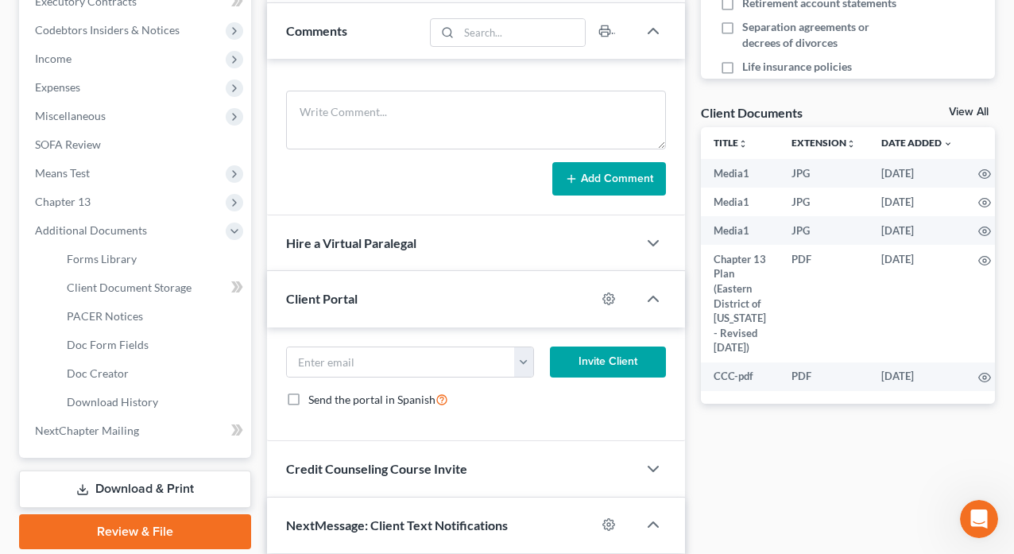
scroll to position [554, 0]
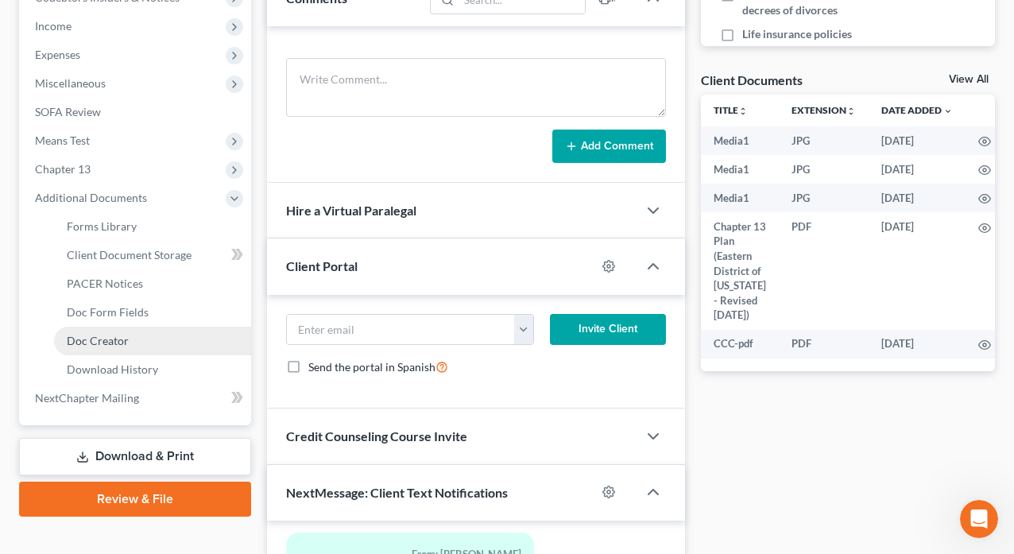
click at [170, 331] on link "Doc Creator" at bounding box center [152, 341] width 197 height 29
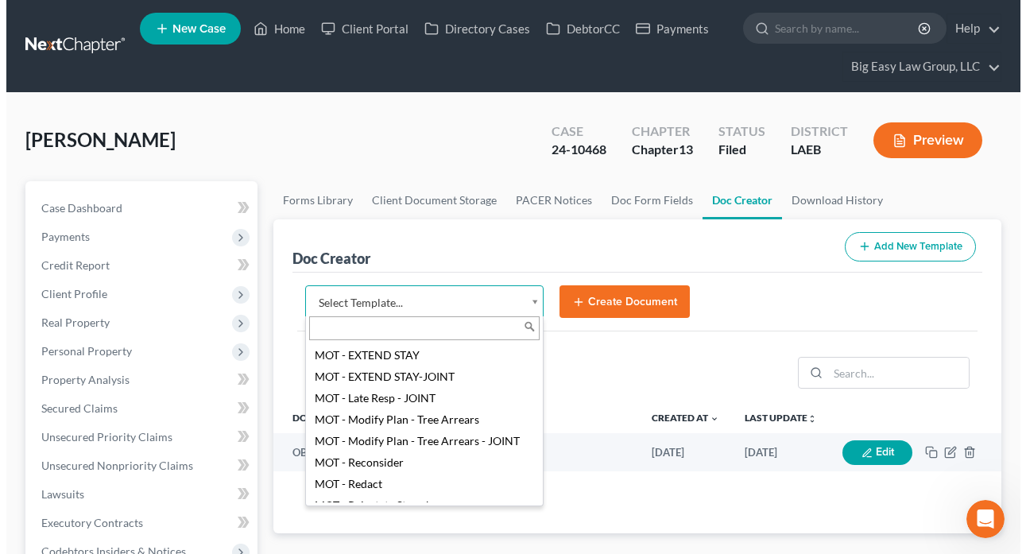
scroll to position [1213, 0]
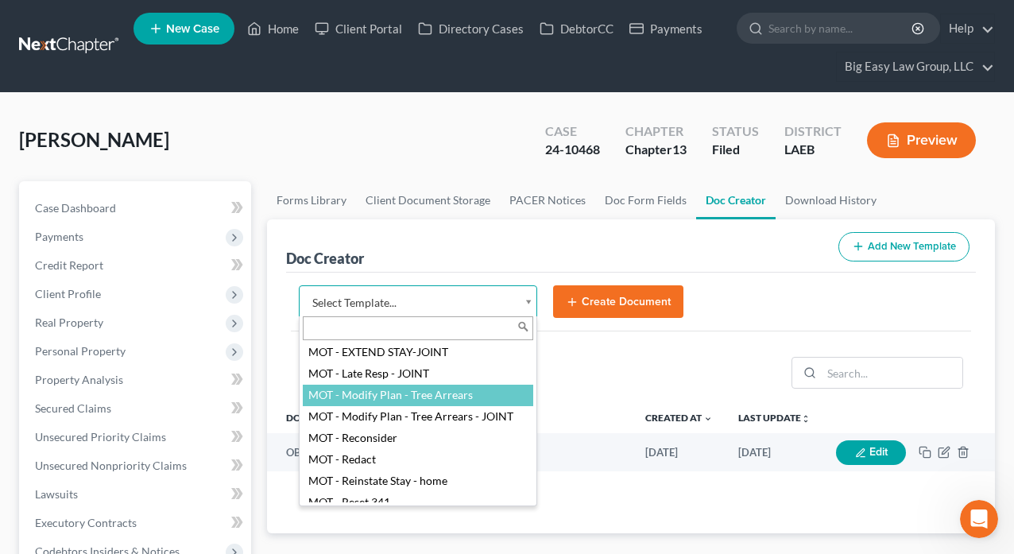
select select "96923"
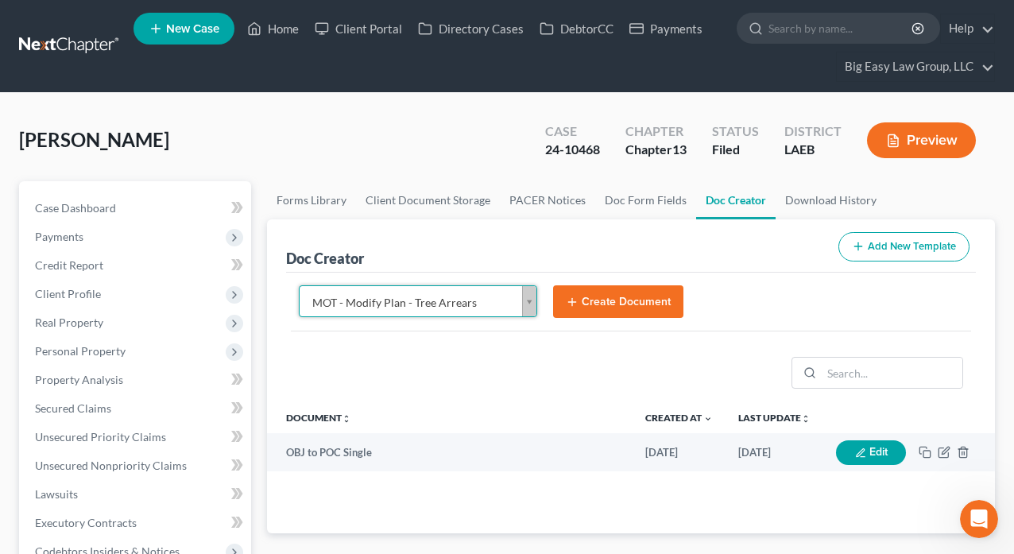
click at [588, 305] on button "Create Document" at bounding box center [618, 301] width 130 height 33
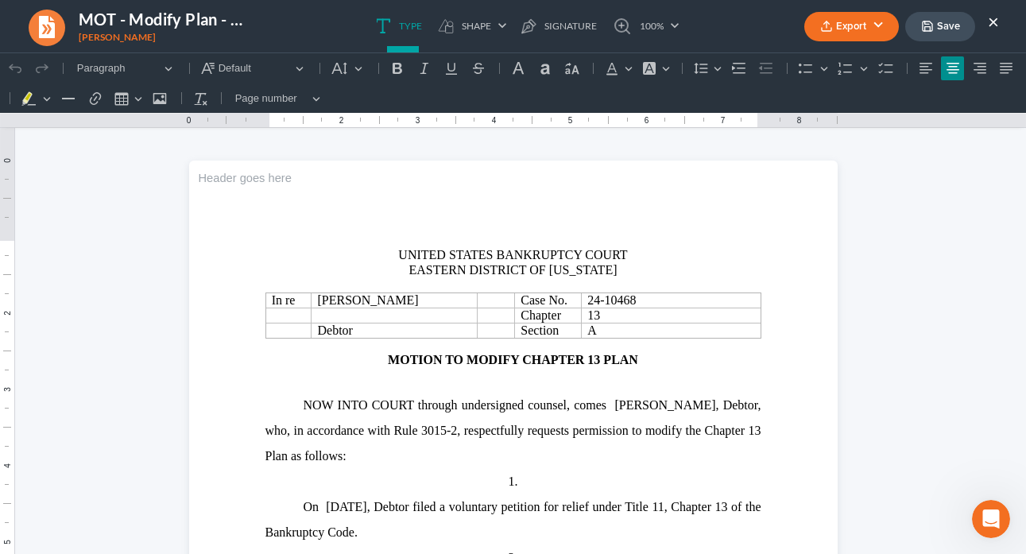
scroll to position [6, 0]
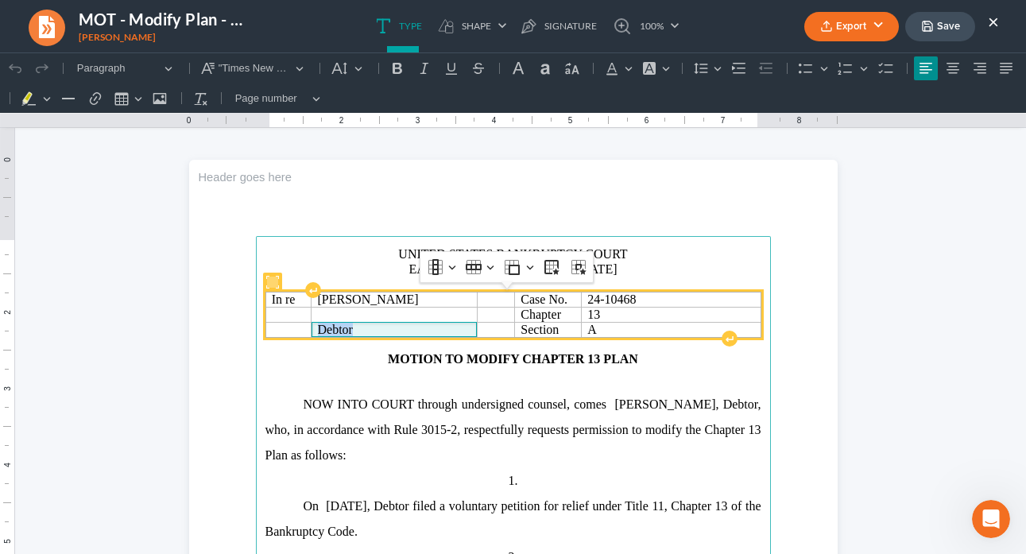
drag, startPoint x: 355, startPoint y: 332, endPoint x: 316, endPoint y: 327, distance: 39.3
click at [318, 324] on span "Debtor" at bounding box center [394, 330] width 153 height 14
click at [318, 313] on span "Debtor" at bounding box center [335, 315] width 35 height 14
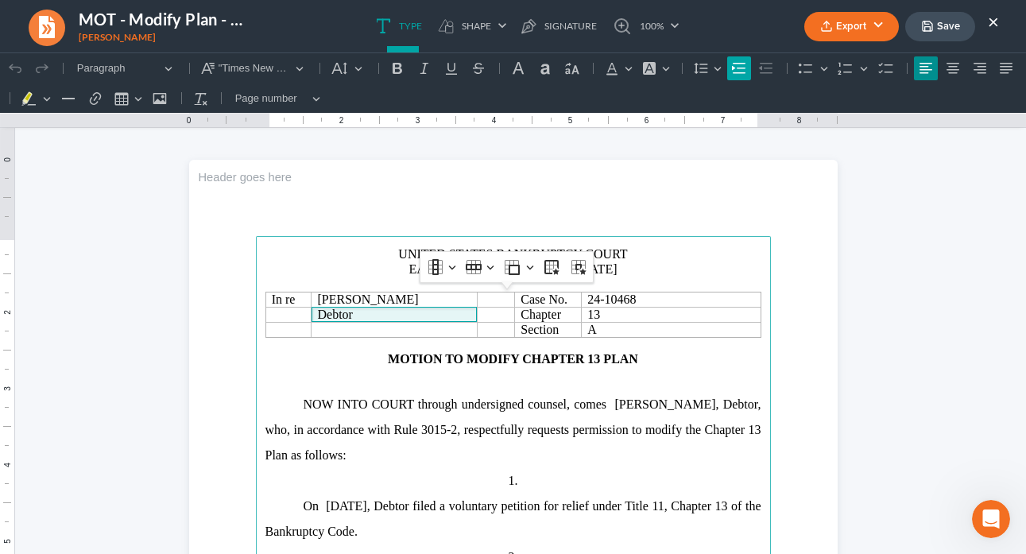
click at [733, 68] on icon "Editor toolbar" at bounding box center [739, 68] width 14 height 10
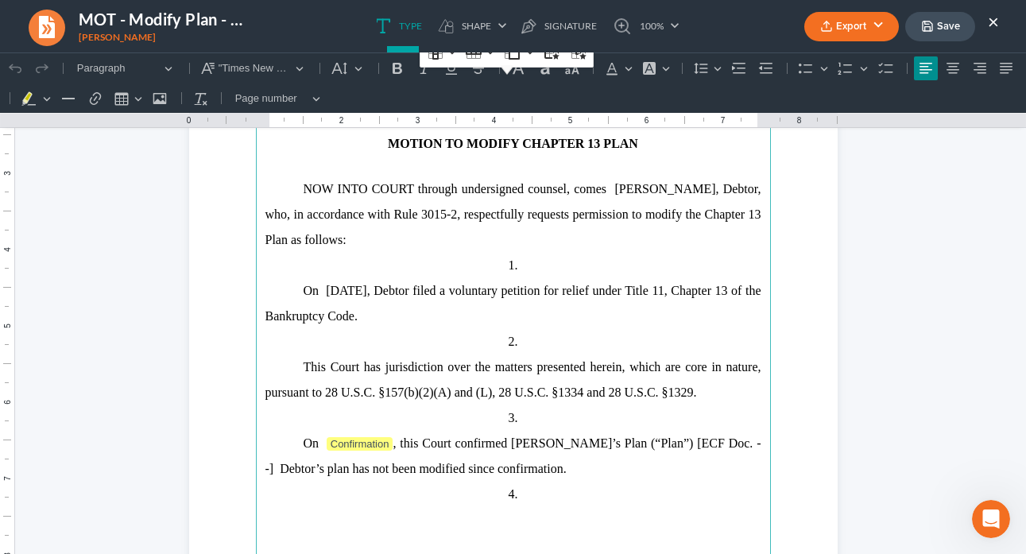
scroll to position [317, 0]
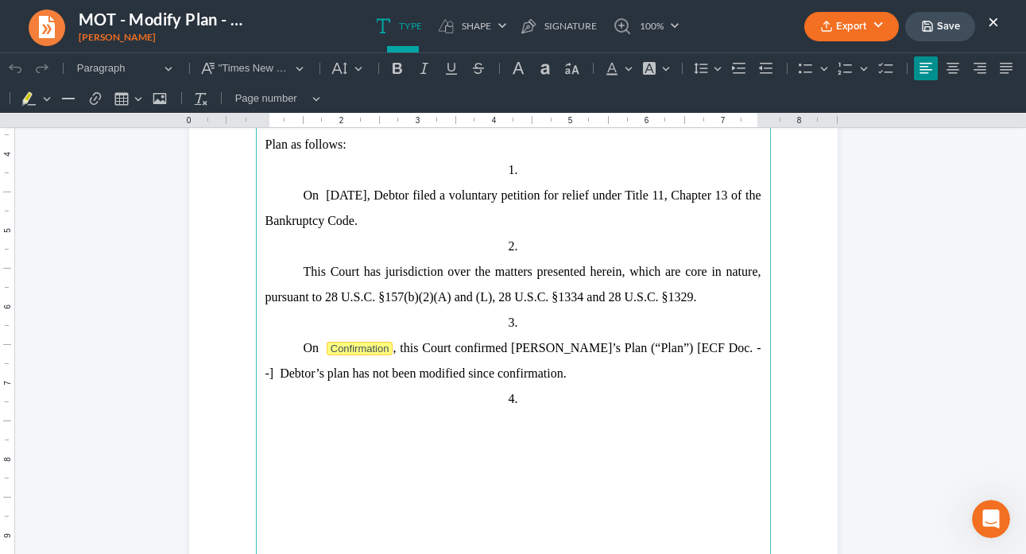
click at [377, 350] on span "Confirmation" at bounding box center [360, 349] width 59 height 12
click at [385, 347] on span "Confirmation" at bounding box center [360, 349] width 59 height 12
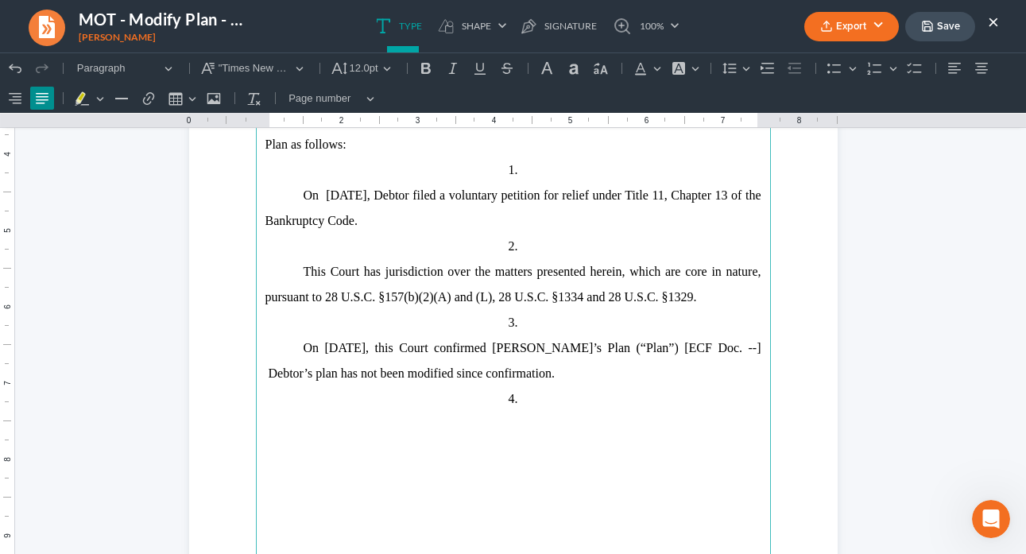
click at [697, 352] on span "On July 24, 2024, this Court confirmed Debtor’s Plan (“Plan”) [ECF Doc. --] Deb…" at bounding box center [513, 360] width 496 height 39
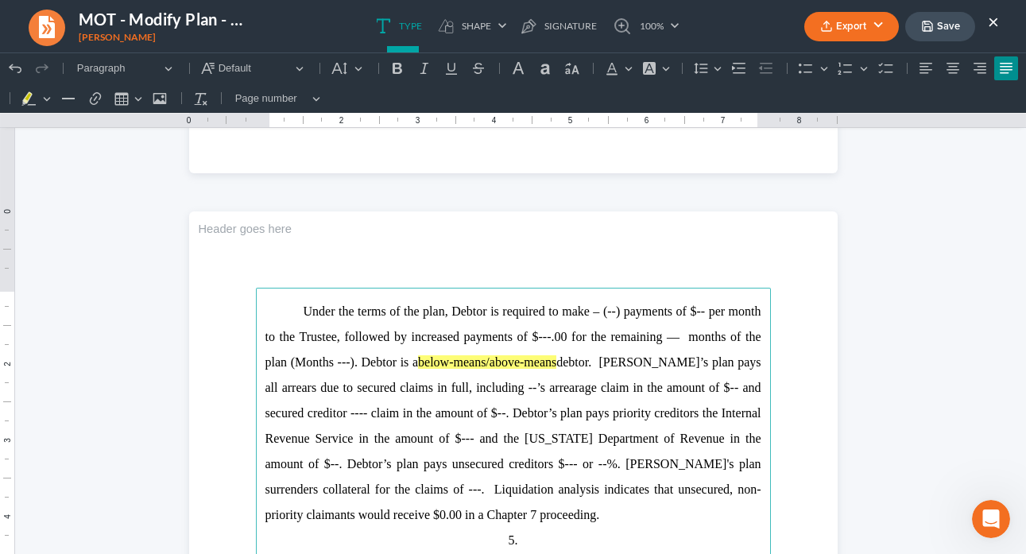
scroll to position [857, 0]
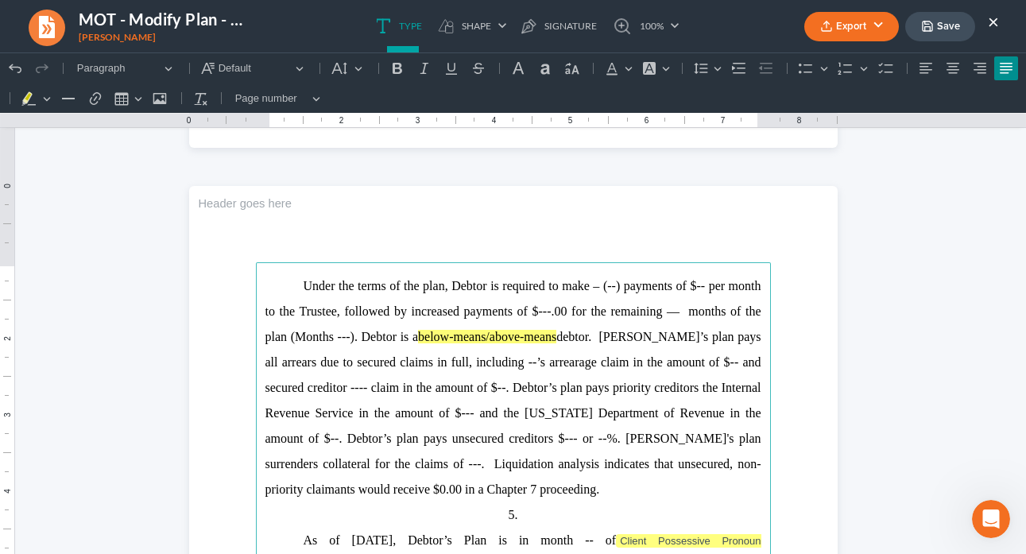
click at [594, 285] on span "Under the terms of the plan, Debtor is required to make – (--) payments of $-- …" at bounding box center [513, 387] width 496 height 217
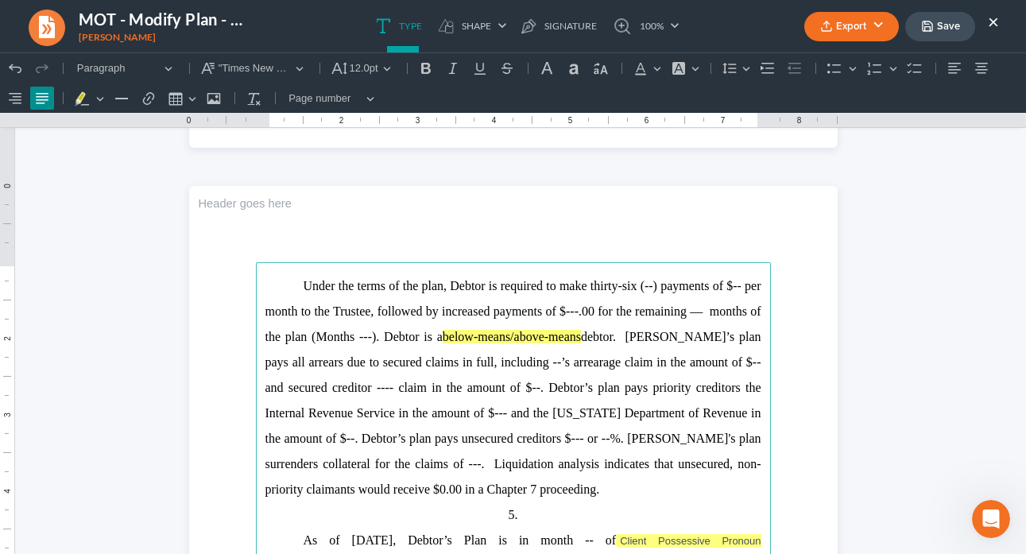
drag, startPoint x: 643, startPoint y: 284, endPoint x: 652, endPoint y: 290, distance: 10.4
click at [644, 285] on span "Under the terms of the plan, Debtor is required to make thirty-six (--) payment…" at bounding box center [513, 387] width 496 height 217
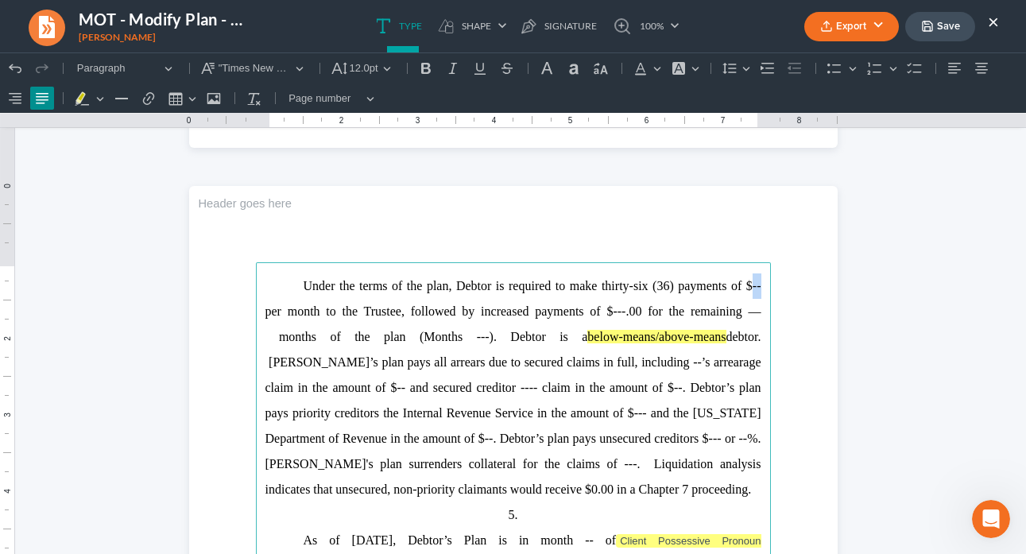
drag, startPoint x: 746, startPoint y: 284, endPoint x: 762, endPoint y: 289, distance: 16.8
click at [421, 312] on span "Under the terms of the plan, Debtor is required to make thirty-six (36) payment…" at bounding box center [513, 387] width 496 height 217
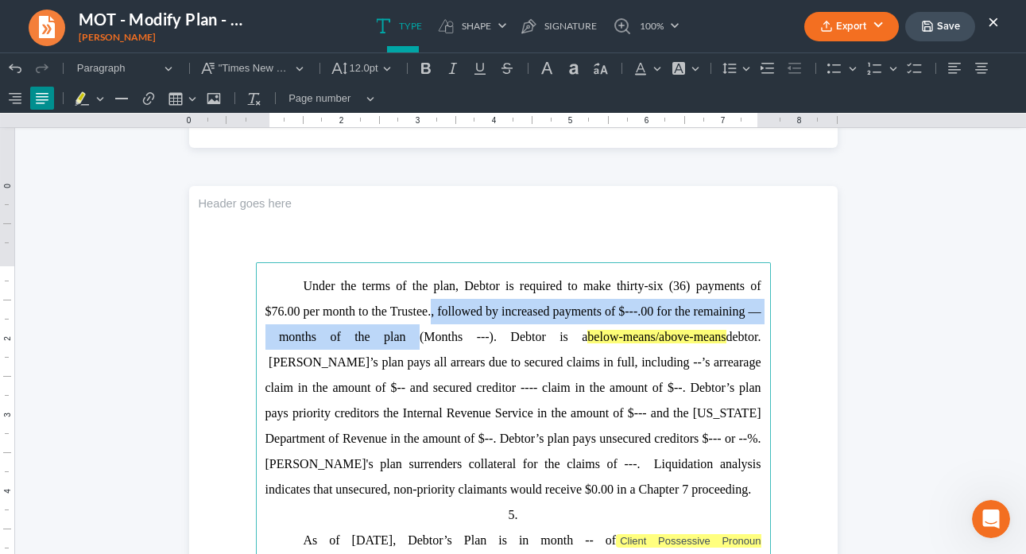
drag, startPoint x: 377, startPoint y: 326, endPoint x: 425, endPoint y: 312, distance: 49.6
click at [425, 312] on span "Under the terms of the plan, Debtor is required to make thirty-six (36) payment…" at bounding box center [513, 387] width 496 height 217
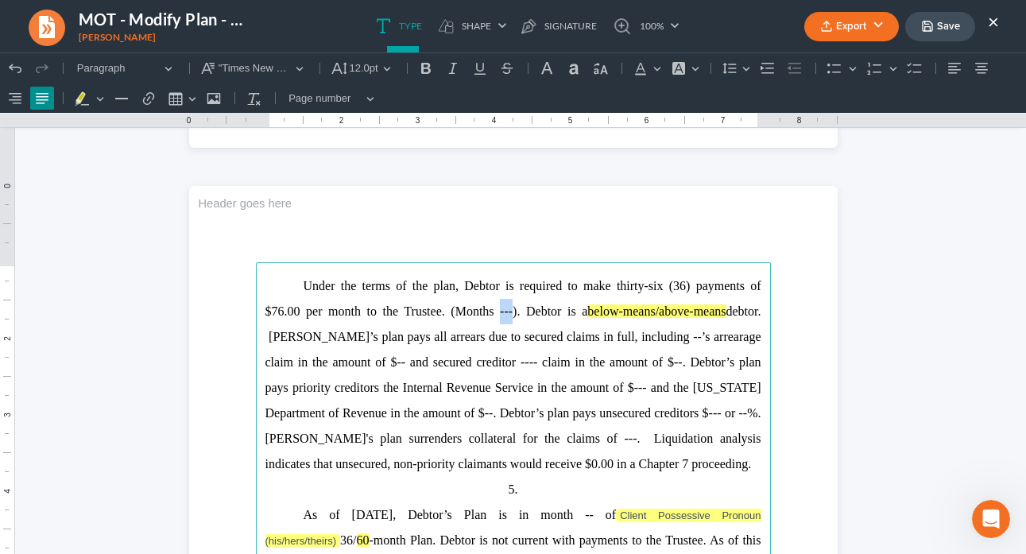
drag, startPoint x: 499, startPoint y: 312, endPoint x: 489, endPoint y: 314, distance: 10.5
click at [488, 313] on span "Under the terms of the plan, Debtor is required to make thirty-six (36) payment…" at bounding box center [513, 375] width 496 height 192
drag, startPoint x: 644, startPoint y: 308, endPoint x: 718, endPoint y: 321, distance: 74.2
click at [718, 321] on p "Under the terms of the plan, Debtor is required to make thirty-six (36) payment…" at bounding box center [513, 374] width 496 height 203
click at [613, 335] on span "Under the terms of the plan, Debtor is required to make thirty-six (36) payment…" at bounding box center [513, 375] width 496 height 192
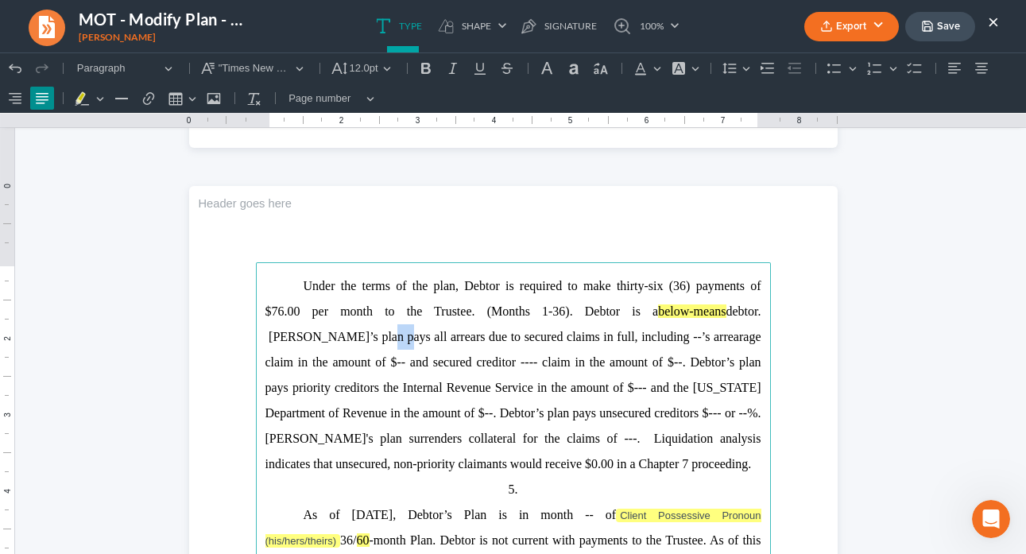
drag, startPoint x: 287, startPoint y: 335, endPoint x: 300, endPoint y: 335, distance: 13.5
click at [300, 335] on span "Under the terms of the plan, Debtor is required to make thirty-six (36) payment…" at bounding box center [513, 375] width 496 height 192
click at [454, 336] on span "Under the terms of the plan, Debtor is required to make thirty-six (36) payment…" at bounding box center [513, 375] width 496 height 192
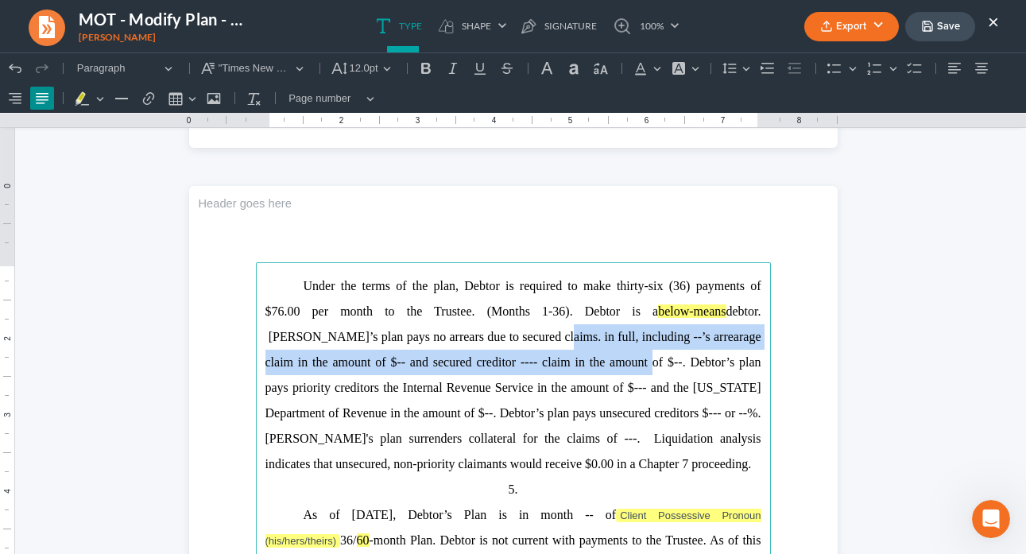
drag, startPoint x: 538, startPoint y: 364, endPoint x: 461, endPoint y: 330, distance: 84.3
click at [461, 330] on span "Under the terms of the plan, Debtor is required to make thirty-six (36) payment…" at bounding box center [513, 375] width 496 height 192
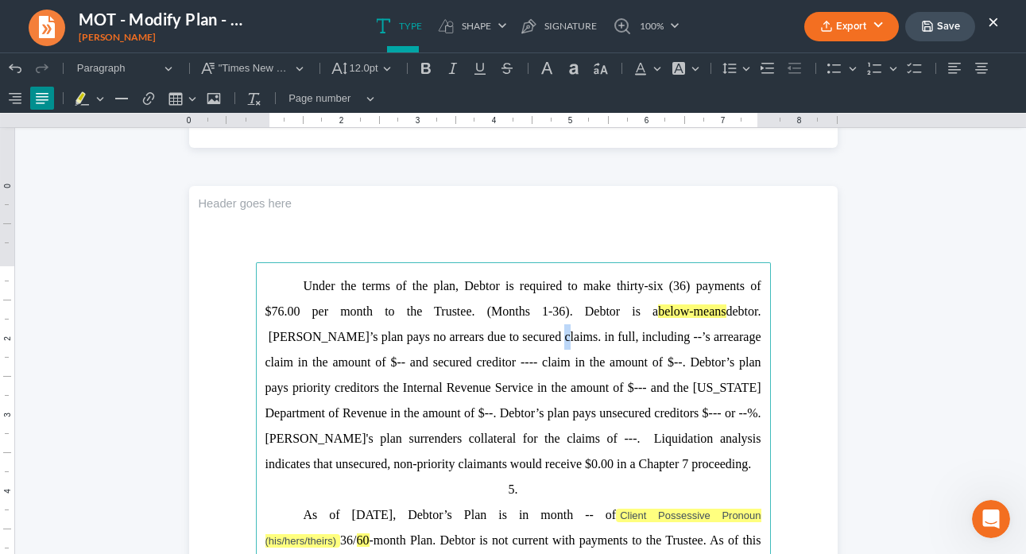
click at [456, 333] on span "Under the terms of the plan, Debtor is required to make thirty-six (36) payment…" at bounding box center [513, 375] width 496 height 192
click at [470, 342] on span "Under the terms of the plan, Debtor is required to make thirty-six (36) payment…" at bounding box center [513, 375] width 496 height 192
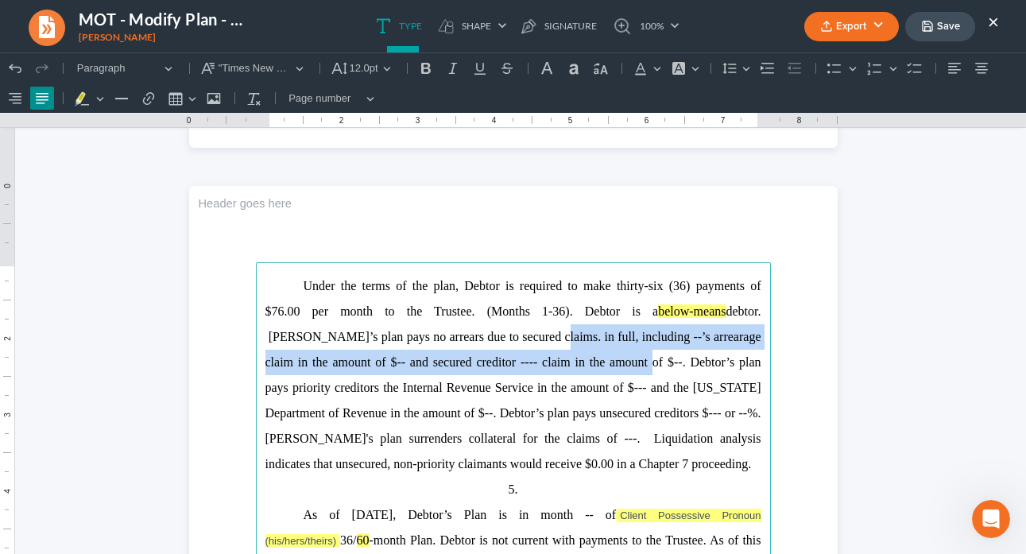
drag, startPoint x: 537, startPoint y: 365, endPoint x: 459, endPoint y: 336, distance: 83.7
click at [459, 336] on span "Under the terms of the plan, Debtor is required to make thirty-six (36) payment…" at bounding box center [513, 375] width 496 height 192
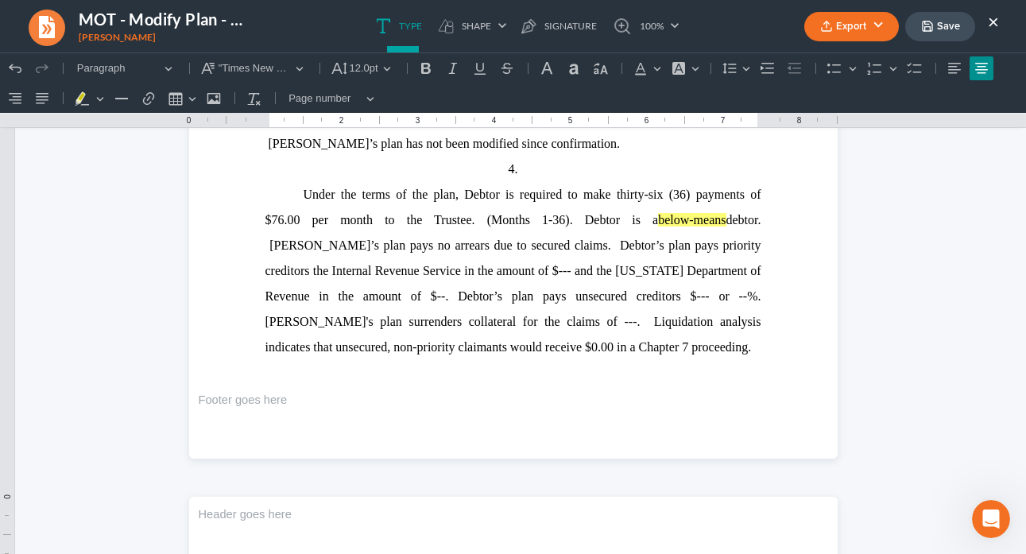
scroll to position [532, 0]
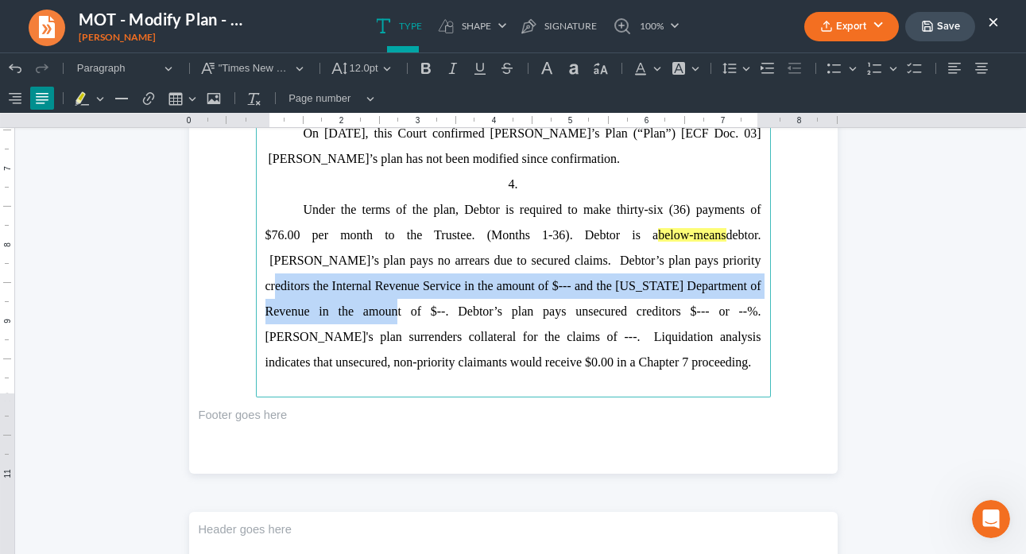
drag, startPoint x: 752, startPoint y: 287, endPoint x: 647, endPoint y: 259, distance: 108.5
click at [647, 259] on span "Under the terms of the plan, Debtor is required to make thirty-six (36) payment…" at bounding box center [513, 286] width 496 height 166
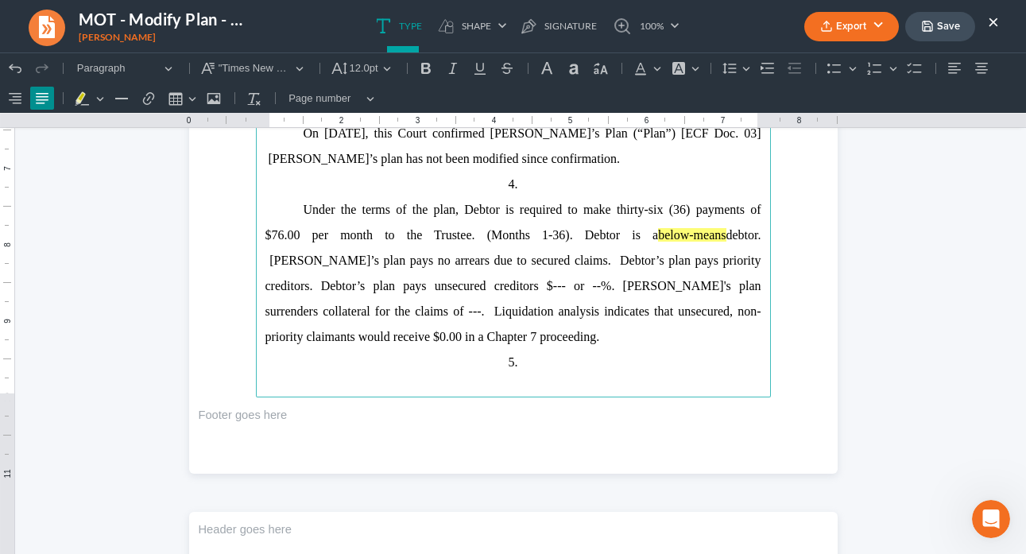
click at [564, 257] on span "Under the terms of the plan, Debtor is required to make thirty-six (36) payment…" at bounding box center [513, 273] width 496 height 141
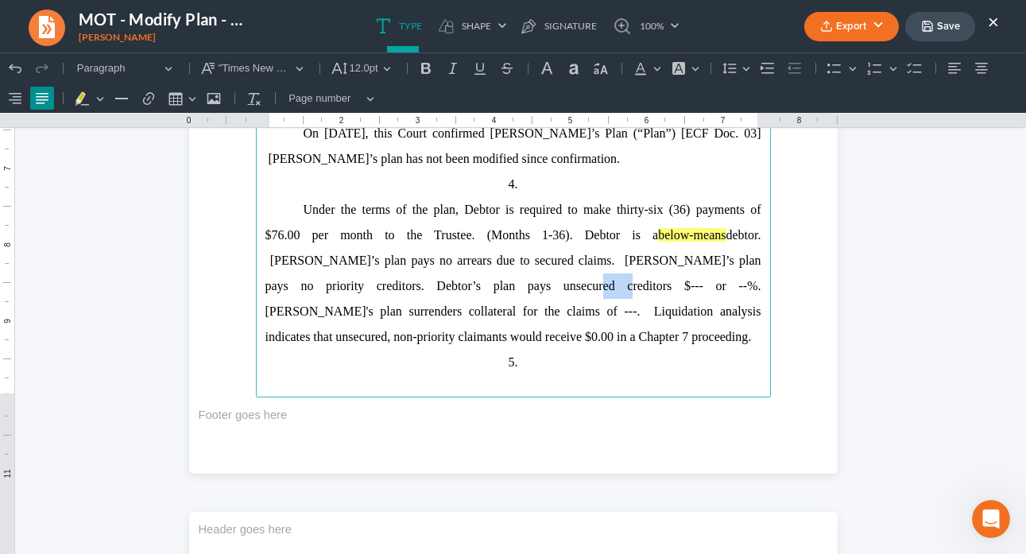
drag, startPoint x: 412, startPoint y: 287, endPoint x: 400, endPoint y: 288, distance: 12.7
click at [400, 288] on span "Under the terms of the plan, Debtor is required to make thirty-six (36) payment…" at bounding box center [513, 273] width 496 height 141
drag, startPoint x: 438, startPoint y: 284, endPoint x: 427, endPoint y: 284, distance: 11.1
click at [427, 284] on span "Under the terms of the plan, Debtor is required to make thirty-six (36) payment…" at bounding box center [513, 273] width 496 height 141
click at [404, 284] on span "Under the terms of the plan, Debtor is required to make thirty-six (36) payment…" at bounding box center [513, 273] width 496 height 141
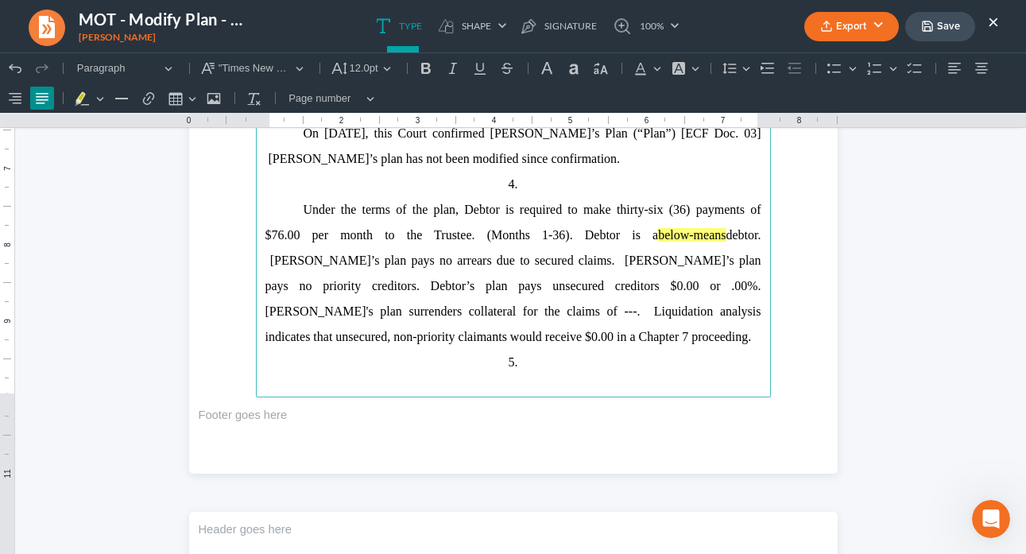
drag, startPoint x: 596, startPoint y: 284, endPoint x: 606, endPoint y: 296, distance: 15.8
click at [596, 284] on span "Under the terms of the plan, Debtor is required to make thirty-six (36) payment…" at bounding box center [513, 273] width 496 height 141
drag, startPoint x: 262, startPoint y: 313, endPoint x: 657, endPoint y: 287, distance: 395.8
click at [656, 285] on span "Under the terms of the plan, Debtor is required to make thirty-six (36) payment…" at bounding box center [513, 273] width 496 height 141
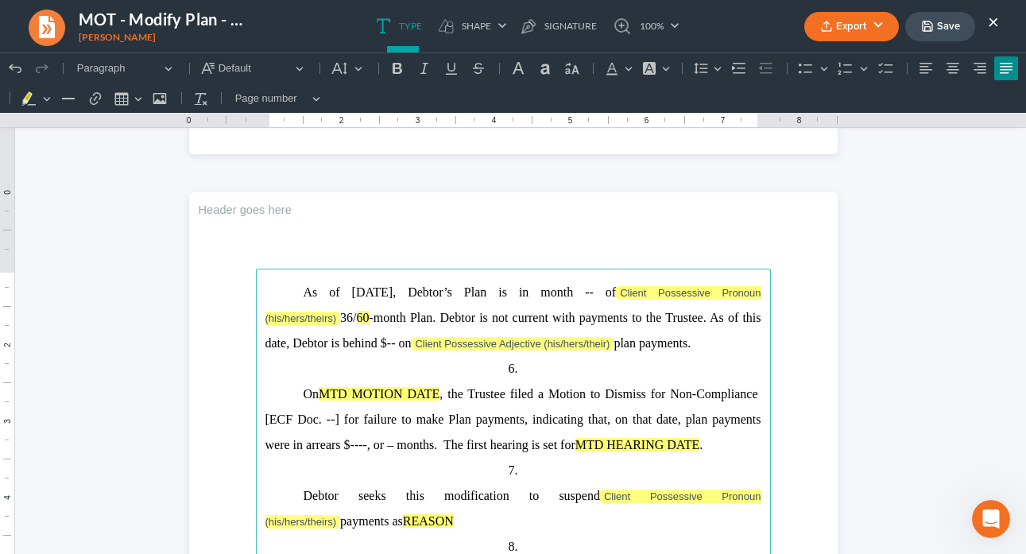
scroll to position [852, 0]
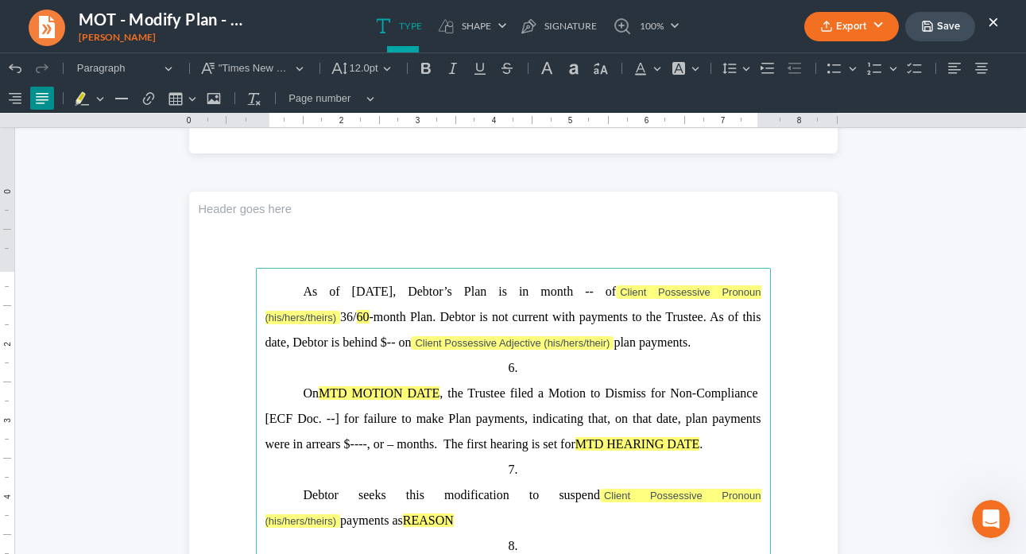
drag, startPoint x: 585, startPoint y: 290, endPoint x: 613, endPoint y: 296, distance: 28.4
click at [584, 290] on span "09/01/2025, Debtor’s Plan is in month -- of Client Possessive Pronoun (his/hers…" at bounding box center [513, 303] width 496 height 39
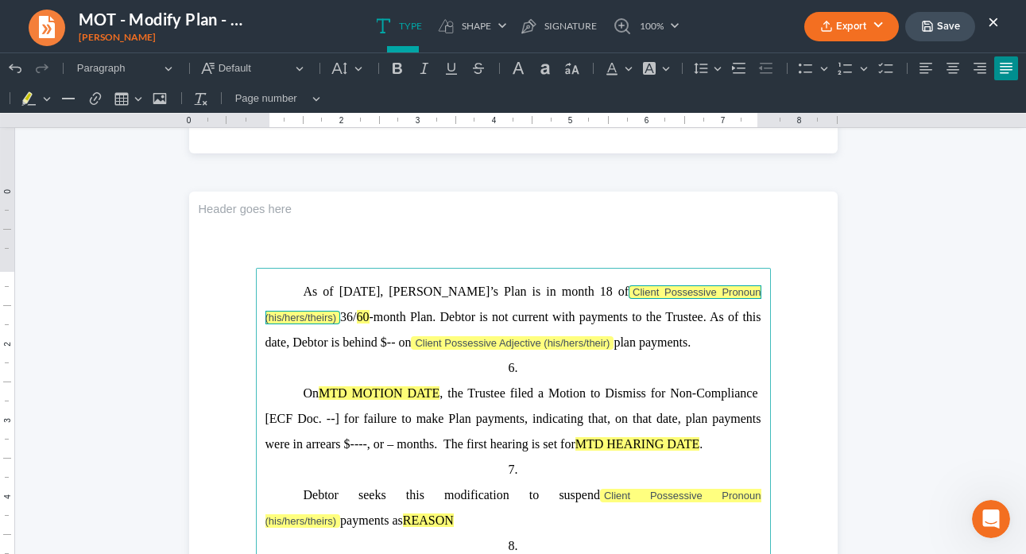
click at [687, 293] on span "Client Possessive Pronoun (his/hers/theirs)" at bounding box center [513, 304] width 496 height 37
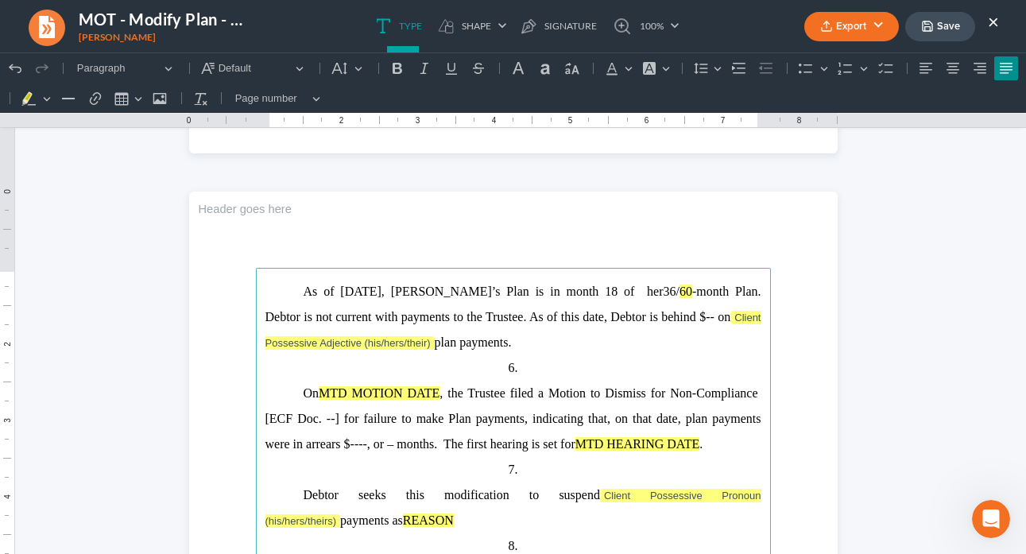
drag, startPoint x: 599, startPoint y: 287, endPoint x: 608, endPoint y: 296, distance: 12.4
click at [601, 288] on p "As of 09/01/2025, Debtor’s Plan is in month 18 of her 36/ 60 -month Plan. Debto…" at bounding box center [513, 317] width 496 height 76
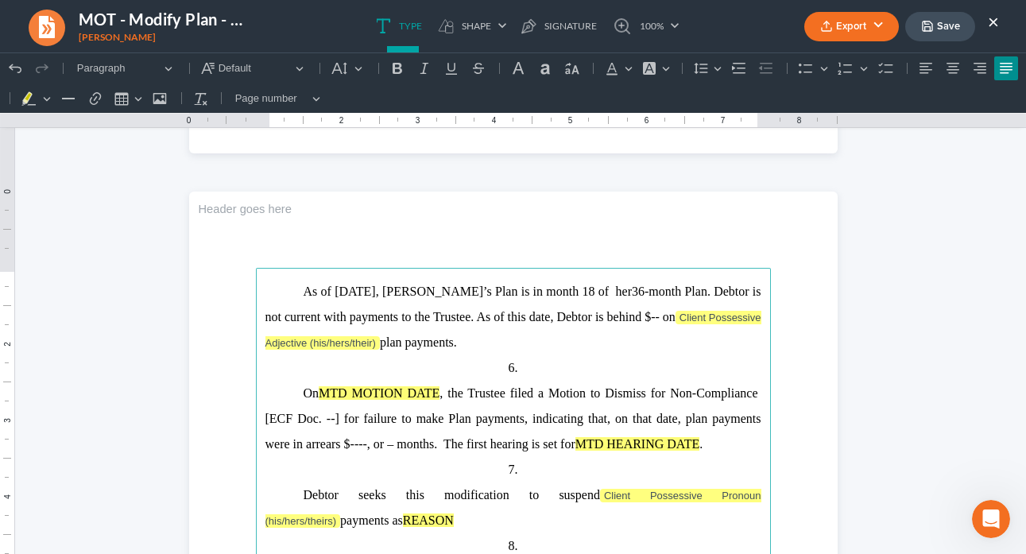
click at [739, 291] on span "-month Plan. Debtor is not current with payments to the Trustee. As of this dat…" at bounding box center [513, 316] width 496 height 64
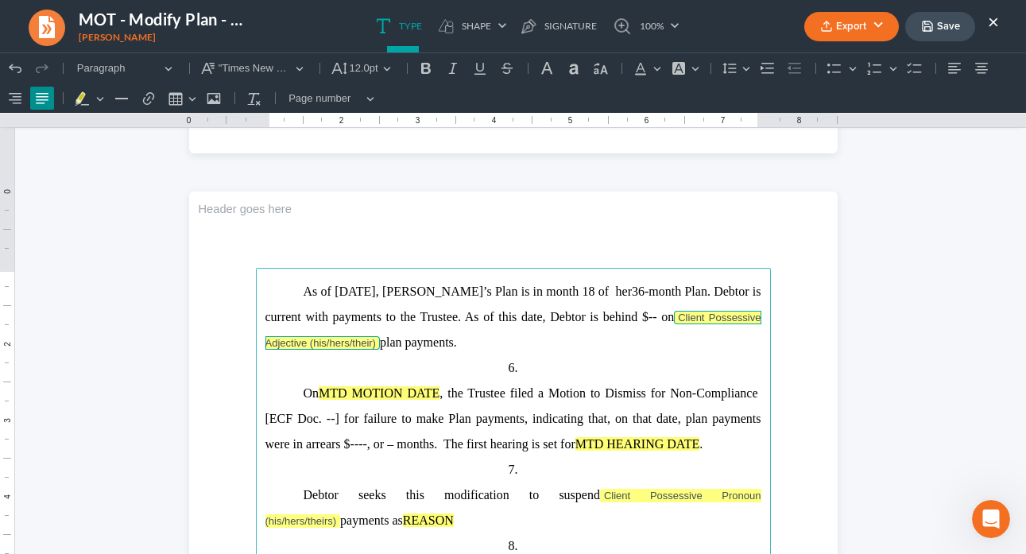
drag, startPoint x: 412, startPoint y: 316, endPoint x: 425, endPoint y: 335, distance: 22.9
click at [425, 335] on p "As of 09/01/2025, Debtor’s Plan is in month 18 of her 36 -month Plan. Debtor is…" at bounding box center [513, 317] width 496 height 76
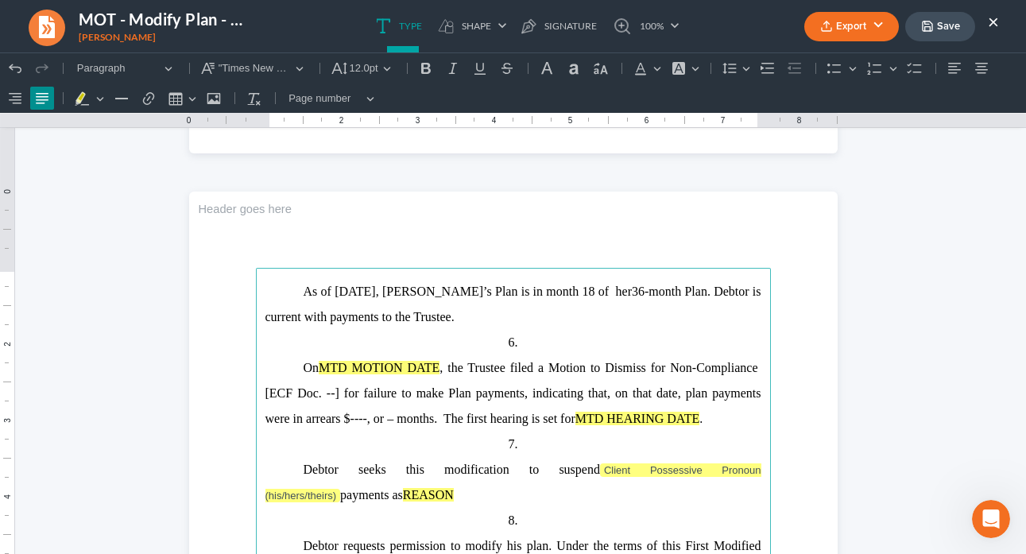
click at [714, 417] on p "On MTD MOTION DATE , the Trustee filed a Motion to Dismiss for Non-Compliance […" at bounding box center [513, 393] width 496 height 76
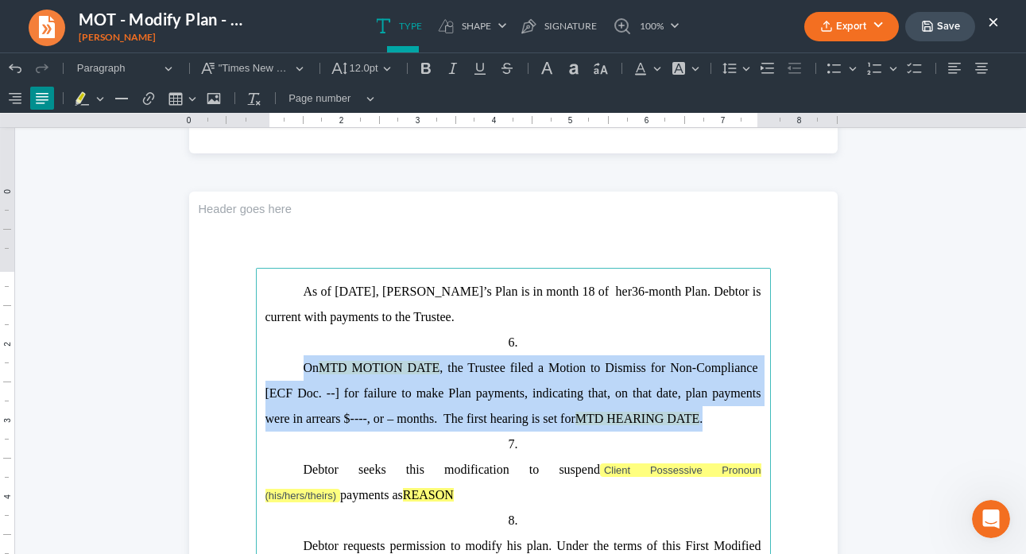
drag, startPoint x: 712, startPoint y: 417, endPoint x: 299, endPoint y: 367, distance: 416.3
click at [299, 367] on p "On MTD MOTION DATE , the Trustee filed a Motion to Dismiss for Non-Compliance […" at bounding box center [513, 393] width 496 height 76
click at [463, 394] on span "On MTD MOTION DATE , the Trustee filed a Motion to Dismiss for Non-Compliance […" at bounding box center [513, 393] width 496 height 64
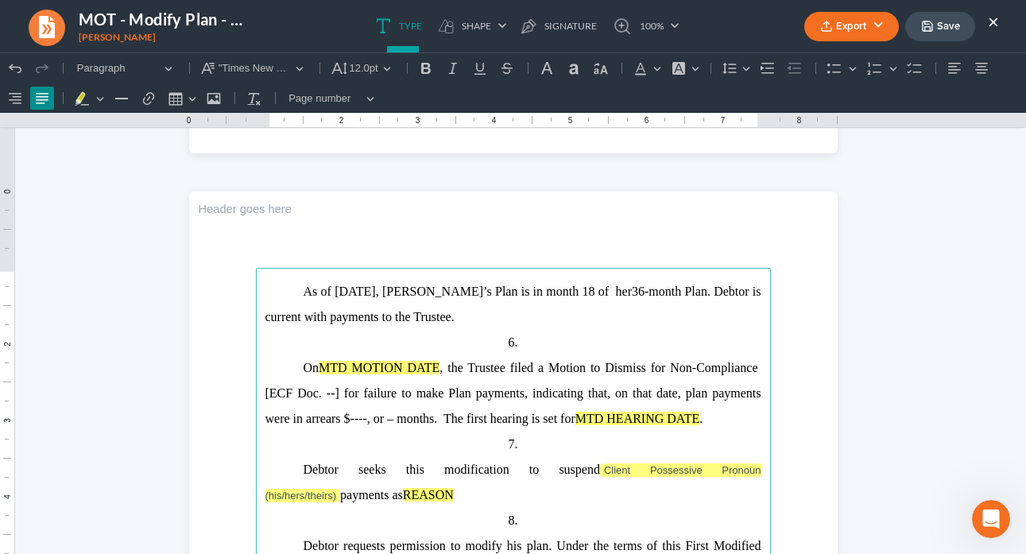
click at [303, 366] on span "On MTD MOTION DATE , the Trustee filed a Motion to Dismiss for Non-Compliance […" at bounding box center [513, 393] width 496 height 64
click at [302, 367] on span "On MTD MOTION DATE , the Trustee filed a Motion to Dismiss for Non-Compliance […" at bounding box center [513, 393] width 496 height 64
click at [294, 364] on span "Rich Text Editor, page-1-main" at bounding box center [284, 367] width 38 height 25
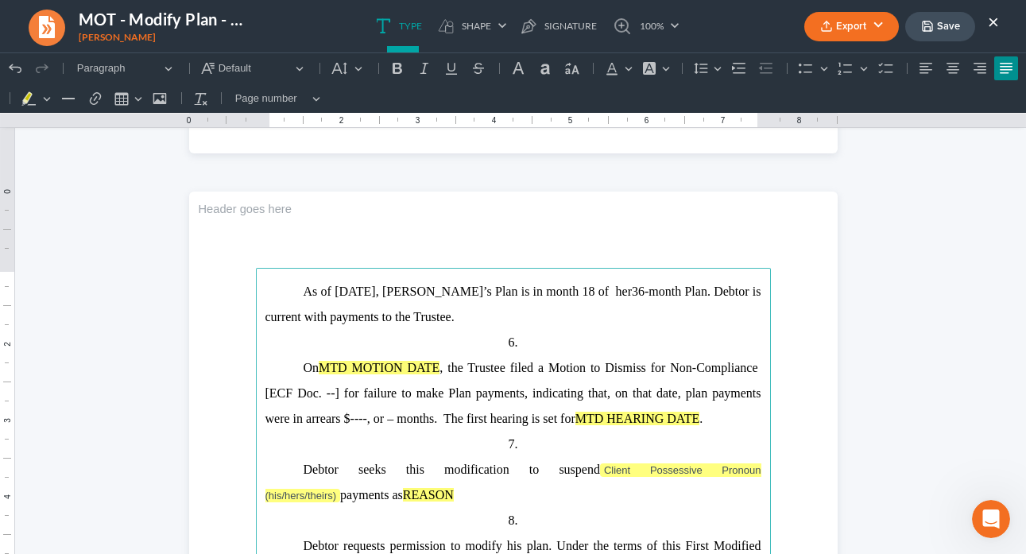
click at [298, 368] on span "On MTD MOTION DATE , the Trustee filed a Motion to Dismiss for Non-Compliance […" at bounding box center [513, 393] width 496 height 64
drag, startPoint x: 310, startPoint y: 369, endPoint x: 320, endPoint y: 371, distance: 10.6
click at [310, 369] on span "On MTD MOTION DATE , the Trustee filed a Motion to Dismiss for Non-Compliance […" at bounding box center [513, 393] width 496 height 64
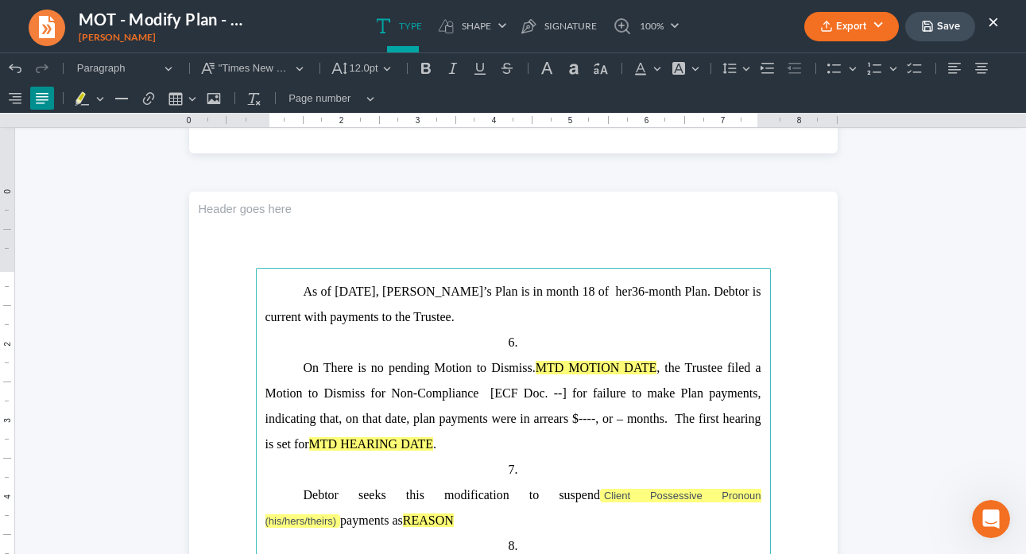
drag, startPoint x: 451, startPoint y: 442, endPoint x: 530, endPoint y: 377, distance: 101.7
click at [530, 377] on p "On There is no pending Motion to Dismiss. MTD MOTION DATE , the Trustee filed a…" at bounding box center [513, 406] width 496 height 102
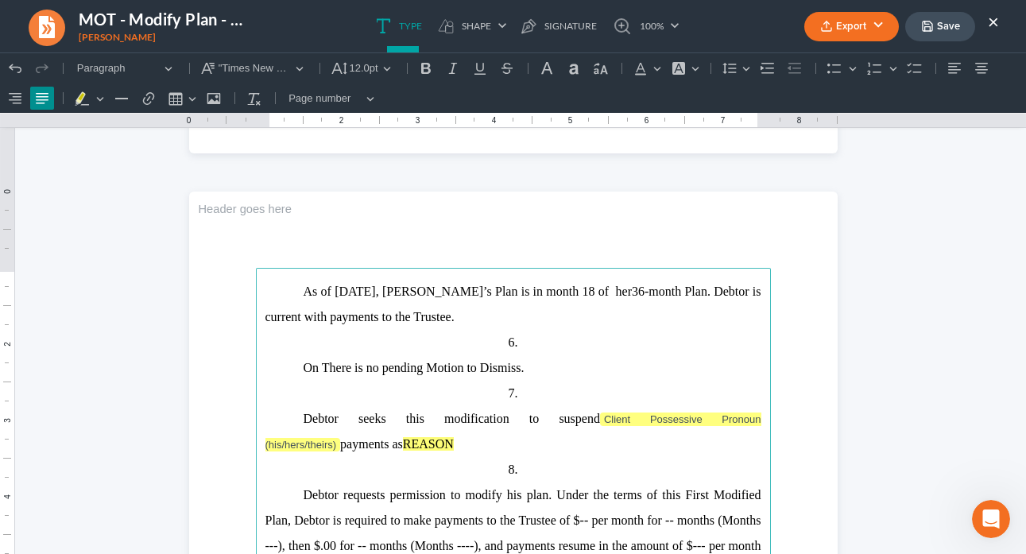
click at [319, 367] on span "On There is no pending Motion to Dismiss." at bounding box center [414, 368] width 221 height 14
click at [314, 368] on span "On There is no pending Motion to Dismiss." at bounding box center [414, 368] width 221 height 14
drag, startPoint x: 518, startPoint y: 428, endPoint x: 474, endPoint y: 440, distance: 45.5
click at [517, 428] on p "Debtor seeks this modification to suspend Client Possessive Pronoun (his/hers/t…" at bounding box center [513, 431] width 496 height 51
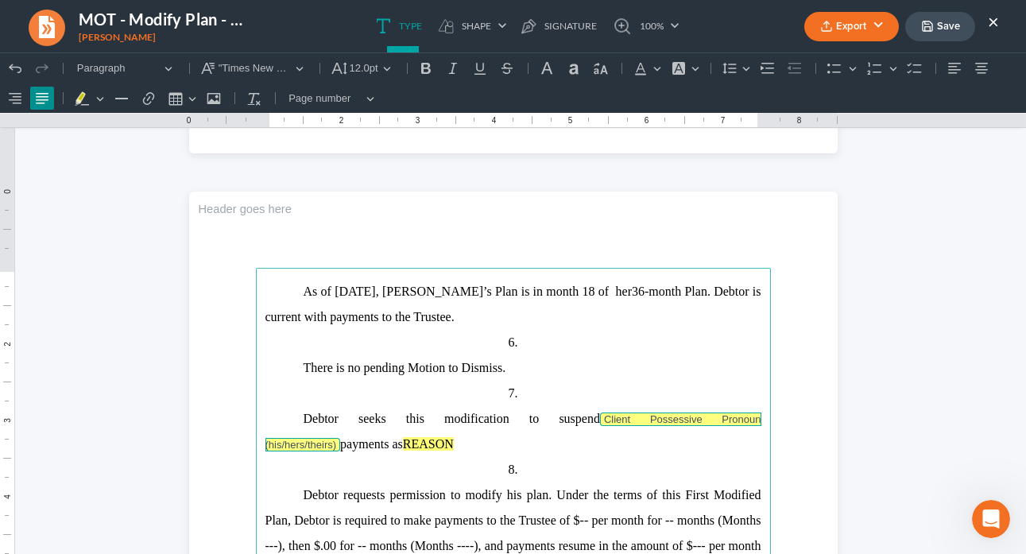
drag, startPoint x: 475, startPoint y: 439, endPoint x: 513, endPoint y: 424, distance: 41.3
click at [513, 424] on p "Debtor seeks this modification to suspend Client Possessive Pronoun (his/hers/t…" at bounding box center [513, 431] width 496 height 51
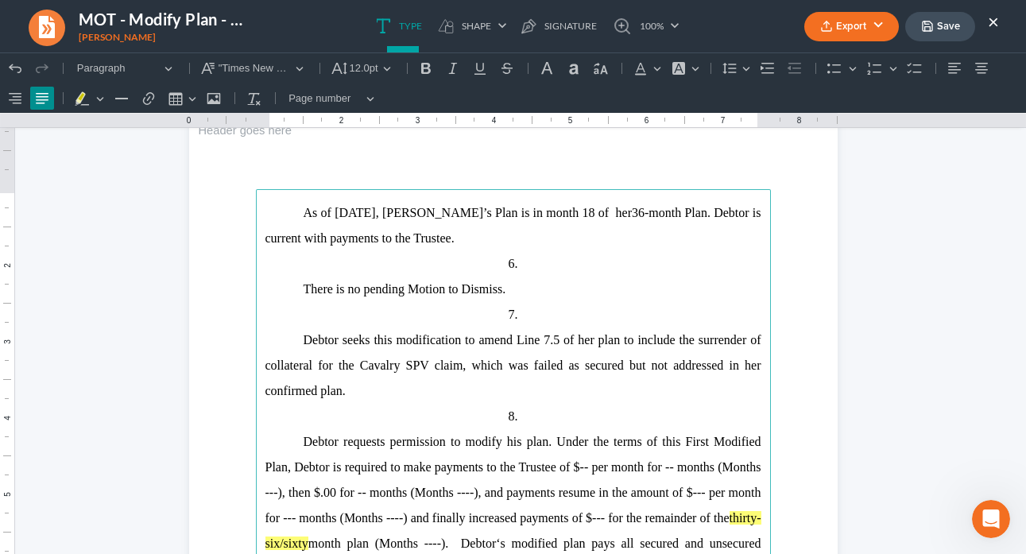
scroll to position [932, 0]
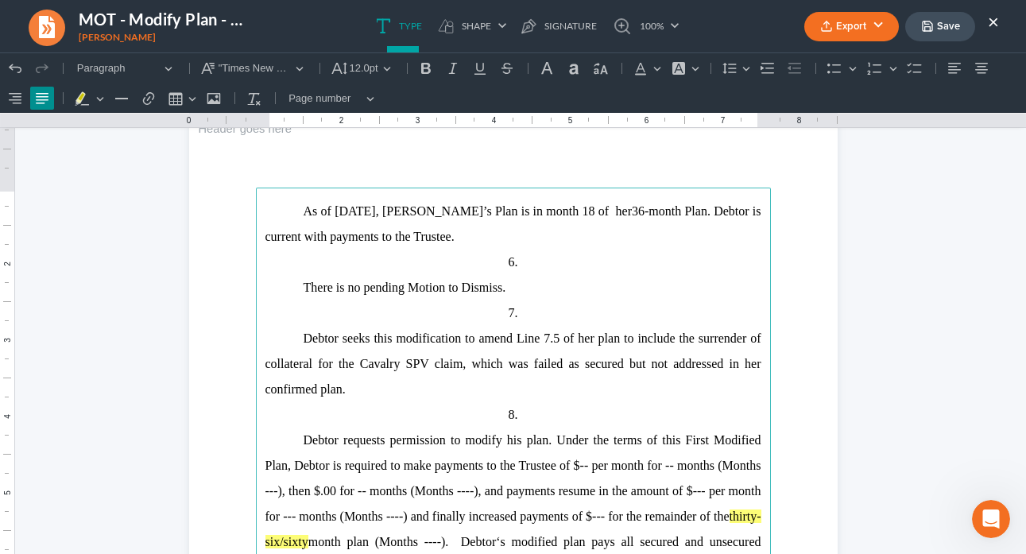
click at [459, 362] on span "Debtor seeks this modification to amend Line 7.5 of her plan to include the sur…" at bounding box center [513, 363] width 496 height 64
click at [455, 362] on span "Debtor seeks this modification to amend Line 7.5 of her plan to include the sur…" at bounding box center [513, 363] width 496 height 64
click at [414, 360] on span "Debtor seeks this modification to amend Line 7.5 of her plan to include the sur…" at bounding box center [513, 363] width 496 height 64
drag, startPoint x: 340, startPoint y: 389, endPoint x: 328, endPoint y: 388, distance: 11.9
click at [328, 388] on span "Debtor seeks this modification to amend Line 7.5 of her plan to include the sur…" at bounding box center [513, 363] width 496 height 64
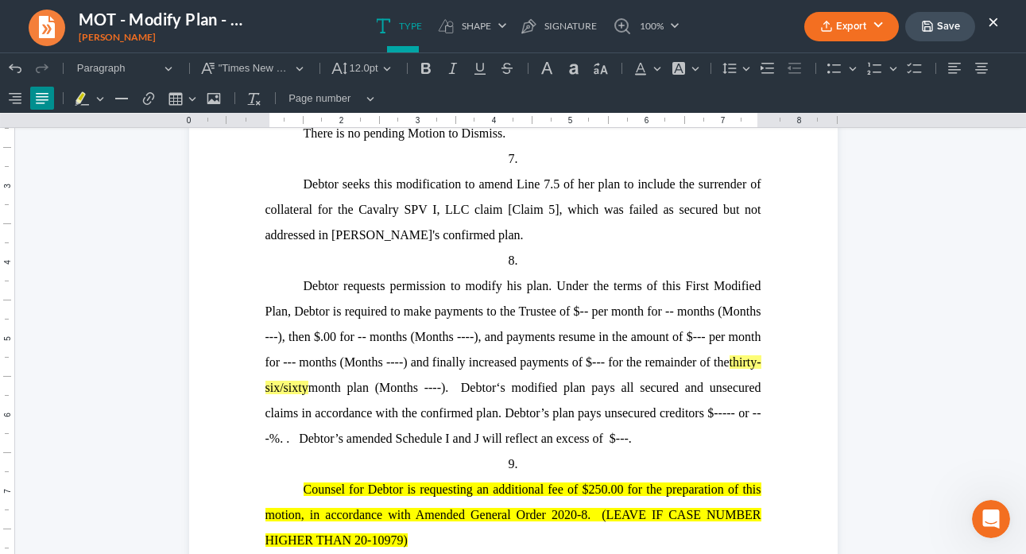
scroll to position [1088, 0]
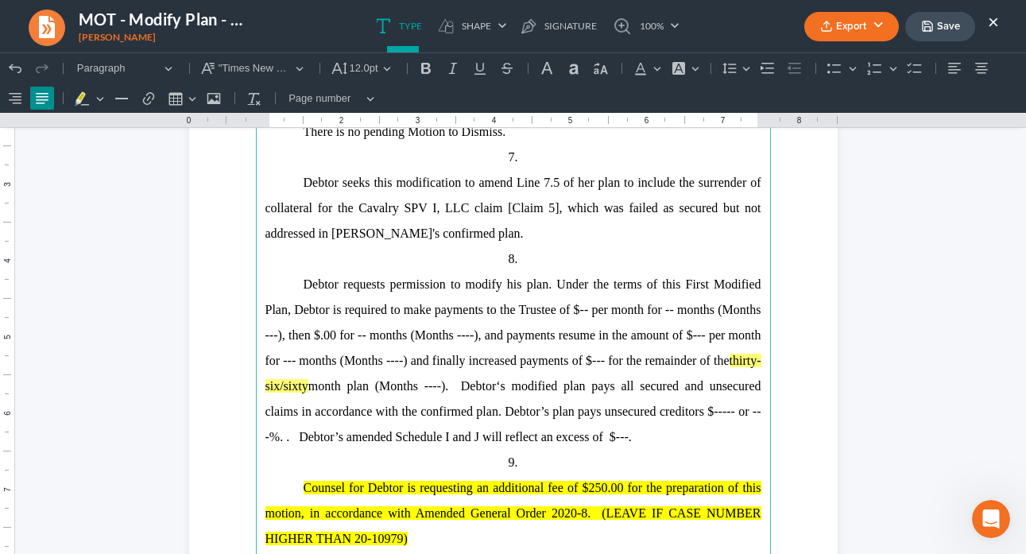
drag, startPoint x: 515, startPoint y: 284, endPoint x: 524, endPoint y: 288, distance: 9.6
click at [515, 284] on span "Debtor requests permission to modify his plan. Under the terms of this First Mo…" at bounding box center [513, 360] width 496 height 166
click at [575, 308] on span "Debtor requests permission to modify her plan. Under the terms of this First Mo…" at bounding box center [513, 360] width 496 height 166
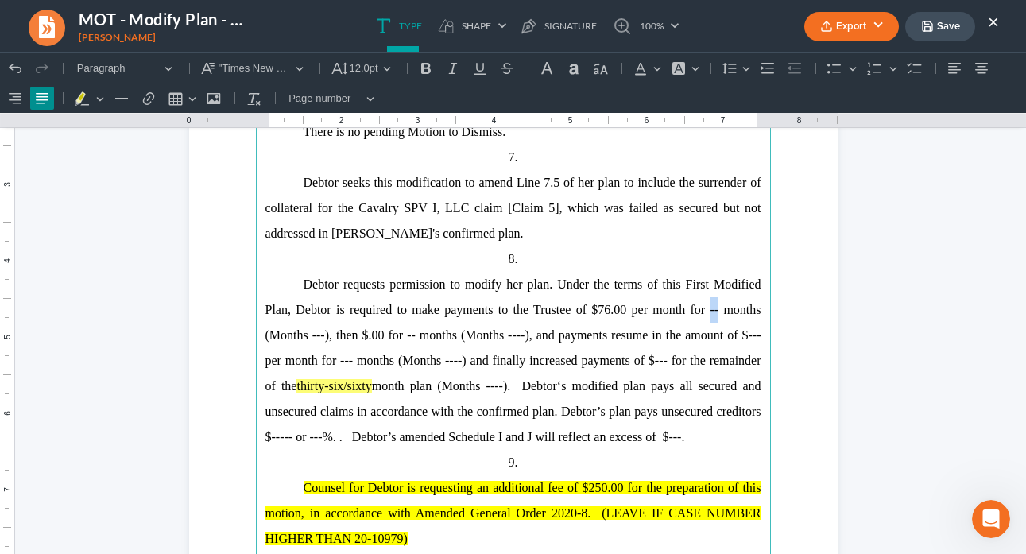
click at [706, 311] on span "Debtor requests permission to modify her plan. Under the terms of this First Mo…" at bounding box center [513, 360] width 496 height 166
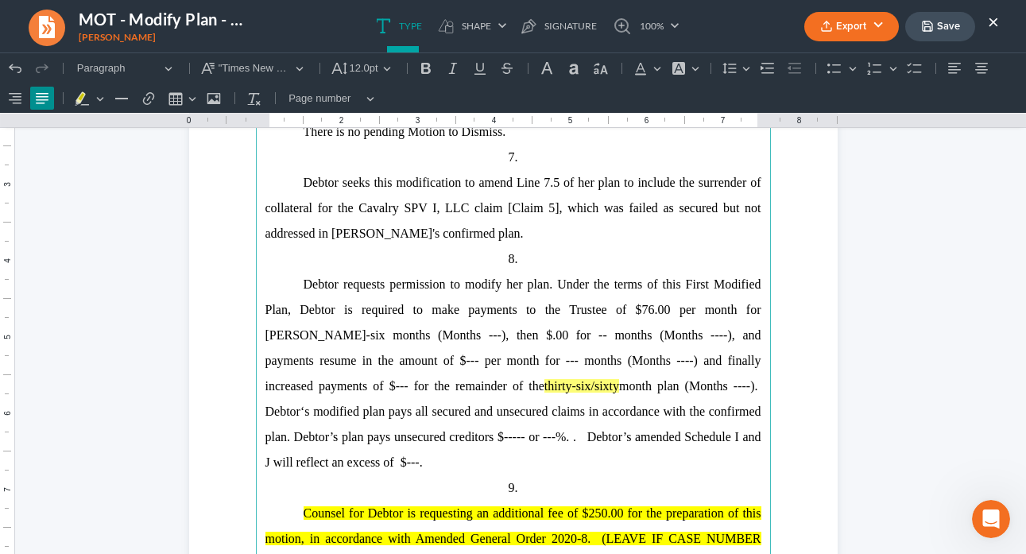
drag, startPoint x: 723, startPoint y: 309, endPoint x: 745, endPoint y: 324, distance: 26.2
click at [723, 309] on span "Debtor requests permission to modify her plan. Under the terms of this First Mo…" at bounding box center [513, 373] width 496 height 192
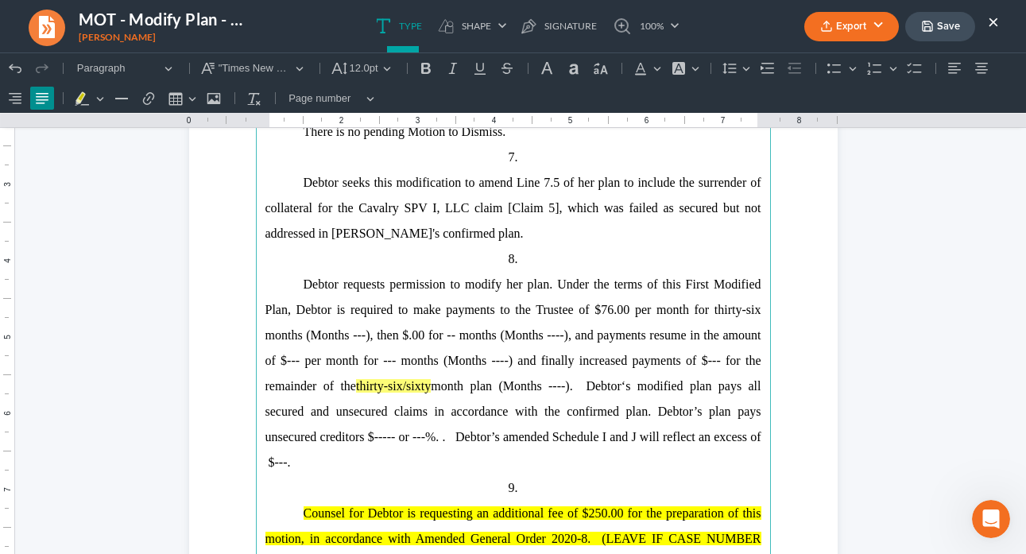
click at [358, 334] on span "Debtor requests permission to modify her plan. Under the terms of this First Mo…" at bounding box center [513, 373] width 496 height 192
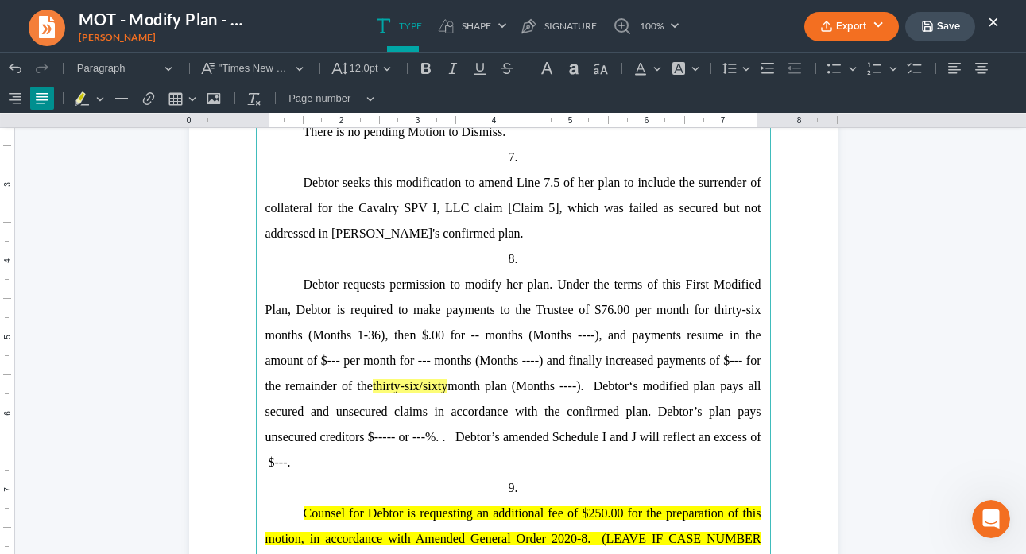
click at [381, 332] on span "Debtor requests permission to modify her plan. Under the terms of this First Mo…" at bounding box center [513, 373] width 496 height 192
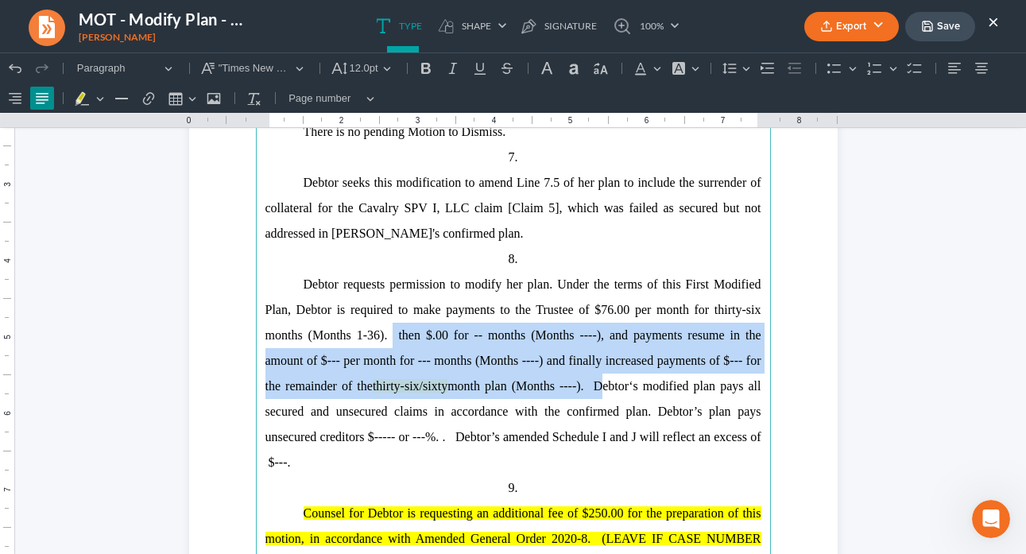
drag, startPoint x: 389, startPoint y: 331, endPoint x: 594, endPoint y: 395, distance: 213.9
click at [594, 395] on p "Debtor requests permission to modify her plan. Under the terms of this First Mo…" at bounding box center [513, 373] width 496 height 203
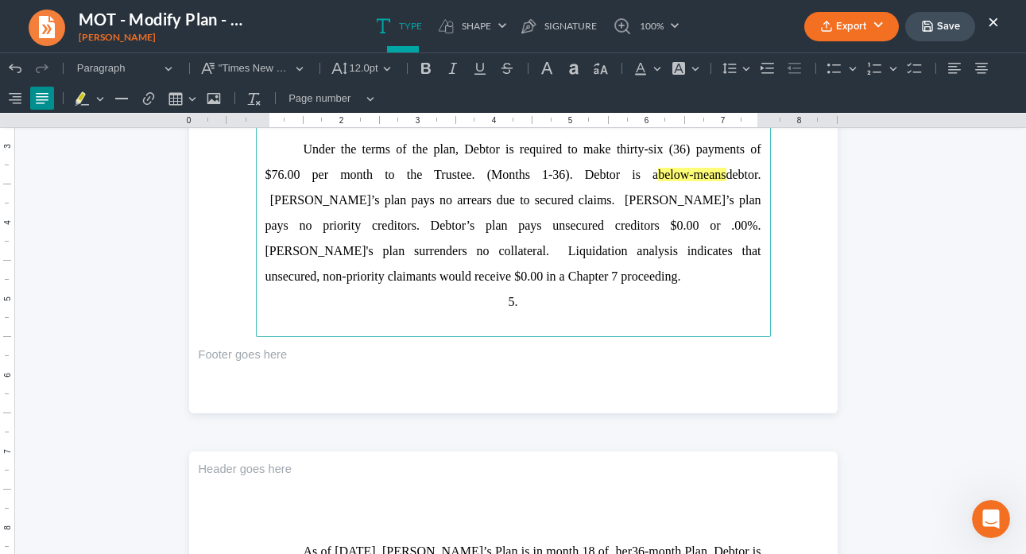
scroll to position [562, 0]
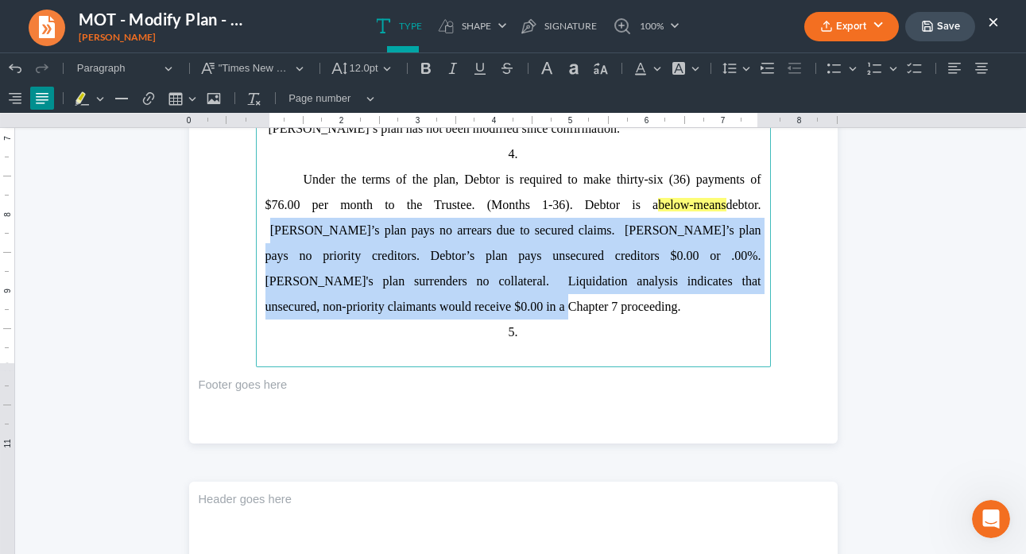
drag, startPoint x: 685, startPoint y: 206, endPoint x: 319, endPoint y: 302, distance: 378.8
click at [319, 302] on span "Under the terms of the plan, Debtor is required to make thirty-six (36) payment…" at bounding box center [513, 242] width 496 height 141
copy span "Debtor’s plan pays no arrears due to secured claims. Debtor’s plan pays no prio…"
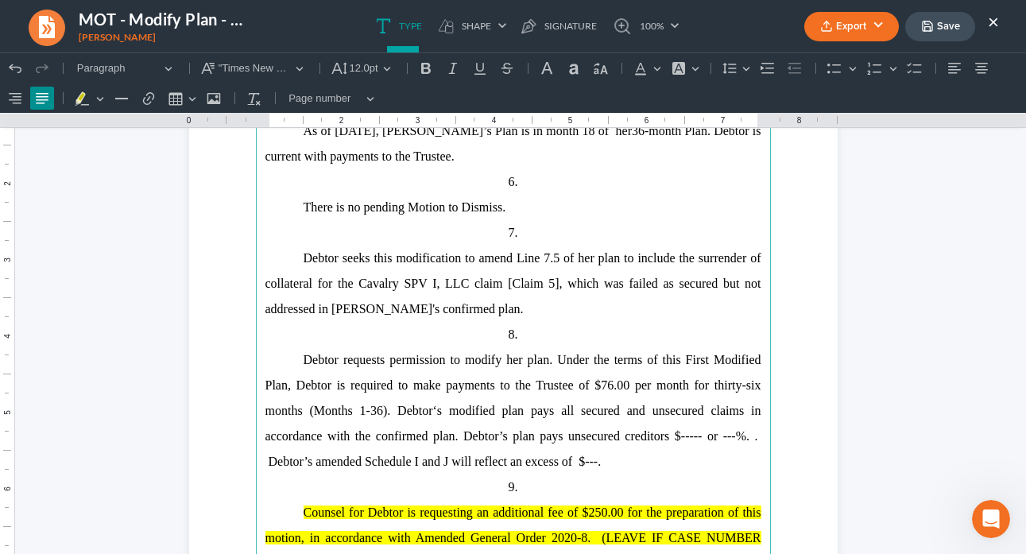
scroll to position [1026, 0]
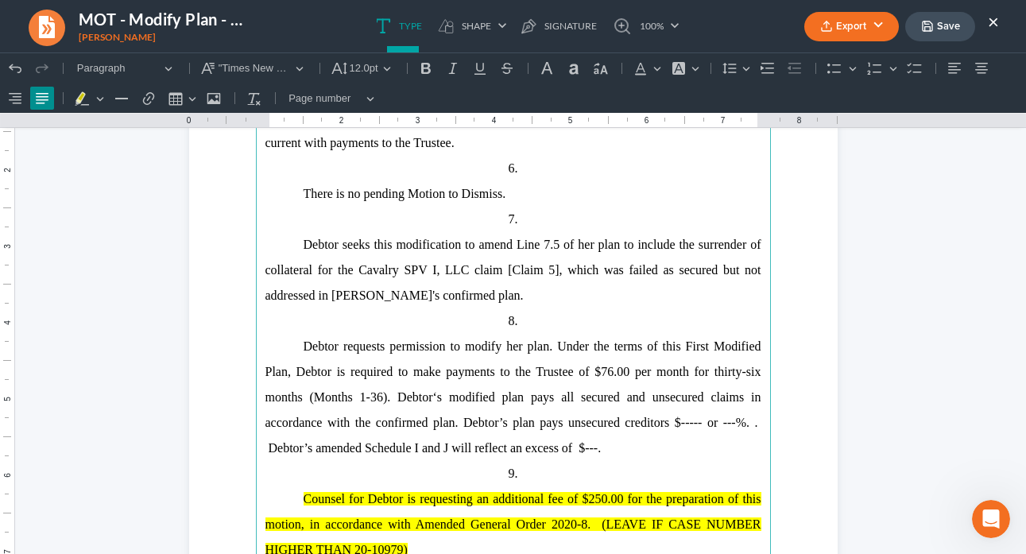
click at [597, 450] on p "Debtor requests permission to modify her plan. Under the terms of this First Mo…" at bounding box center [513, 397] width 496 height 127
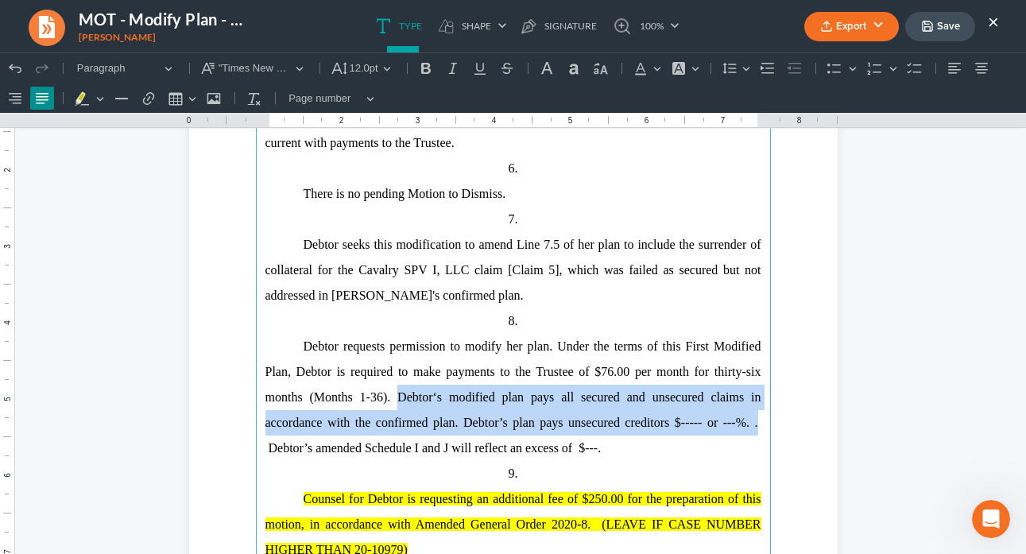
drag, startPoint x: 753, startPoint y: 423, endPoint x: 391, endPoint y: 402, distance: 362.2
click at [391, 402] on span "Debtor requests permission to modify her plan. Under the terms of this First Mo…" at bounding box center [513, 396] width 496 height 115
click at [478, 405] on p "Debtor requests permission to modify her plan. Under the terms of this First Mo…" at bounding box center [513, 397] width 496 height 127
drag, startPoint x: 754, startPoint y: 424, endPoint x: 527, endPoint y: 408, distance: 227.8
click at [527, 408] on p "Debtor requests permission to modify her plan. Under the terms of this First Mo…" at bounding box center [513, 397] width 496 height 127
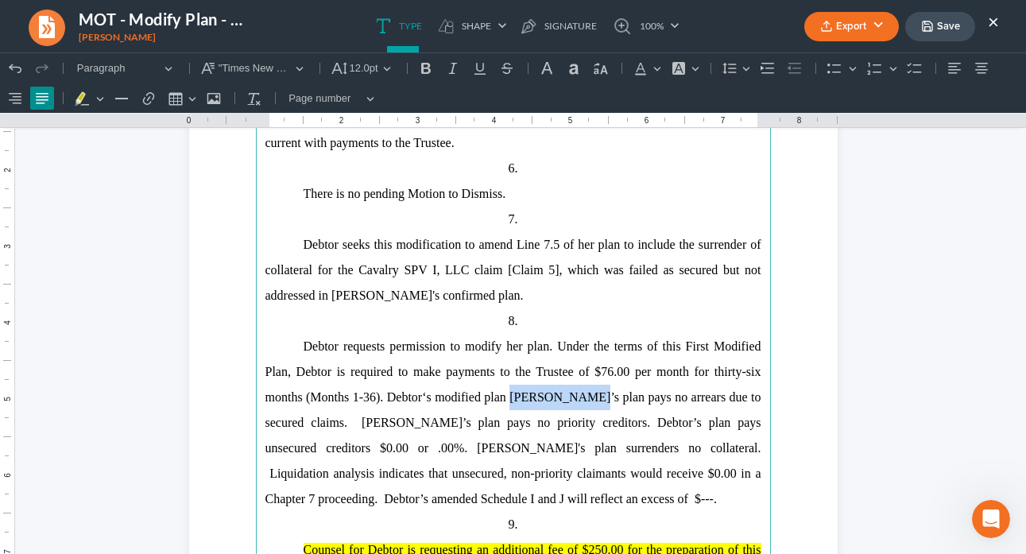
drag, startPoint x: 588, startPoint y: 397, endPoint x: 518, endPoint y: 390, distance: 70.3
click at [518, 390] on span "Debtor requests permission to modify her plan. Under the terms of this First Mo…" at bounding box center [513, 422] width 496 height 166
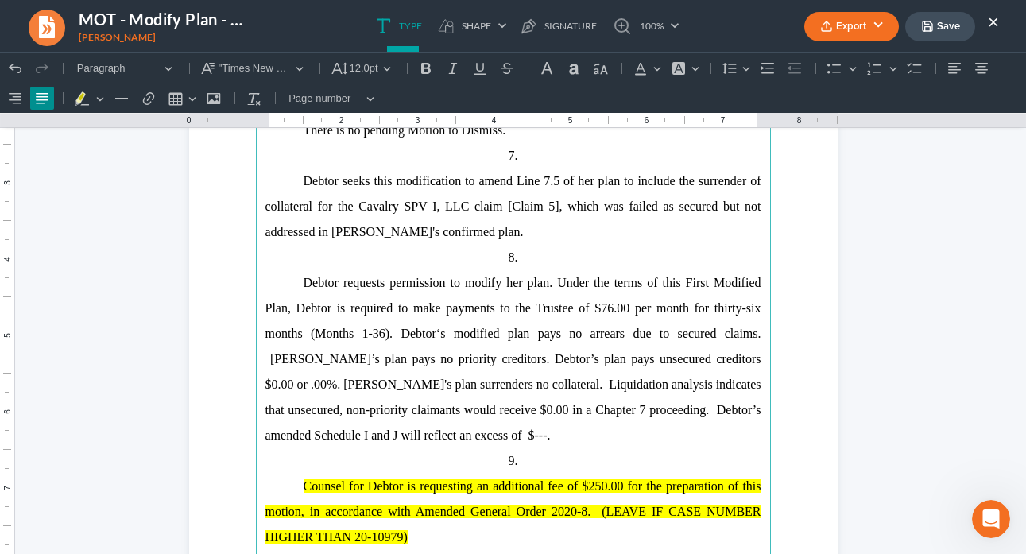
scroll to position [1117, 0]
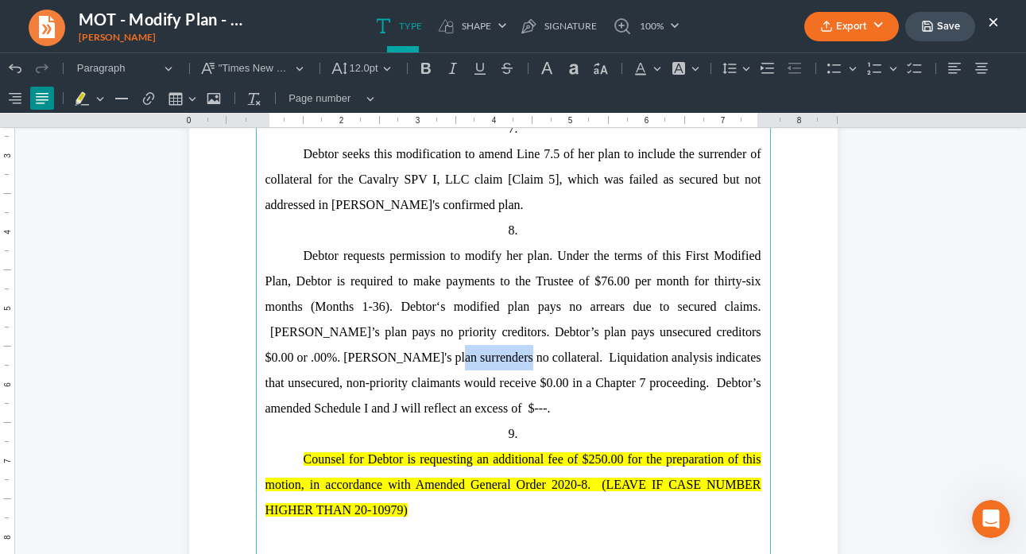
drag, startPoint x: 418, startPoint y: 358, endPoint x: 408, endPoint y: 359, distance: 10.5
click at [346, 357] on span "Debtor requests permission to modify her plan. Under the terms of this First Mo…" at bounding box center [513, 332] width 496 height 166
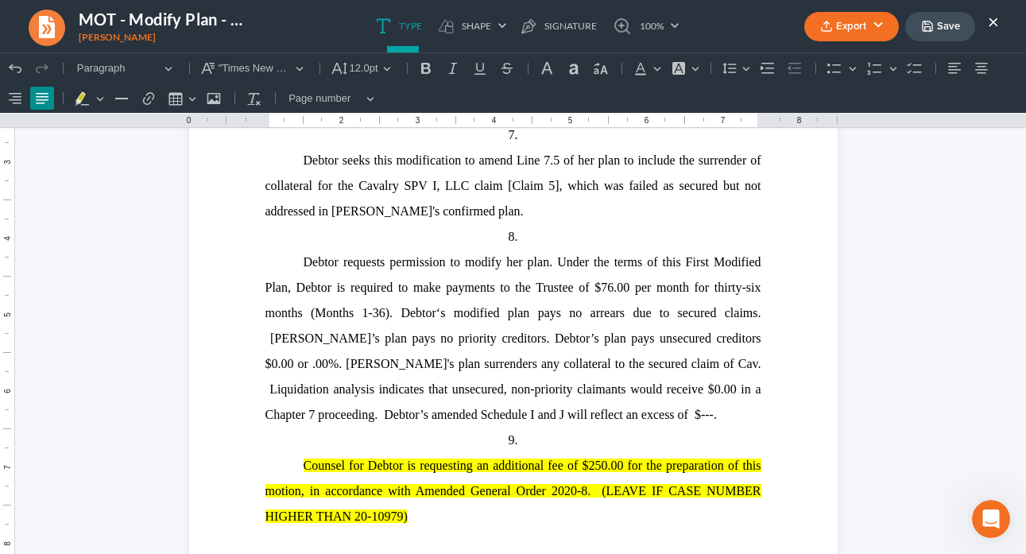
scroll to position [1107, 0]
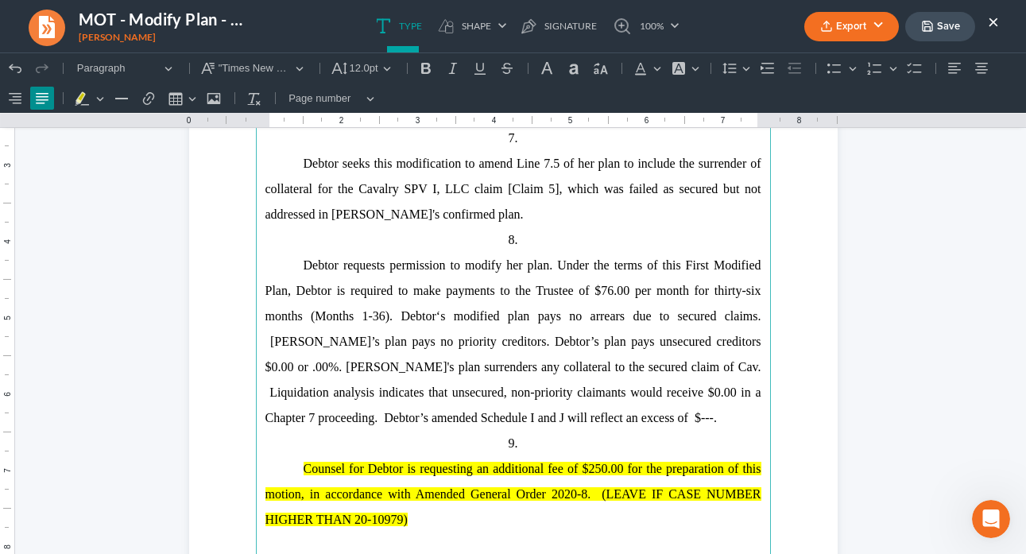
click at [632, 186] on span "Debtor seeks this modification to amend Line 7.5 of her plan to include the sur…" at bounding box center [513, 189] width 496 height 64
click at [675, 184] on span "Debtor seeks this modification to amend Line 7.5 of her plan to include the sur…" at bounding box center [513, 189] width 496 height 64
click at [673, 186] on span "Debtor seeks this modification to amend Line 7.5 of her plan to include the sur…" at bounding box center [513, 189] width 496 height 64
drag, startPoint x: 713, startPoint y: 188, endPoint x: 750, endPoint y: 204, distance: 40.6
click at [713, 188] on span "Debtor seeks this modification to amend Line 7.5 of her plan to include the sur…" at bounding box center [513, 189] width 496 height 64
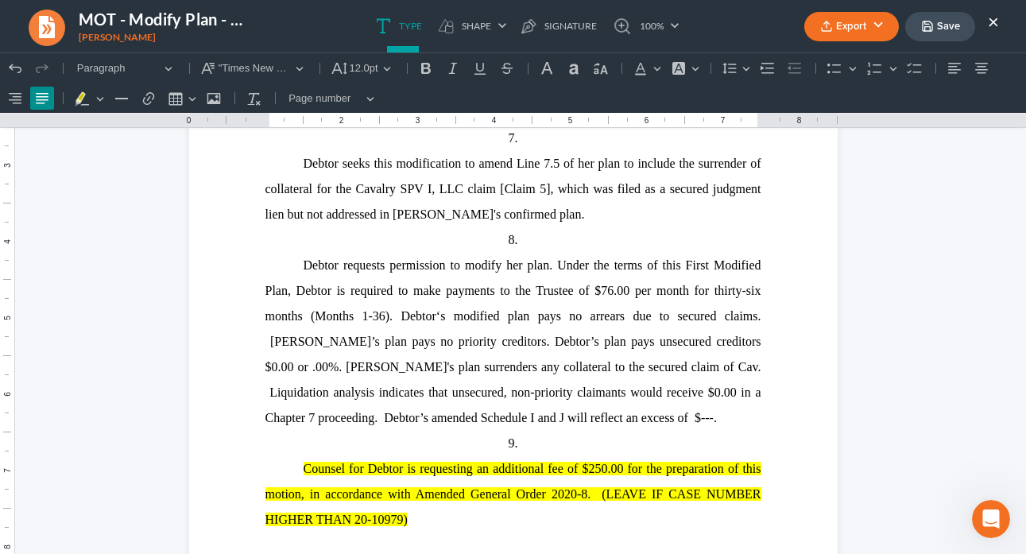
click at [932, 25] on icon "button" at bounding box center [928, 26] width 10 height 10
click at [722, 39] on ul "Type shapes Shape Line Check Arrow Circle Rectangle pen-tool Signature 100% Fit…" at bounding box center [527, 26] width 463 height 52
click at [957, 25] on button "Save" at bounding box center [940, 26] width 70 height 29
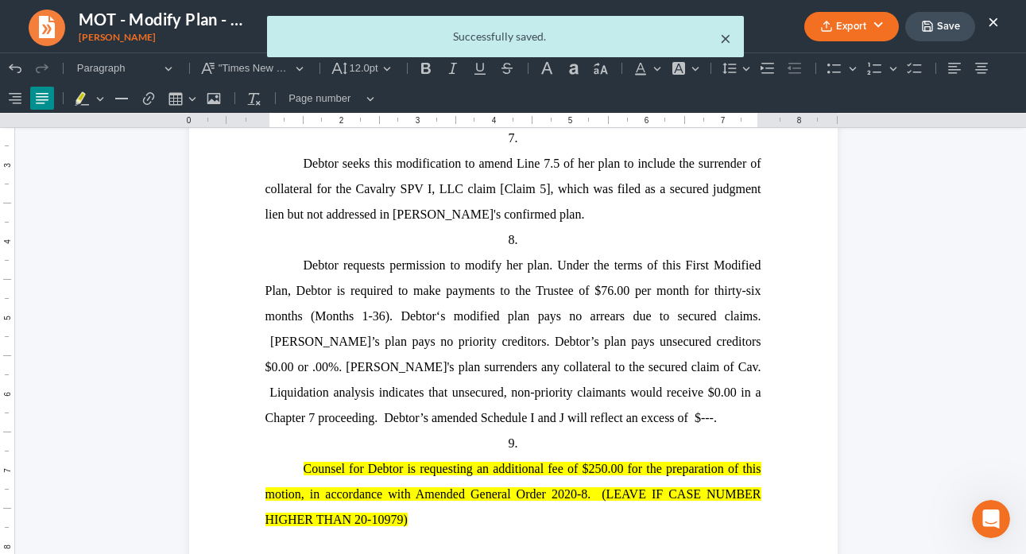
click at [720, 35] on button "×" at bounding box center [725, 38] width 11 height 19
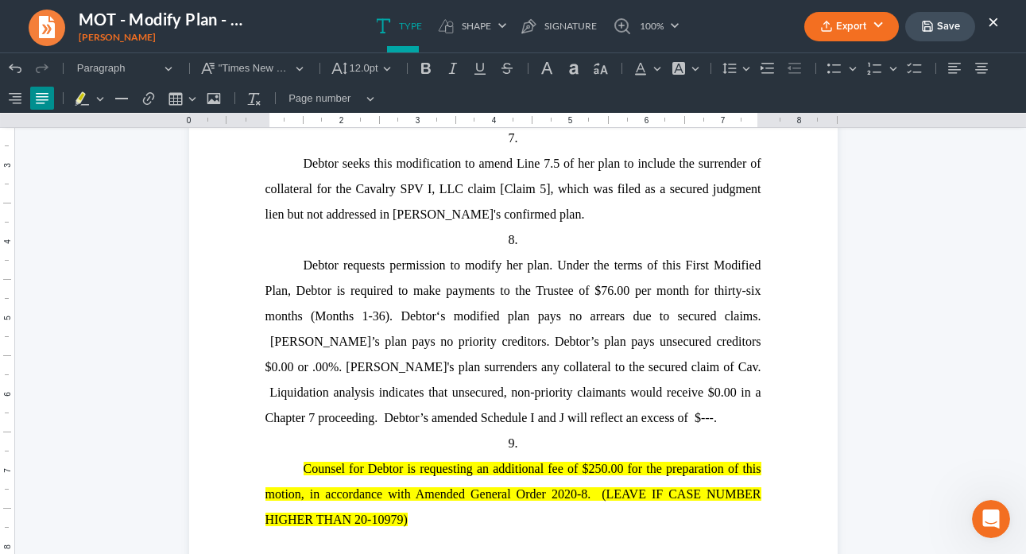
click at [959, 19] on button "×" at bounding box center [993, 21] width 11 height 19
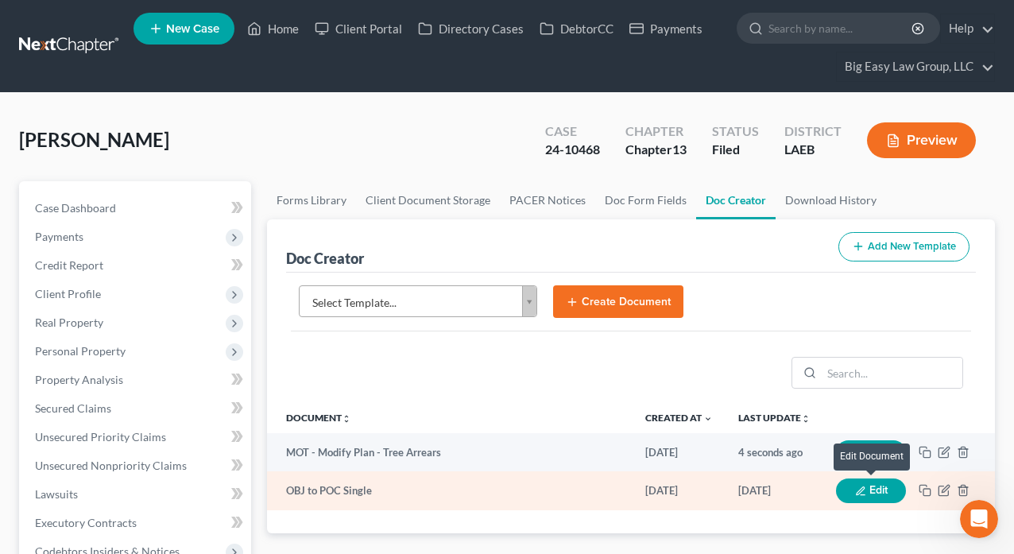
click at [866, 493] on button "Edit" at bounding box center [871, 490] width 70 height 25
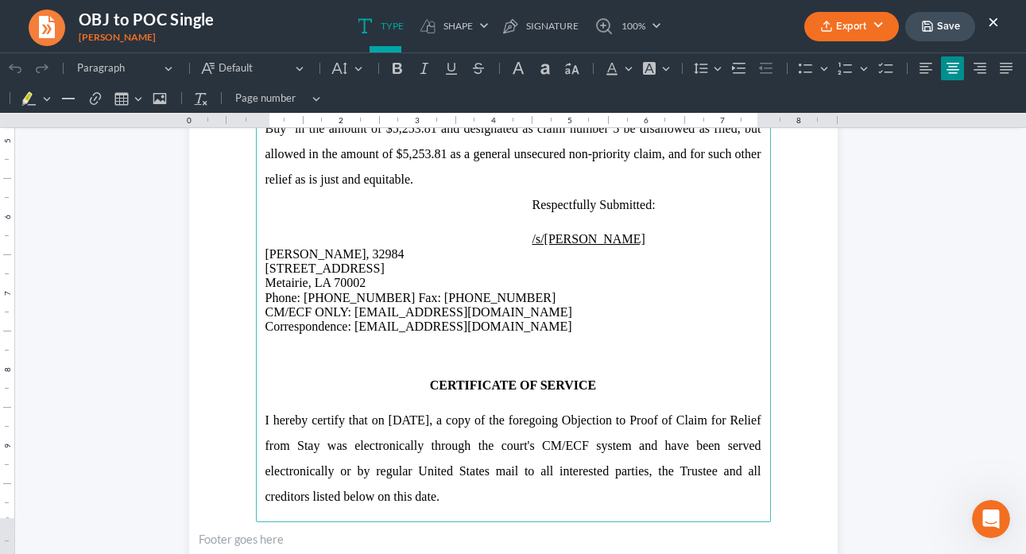
scroll to position [1362, 0]
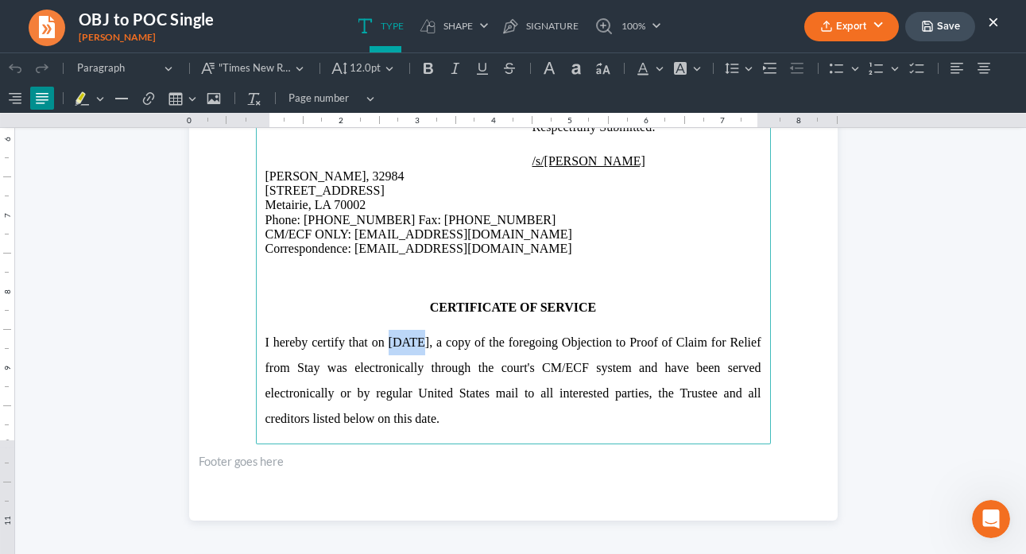
drag, startPoint x: 452, startPoint y: 340, endPoint x: 425, endPoint y: 339, distance: 27.1
click at [425, 339] on span "01/20/2025, a copy of the foregoing Objection to Proof of Claim for Relief from…" at bounding box center [513, 380] width 496 height 90
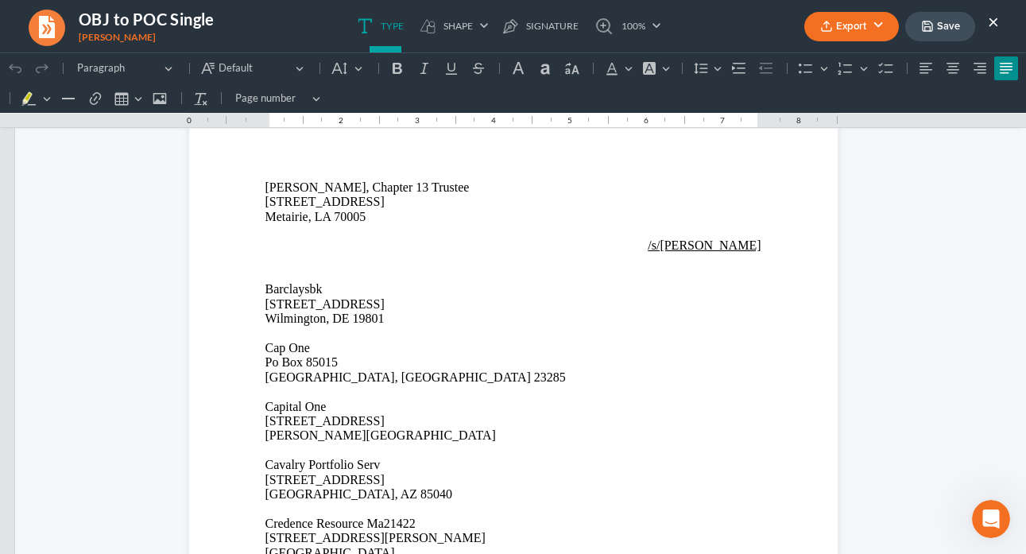
scroll to position [1860, 0]
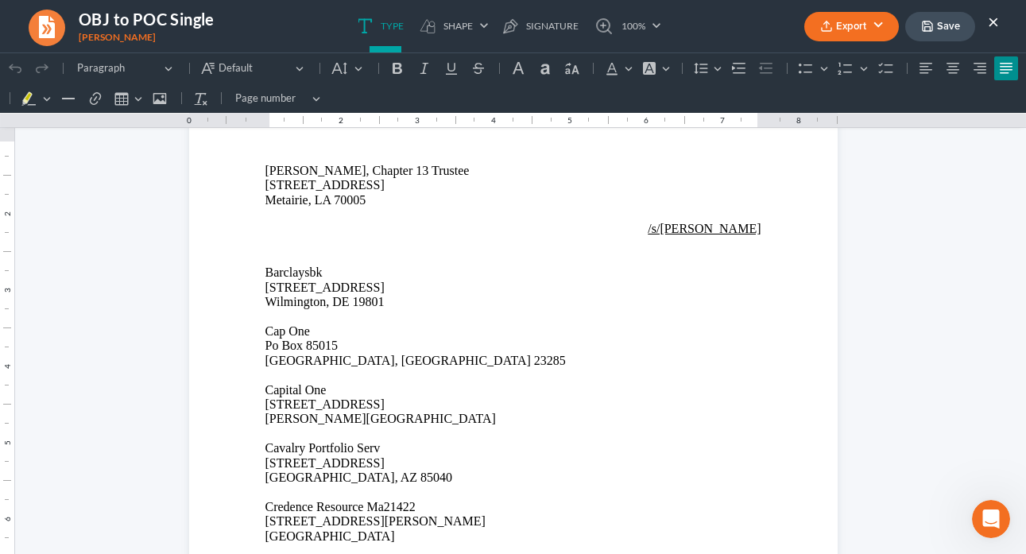
click at [873, 29] on button "Export" at bounding box center [851, 26] width 95 height 29
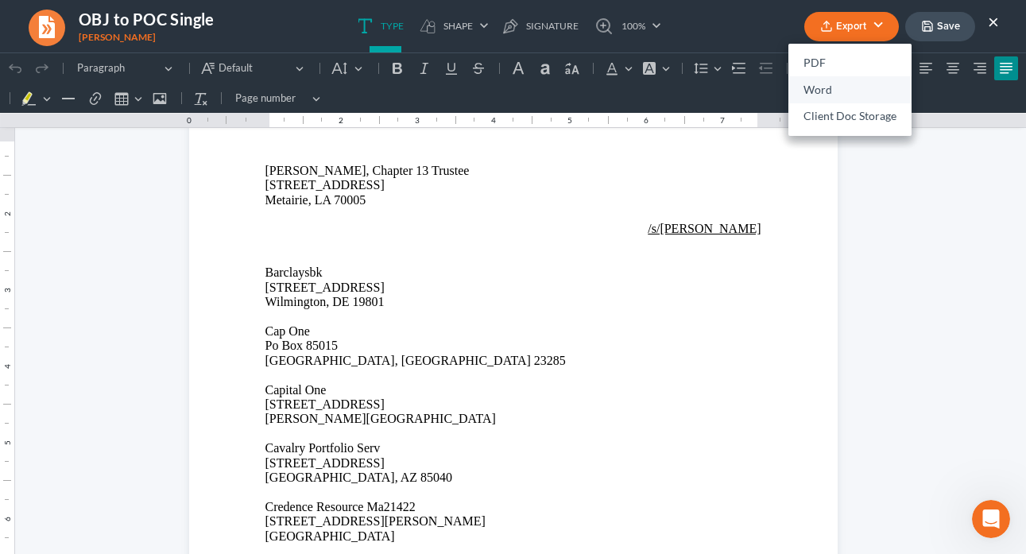
click at [834, 93] on link "Word" at bounding box center [849, 89] width 123 height 27
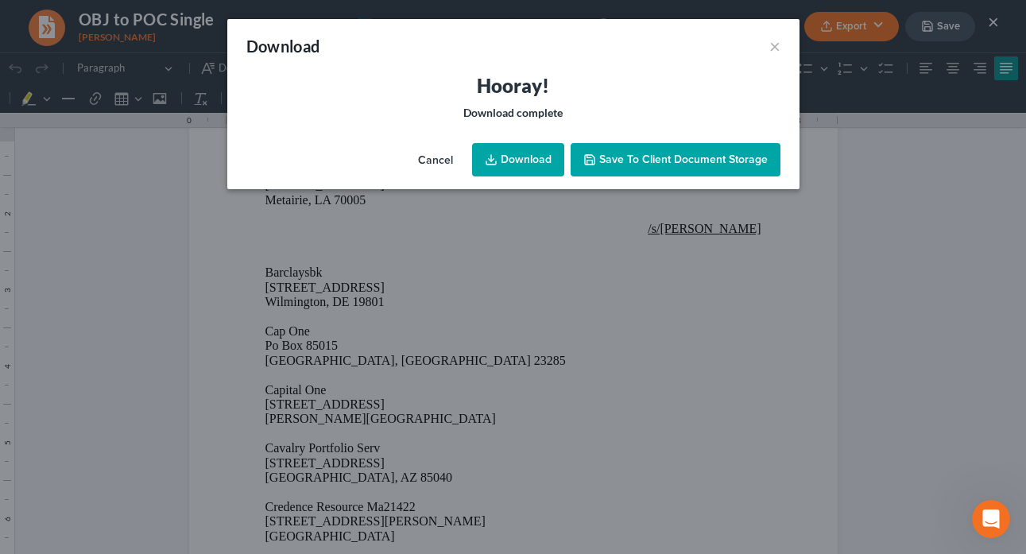
click at [547, 153] on link "Download" at bounding box center [518, 159] width 92 height 33
click at [774, 45] on button "×" at bounding box center [774, 46] width 11 height 19
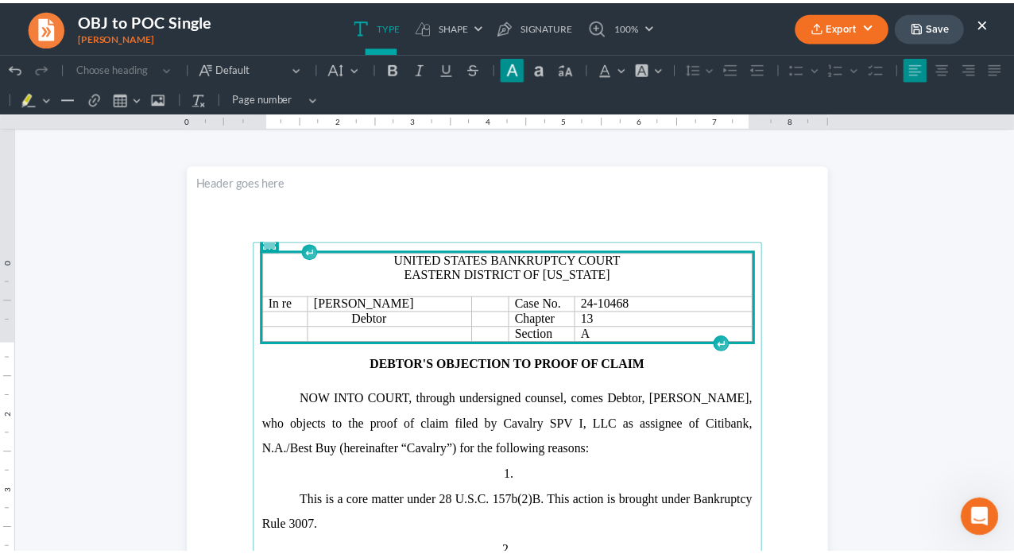
scroll to position [0, 0]
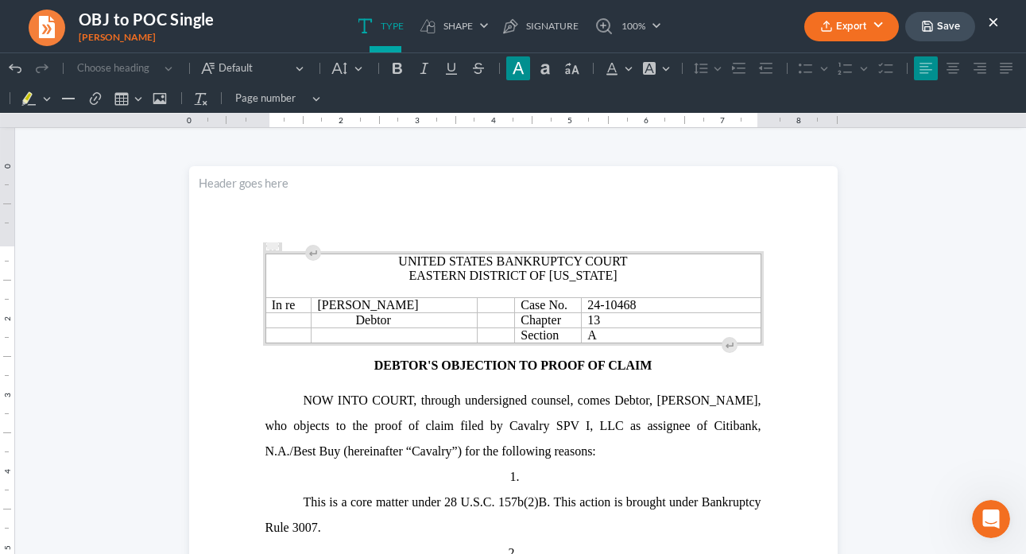
click at [946, 26] on button "Save" at bounding box center [940, 26] width 70 height 29
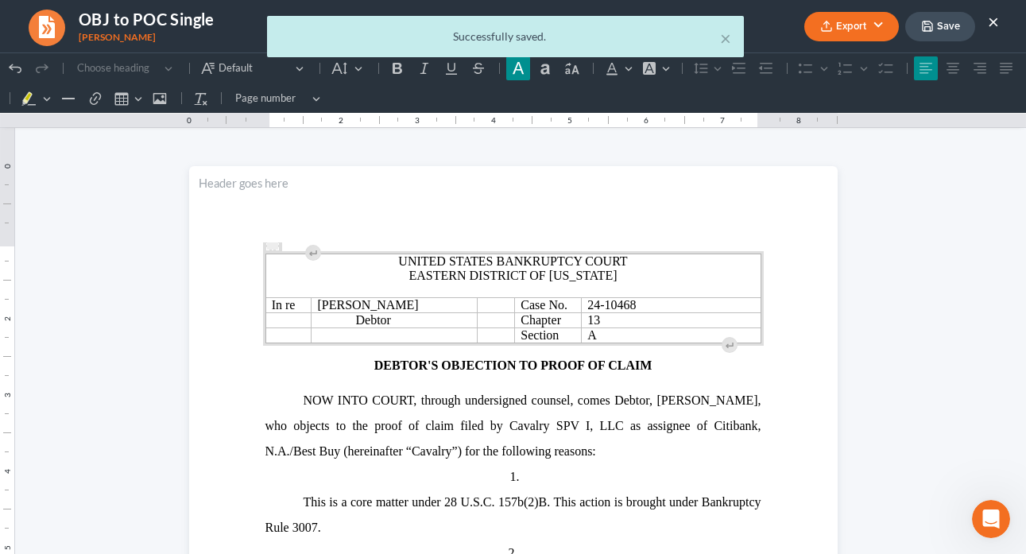
click html "1.00 10.00 0 1 1 2 2 3 3 4 4 5 5 6 6 7 7 8 8 9 9 10 10 11 11 Undo (⌘Z) Undo Red…"
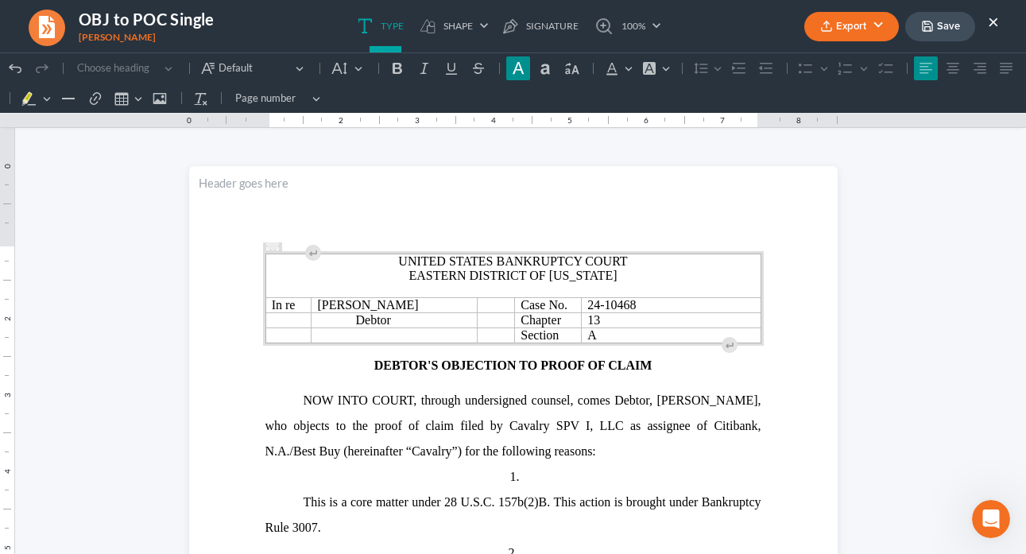
click at [959, 22] on button "×" at bounding box center [993, 21] width 11 height 19
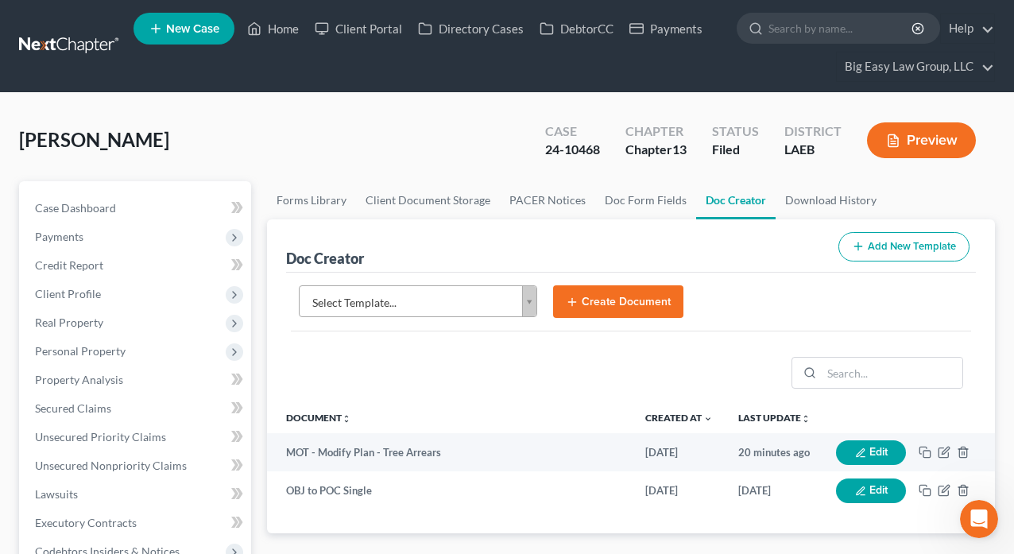
click at [471, 132] on div "Ibarra, Miriam Upgraded Case 24-10468 Chapter Chapter 13 Status Filed District …" at bounding box center [507, 146] width 976 height 69
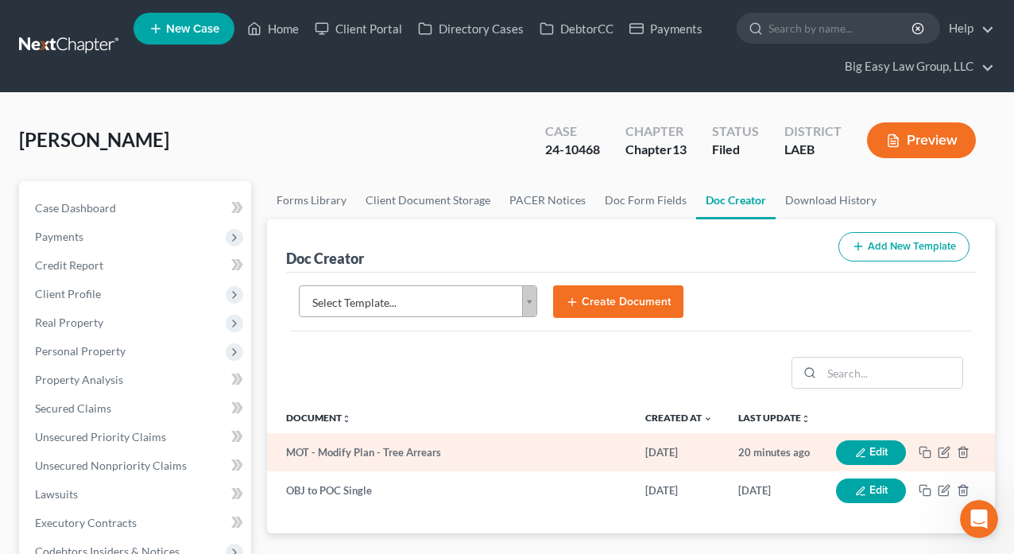
click at [423, 452] on td "MOT - Modify Plan - Tree Arrears" at bounding box center [450, 452] width 366 height 38
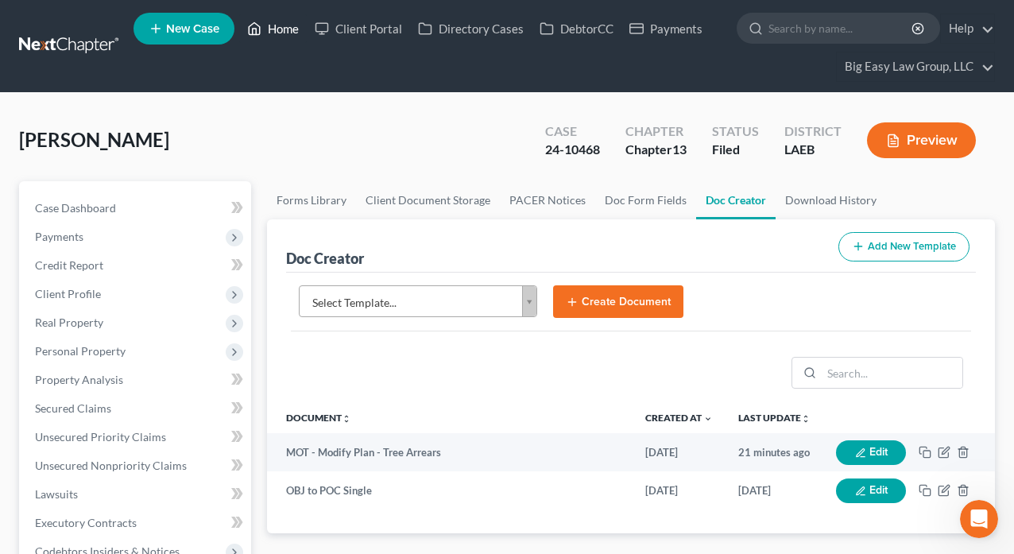
click at [268, 36] on link "Home" at bounding box center [273, 28] width 68 height 29
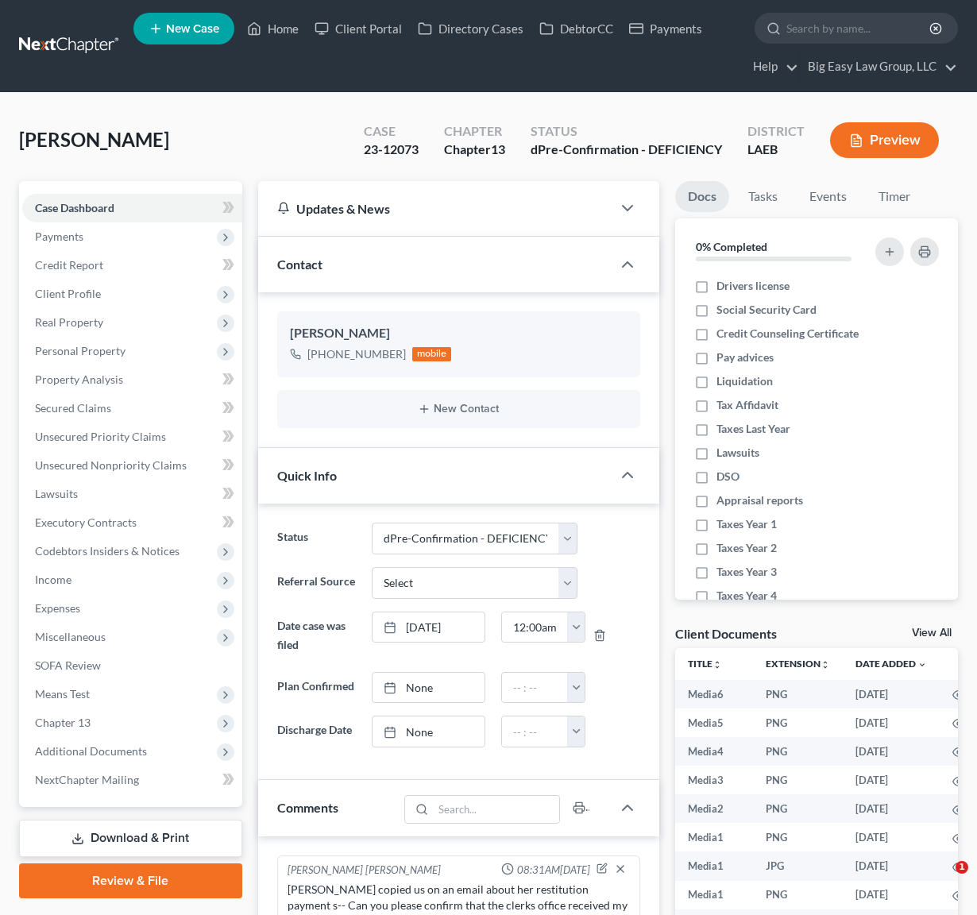
select select "11"
select select "0"
drag, startPoint x: 292, startPoint y: 25, endPoint x: 281, endPoint y: 29, distance: 12.1
click at [292, 25] on link "Home" at bounding box center [273, 28] width 68 height 29
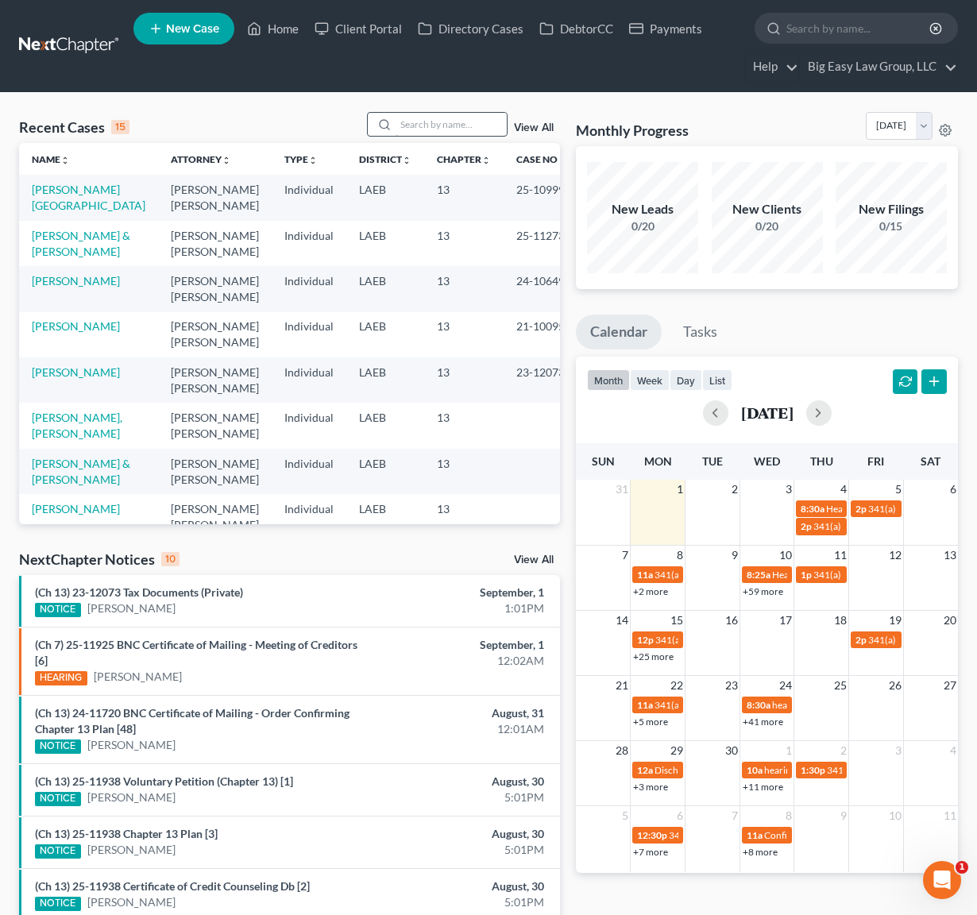
drag, startPoint x: 416, startPoint y: 142, endPoint x: 414, endPoint y: 132, distance: 10.5
click at [415, 137] on div "Recent Cases 15 View All Name unfold_more expand_more expand_less Attorney unfo…" at bounding box center [289, 318] width 541 height 412
click at [414, 132] on input "search" at bounding box center [451, 124] width 111 height 23
type input "barnes"
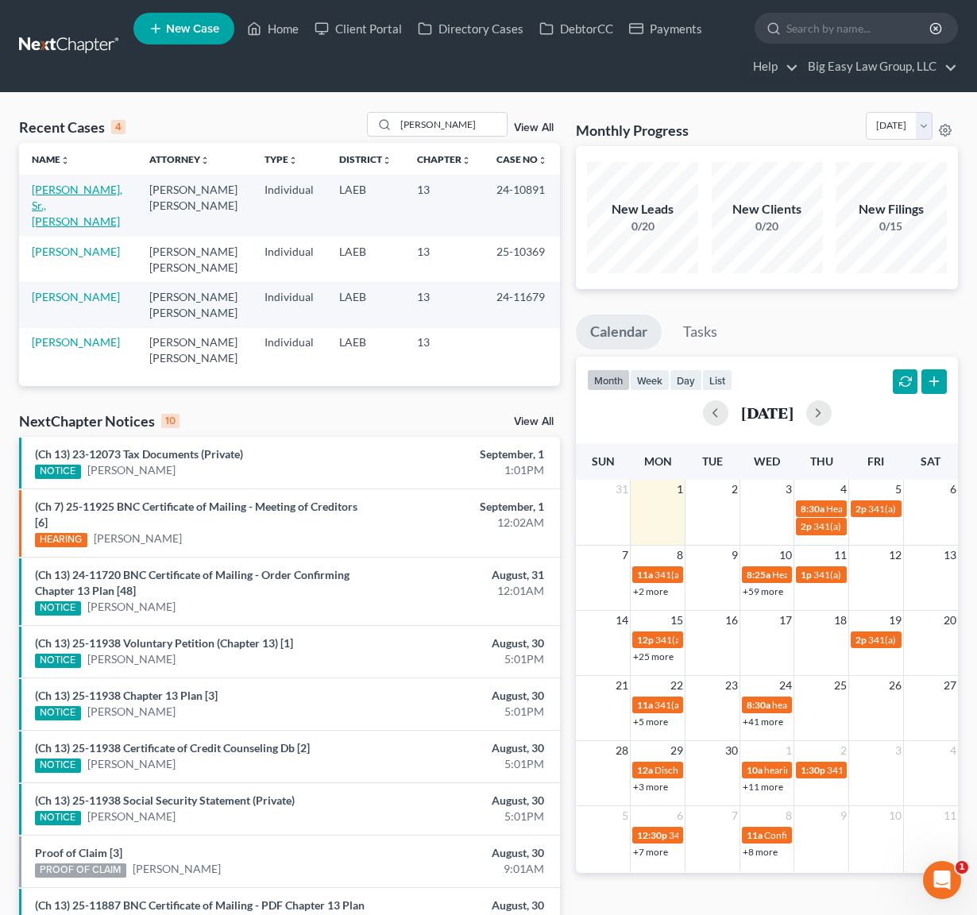
click at [63, 187] on link "[PERSON_NAME], Sr., [PERSON_NAME]" at bounding box center [77, 205] width 91 height 45
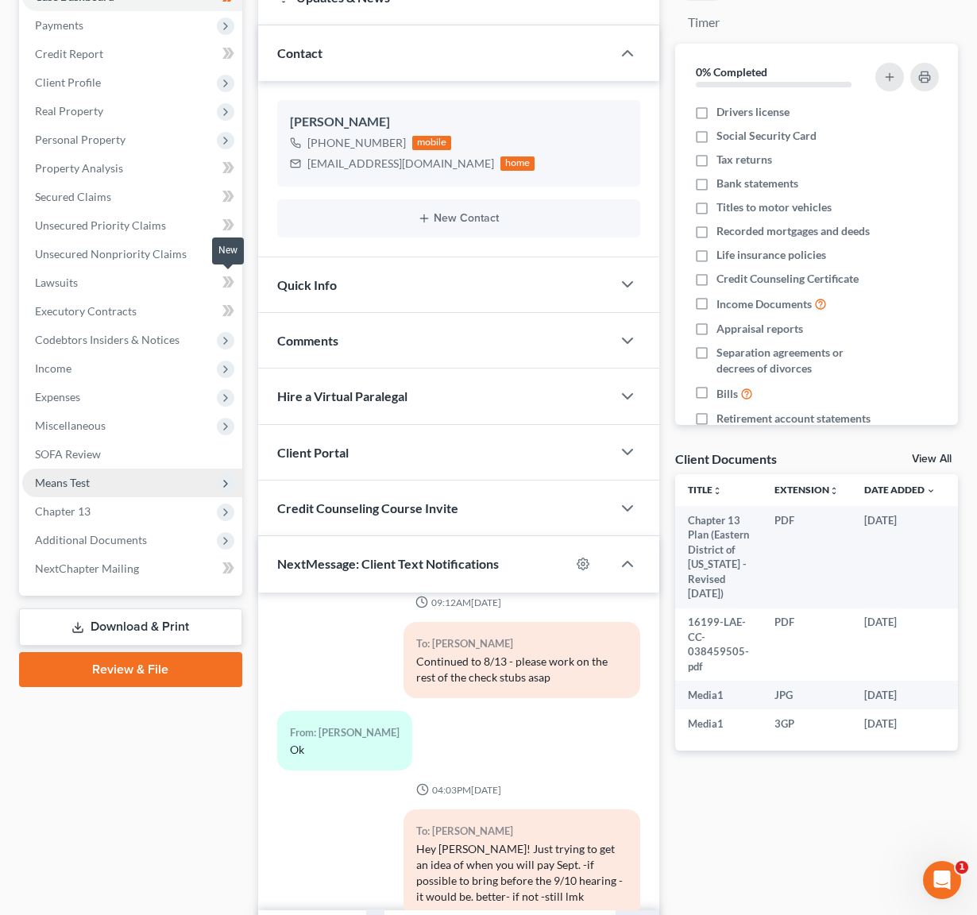
scroll to position [305, 0]
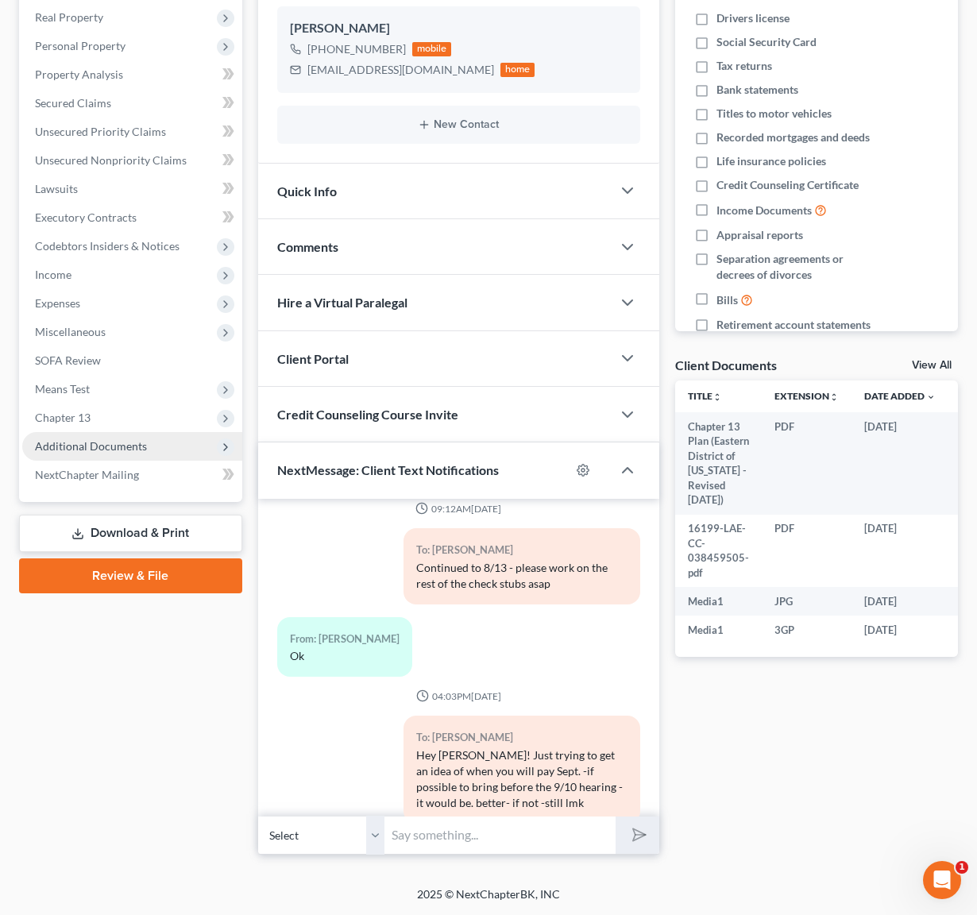
click at [159, 447] on span "Additional Documents" at bounding box center [132, 446] width 220 height 29
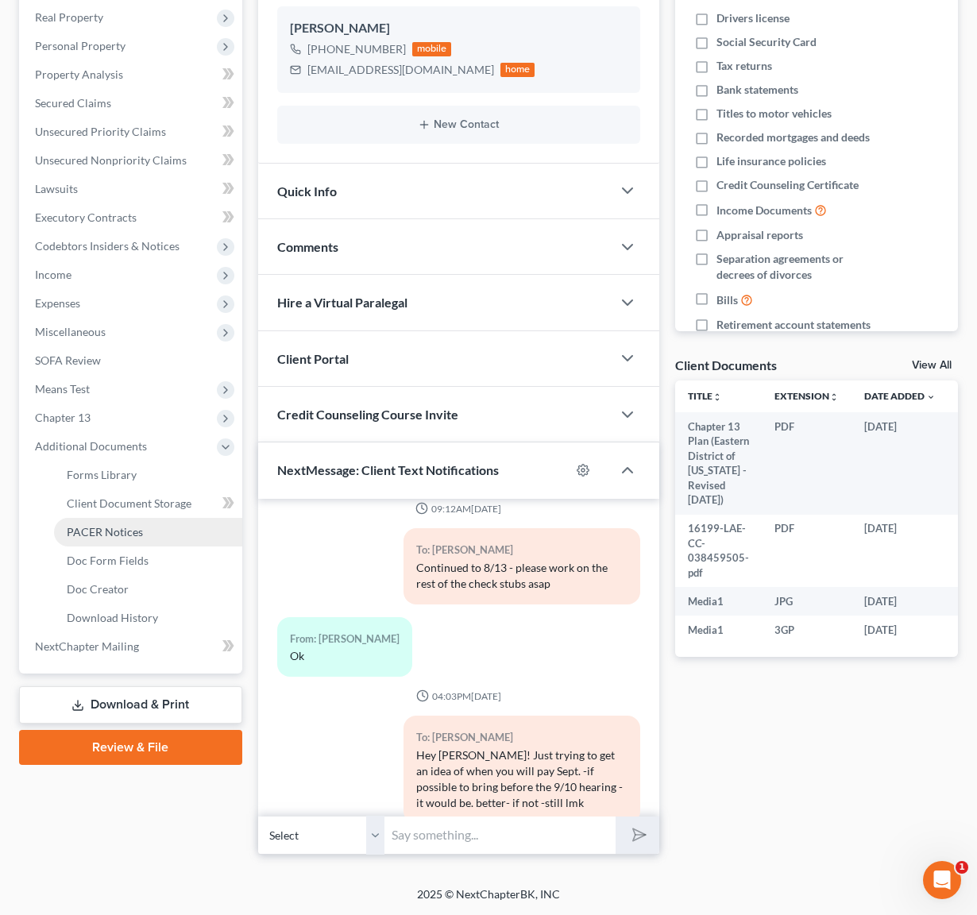
click at [149, 530] on link "PACER Notices" at bounding box center [148, 532] width 188 height 29
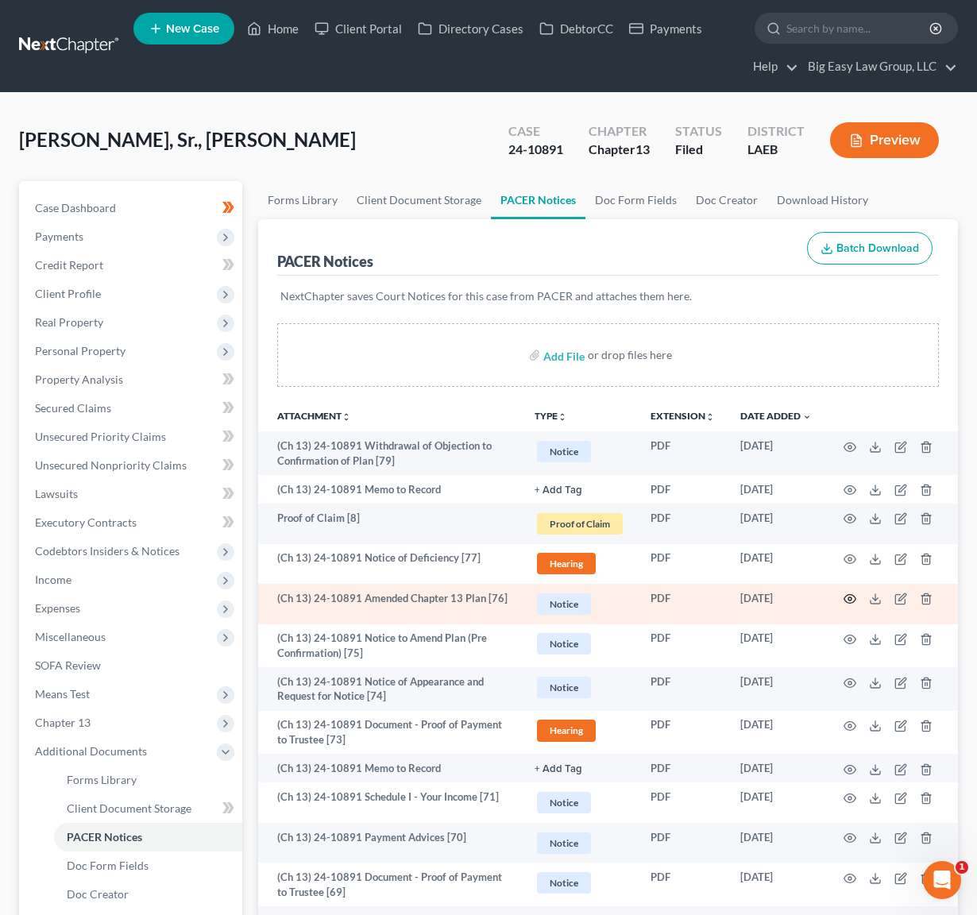
click at [850, 598] on circle "button" at bounding box center [850, 599] width 3 height 3
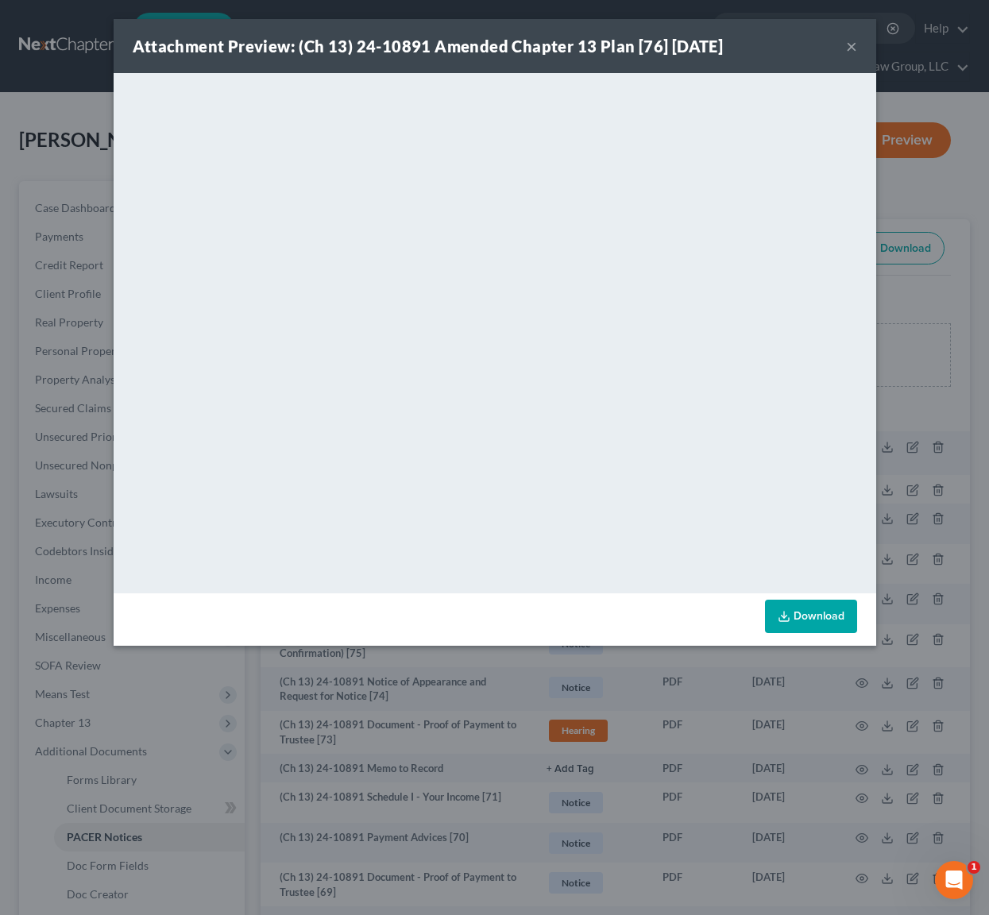
click at [847, 43] on button "×" at bounding box center [851, 46] width 11 height 19
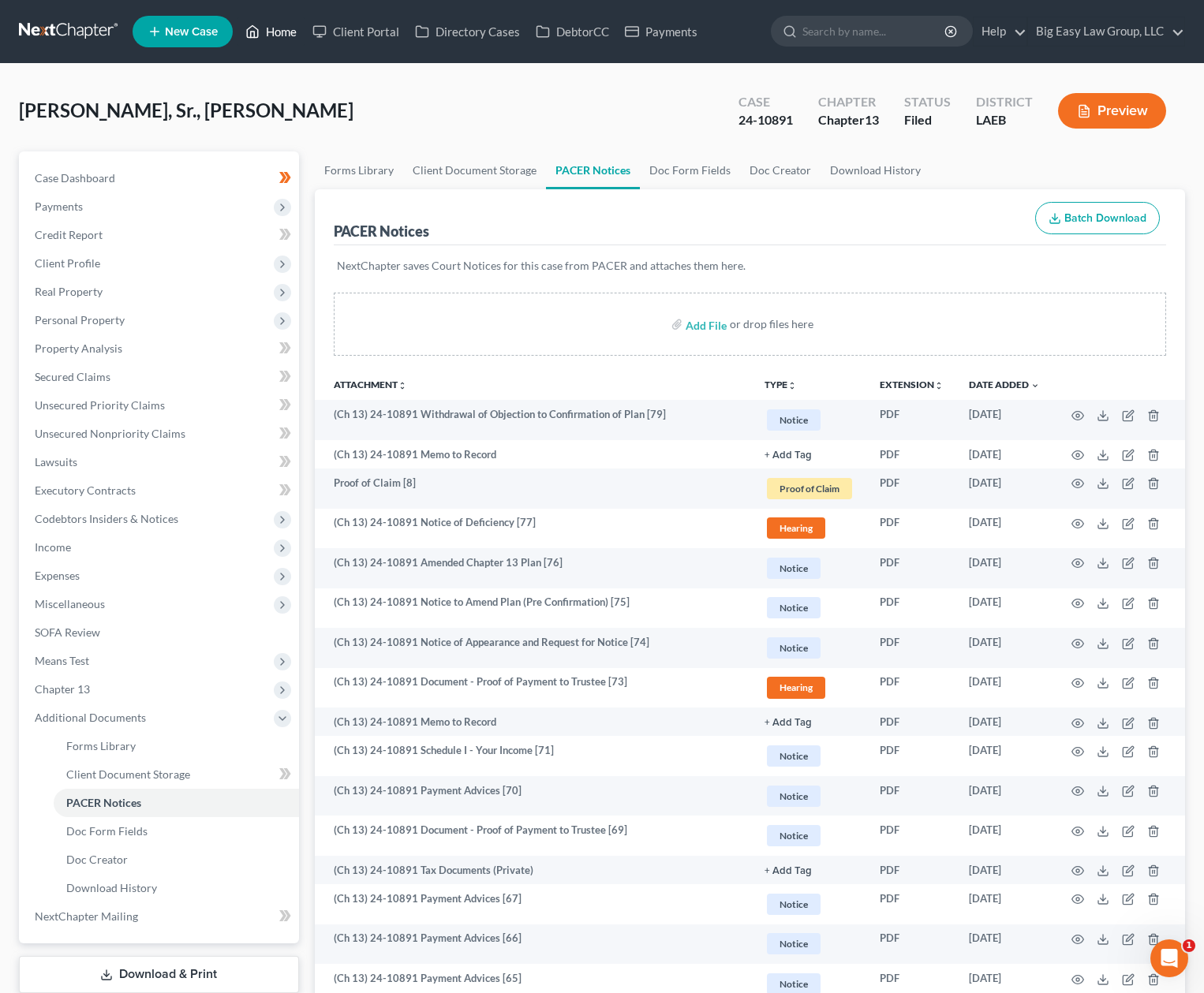
click at [284, 41] on link "Home" at bounding box center [271, 31] width 67 height 29
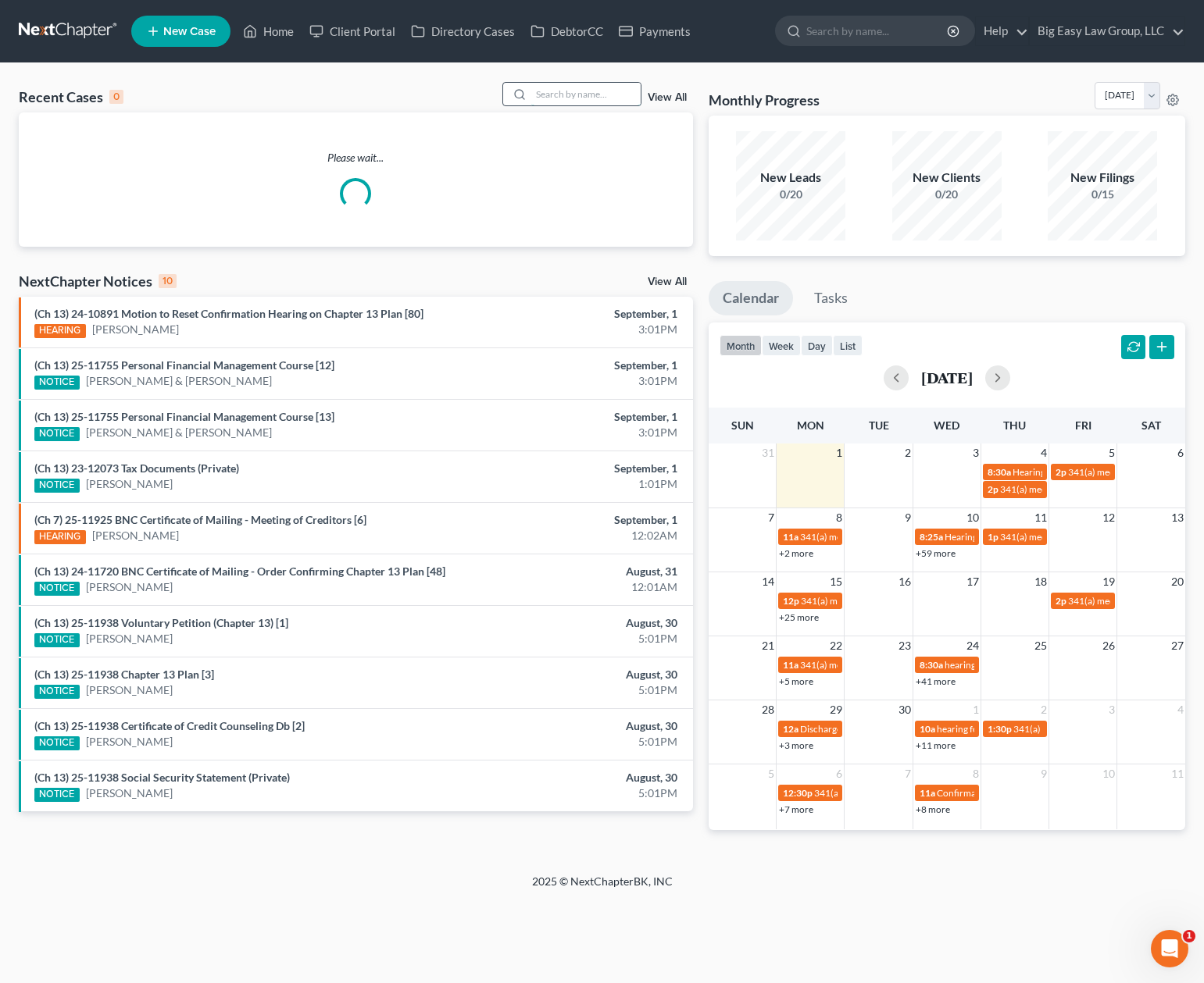
click at [560, 95] on input "search" at bounding box center [585, 93] width 109 height 23
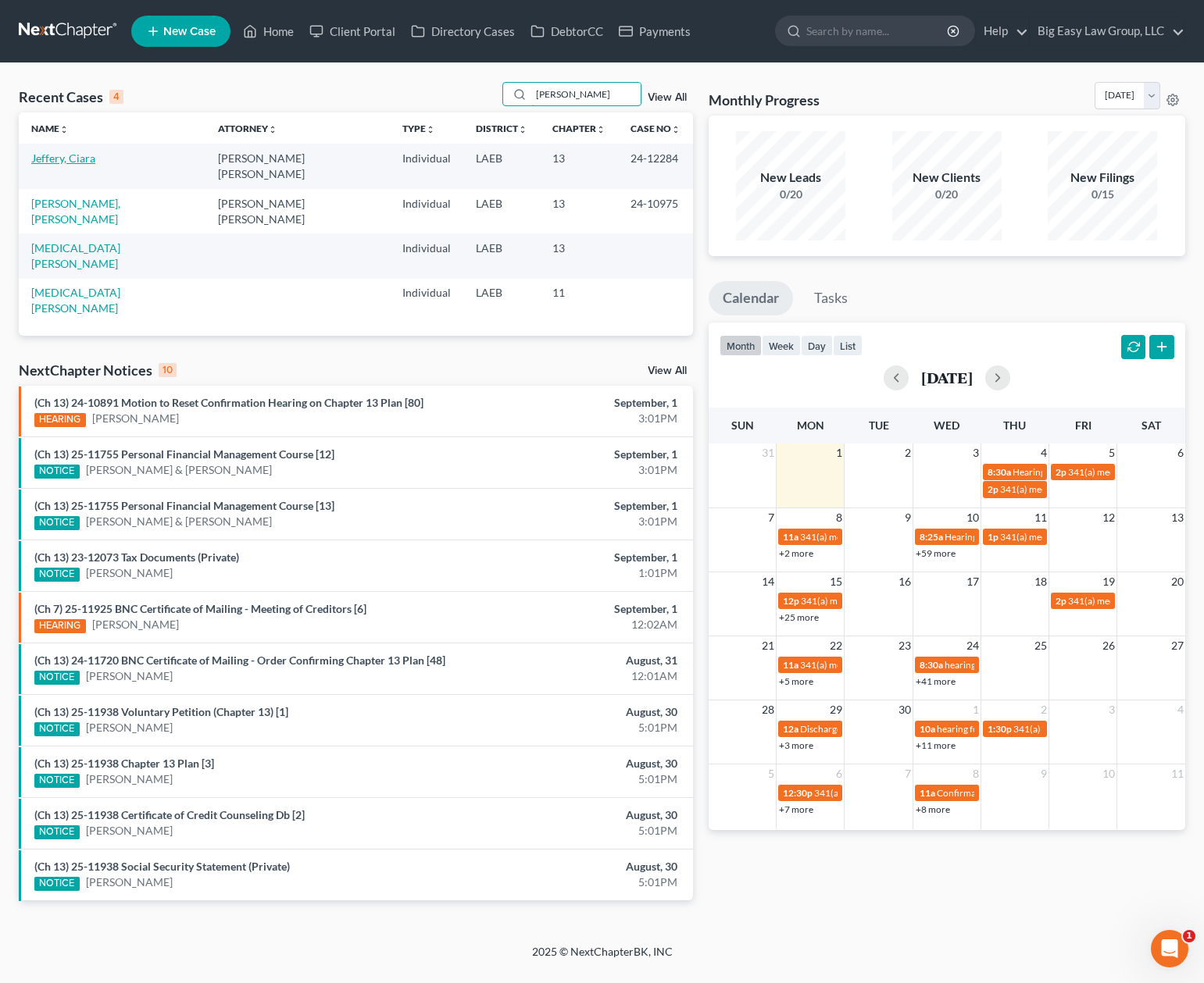
type input "[PERSON_NAME]"
click at [85, 158] on link "Jeffery, Ciara" at bounding box center [63, 158] width 64 height 14
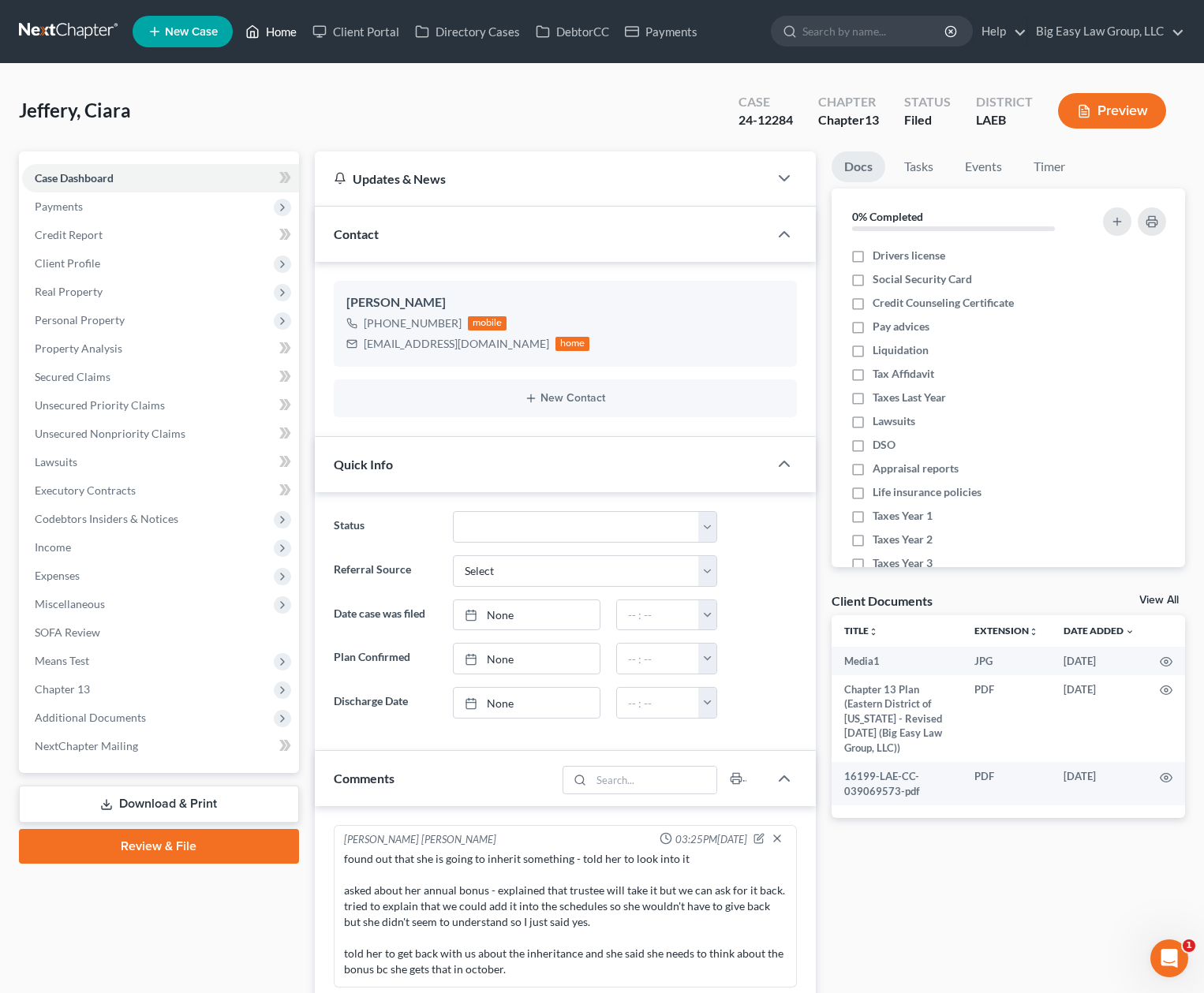
click at [275, 30] on link "Home" at bounding box center [271, 31] width 67 height 29
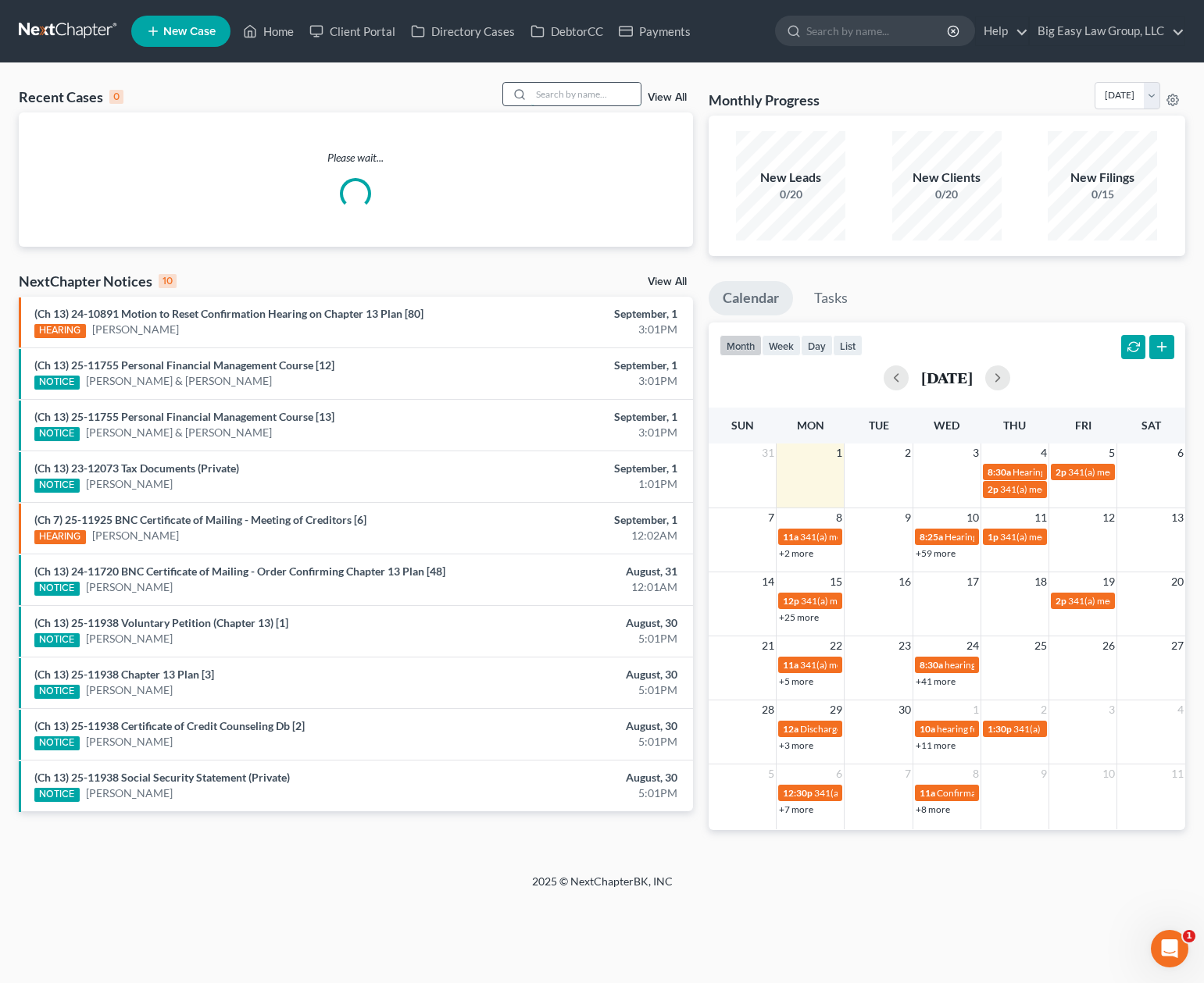
click at [540, 94] on input "search" at bounding box center [585, 93] width 109 height 23
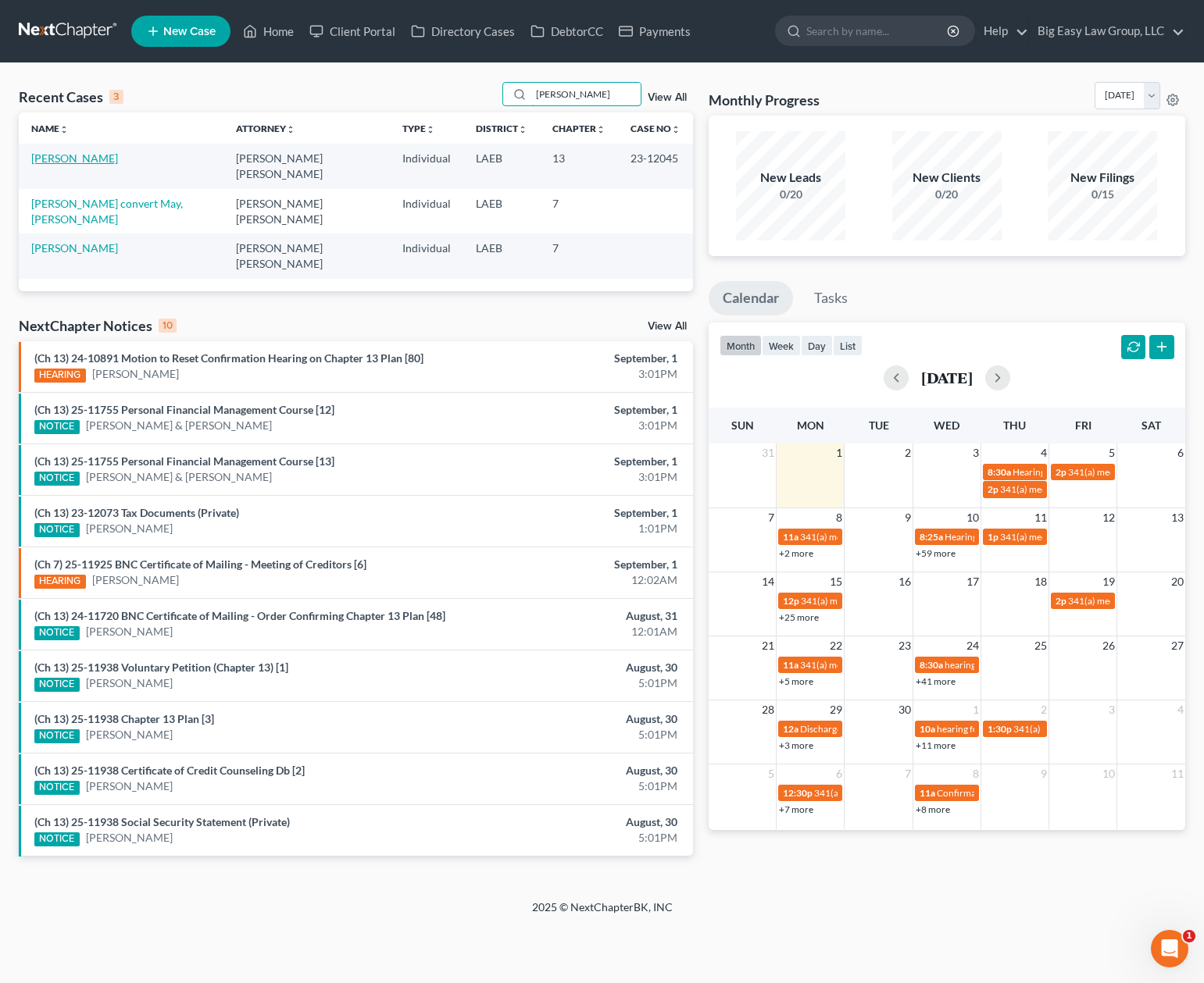
type input "[PERSON_NAME]"
click at [66, 159] on link "[PERSON_NAME]" at bounding box center [75, 158] width 86 height 14
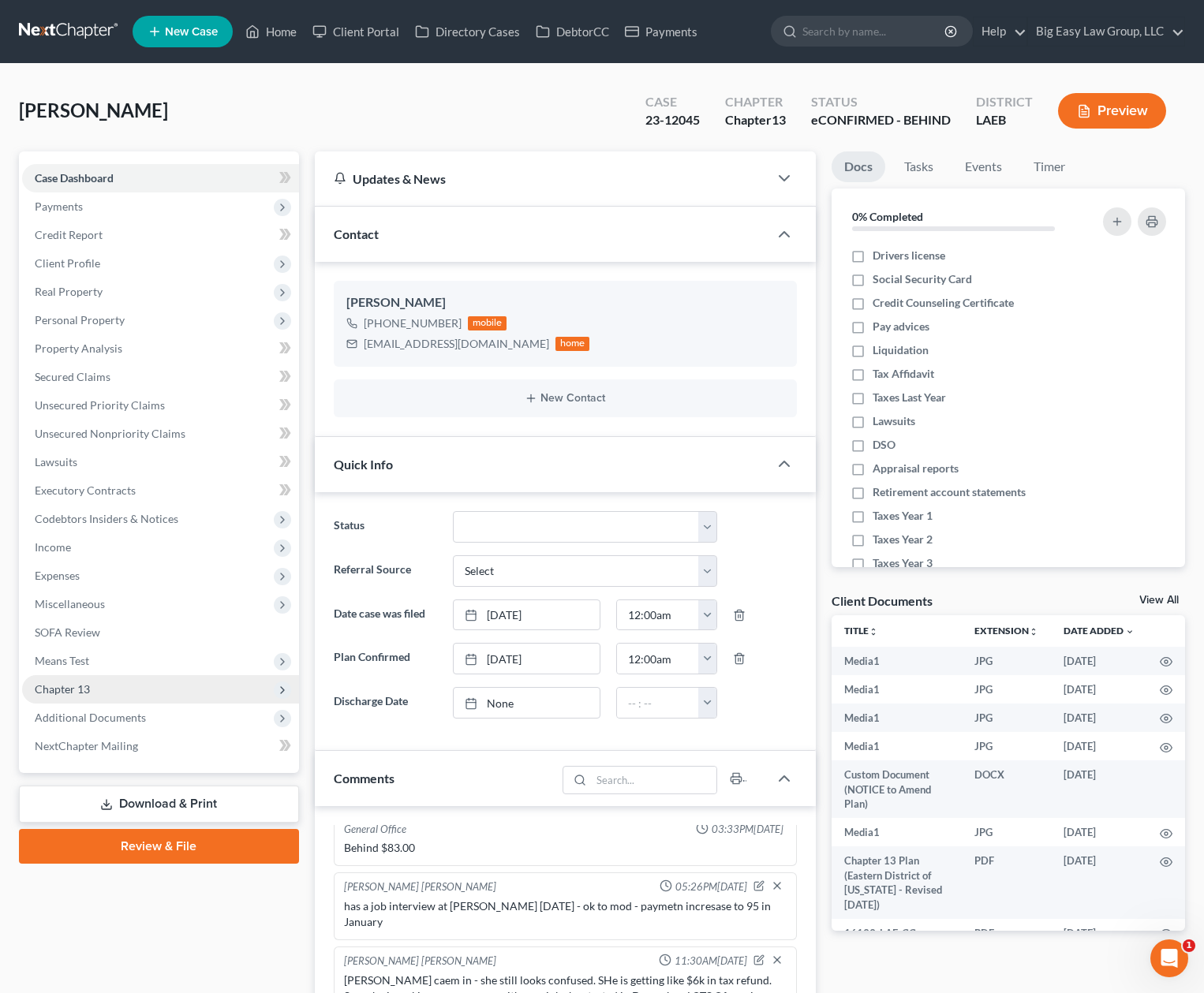
scroll to position [10315, 0]
click at [134, 724] on span "Additional Documents" at bounding box center [90, 718] width 111 height 14
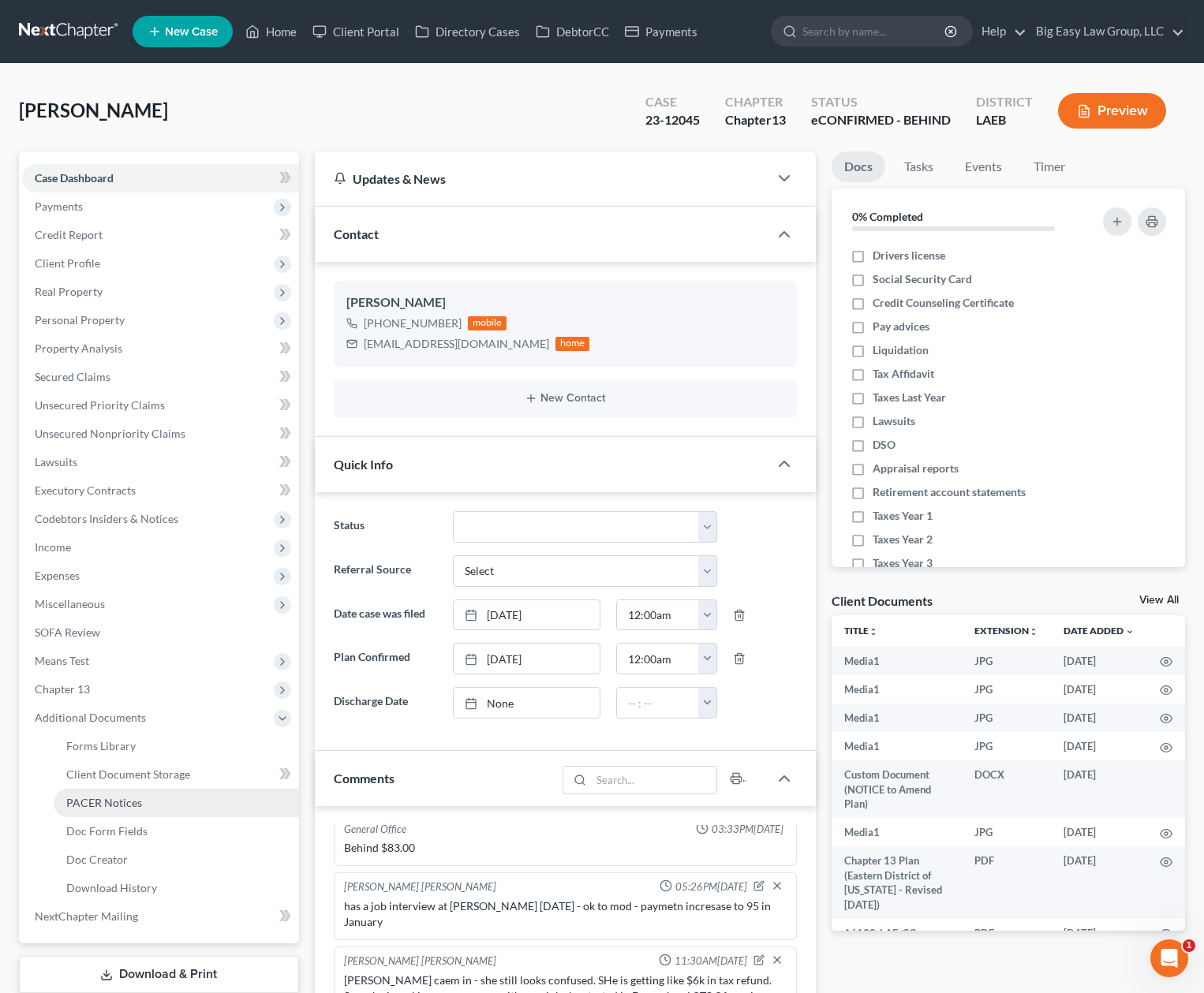
click at [183, 809] on link "PACER Notices" at bounding box center [176, 803] width 245 height 29
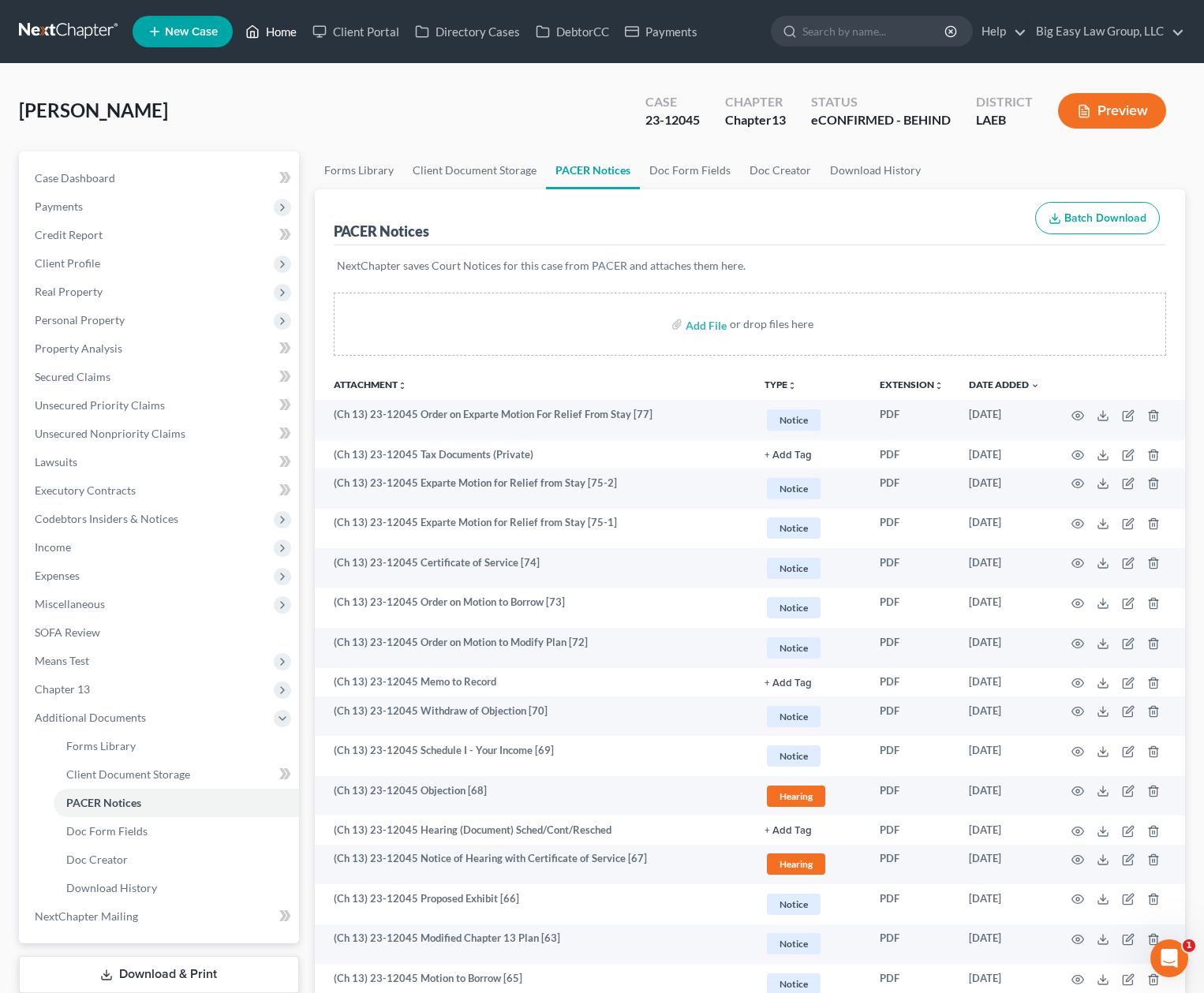
click at [272, 28] on link "Home" at bounding box center [271, 31] width 67 height 29
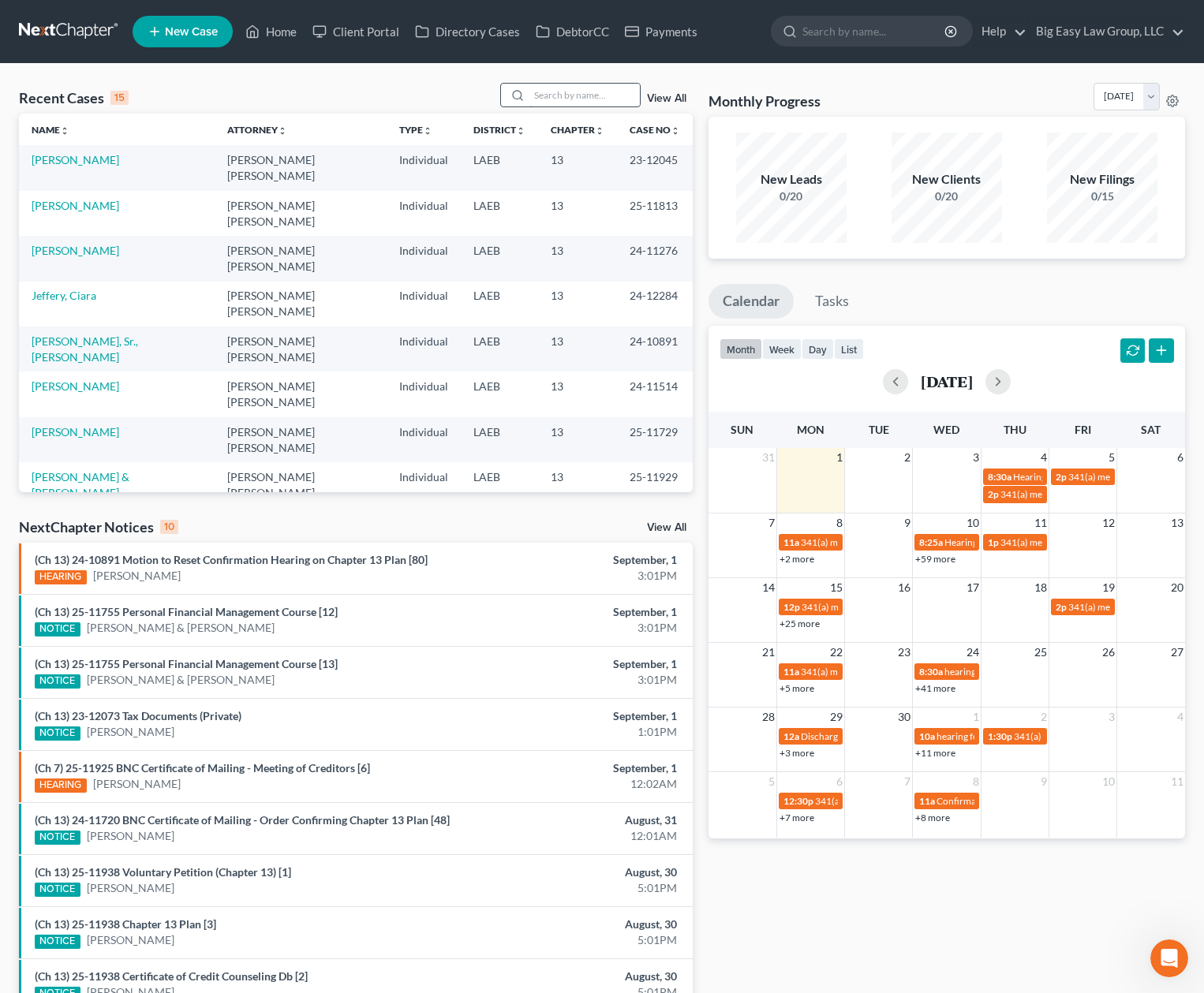
click at [576, 94] on input "search" at bounding box center [584, 94] width 110 height 23
type input "[PERSON_NAME]"
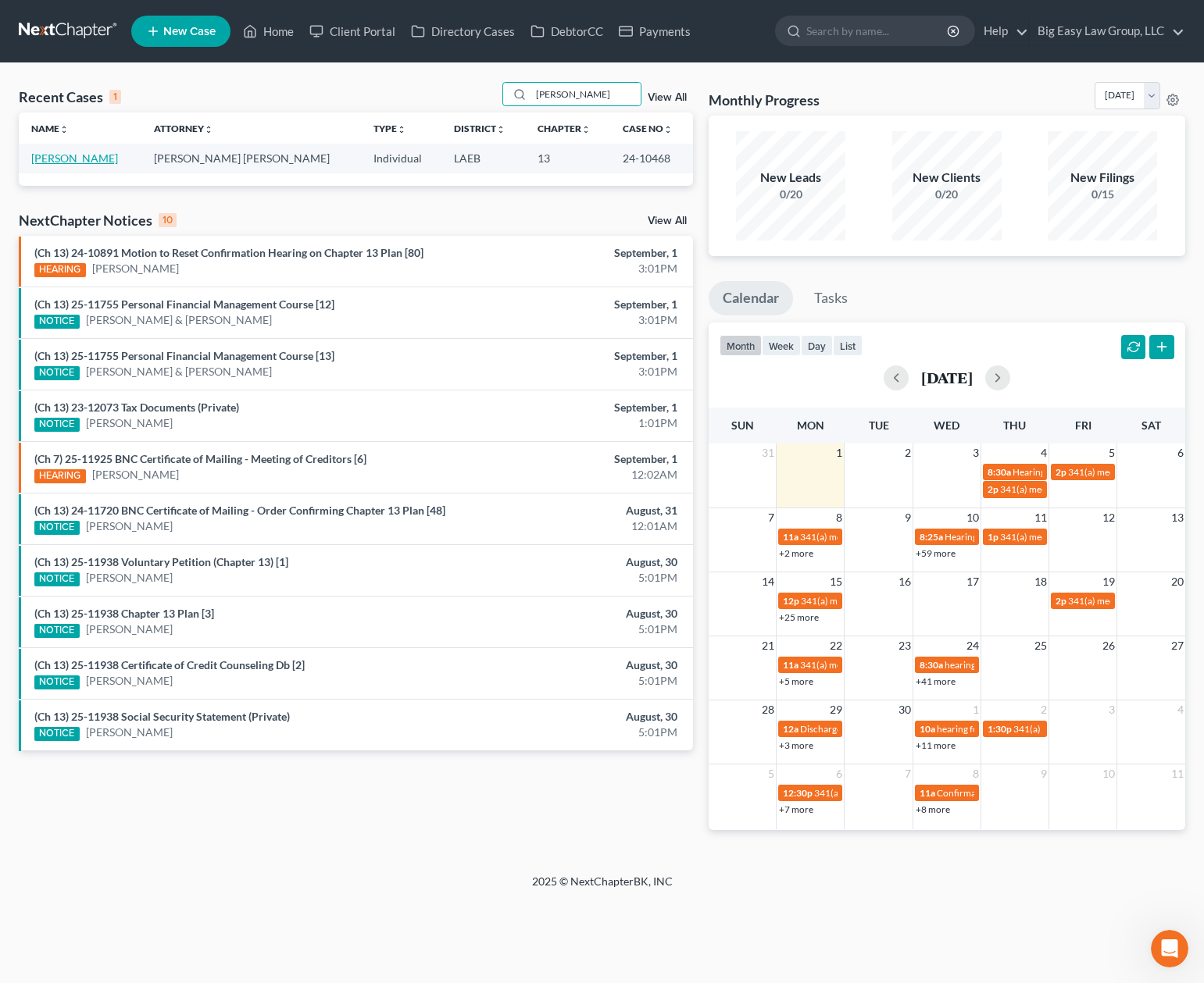
click at [81, 154] on link "[PERSON_NAME]" at bounding box center [75, 158] width 86 height 14
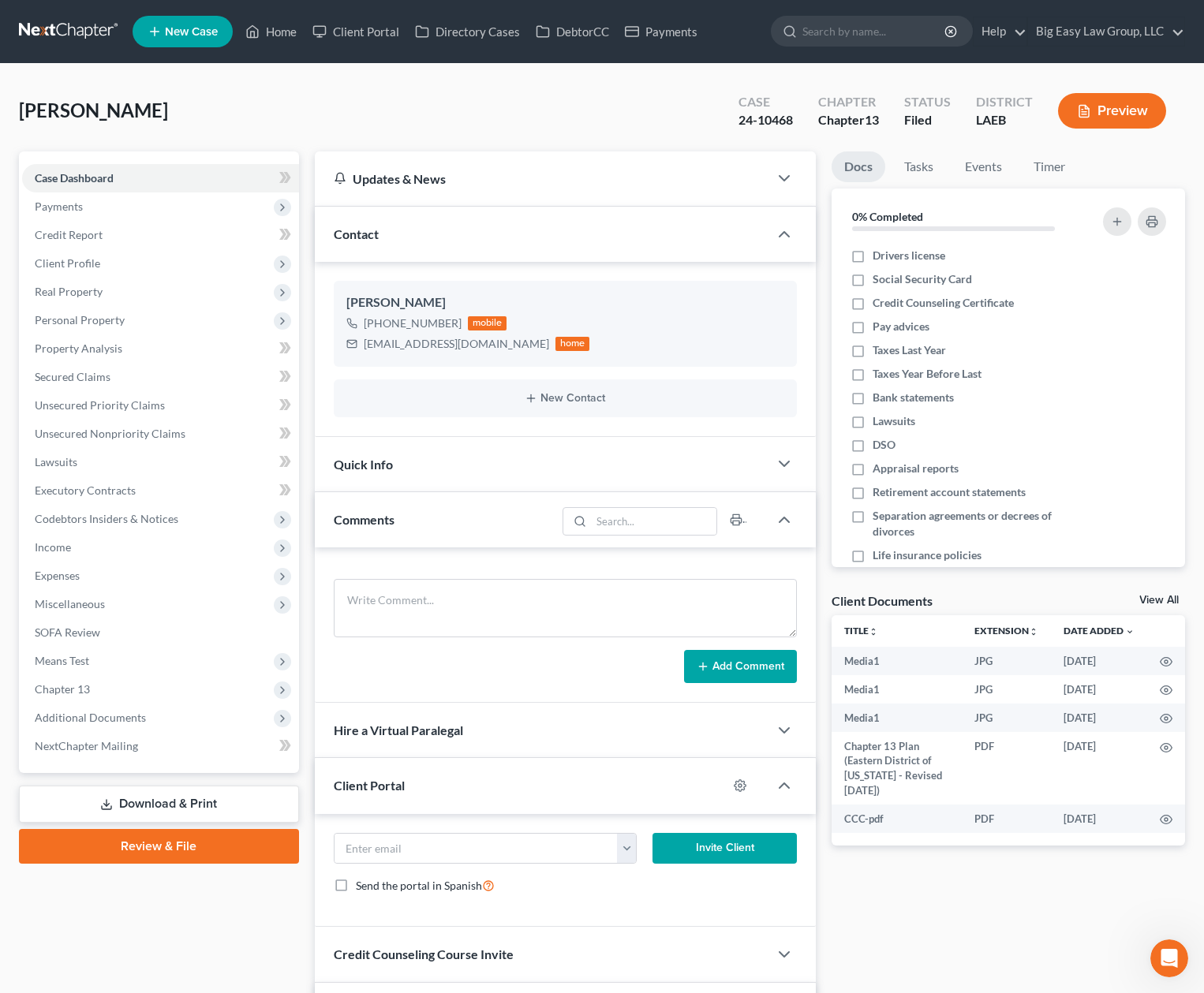
scroll to position [5629, 0]
click at [281, 25] on link "Home" at bounding box center [271, 31] width 67 height 29
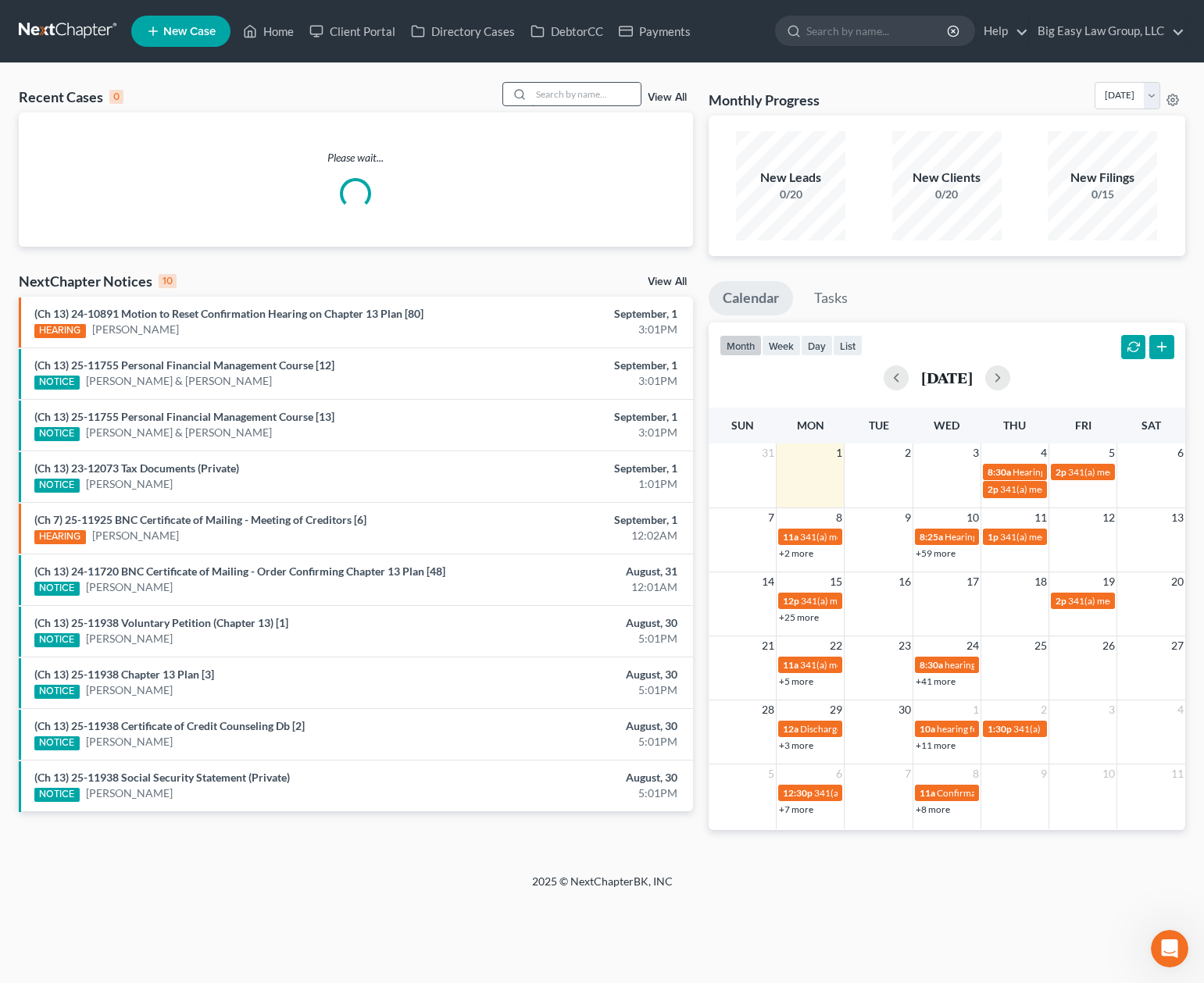
click at [547, 98] on input "search" at bounding box center [585, 93] width 109 height 23
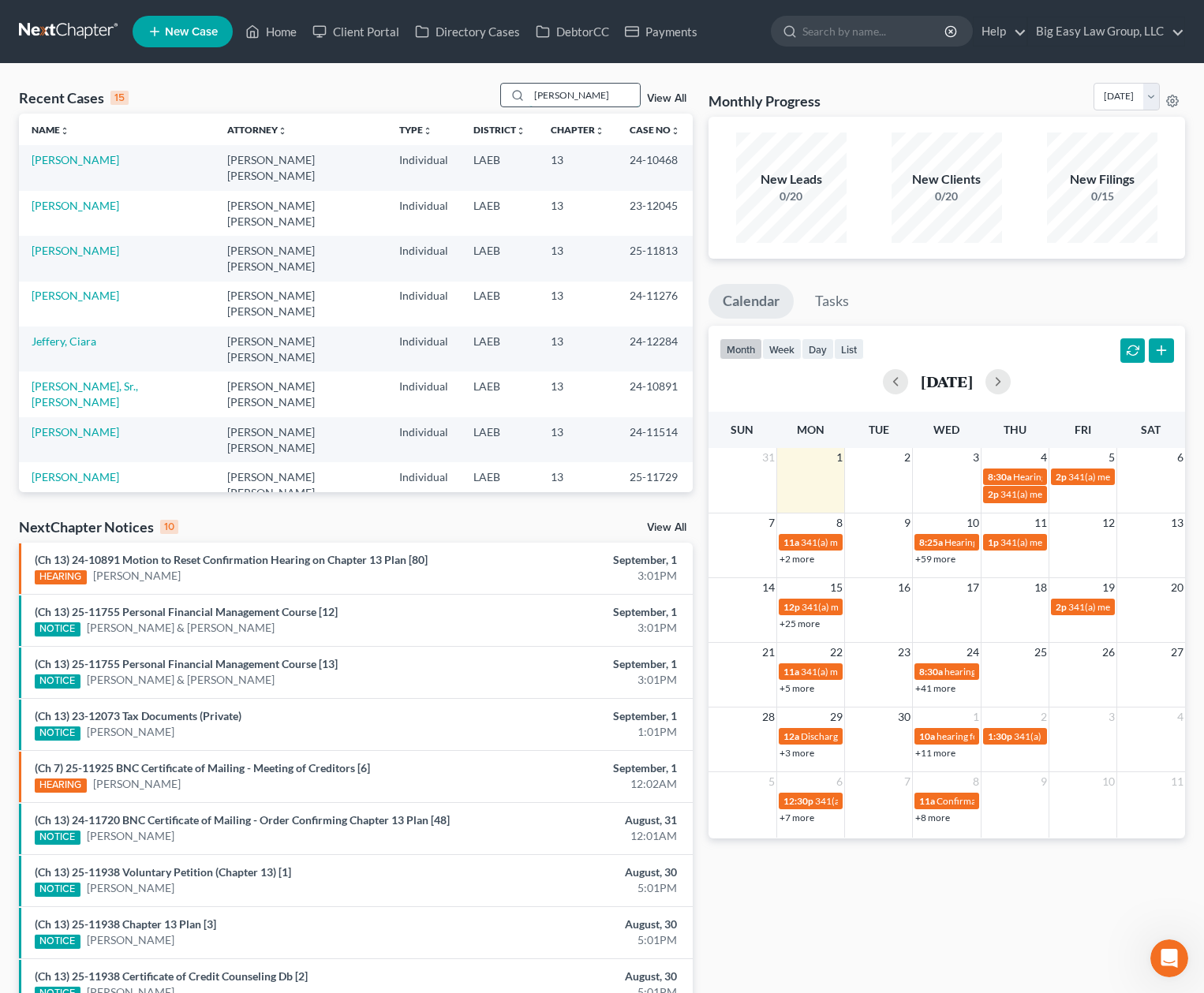
type input "[PERSON_NAME]"
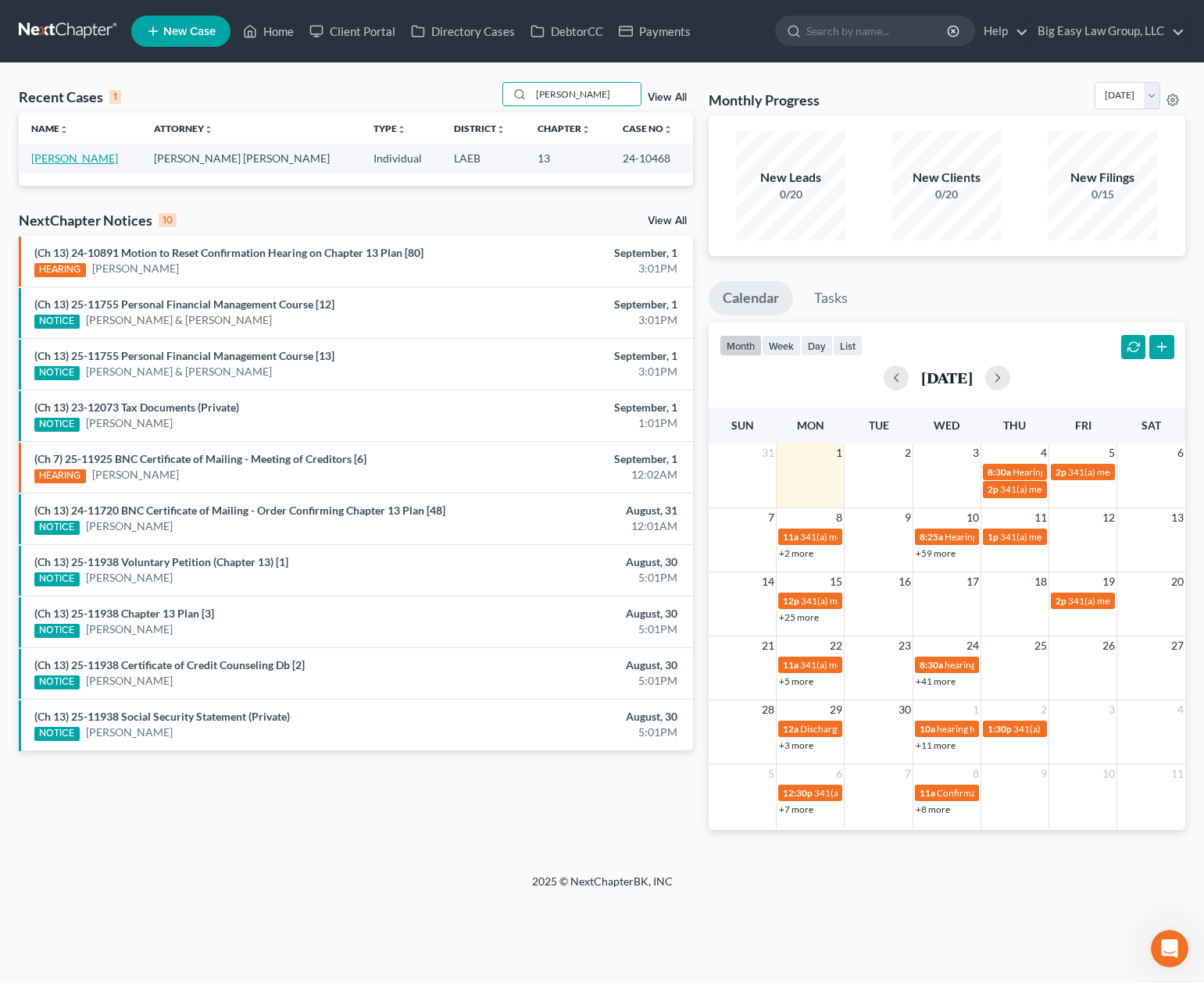
click at [89, 154] on link "[PERSON_NAME]" at bounding box center [75, 158] width 86 height 14
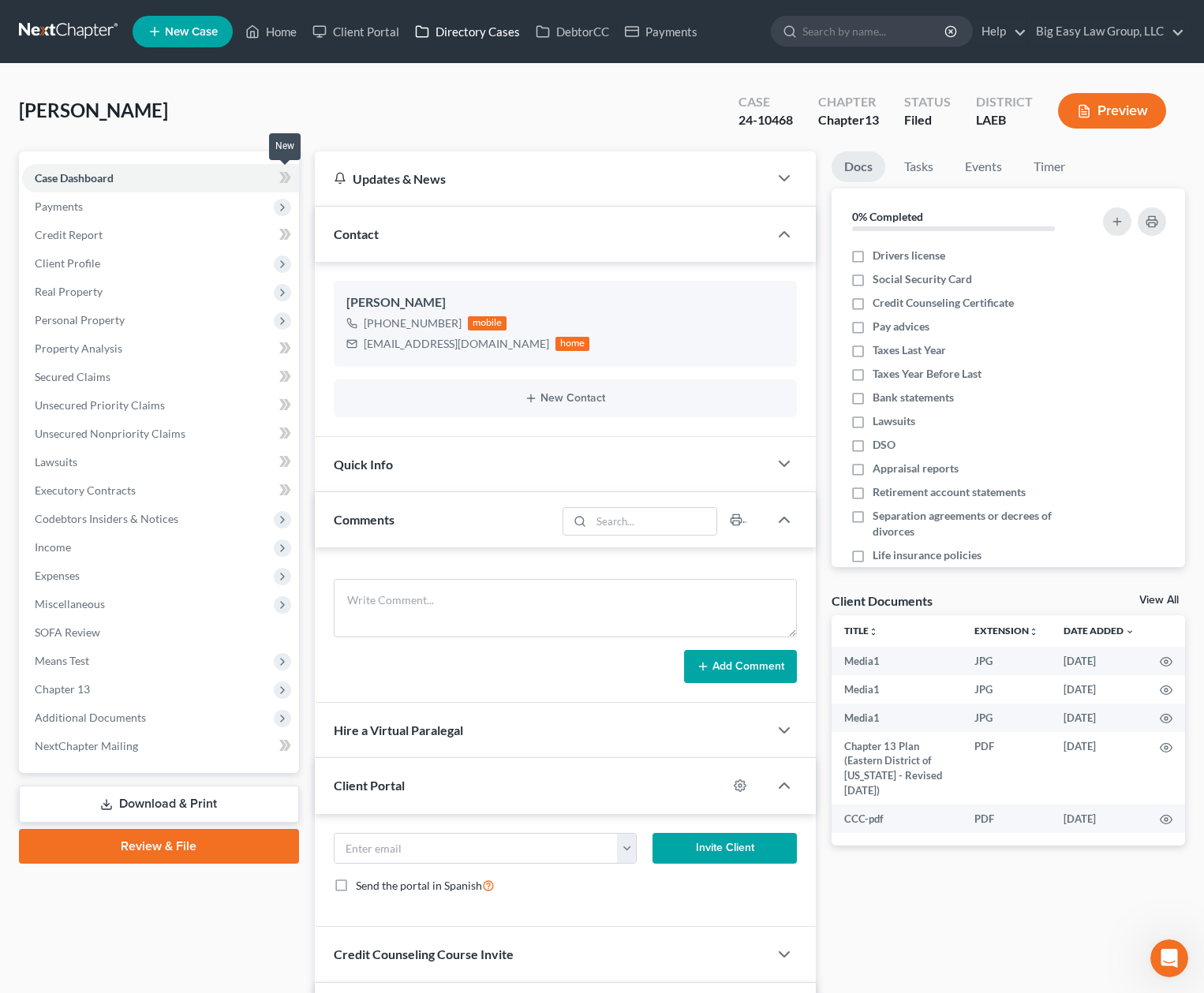
scroll to position [5629, 0]
click at [145, 713] on span "Additional Documents" at bounding box center [160, 718] width 277 height 29
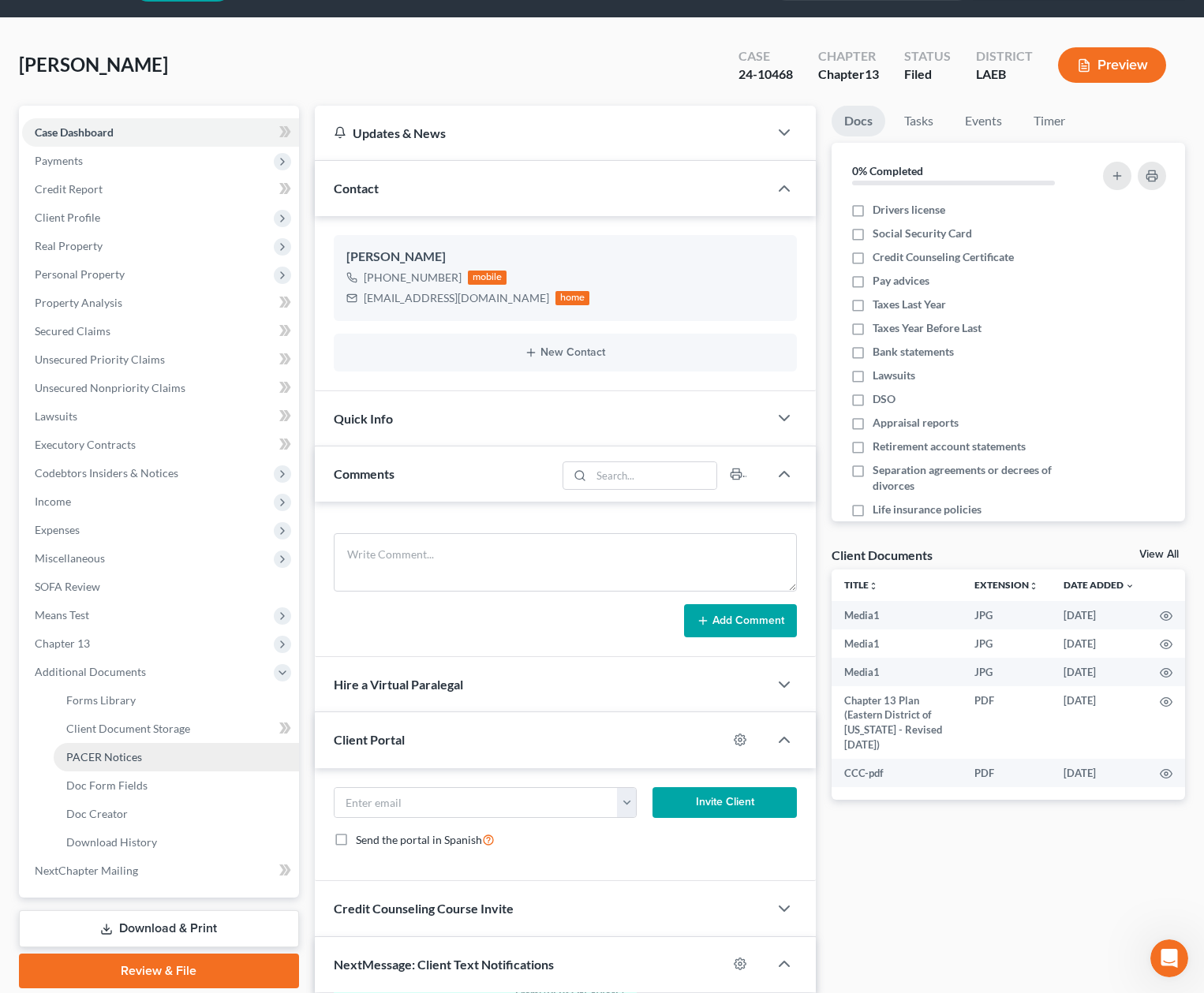
click at [183, 767] on link "PACER Notices" at bounding box center [176, 758] width 245 height 29
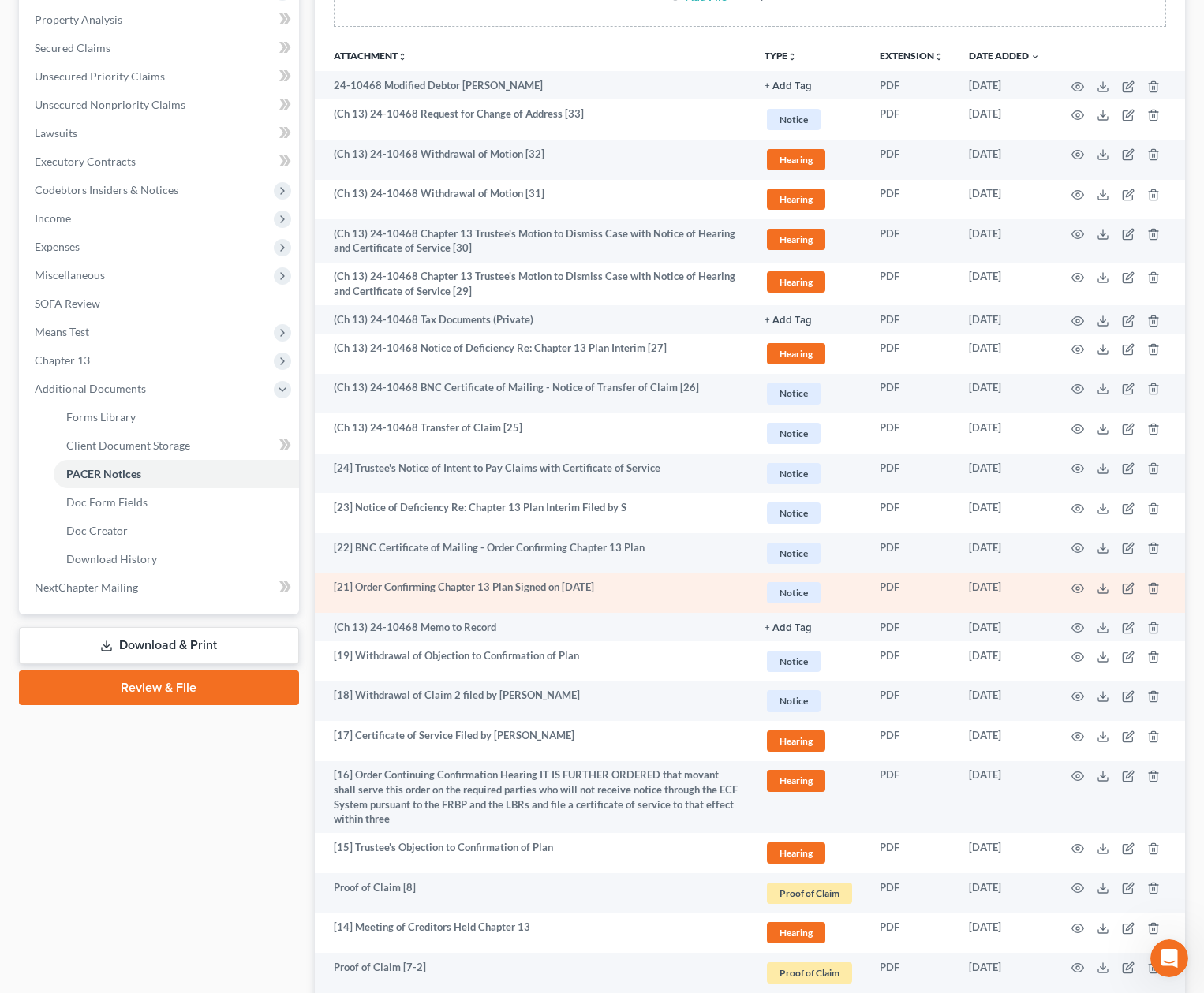
scroll to position [330, 0]
click at [982, 587] on icon "button" at bounding box center [1077, 588] width 13 height 13
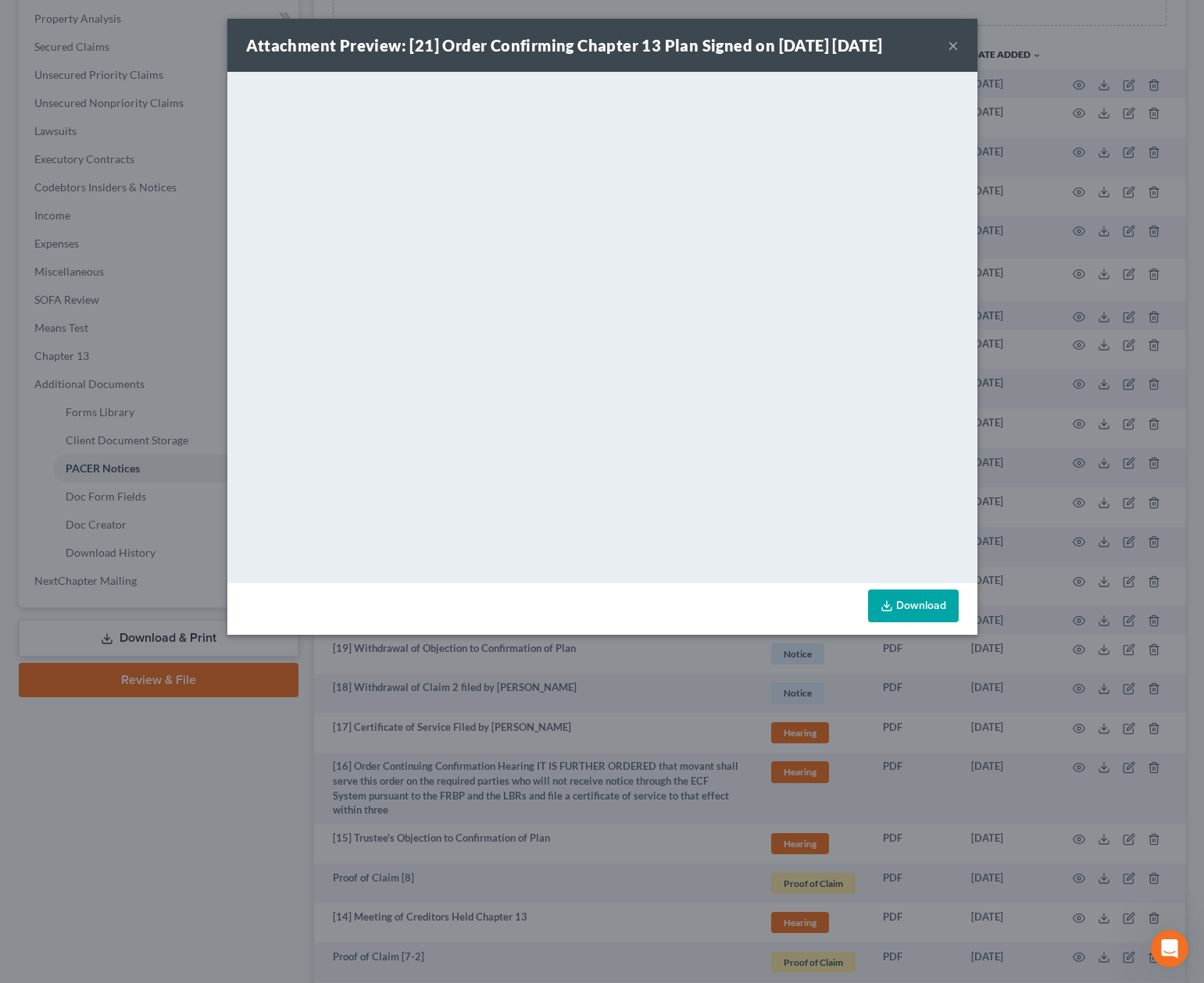
click at [950, 44] on button "×" at bounding box center [952, 45] width 11 height 19
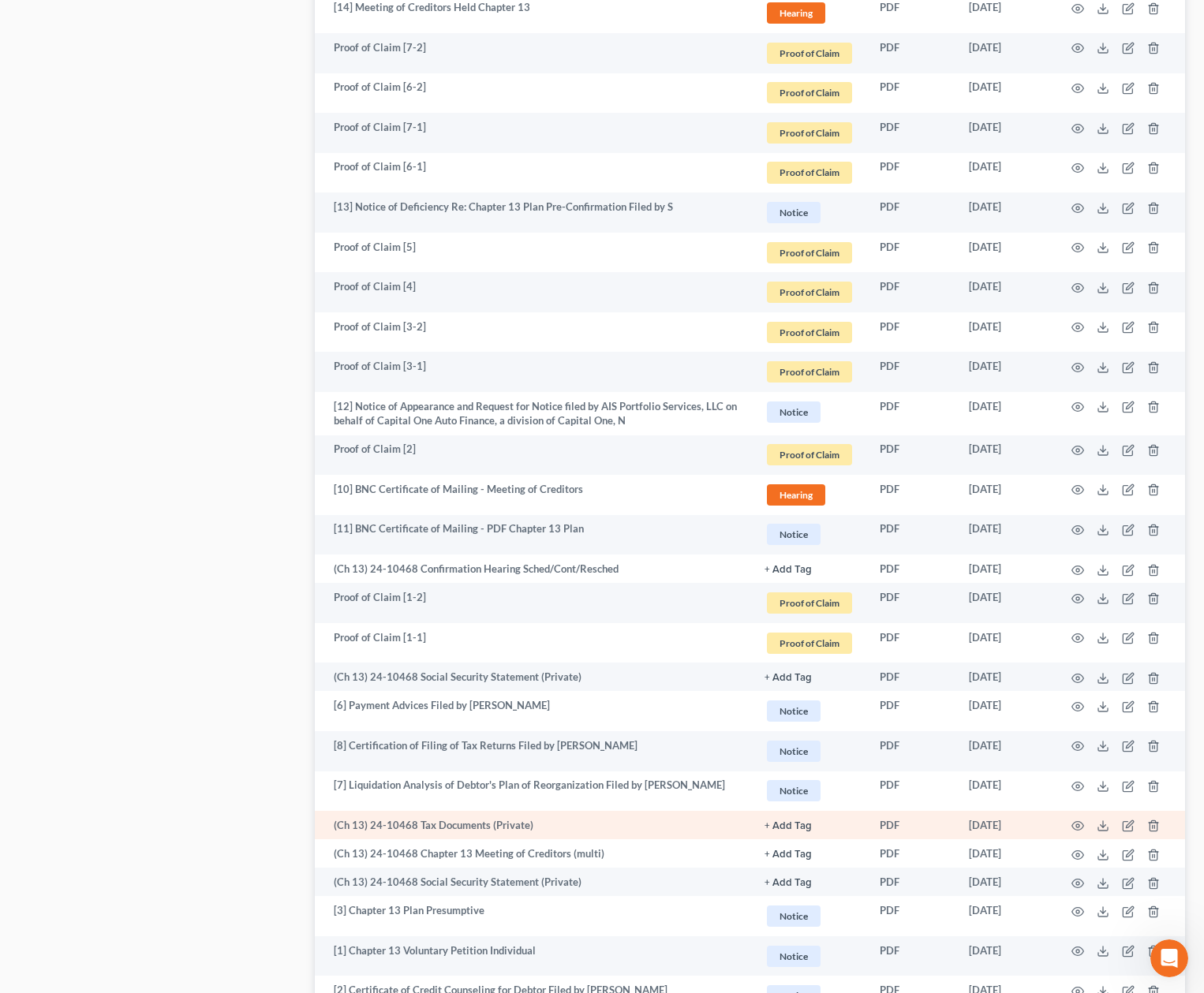
scroll to position [1251, 0]
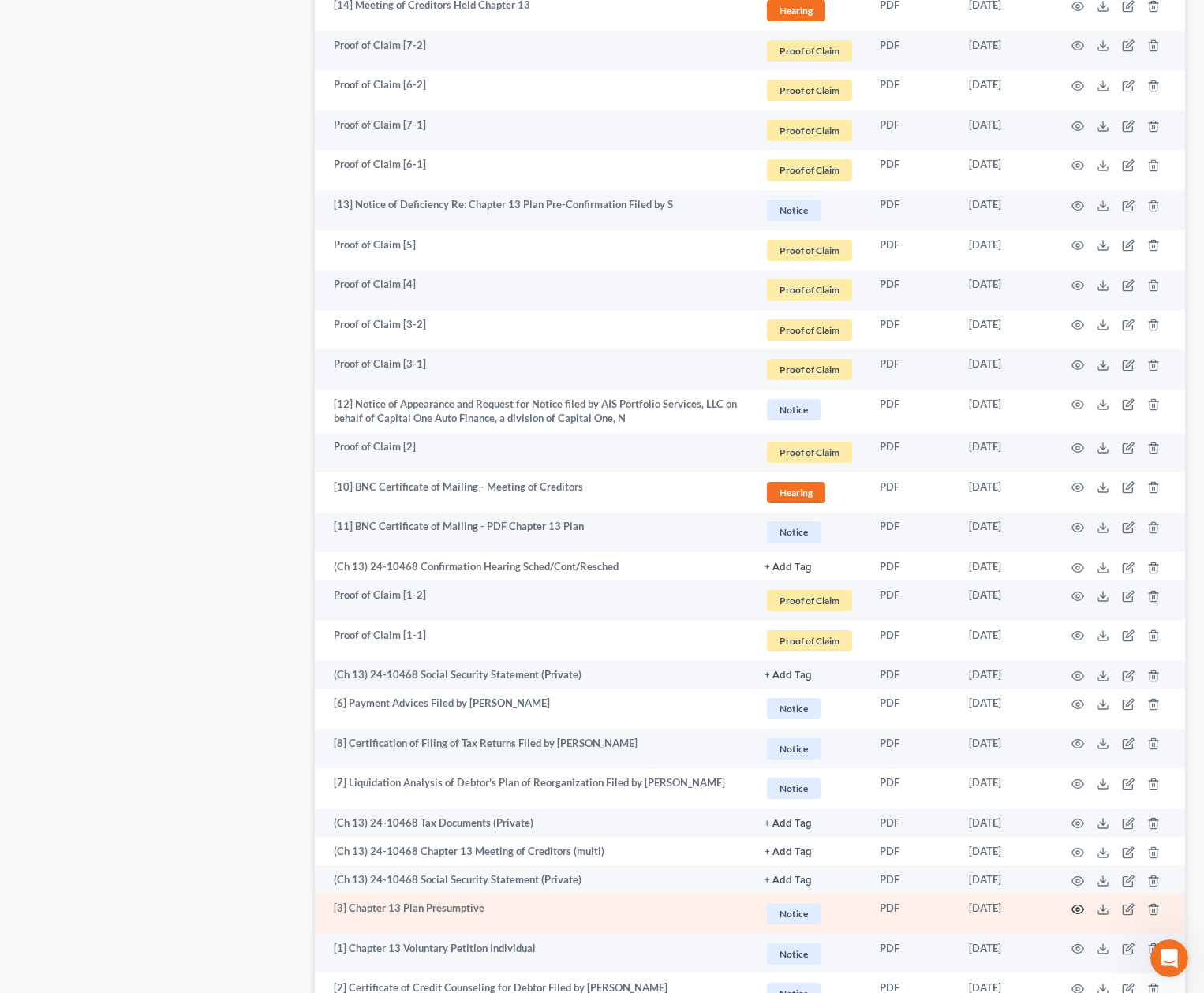
click at [982, 909] on icon "button" at bounding box center [1077, 910] width 13 height 13
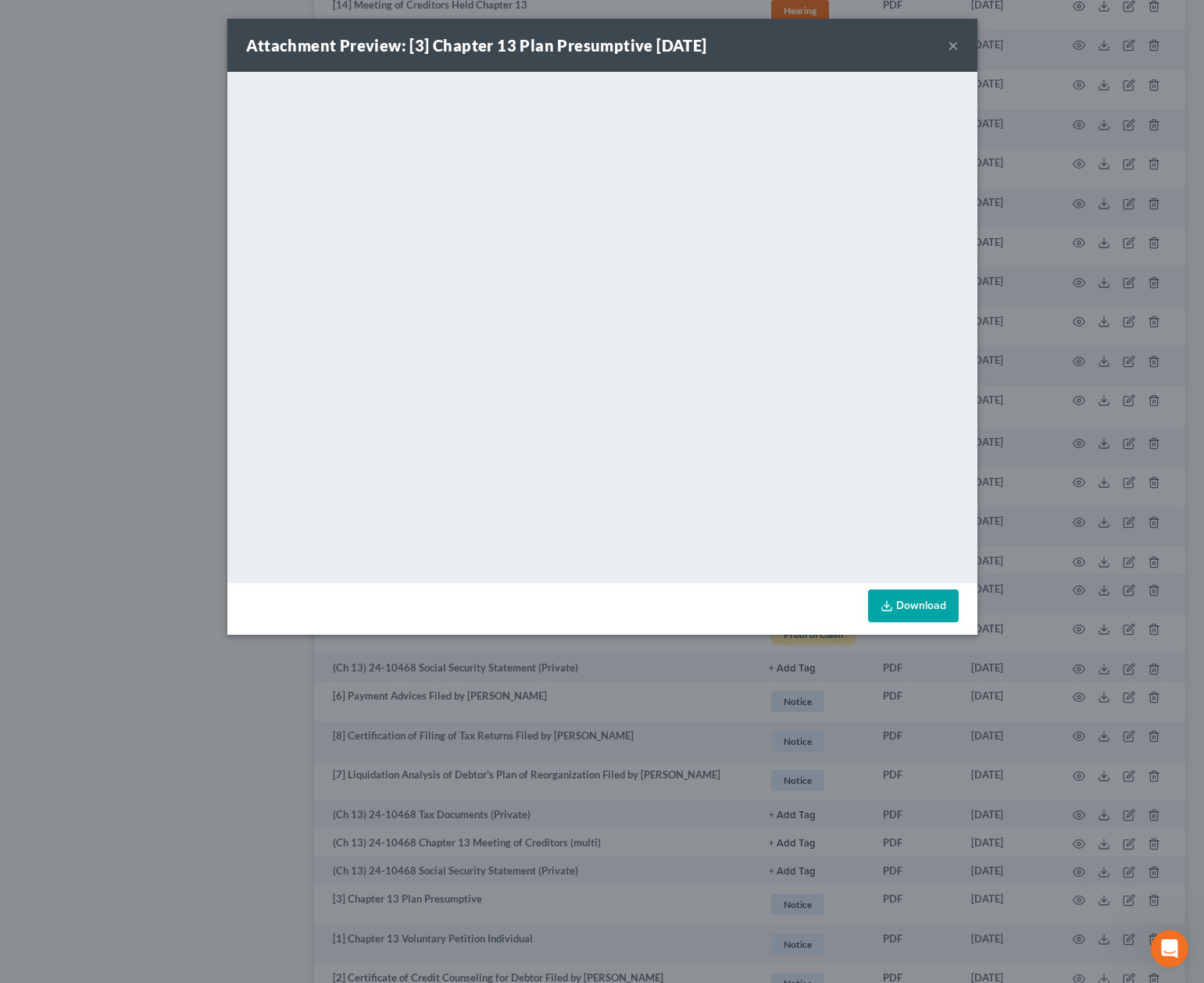
click at [949, 43] on button "×" at bounding box center [952, 45] width 11 height 19
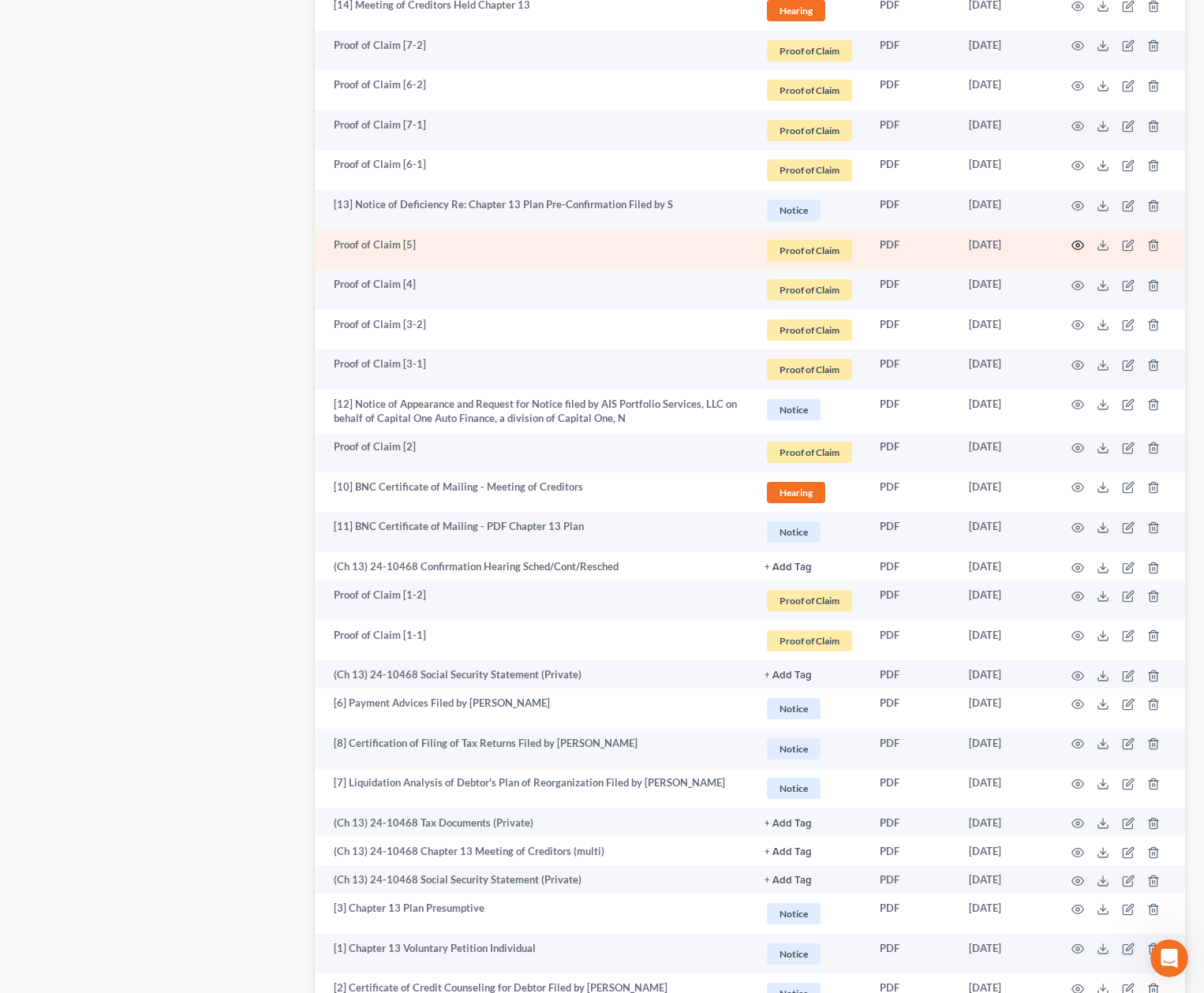
click at [982, 244] on icon "button" at bounding box center [1077, 245] width 13 height 13
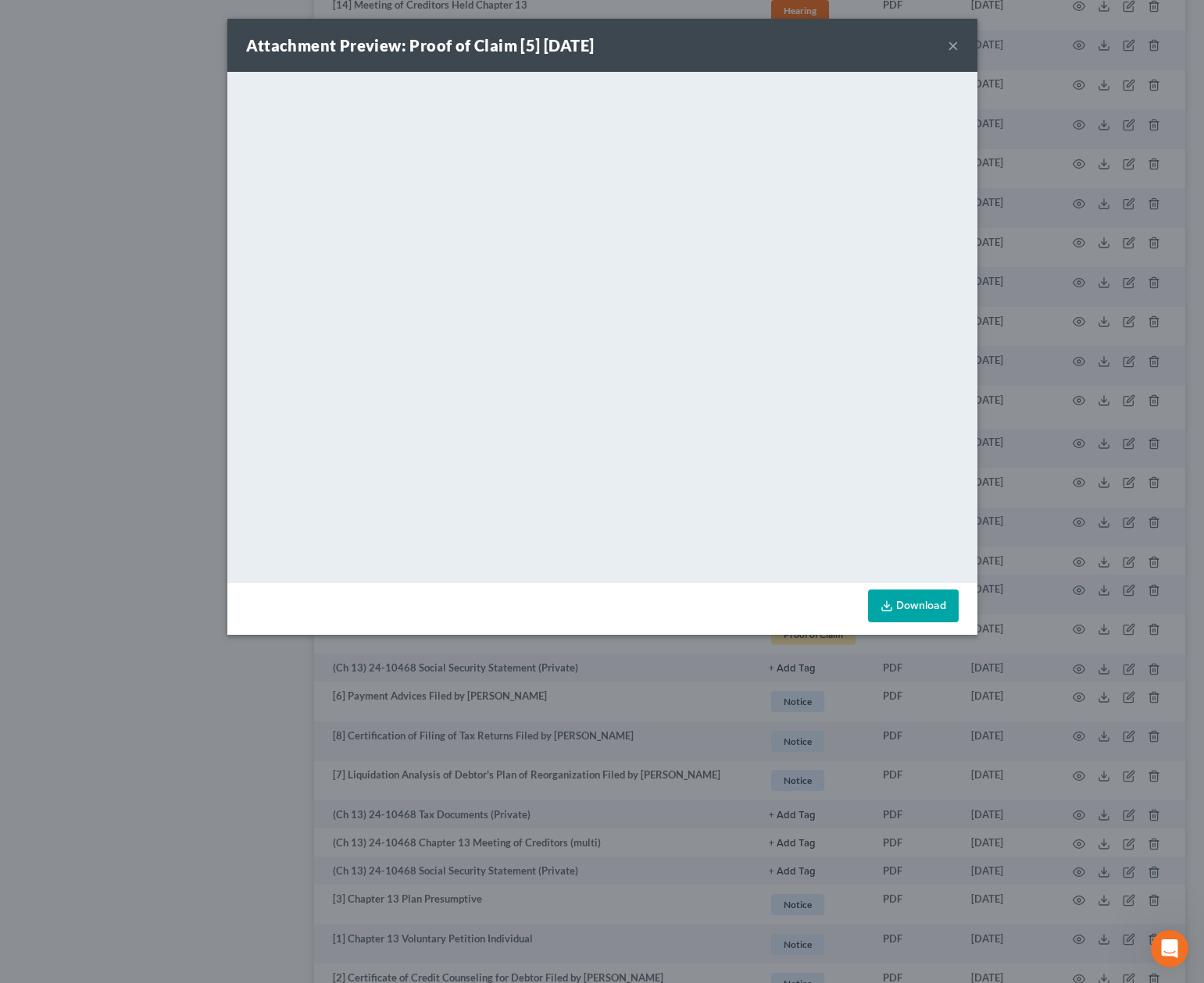
click at [949, 48] on button "×" at bounding box center [952, 45] width 11 height 19
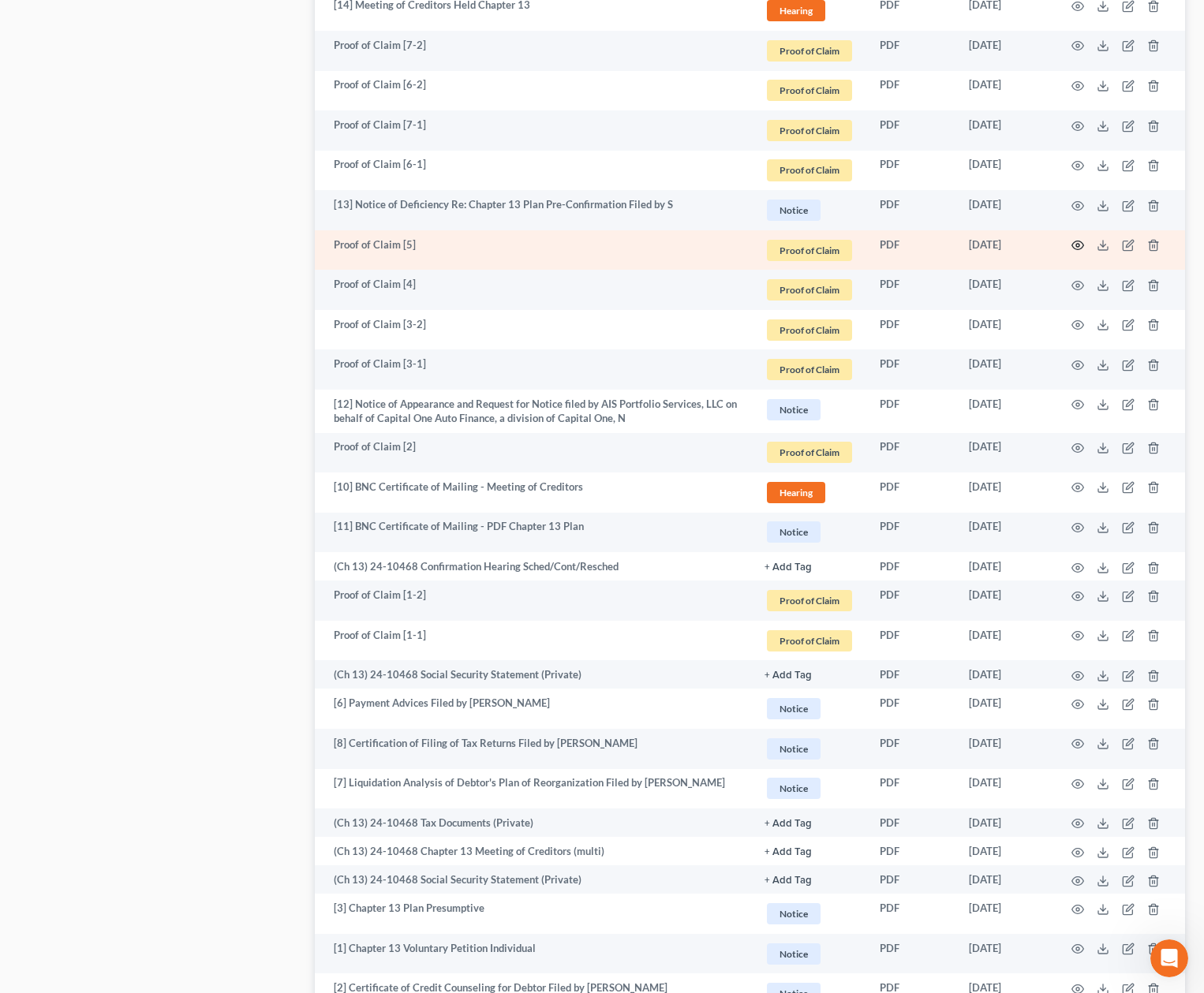
click at [982, 245] on icon "button" at bounding box center [1077, 245] width 13 height 13
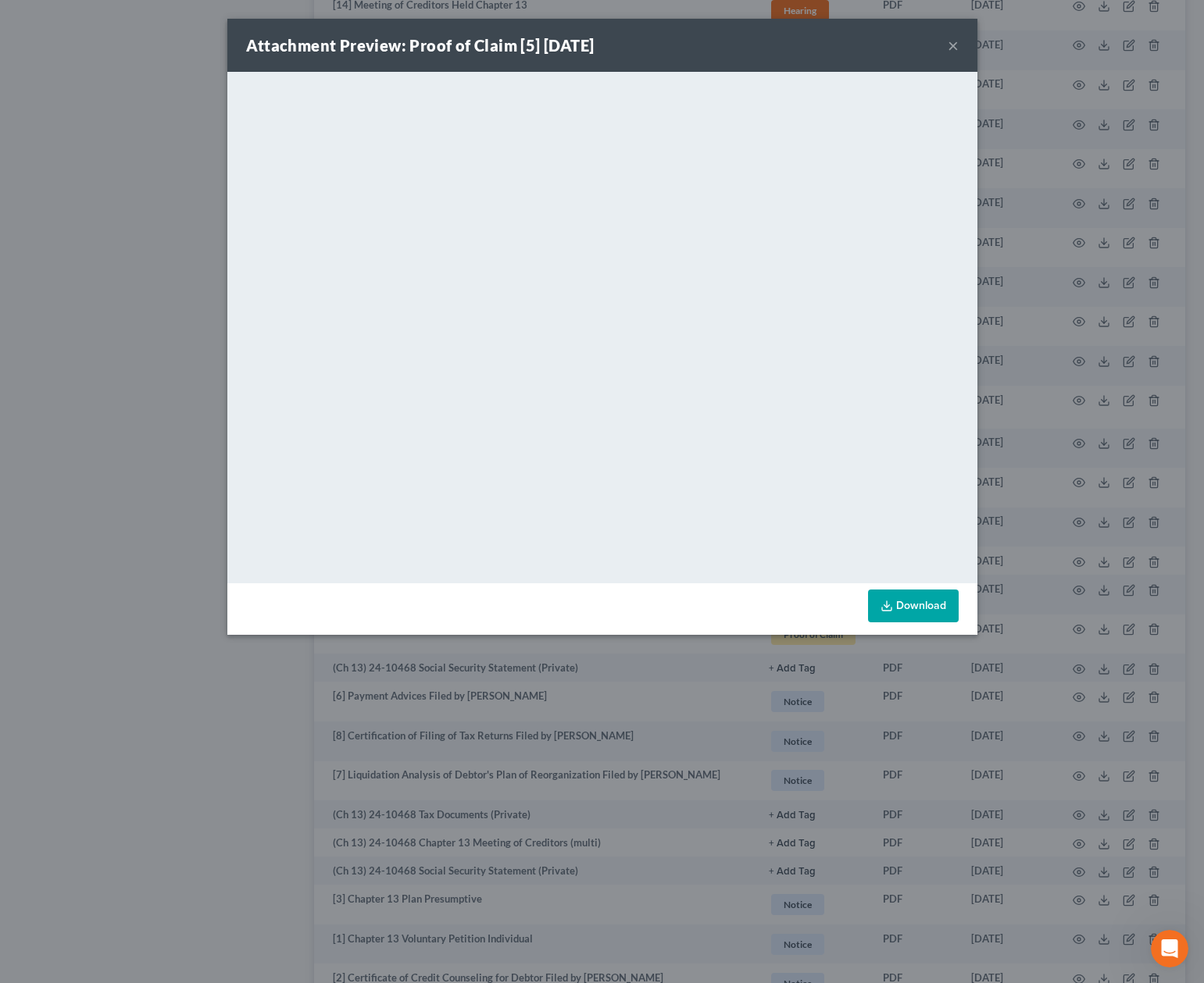
drag, startPoint x: 950, startPoint y: 43, endPoint x: 842, endPoint y: 57, distance: 108.9
click at [950, 43] on button "×" at bounding box center [952, 45] width 11 height 19
